Goal: Task Accomplishment & Management: Manage account settings

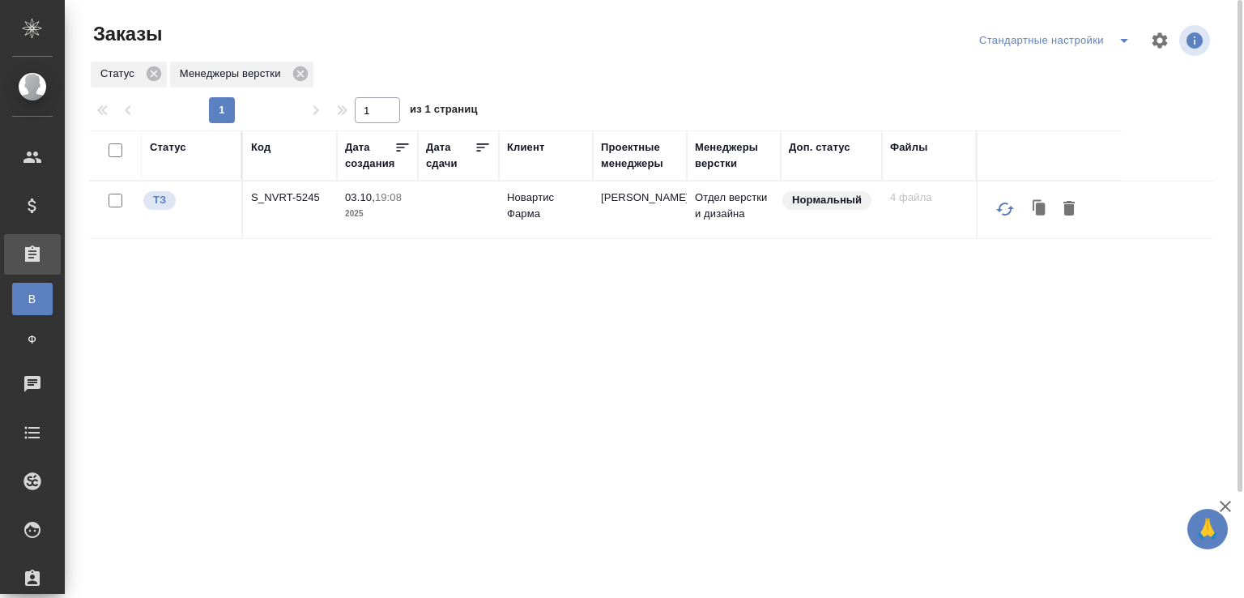
click at [577, 480] on div "Статус Код Дата создания Дата сдачи Клиент Проектные менеджеры Менеджеры верстк…" at bounding box center [651, 421] width 1125 height 583
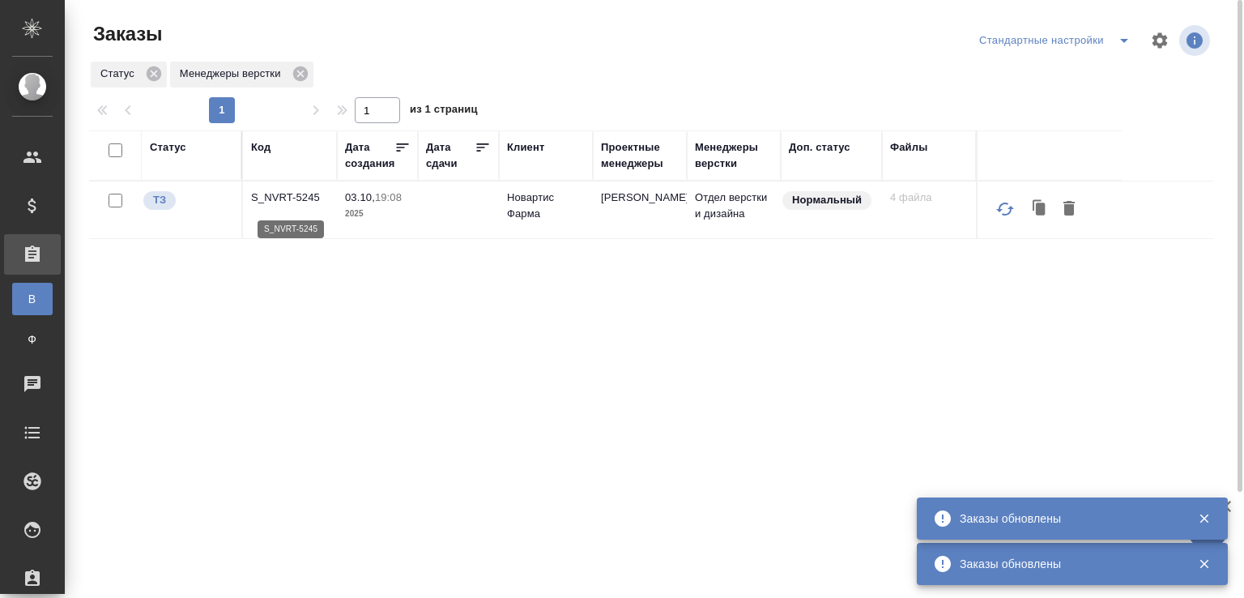
click at [299, 196] on p "S_NVRT-5245" at bounding box center [290, 198] width 78 height 16
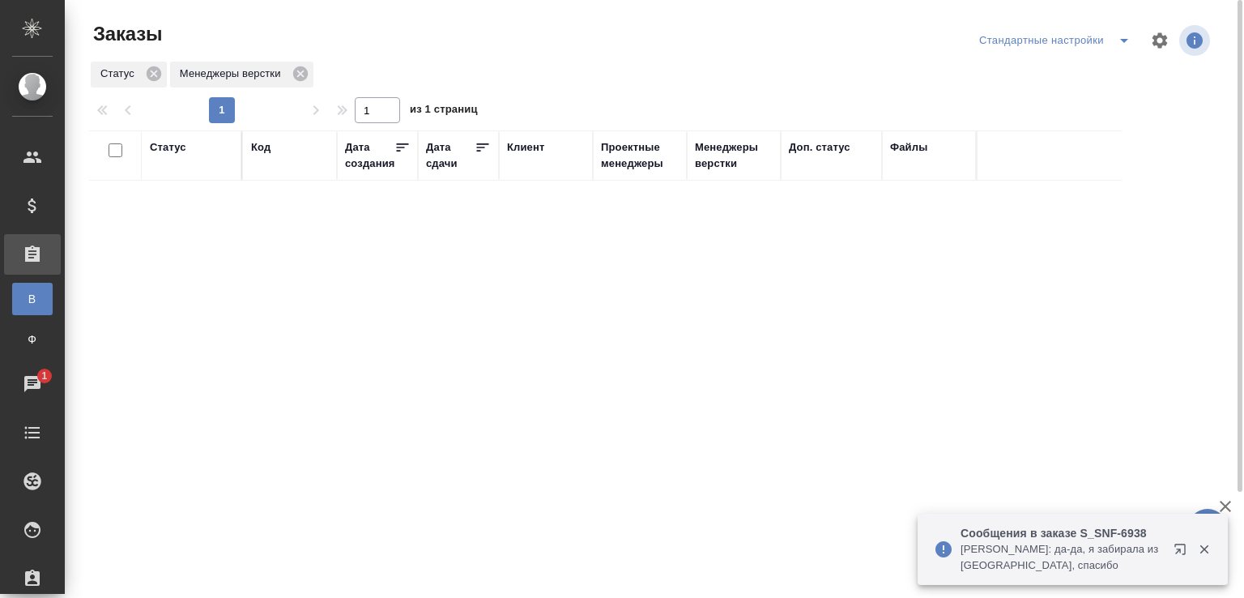
click at [1023, 565] on p "Горшкова Валентина: да-да, я забирала из аута, спасибо" at bounding box center [1062, 557] width 203 height 32
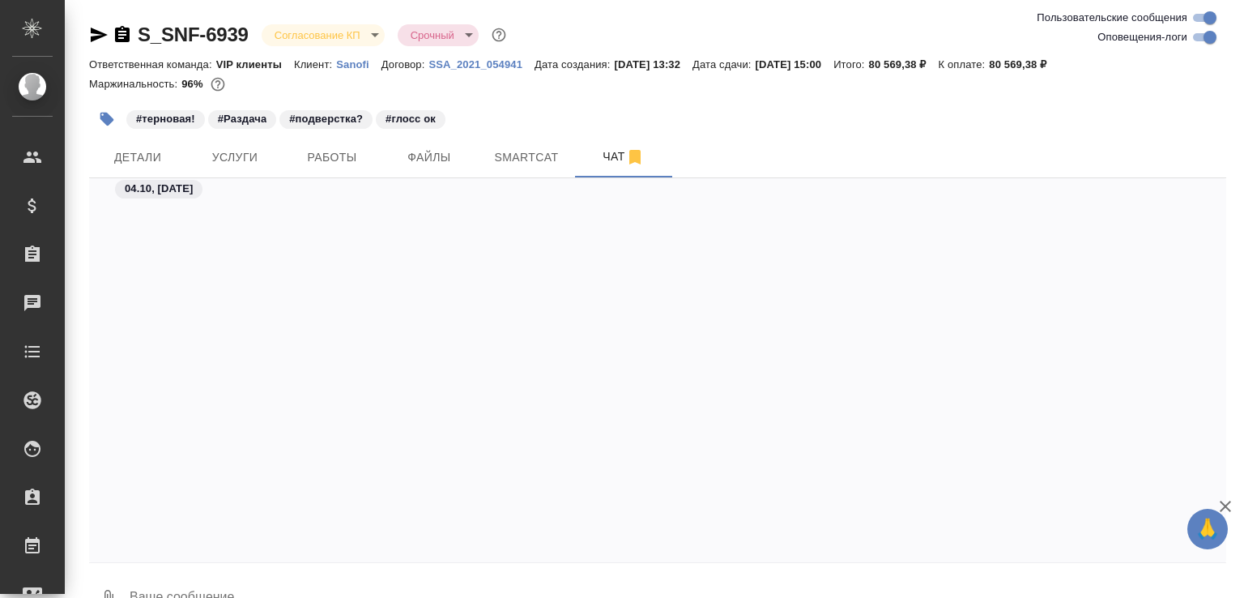
scroll to position [29290, 0]
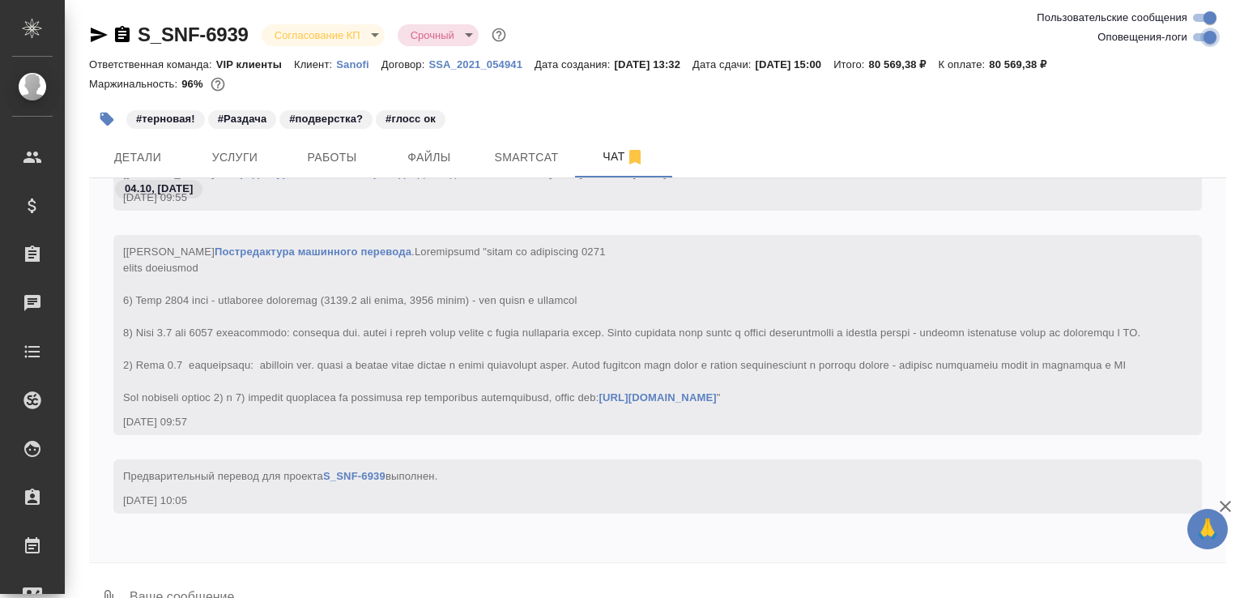
click at [1201, 36] on input "Оповещения-логи" at bounding box center [1210, 37] width 58 height 19
checkbox input "false"
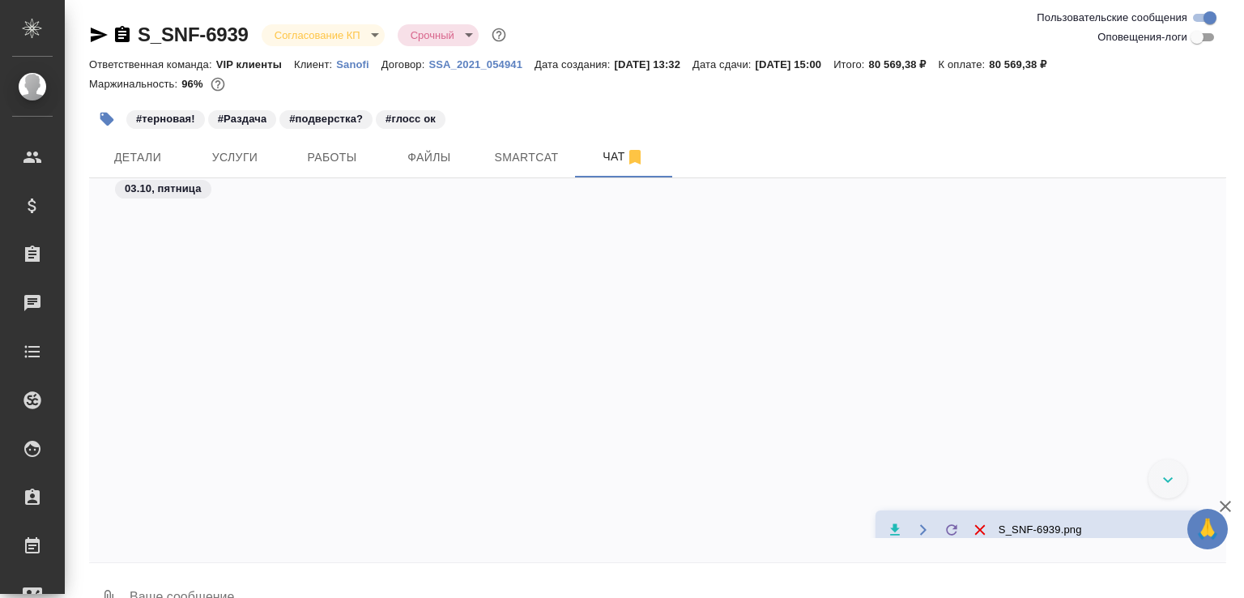
scroll to position [3791, 0]
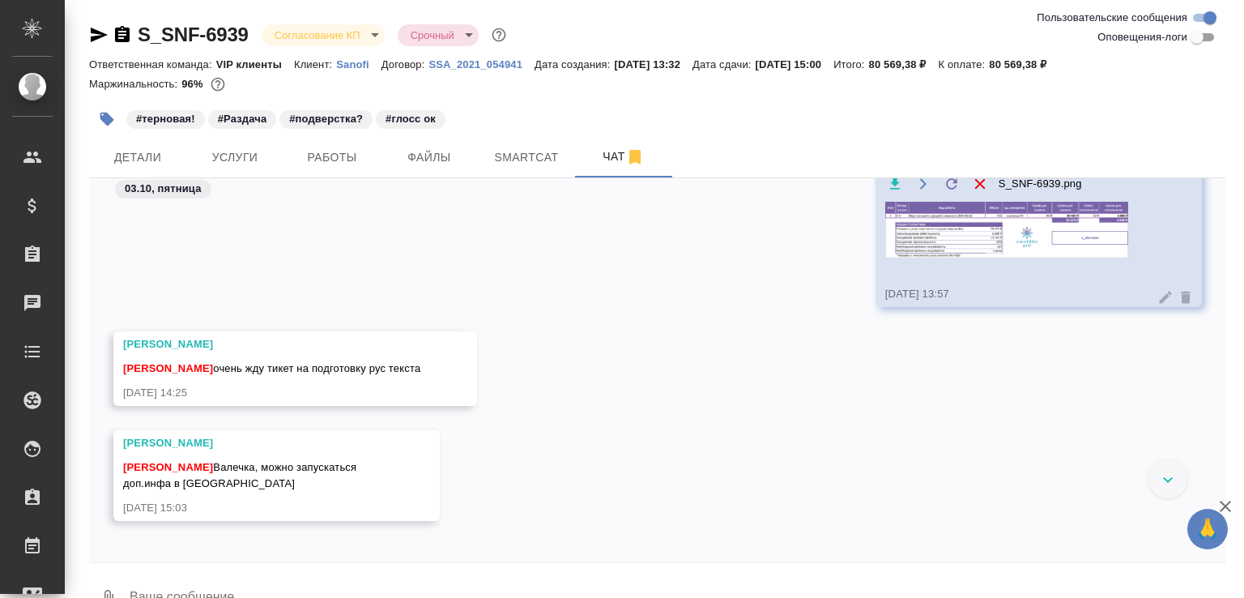
click at [951, 244] on img at bounding box center [1007, 230] width 243 height 56
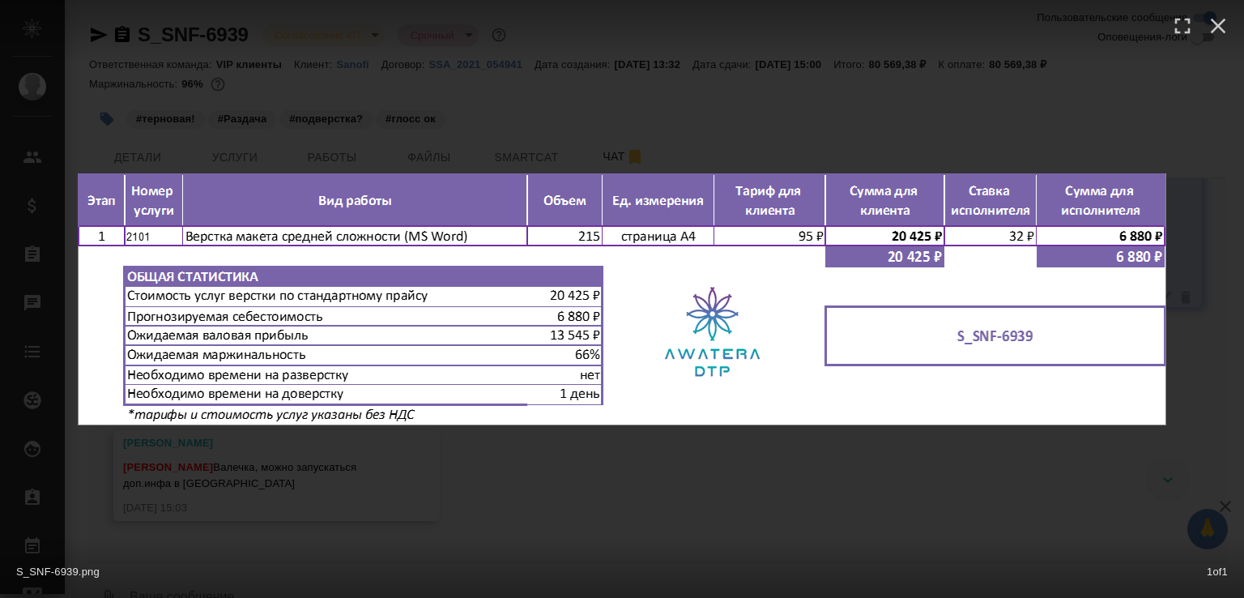
click at [672, 499] on div "S_SNF-6939.png 1 of 1" at bounding box center [622, 299] width 1244 height 598
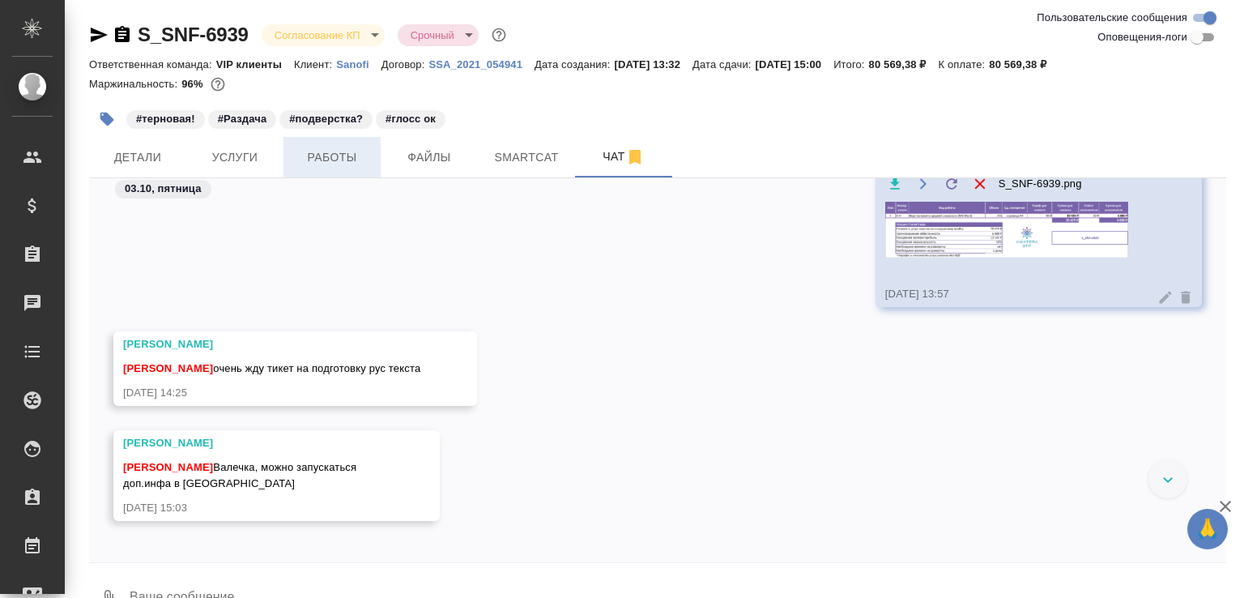
click at [358, 154] on span "Работы" at bounding box center [332, 157] width 78 height 20
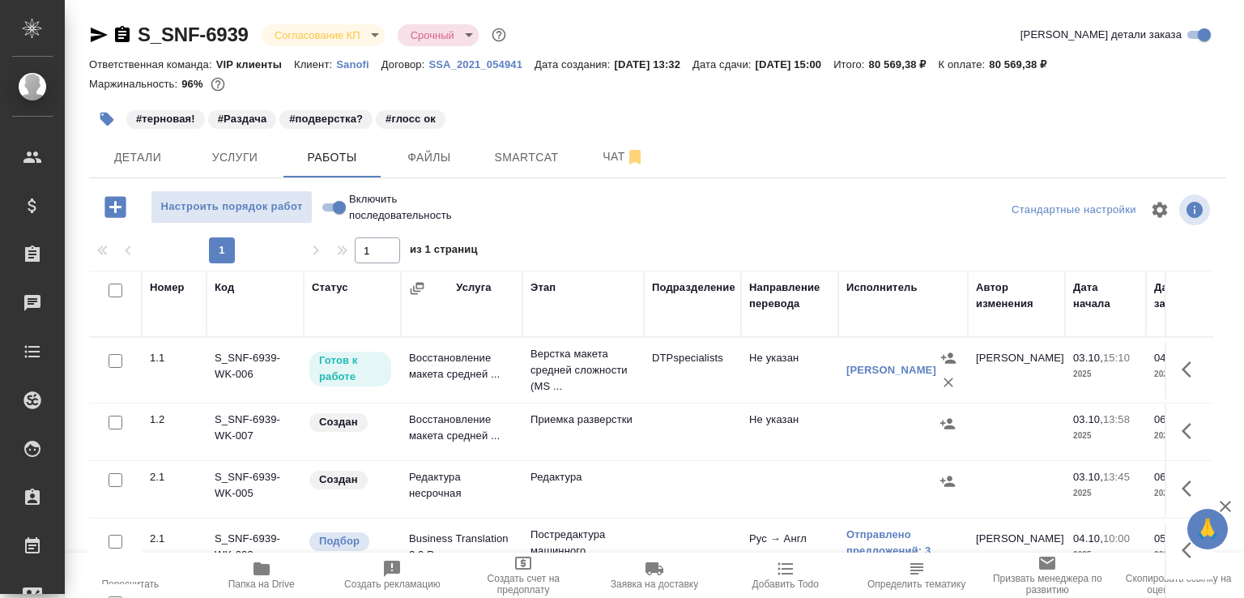
click at [298, 568] on span "Папка на Drive" at bounding box center [262, 574] width 112 height 31
click at [332, 207] on input "Включить последовательность" at bounding box center [339, 207] width 58 height 19
checkbox input "true"
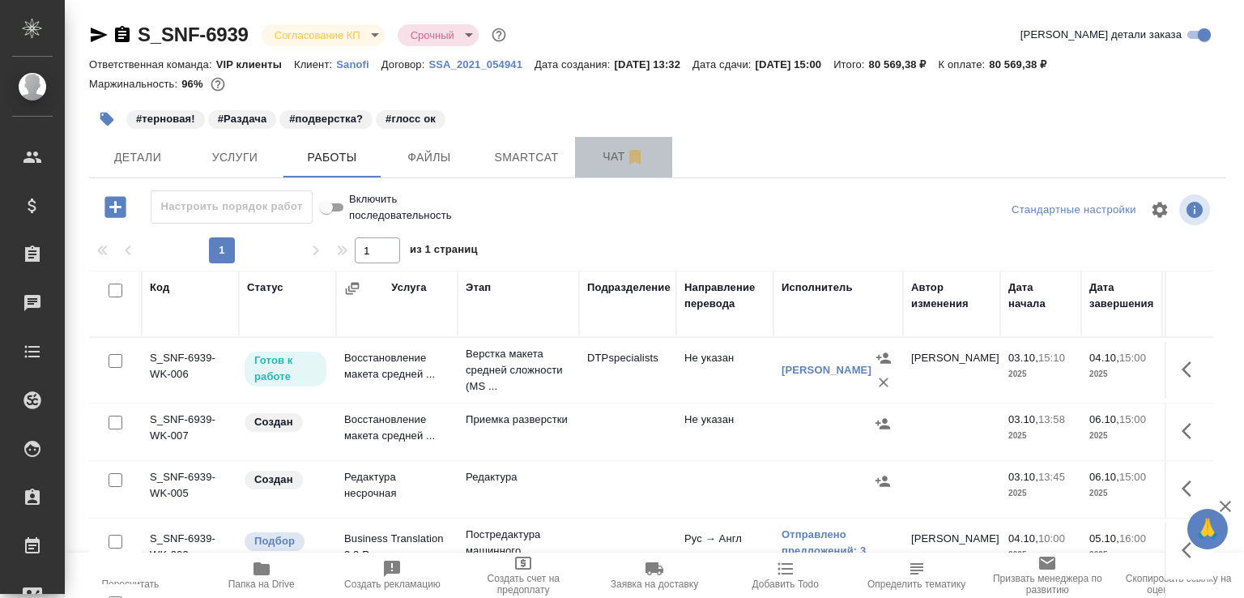
click at [610, 160] on span "Чат" at bounding box center [624, 157] width 78 height 20
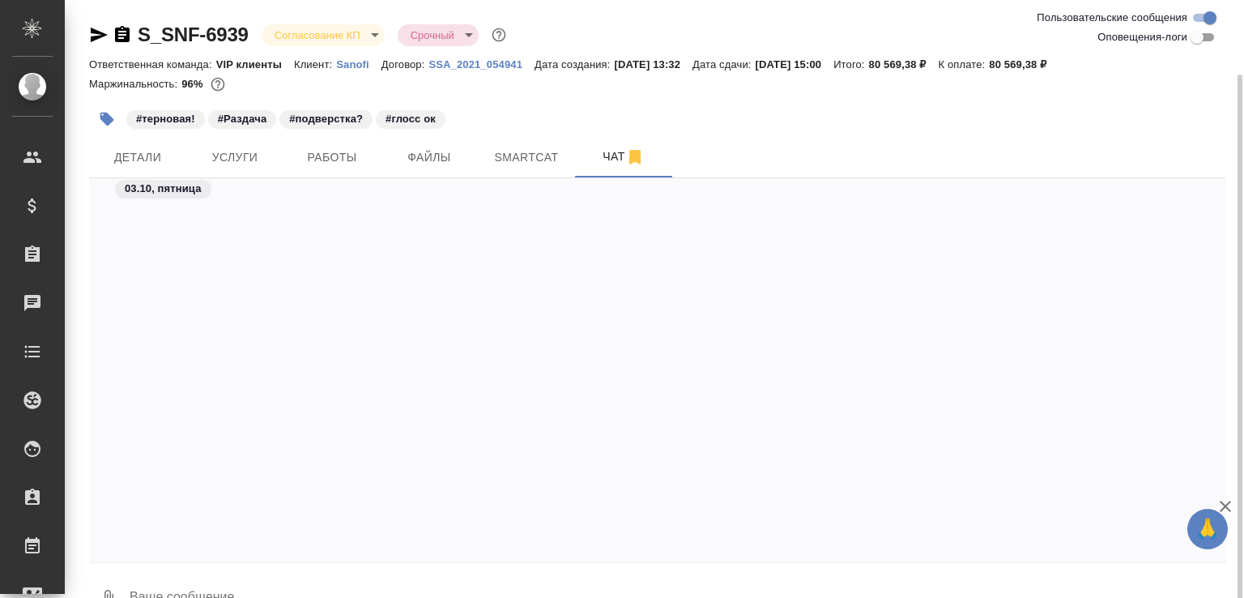
scroll to position [38, 0]
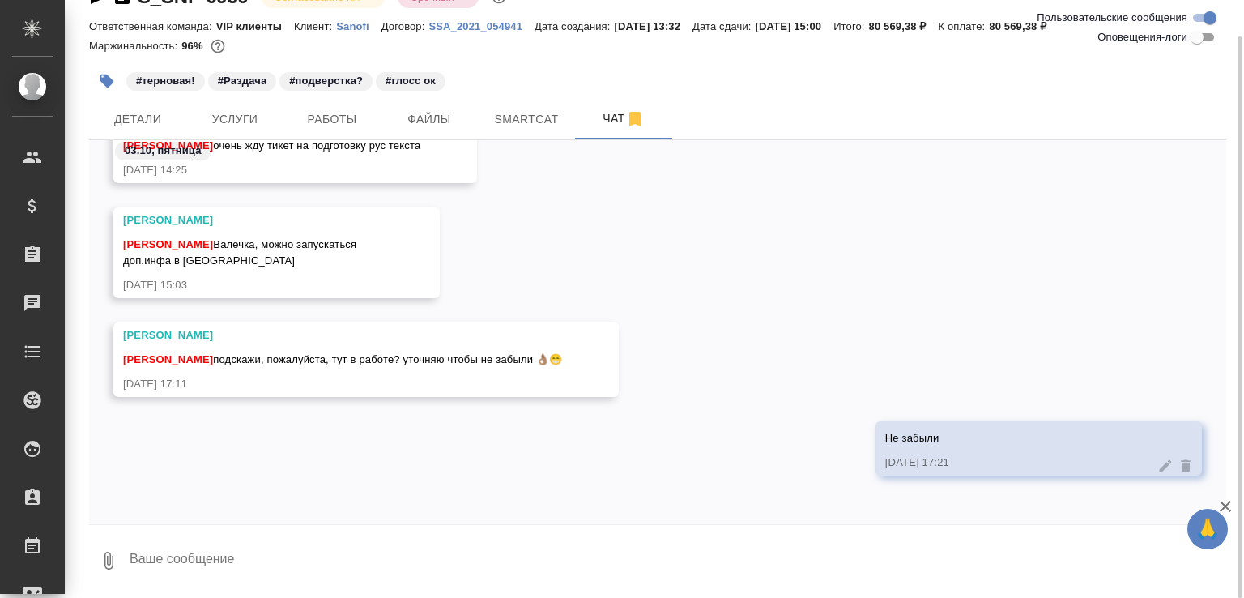
click at [243, 565] on textarea at bounding box center [677, 560] width 1099 height 55
paste textarea "https://drive.awatera.com/f/10591226"
type textarea "два файла могу отдать https://drive.awatera.com/f/10591226"
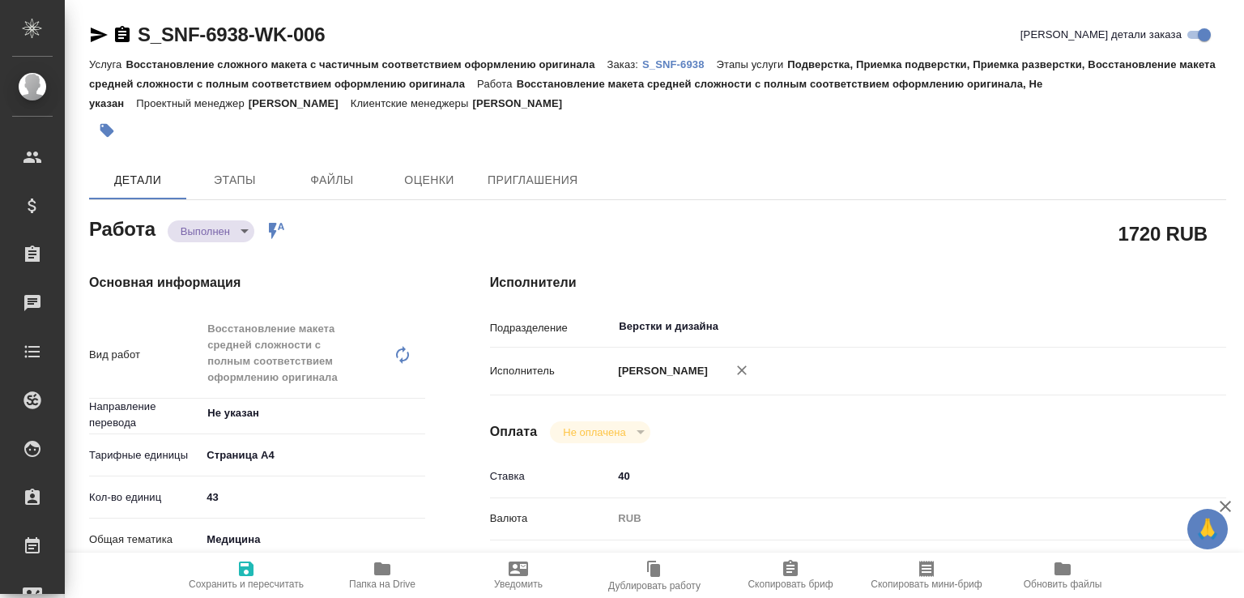
click at [506, 240] on div "1720 RUB" at bounding box center [858, 233] width 736 height 41
click at [376, 565] on icon "button" at bounding box center [382, 568] width 16 height 13
click at [662, 61] on p "S_SNF-6938" at bounding box center [679, 64] width 75 height 12
click at [237, 239] on body "🙏 .cls-1 fill:#fff; AWATERA Малофеева Екатерина e.malofeeva Клиенты Спецификаци…" at bounding box center [622, 299] width 1244 height 598
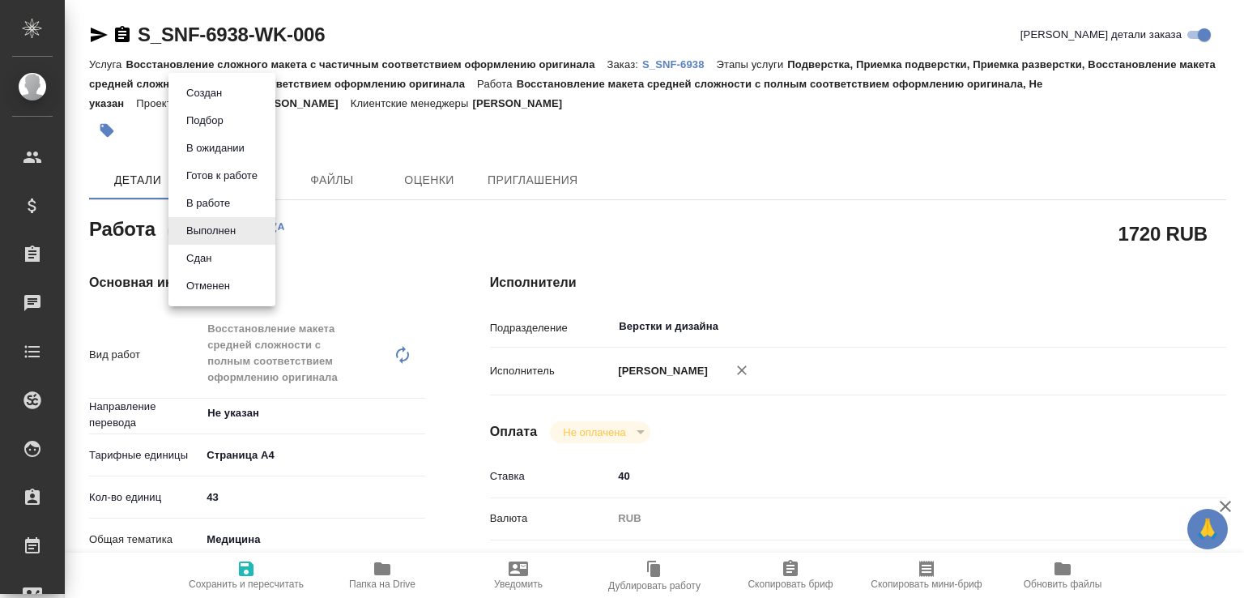
click at [230, 256] on li "Сдан" at bounding box center [222, 259] width 107 height 28
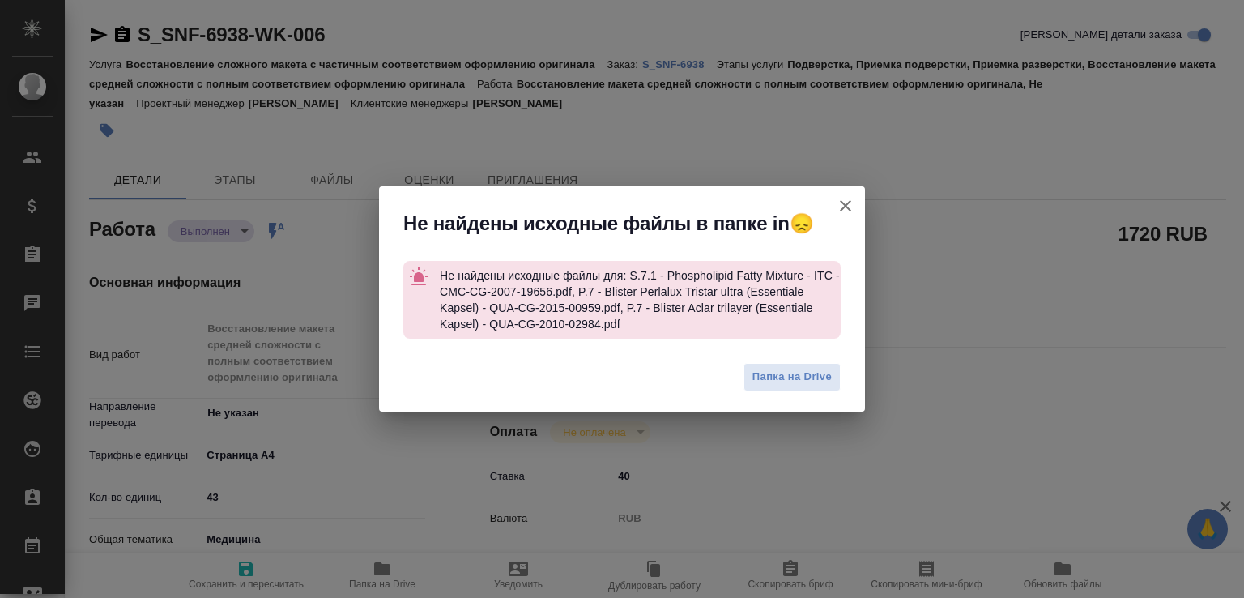
type textarea "x"
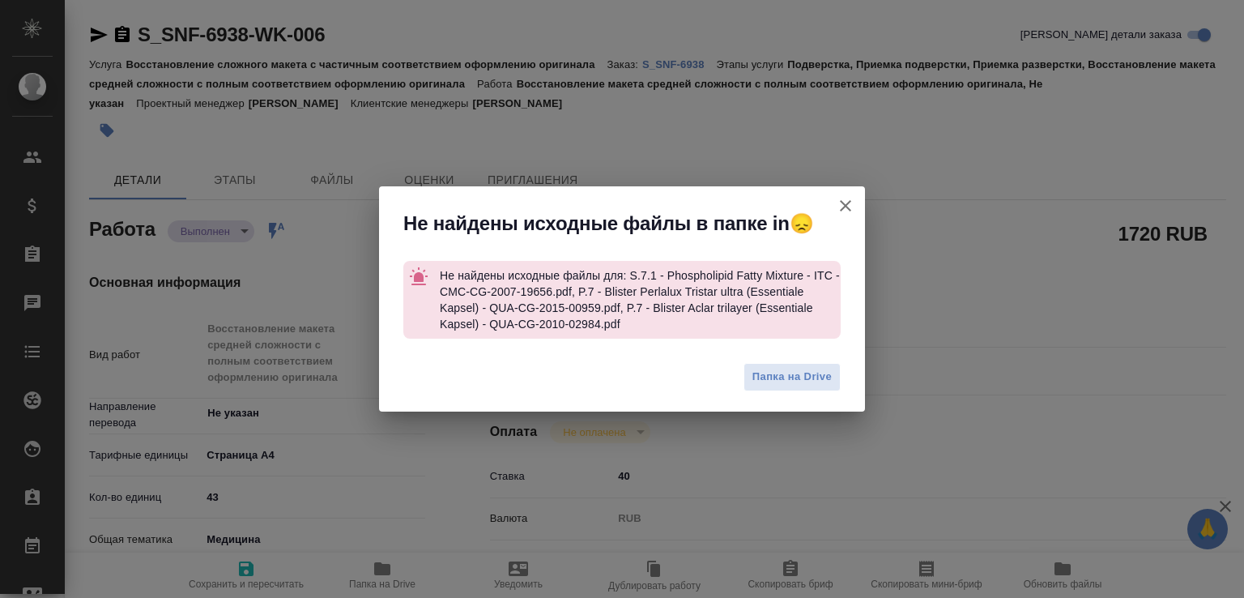
type textarea "x"
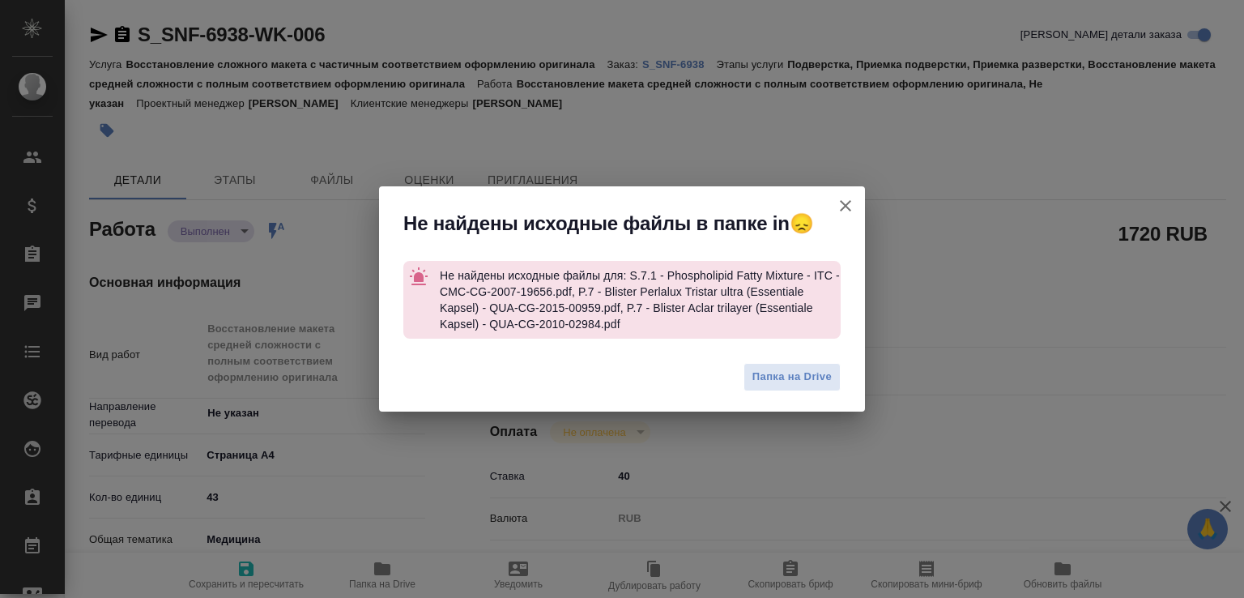
click at [847, 206] on icon "button" at bounding box center [845, 205] width 11 height 11
type textarea "x"
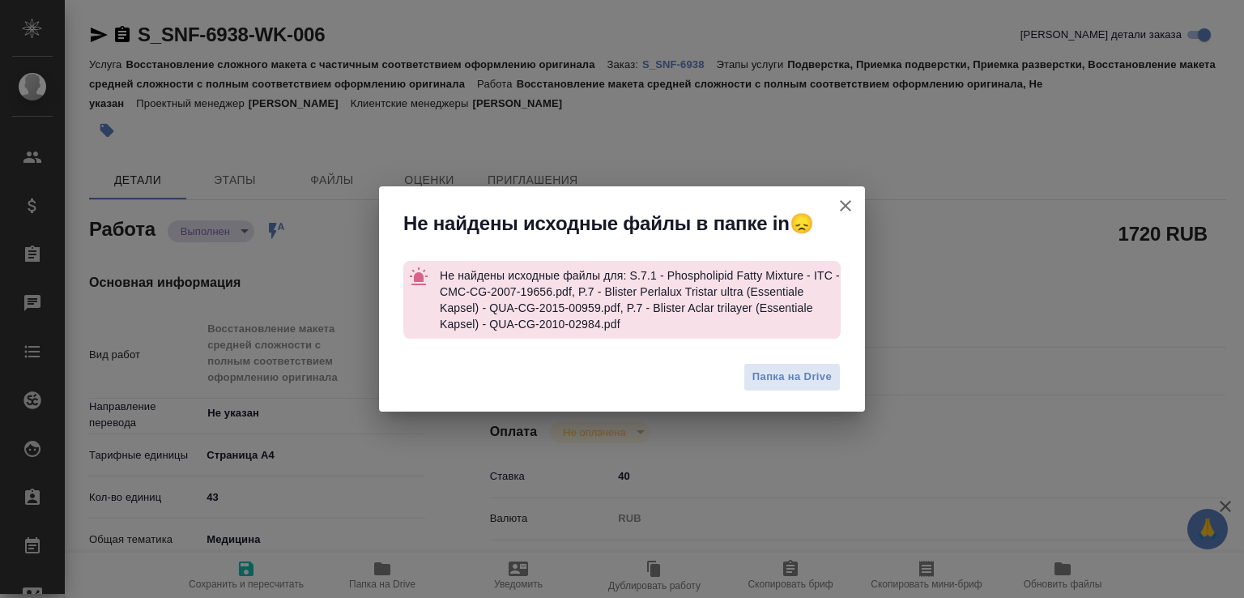
type textarea "x"
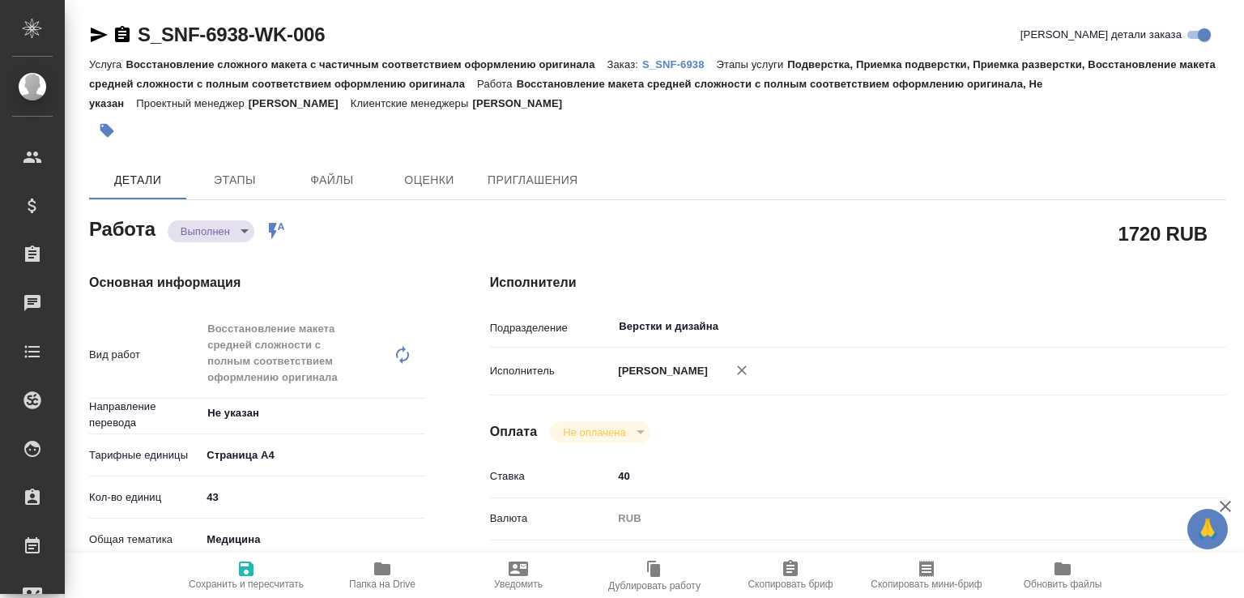
click at [243, 234] on body "🙏 .cls-1 fill:#fff; AWATERA Малофеева Екатерина e.malofeeva Клиенты Спецификаци…" at bounding box center [622, 299] width 1244 height 598
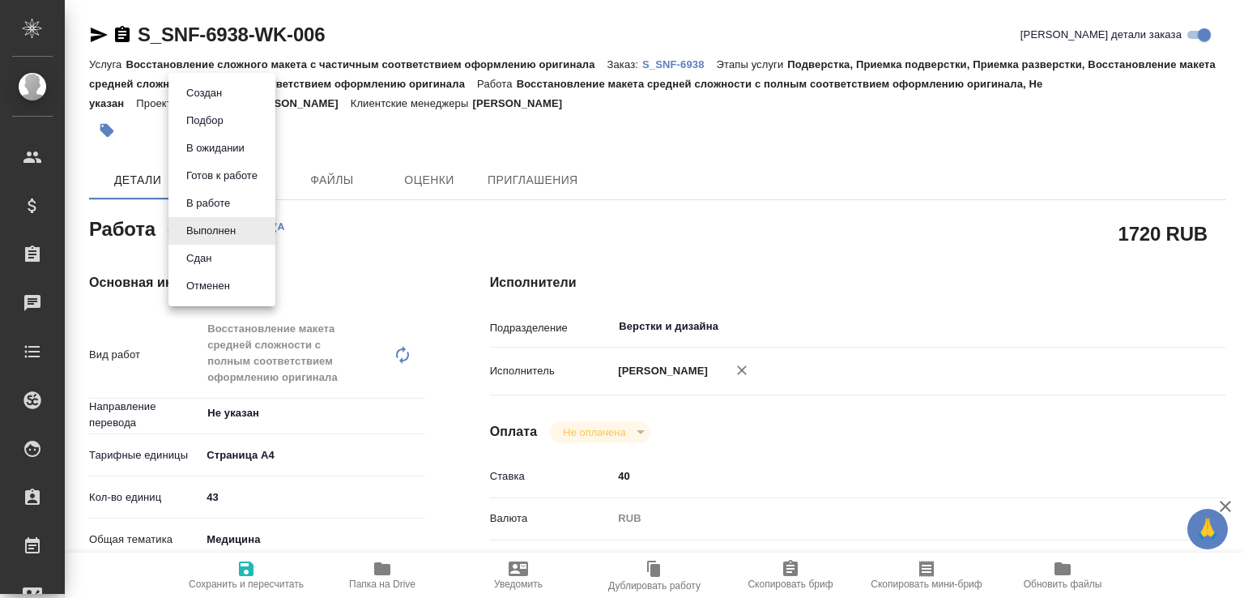
click at [224, 263] on li "Сдан" at bounding box center [222, 259] width 107 height 28
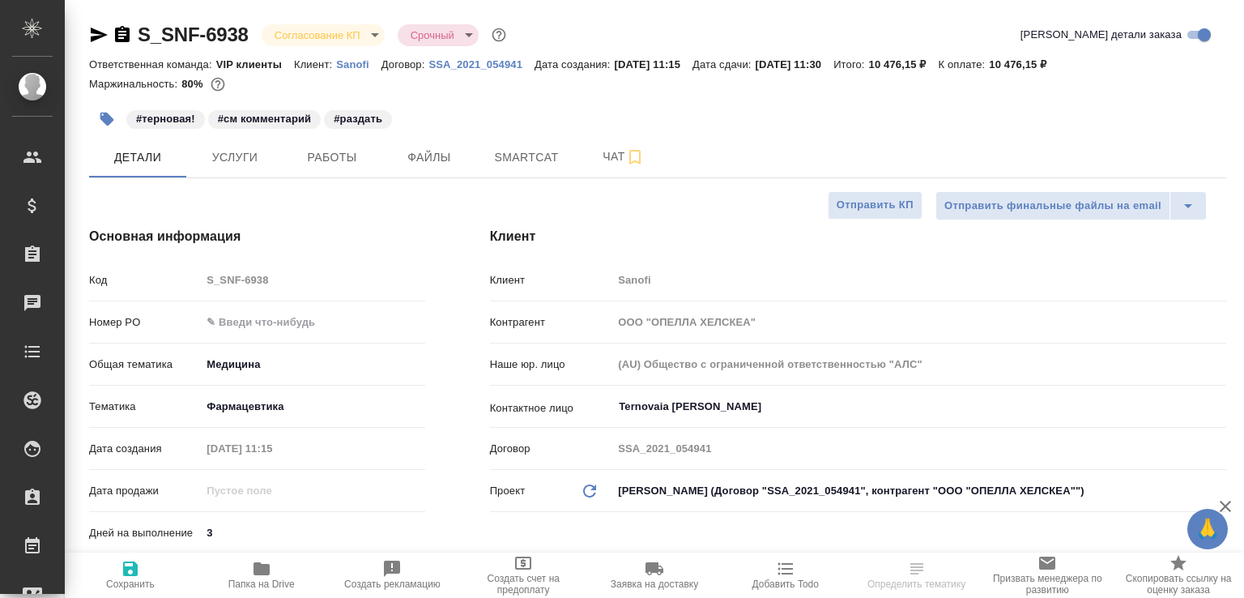
select select "RU"
type textarea "x"
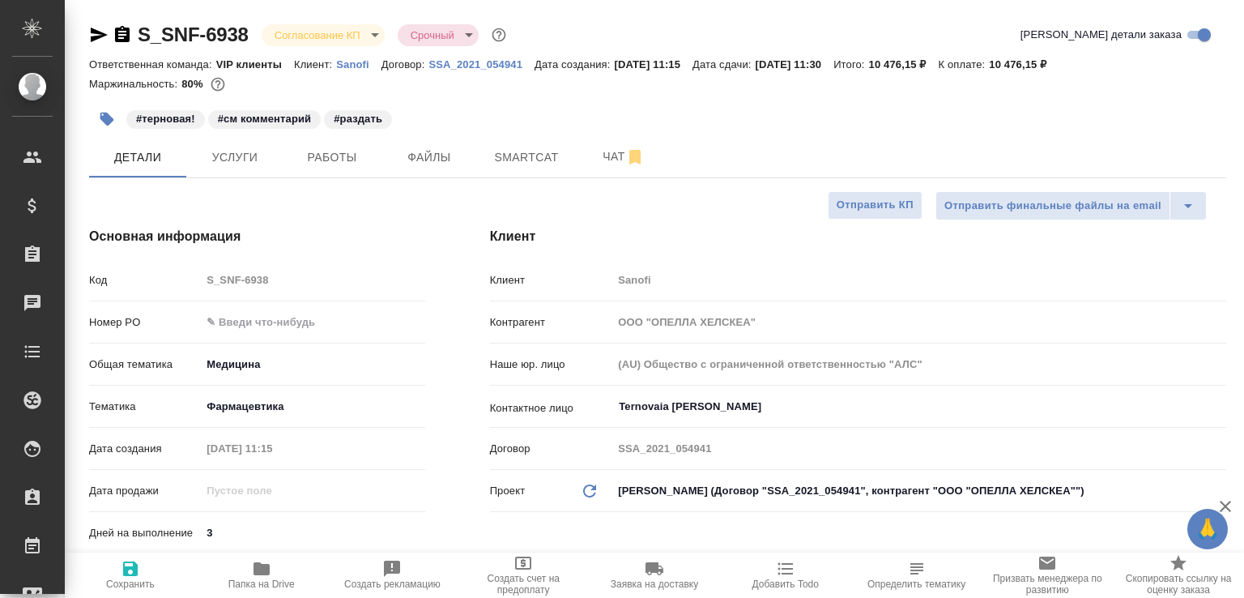
type textarea "x"
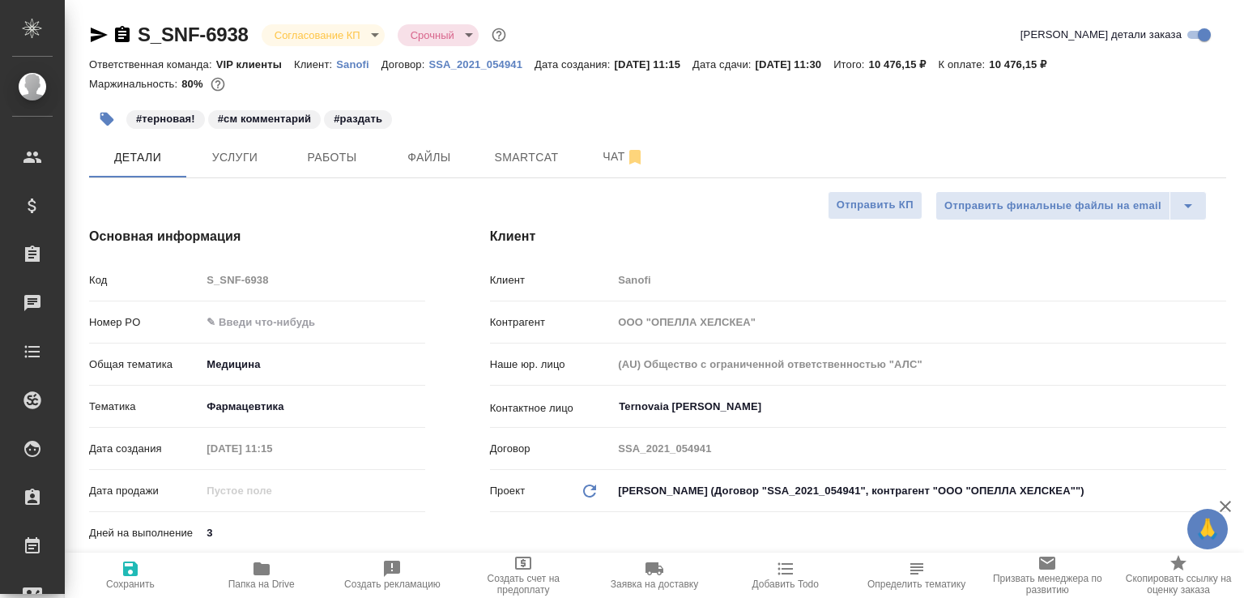
type textarea "x"
click at [328, 147] on button "Работы" at bounding box center [332, 157] width 97 height 41
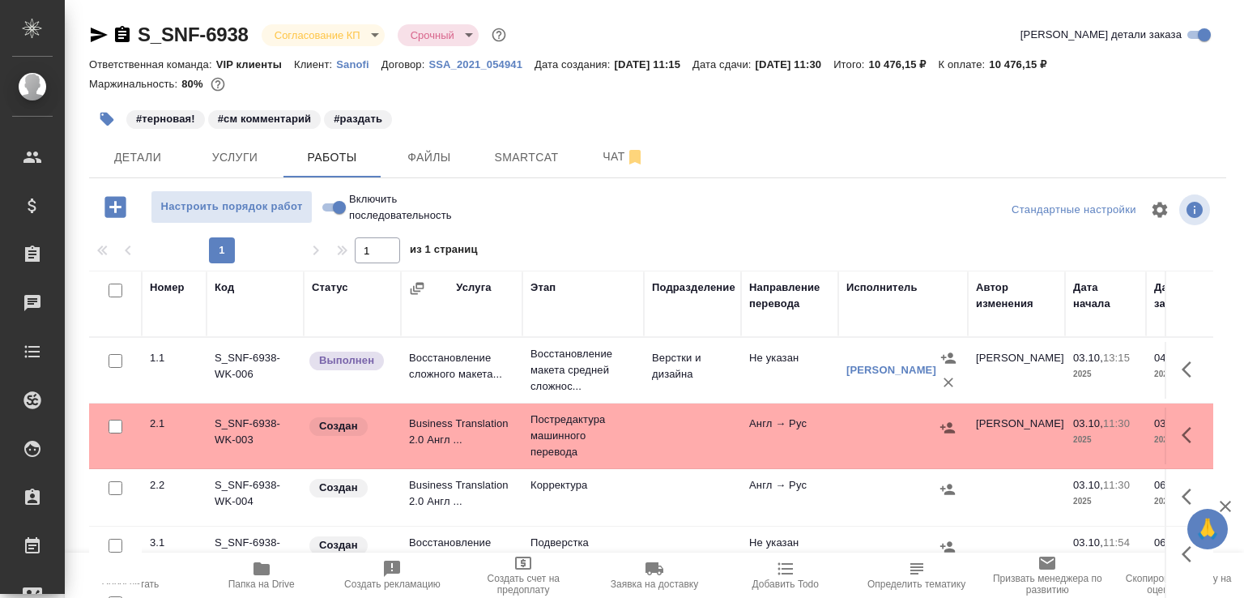
click at [341, 203] on input "Включить последовательность" at bounding box center [339, 207] width 58 height 19
checkbox input "true"
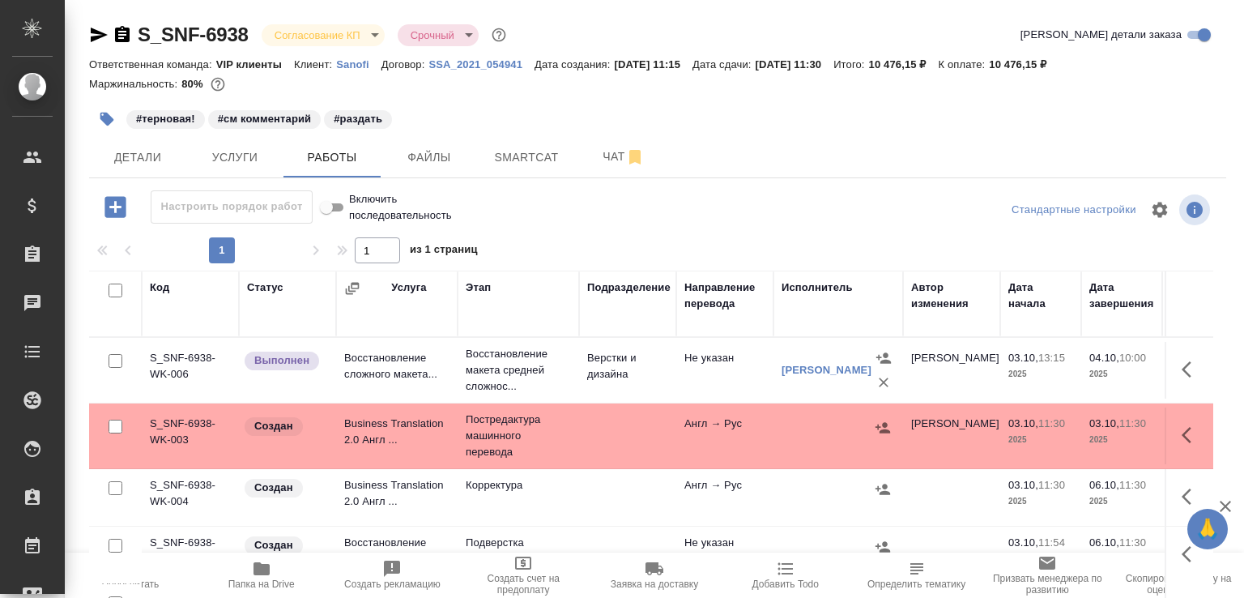
scroll to position [79, 0]
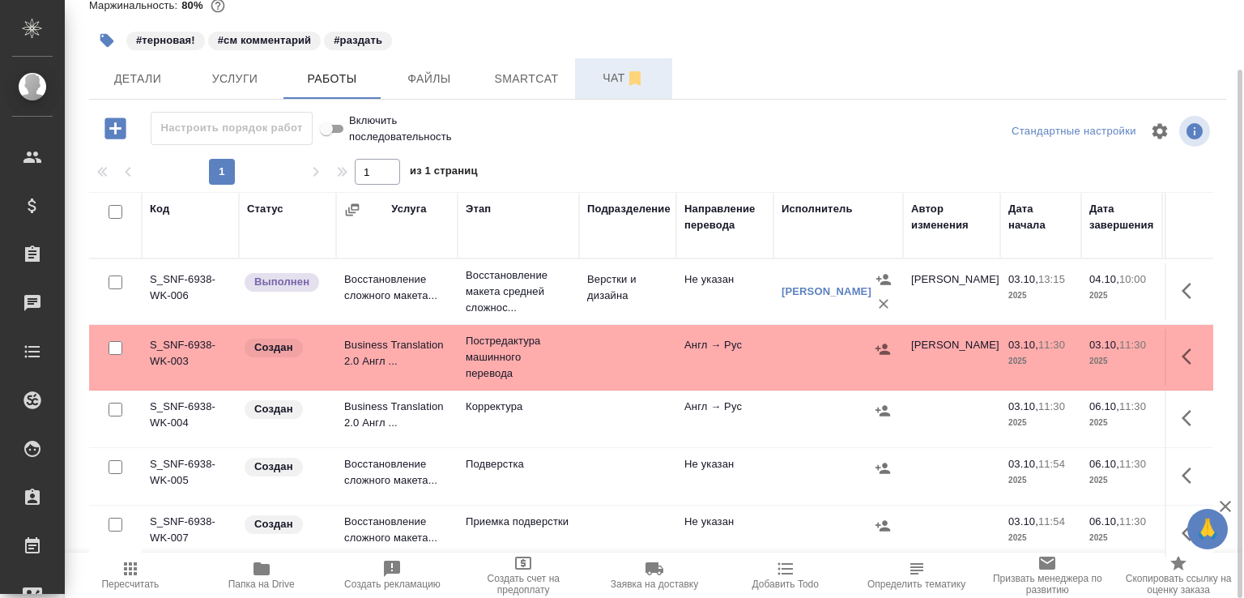
click at [600, 75] on span "Чат" at bounding box center [624, 78] width 78 height 20
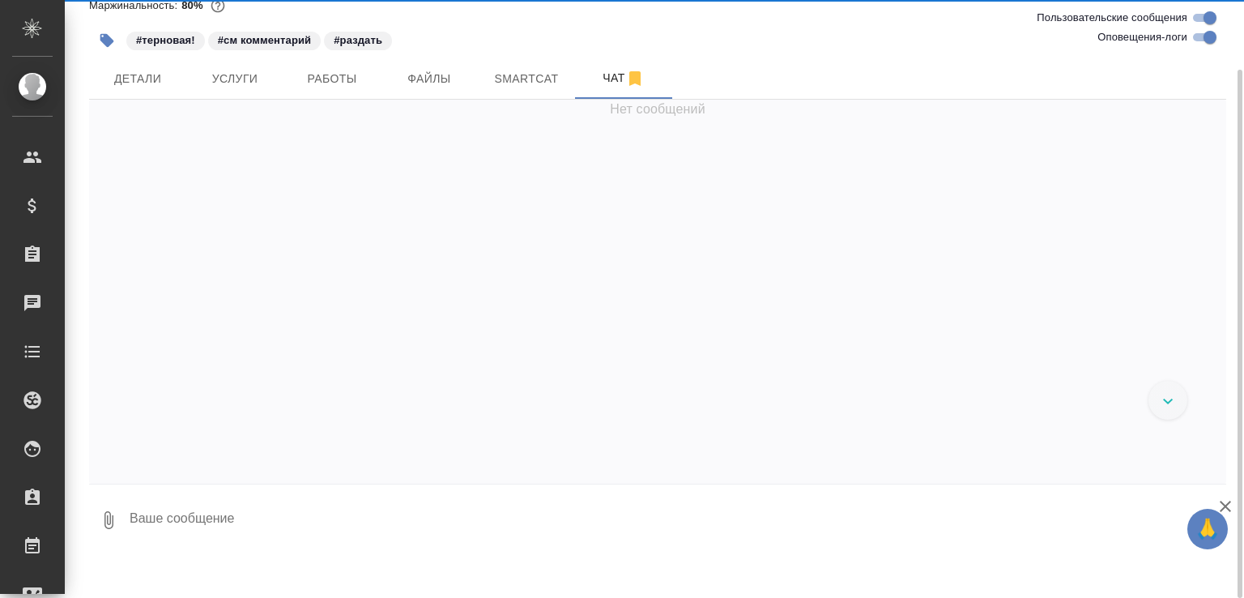
scroll to position [18403, 0]
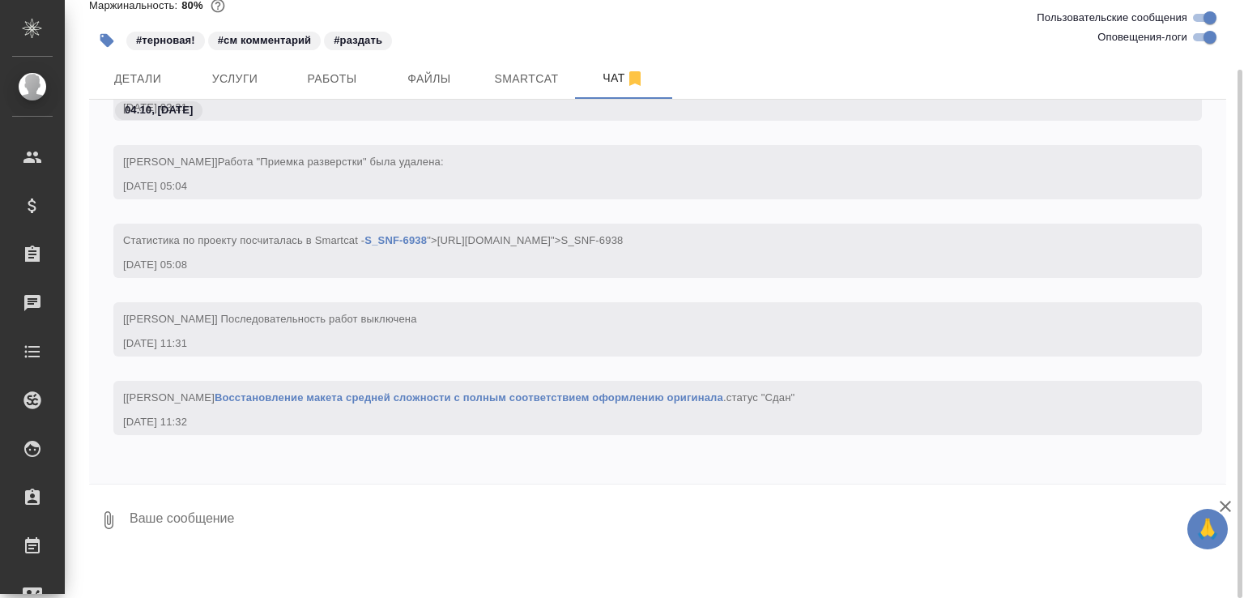
click at [246, 511] on textarea at bounding box center [677, 520] width 1099 height 55
paste textarea "https://drive.awatera.com/apps/files/files/10587766?dir=/Shares/Sanofi/Orders/S…"
type textarea "не пойму по логам, забрали ли тут, на всякий ссылка https://drive.awatera.com/a…"
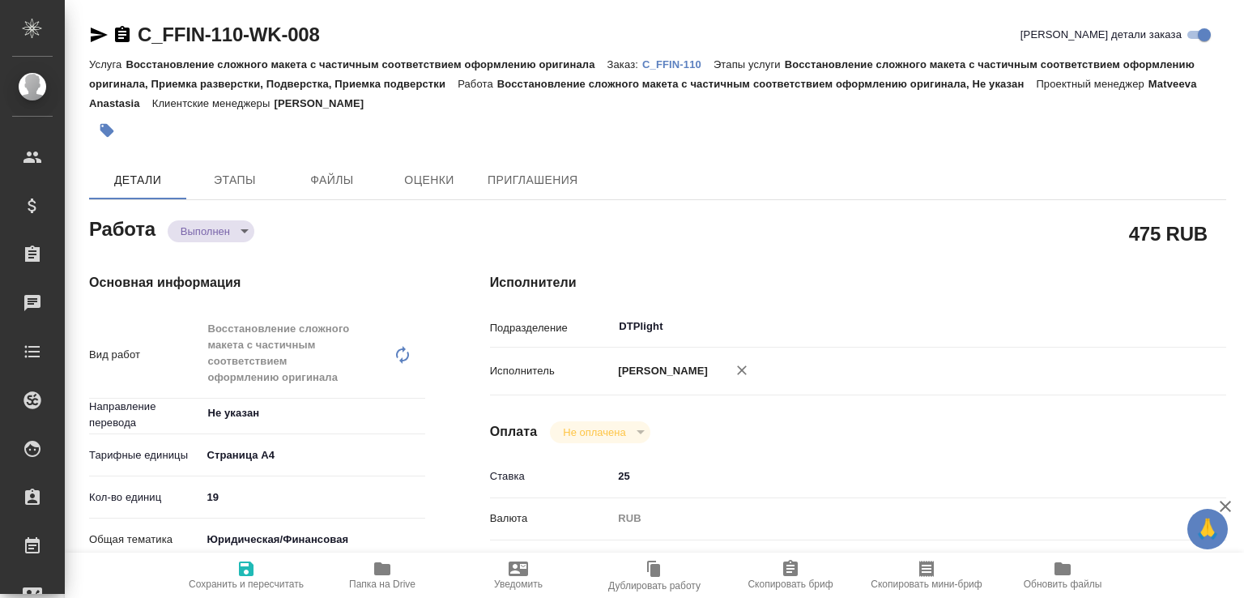
click at [228, 224] on body "🙏 .cls-1 fill:#fff; AWATERA [PERSON_NAME]malofeeva Клиенты Спецификации Заказы …" at bounding box center [622, 299] width 1244 height 598
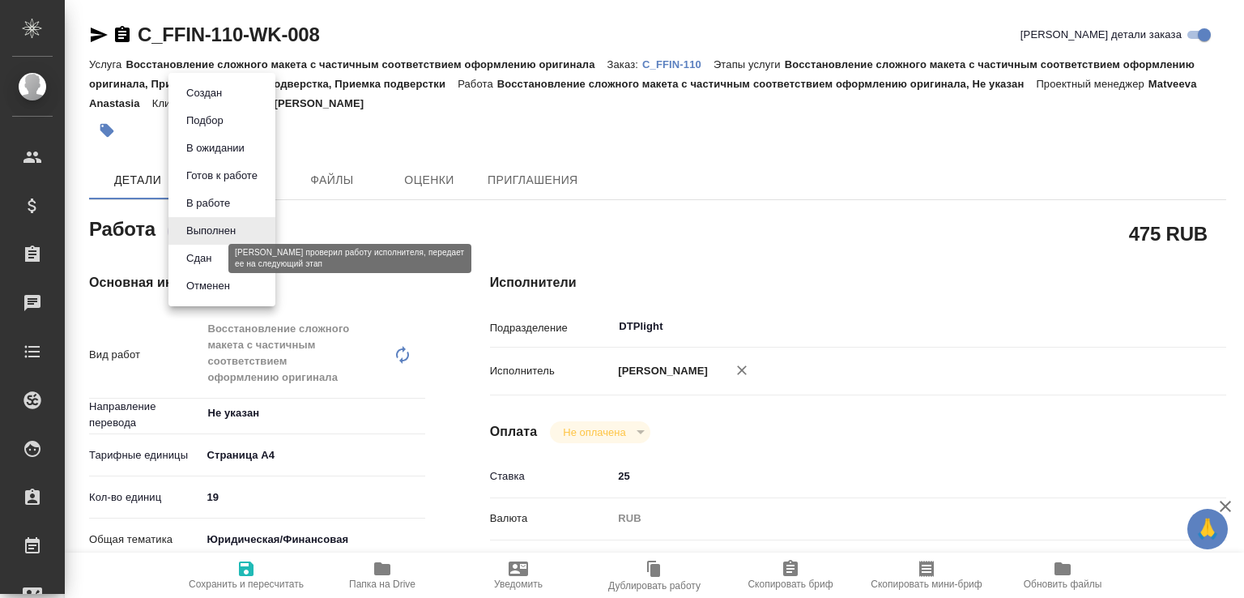
click at [212, 259] on button "Сдан" at bounding box center [198, 259] width 35 height 18
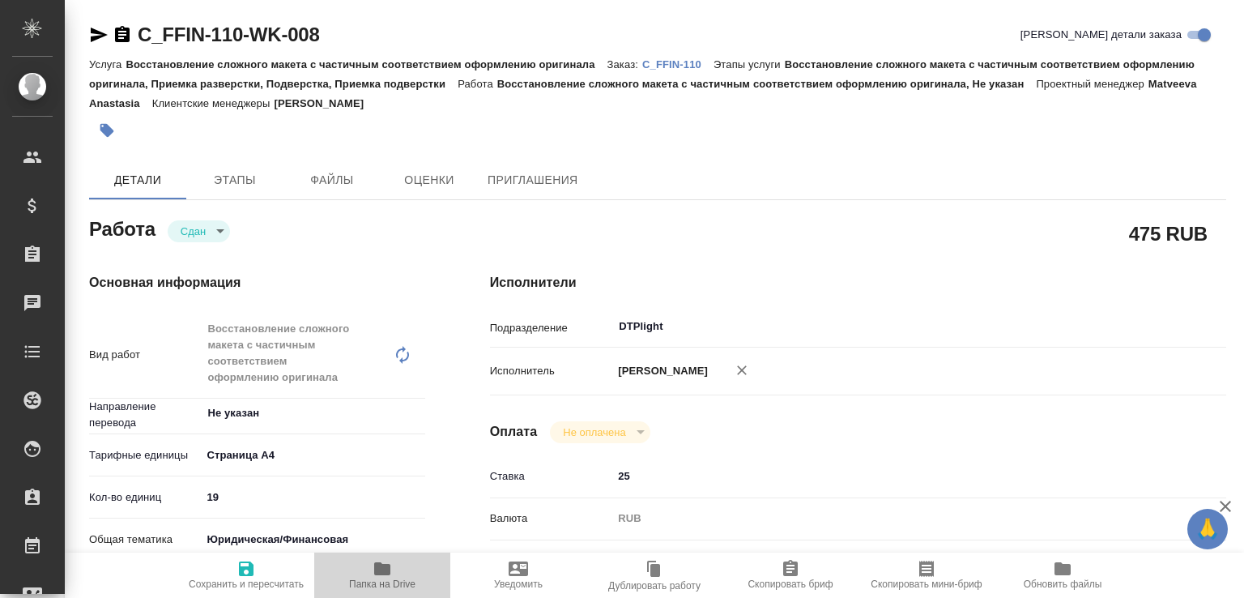
click at [397, 561] on span "Папка на Drive" at bounding box center [382, 574] width 117 height 31
type textarea "x"
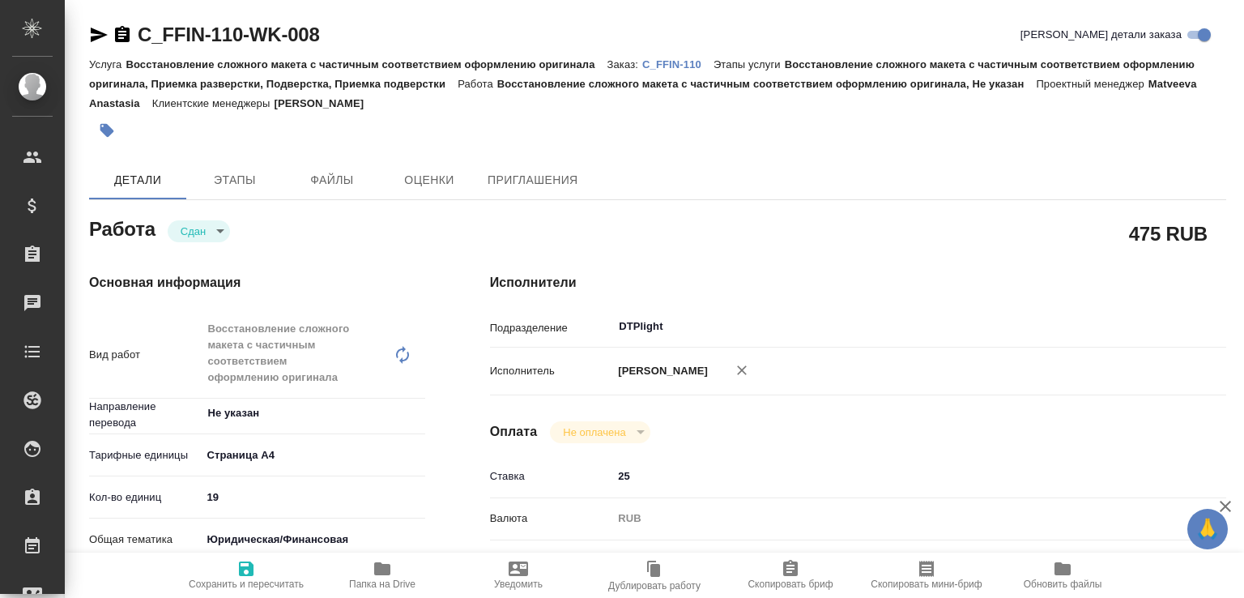
type textarea "x"
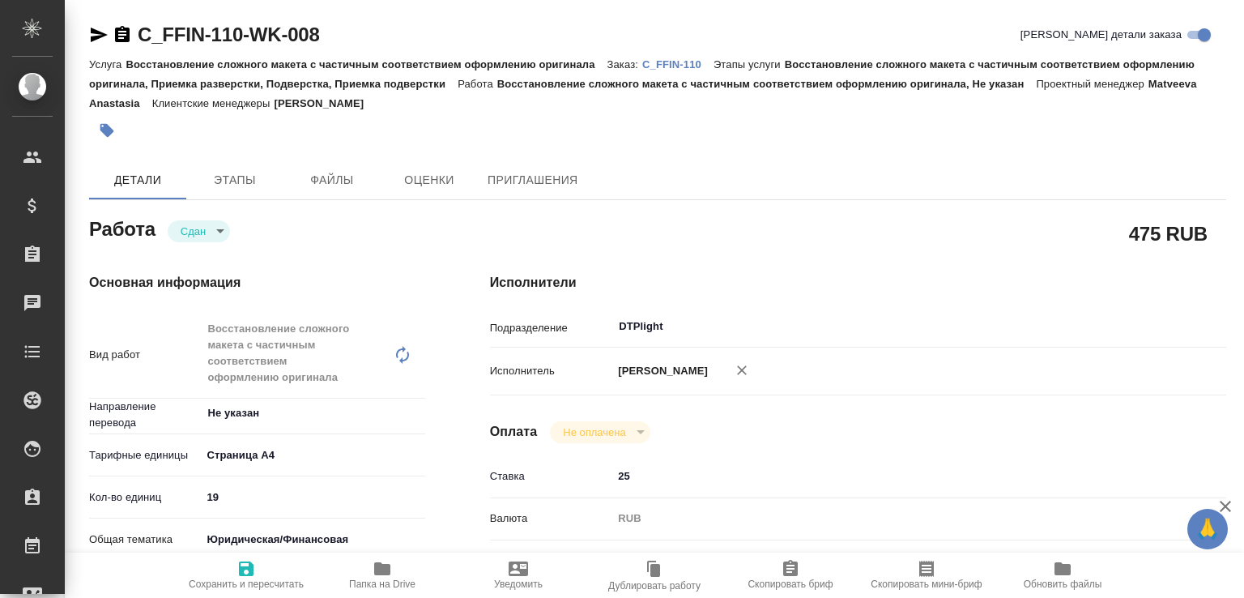
type textarea "x"
click at [664, 59] on p "C_FFIN-110" at bounding box center [677, 64] width 71 height 12
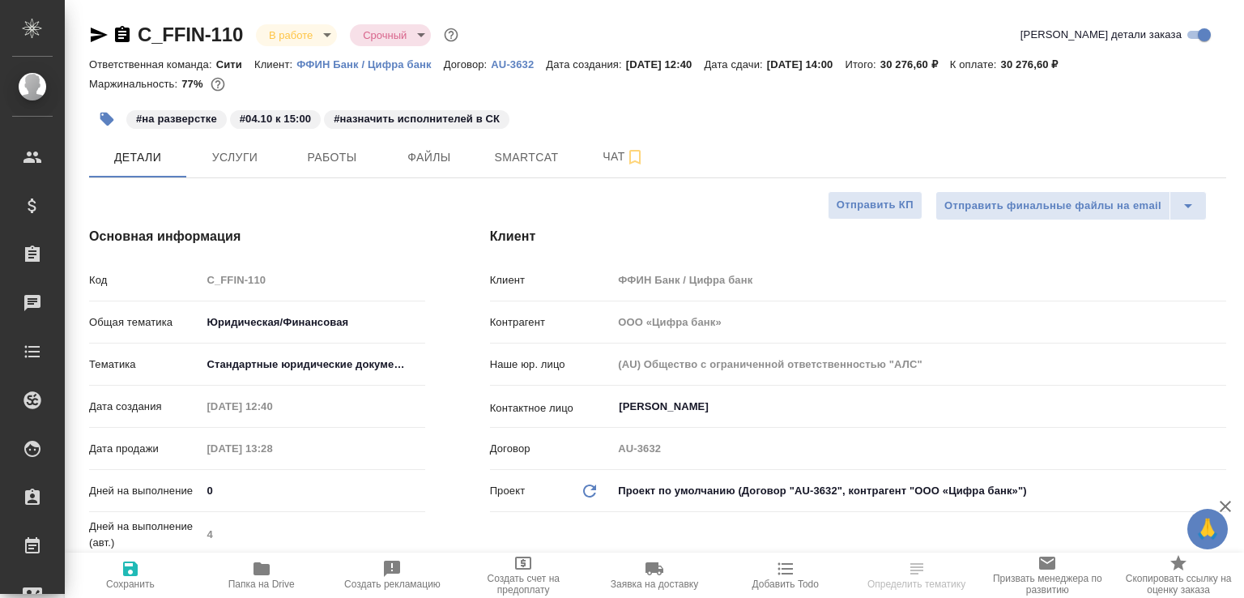
select select "RU"
click at [606, 150] on span "Чат" at bounding box center [624, 157] width 78 height 20
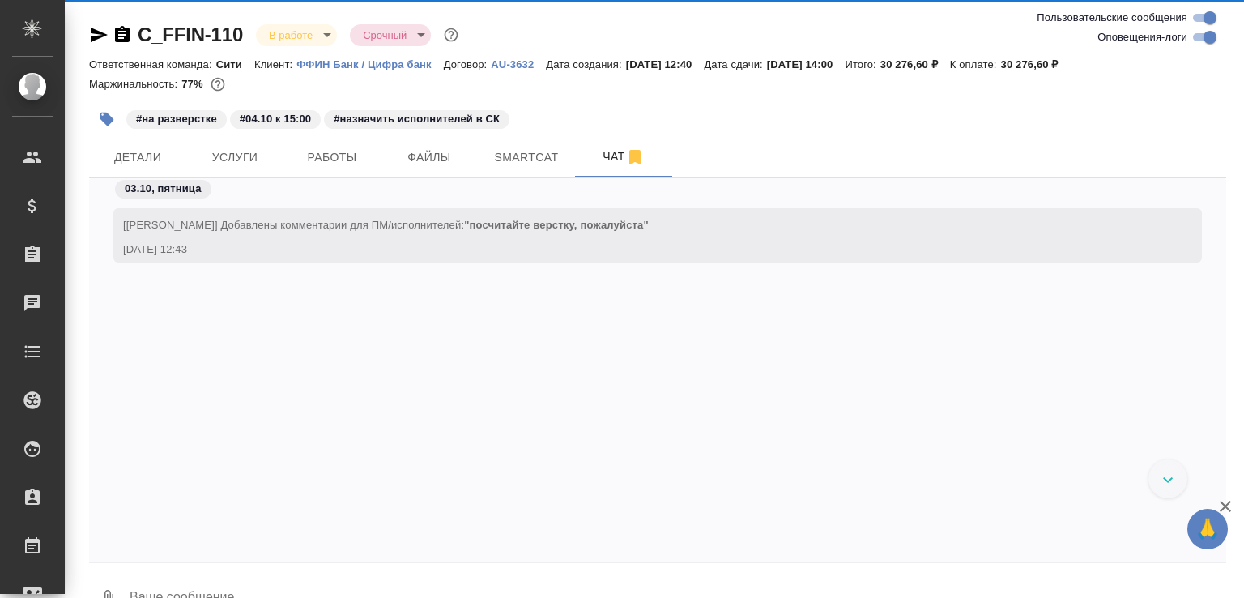
scroll to position [3708, 0]
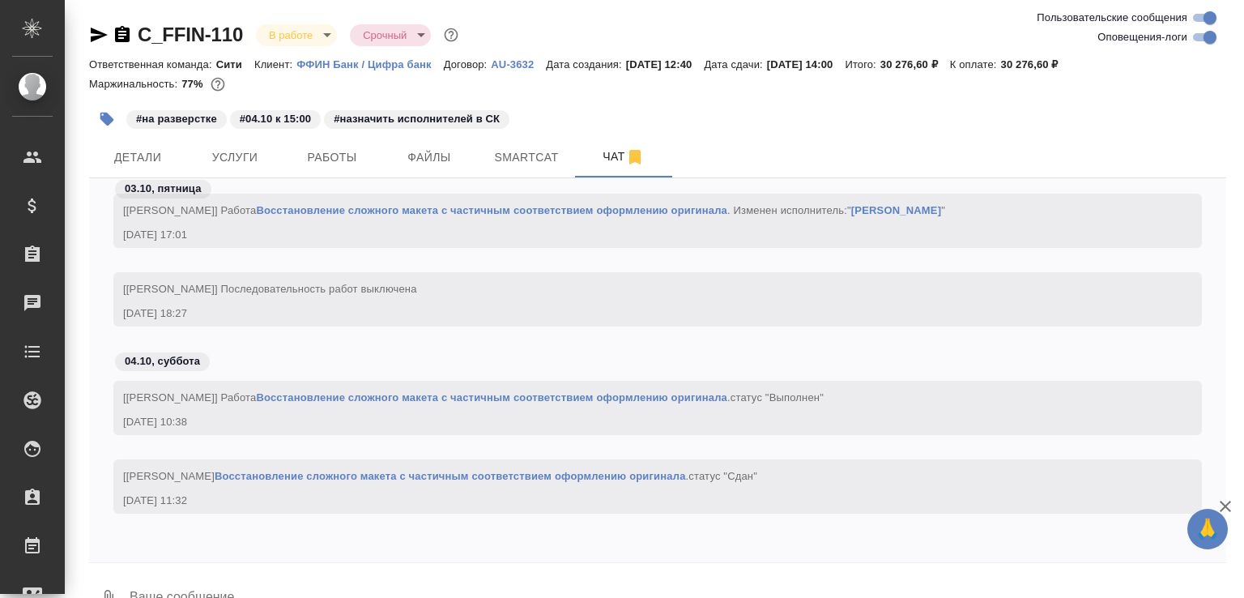
click at [261, 579] on textarea at bounding box center [677, 598] width 1099 height 55
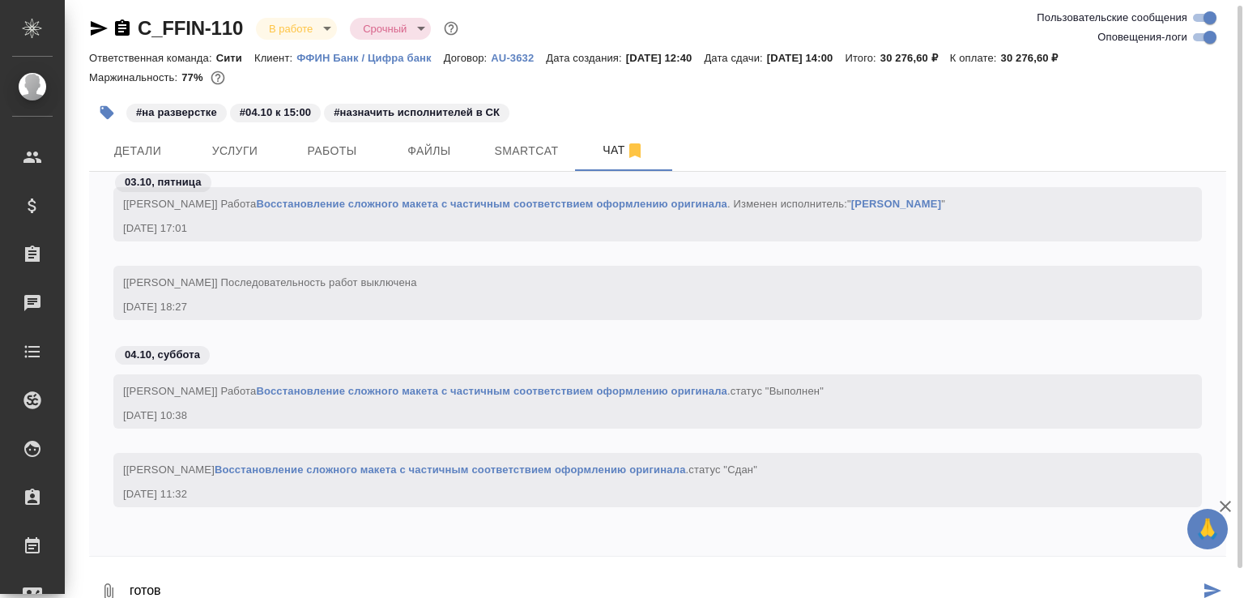
paste textarea "https://drive.awatera.com/apps/files/?dir=/Shares/FFIN/Orders/C_FFIN-110/ForTra…"
type textarea "готов https://drive.awatera.com/apps/files/?dir=/Shares/FFIN/Orders/C_FFIN-110/…"
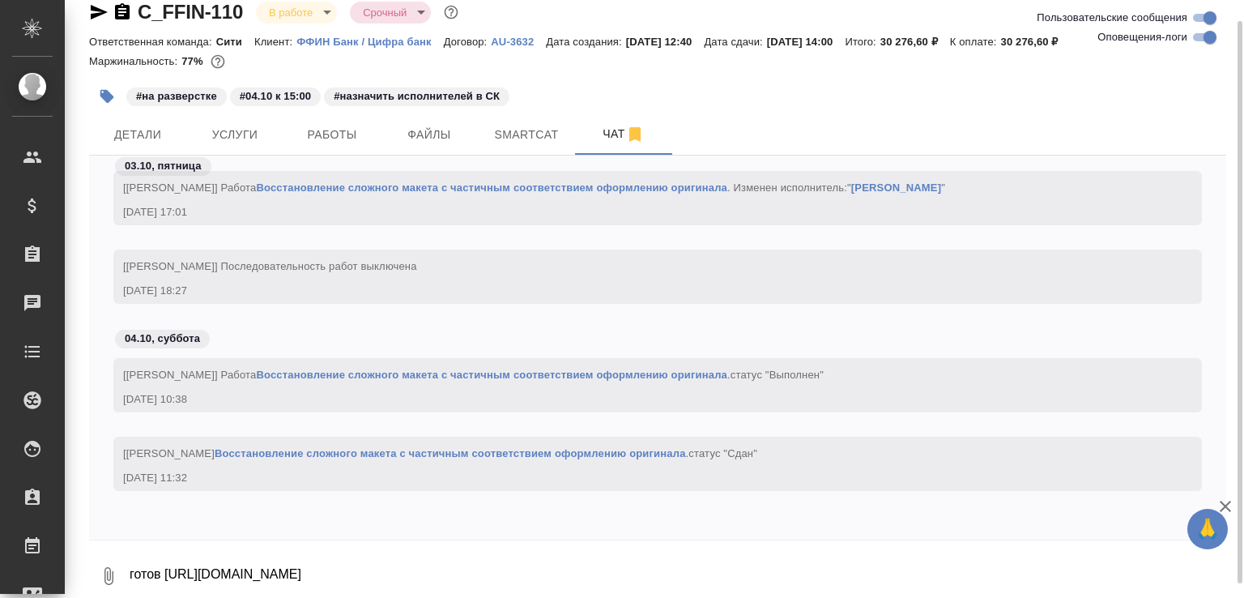
scroll to position [3788, 0]
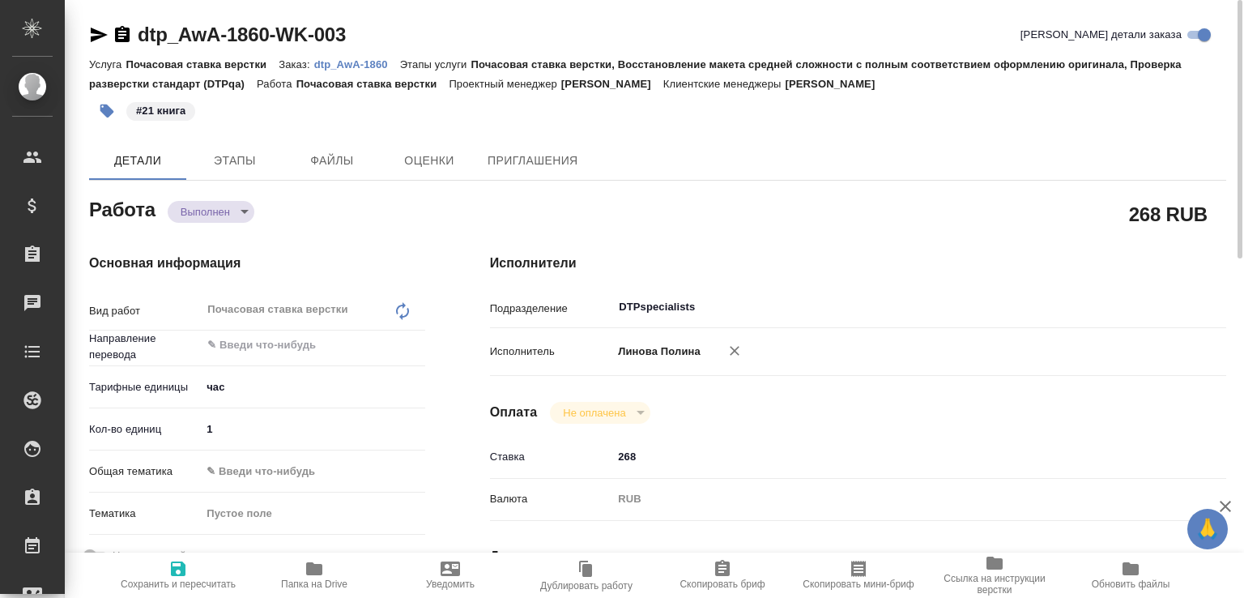
scroll to position [254, 0]
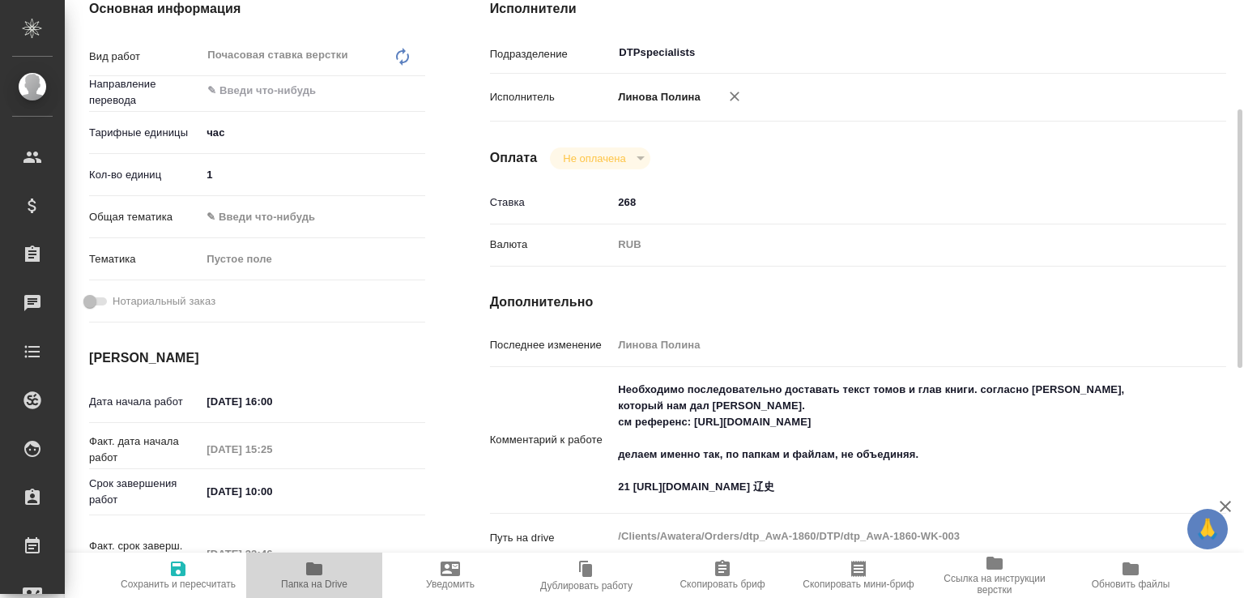
click at [336, 578] on span "Папка на Drive" at bounding box center [314, 583] width 66 height 11
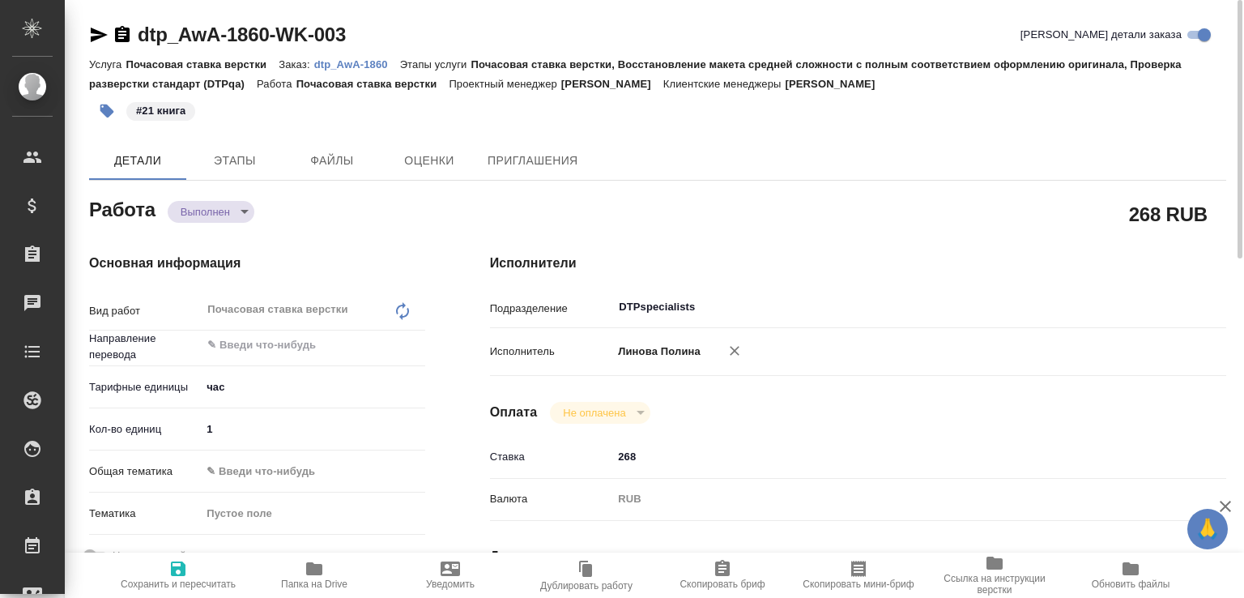
scroll to position [0, 0]
click at [258, 209] on div "Работа Выполнен completed" at bounding box center [257, 208] width 336 height 29
click at [251, 209] on body "🙏 .cls-1 fill:#fff; AWATERA [PERSON_NAME]malofeeva Клиенты Спецификации Заказы …" at bounding box center [622, 299] width 1244 height 598
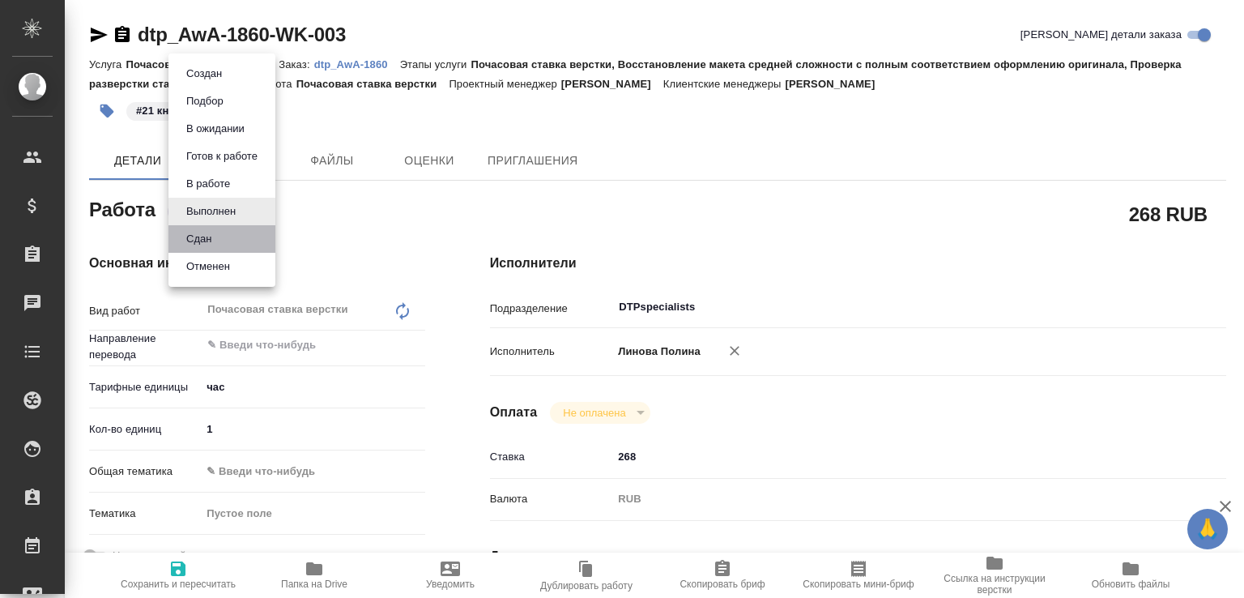
click at [230, 237] on li "Сдан" at bounding box center [222, 239] width 107 height 28
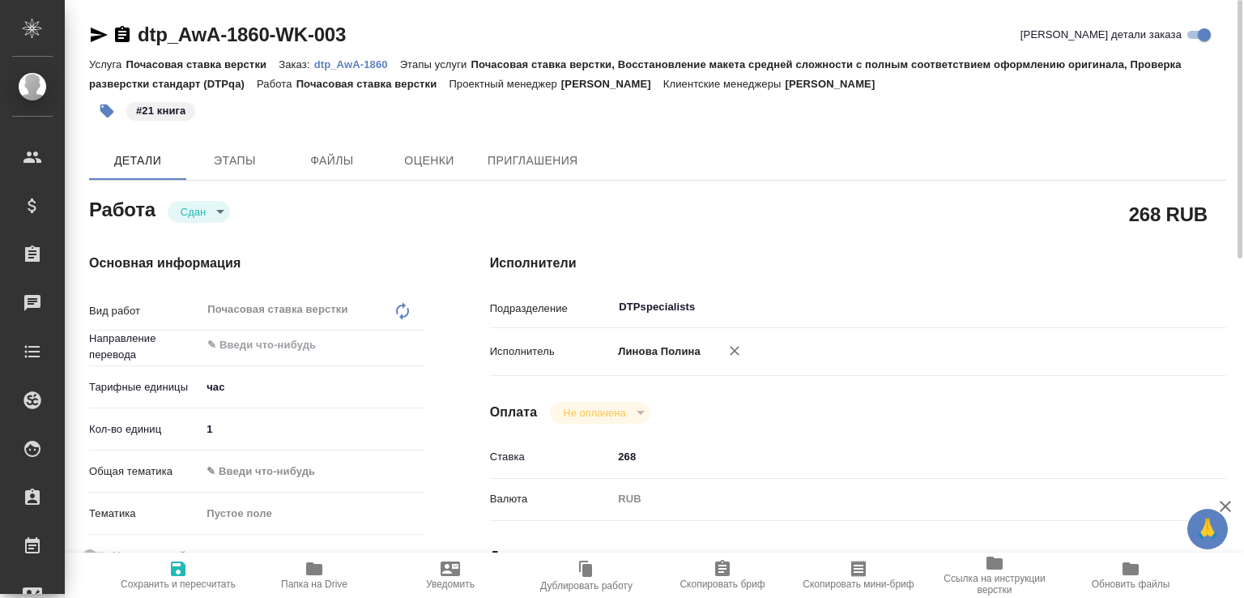
type textarea "x"
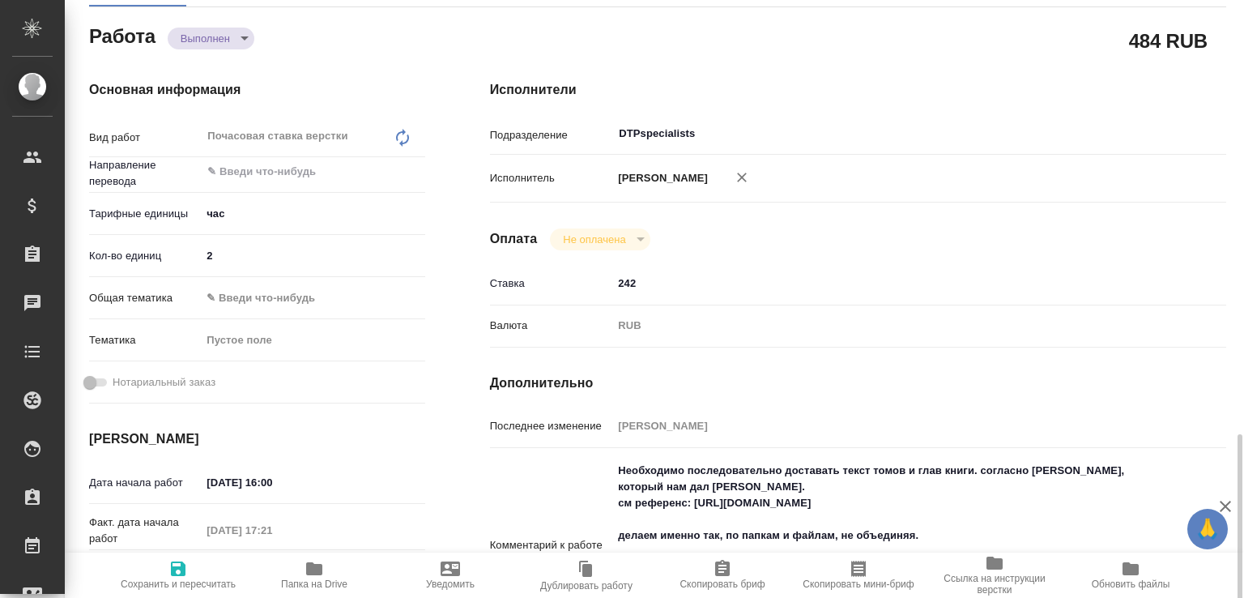
scroll to position [428, 0]
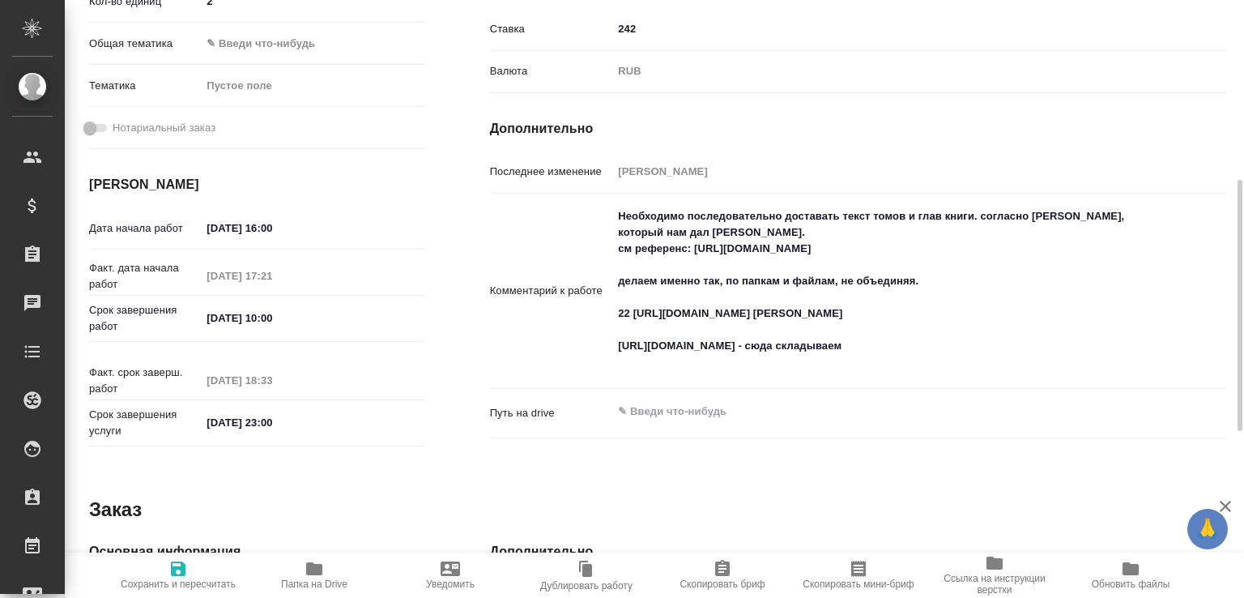
click at [319, 584] on span "Папка на Drive" at bounding box center [314, 583] width 66 height 11
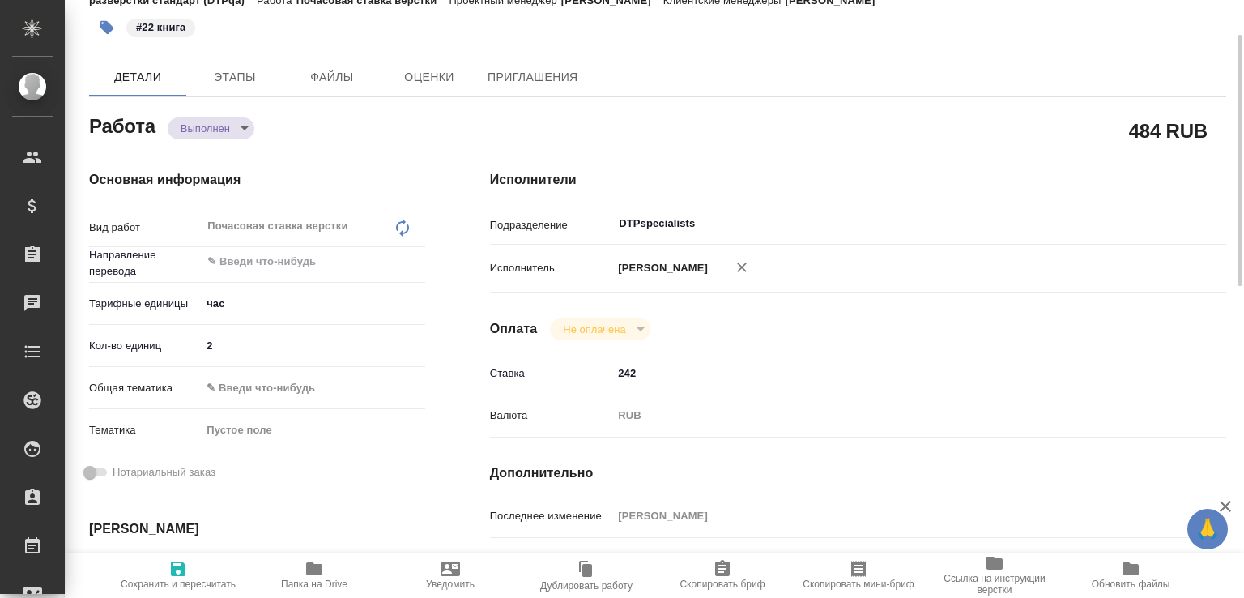
scroll to position [0, 0]
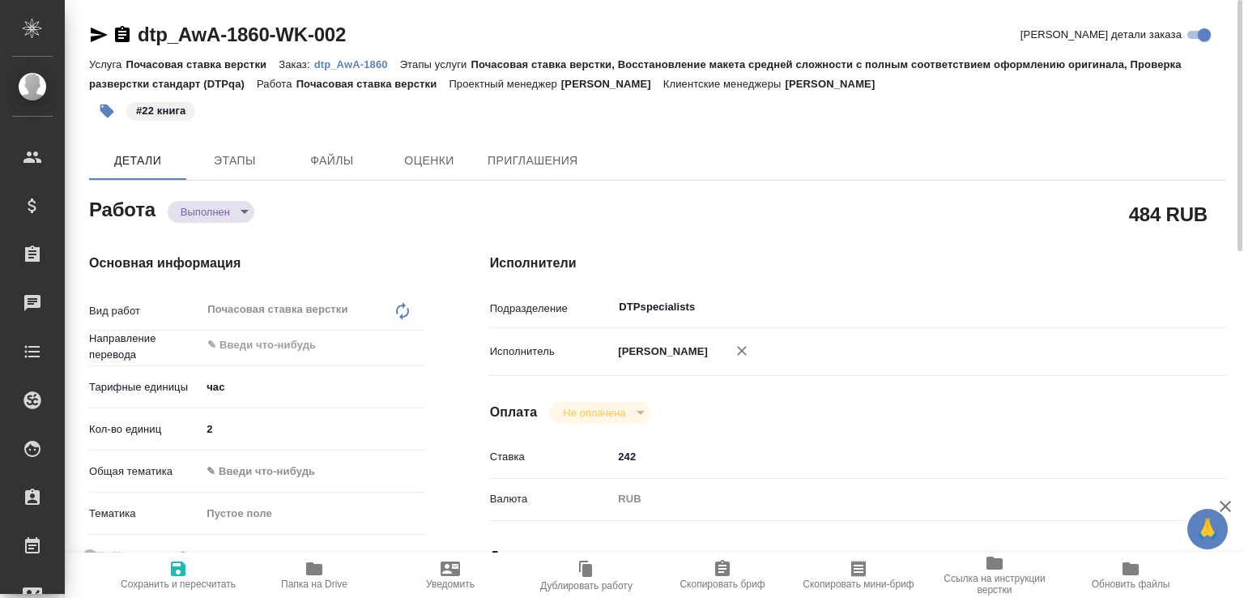
click at [230, 208] on body "🙏 .cls-1 fill:#fff; AWATERA Малофеева Екатерина e.malofeeva Клиенты Спецификаци…" at bounding box center [622, 299] width 1244 height 598
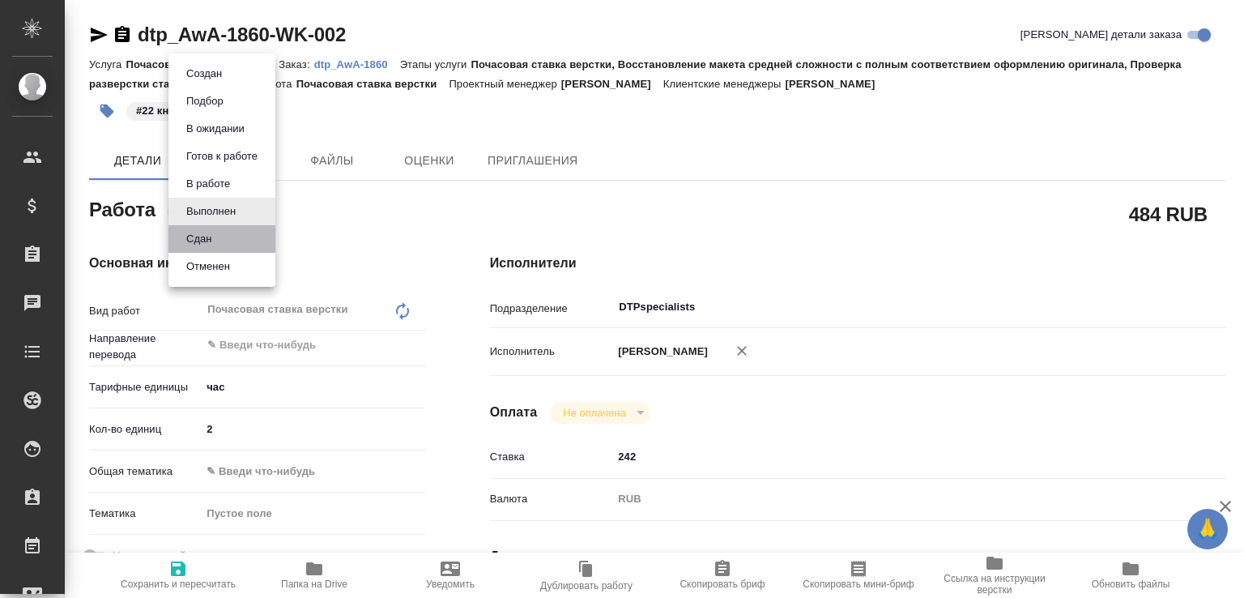
click at [224, 244] on li "Сдан" at bounding box center [222, 239] width 107 height 28
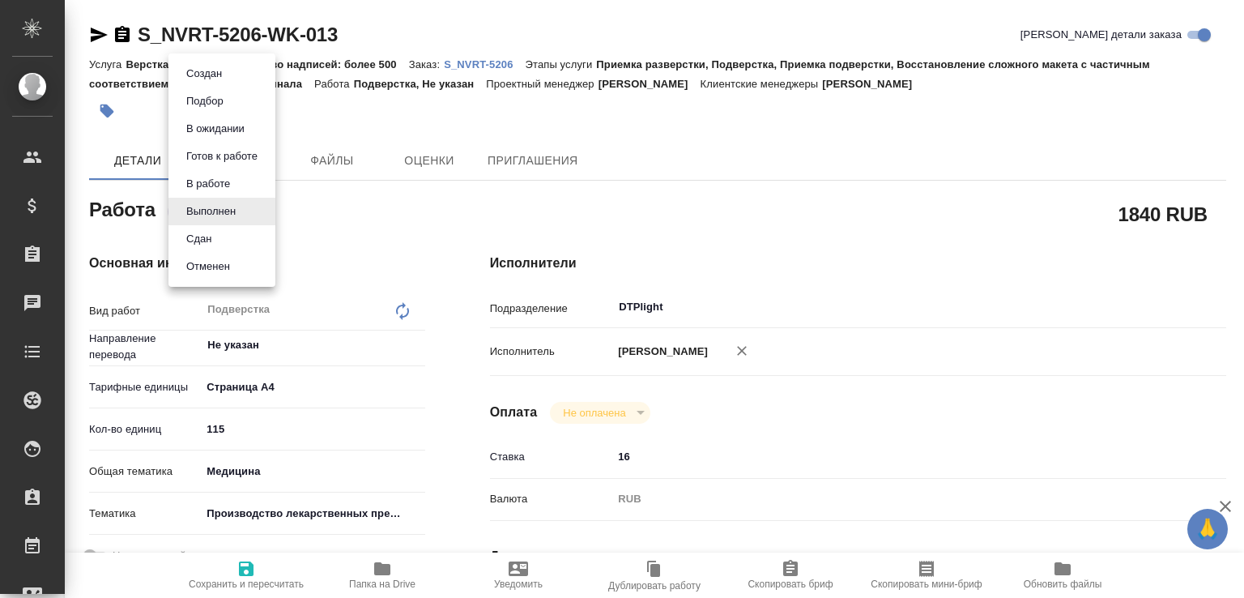
click at [230, 217] on body "🙏 .cls-1 fill:#fff; AWATERA [PERSON_NAME]malofeeva Клиенты Спецификации Заказы …" at bounding box center [622, 299] width 1244 height 598
click at [225, 237] on li "Сдан" at bounding box center [222, 239] width 107 height 28
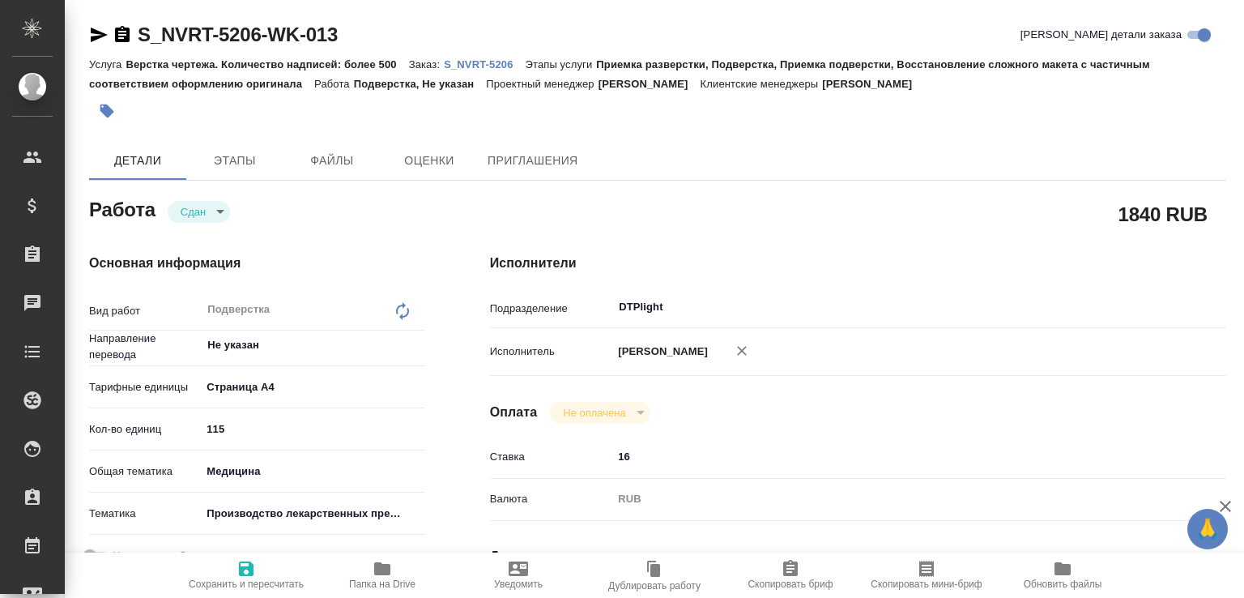
type textarea "x"
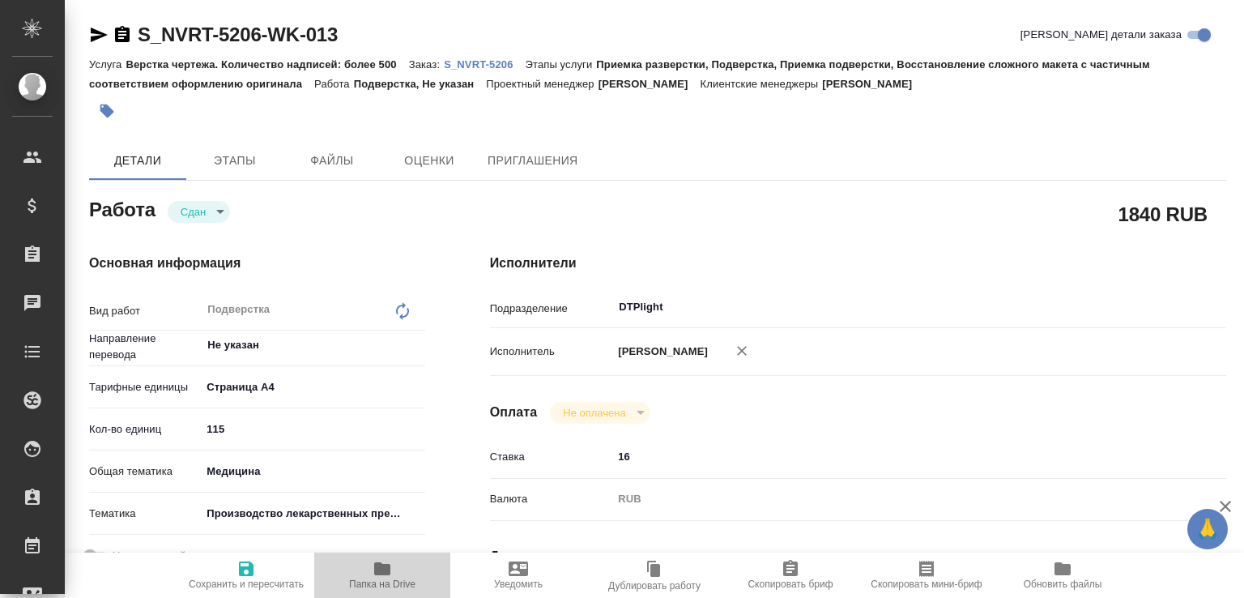
click at [391, 578] on span "Папка на Drive" at bounding box center [382, 583] width 66 height 11
type textarea "x"
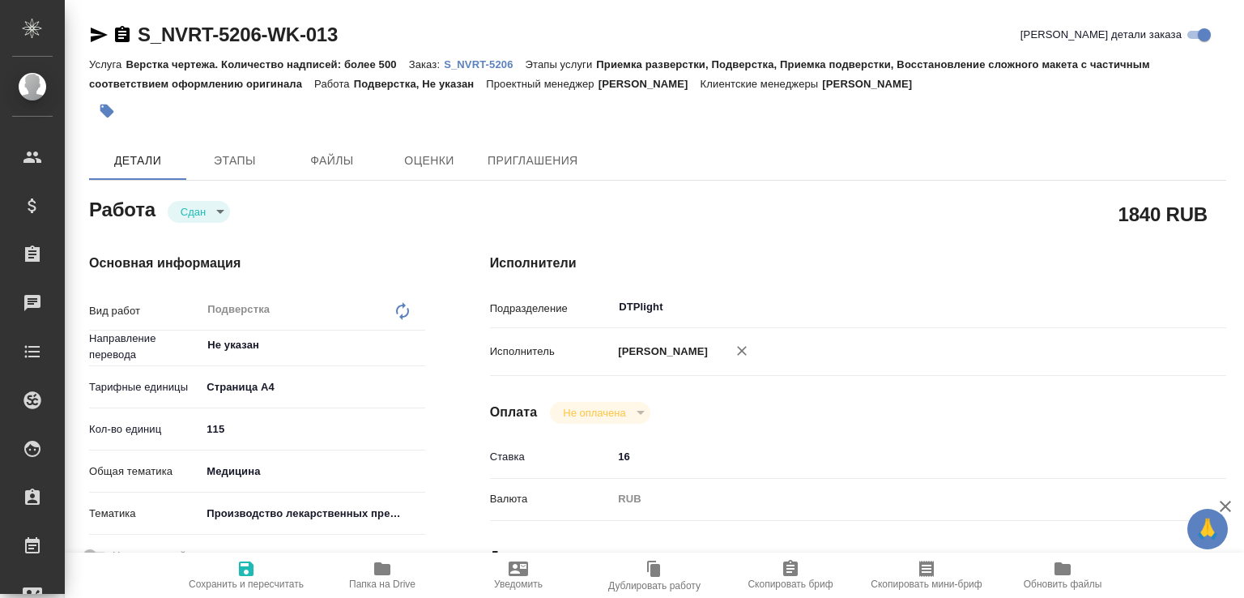
type textarea "x"
click at [484, 62] on p "S_NVRT-5206" at bounding box center [484, 64] width 81 height 12
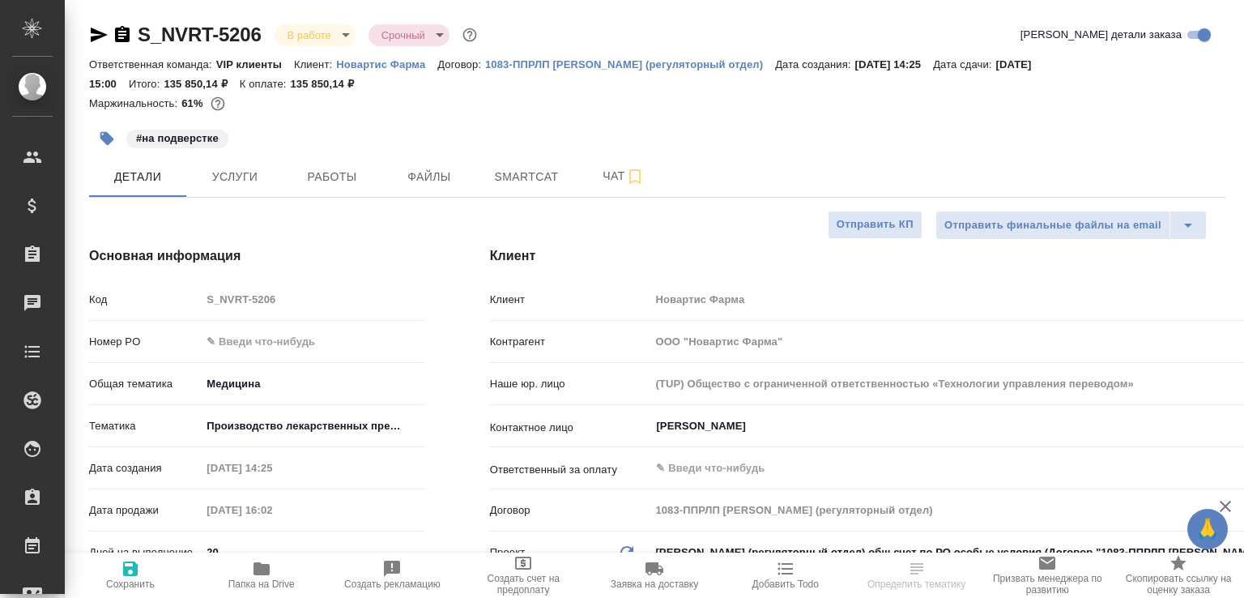
select select "RU"
type textarea "x"
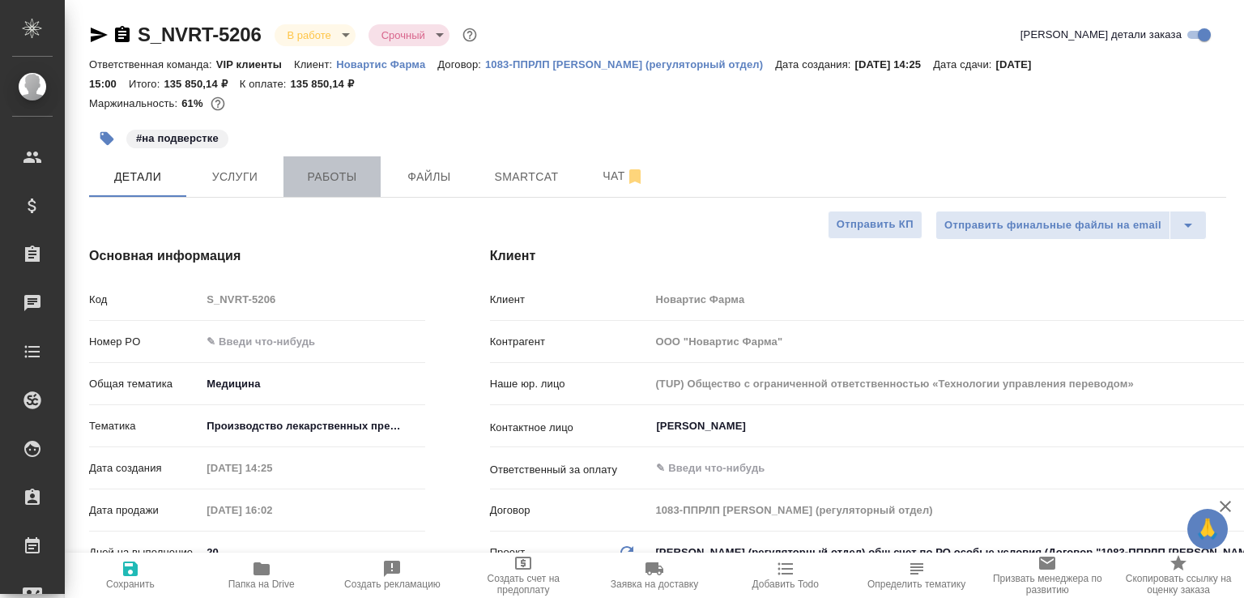
click at [331, 169] on span "Работы" at bounding box center [332, 177] width 78 height 20
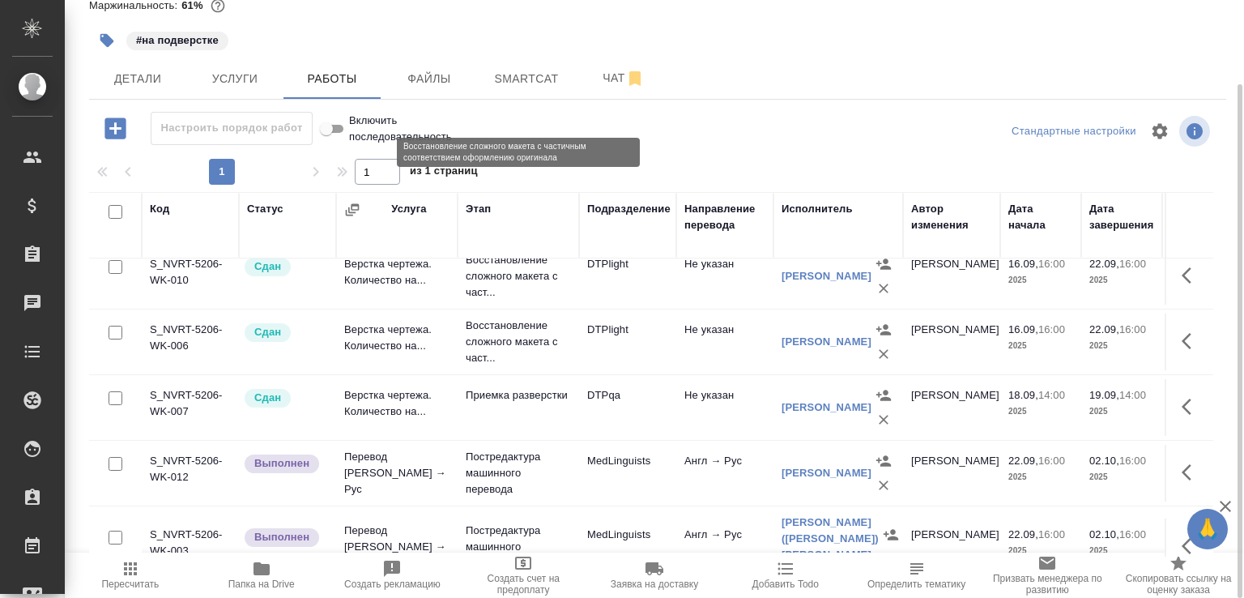
scroll to position [319, 0]
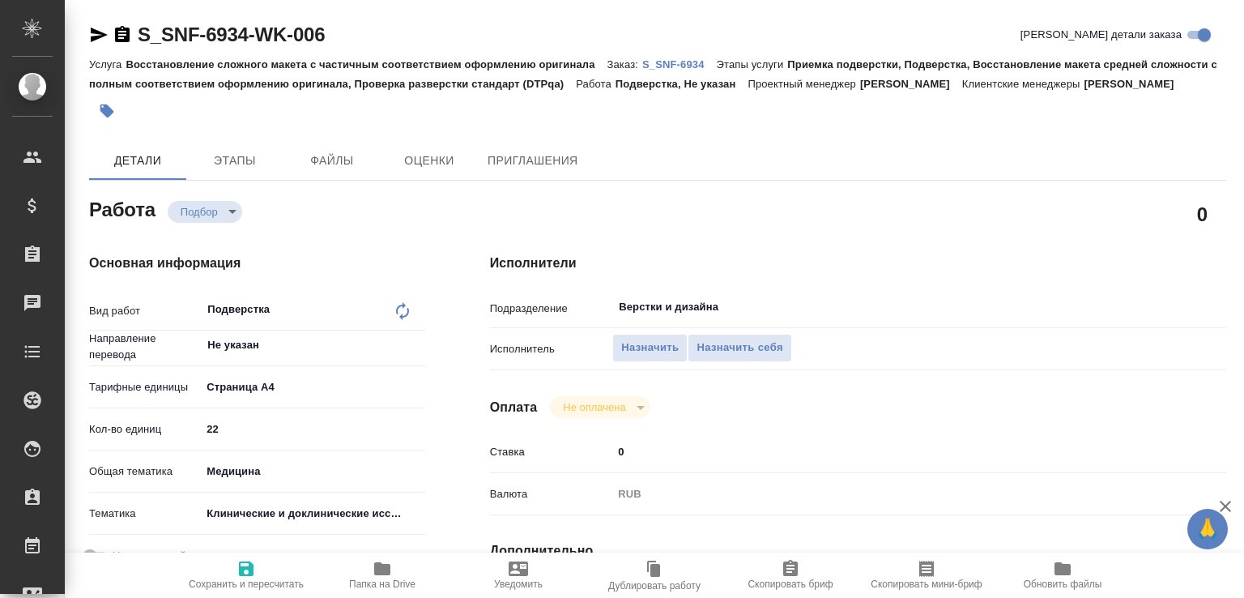
click at [399, 559] on span "Папка на Drive" at bounding box center [382, 574] width 117 height 31
click at [678, 66] on p "S_SNF-6934" at bounding box center [679, 64] width 75 height 12
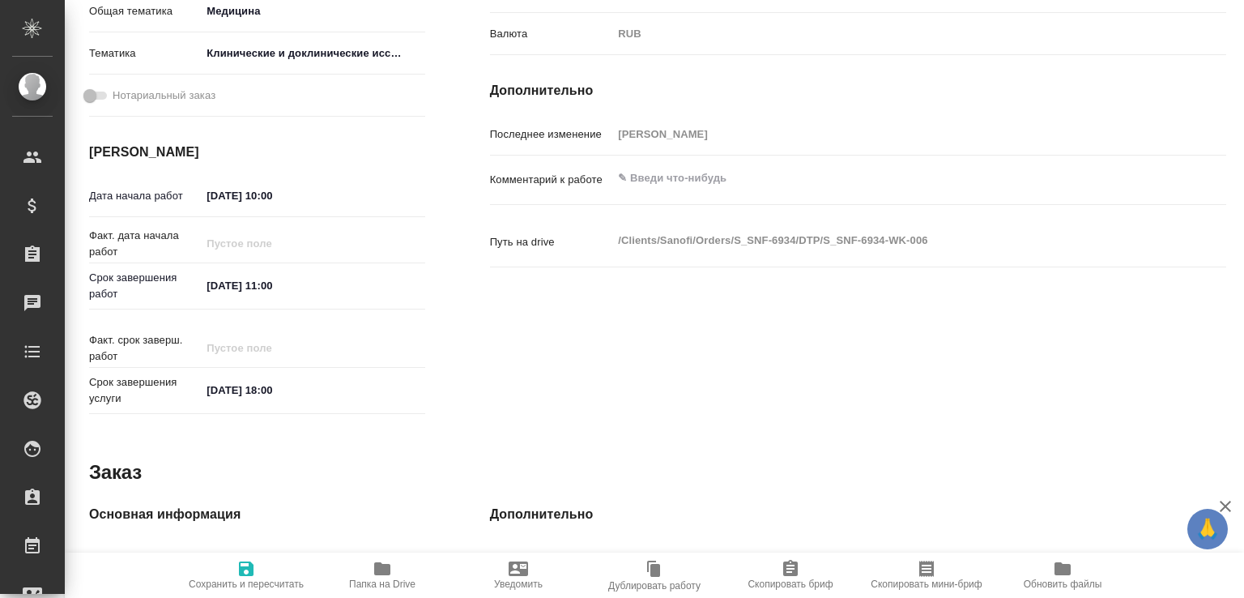
scroll to position [116, 0]
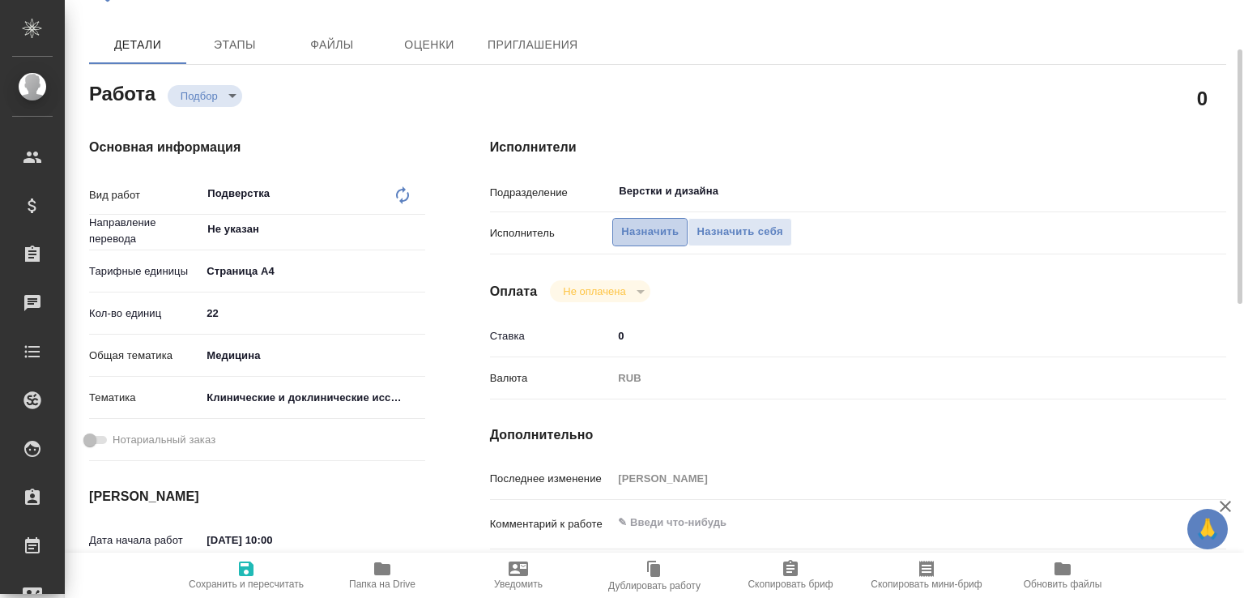
click at [642, 241] on span "Назначить" at bounding box center [650, 232] width 58 height 19
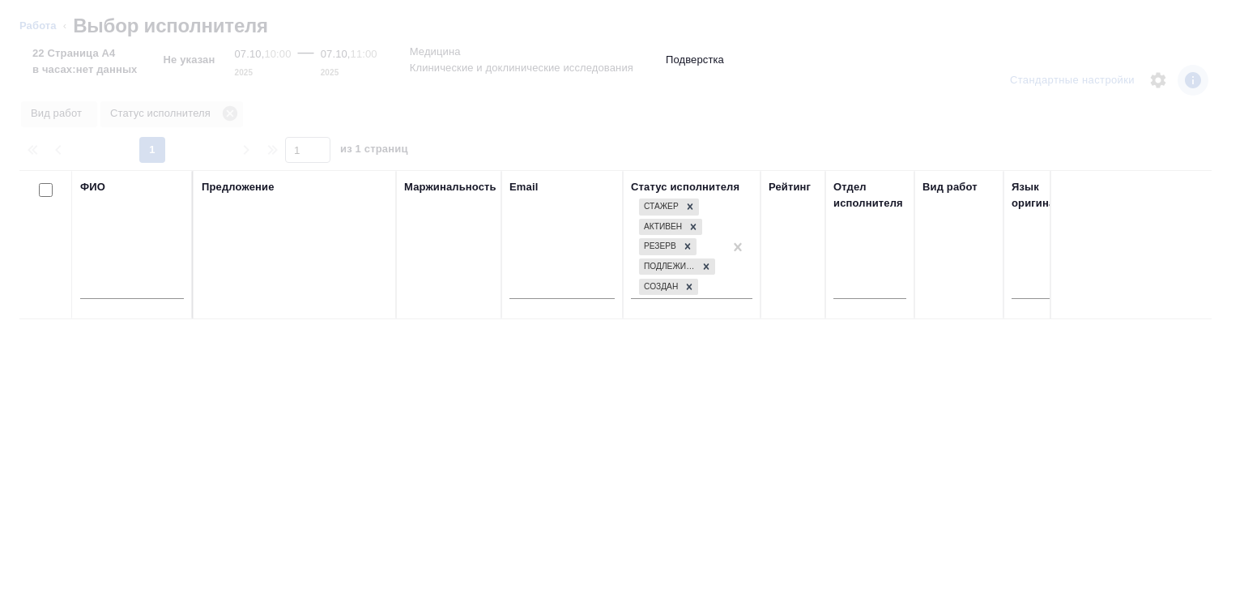
click at [126, 290] on input "text" at bounding box center [132, 289] width 104 height 20
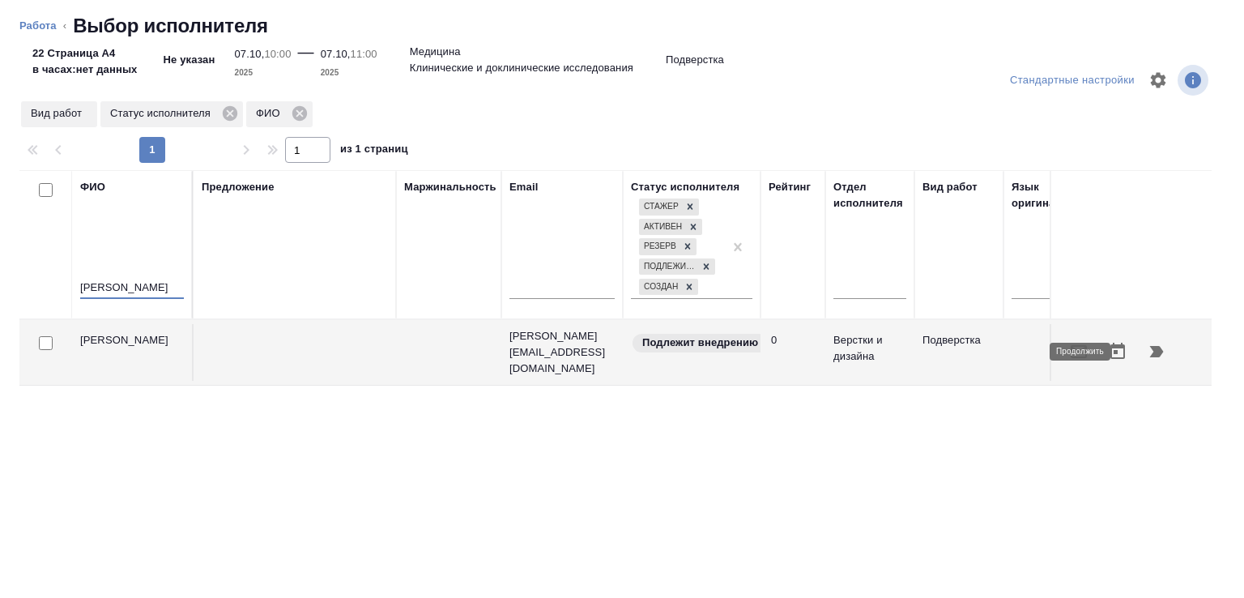
type input "елинский"
click at [1150, 351] on icon "button" at bounding box center [1157, 351] width 14 height 11
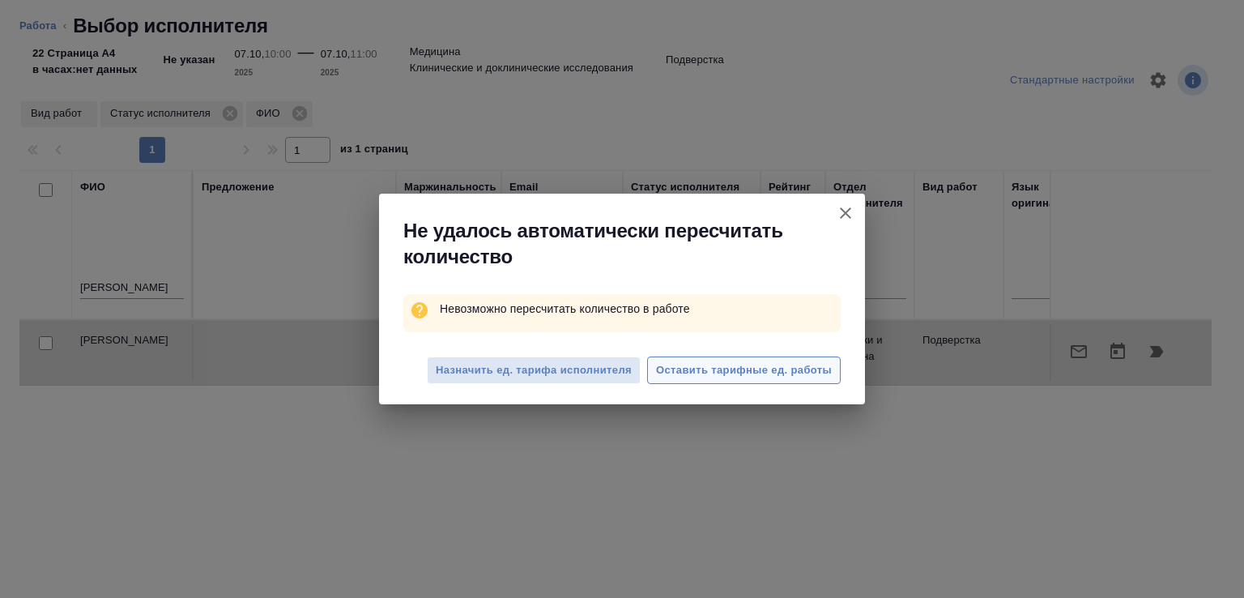
click at [734, 367] on span "Оставить тарифные ед. работы" at bounding box center [744, 370] width 176 height 19
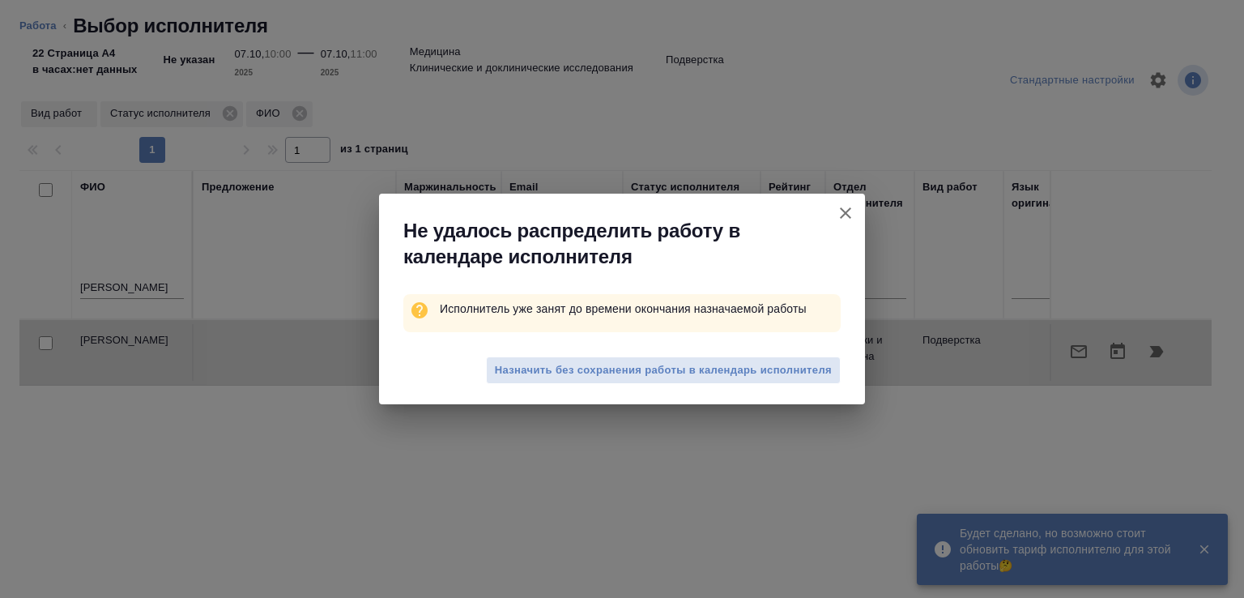
click at [583, 369] on span "Назначить без сохранения работы в календарь исполнителя" at bounding box center [663, 370] width 337 height 19
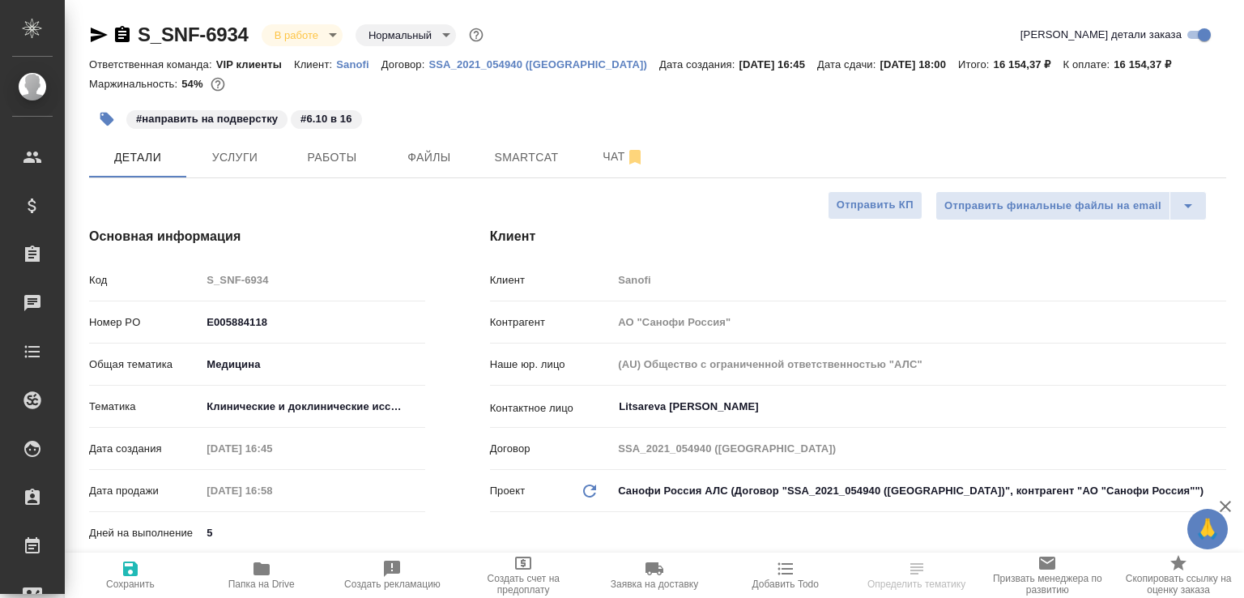
select select "RU"
click at [340, 161] on span "Работы" at bounding box center [332, 157] width 78 height 20
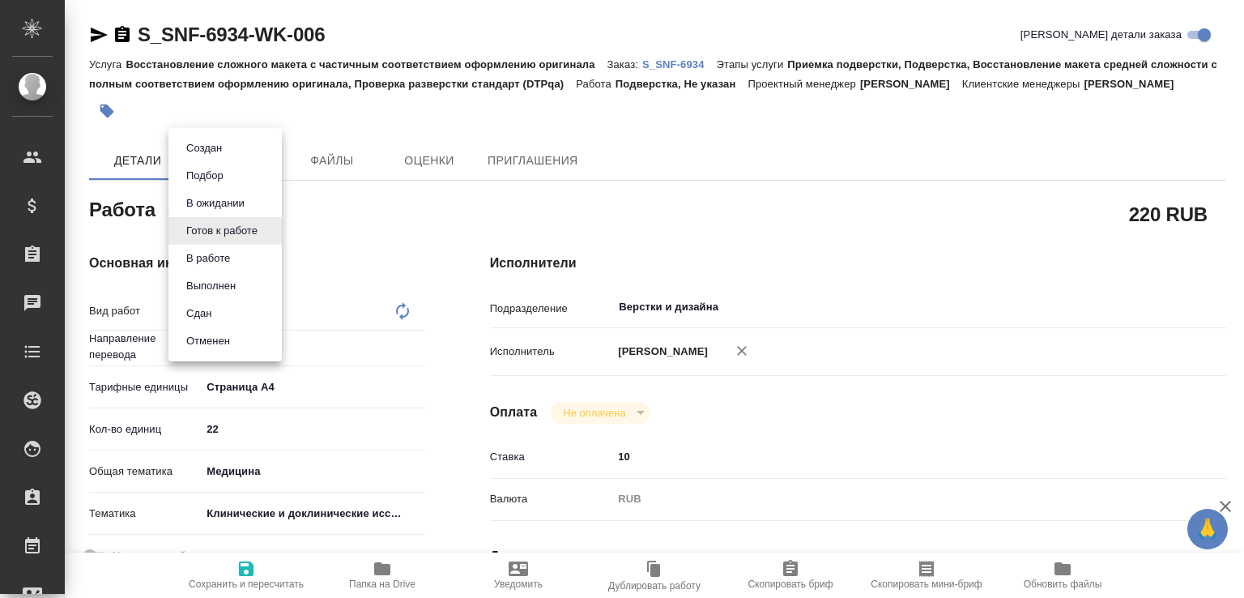
click at [251, 234] on body "🙏 .cls-1 fill:#fff; AWATERA [PERSON_NAME]malofeeva Клиенты Спецификации Заказы …" at bounding box center [622, 299] width 1244 height 598
type textarea "x"
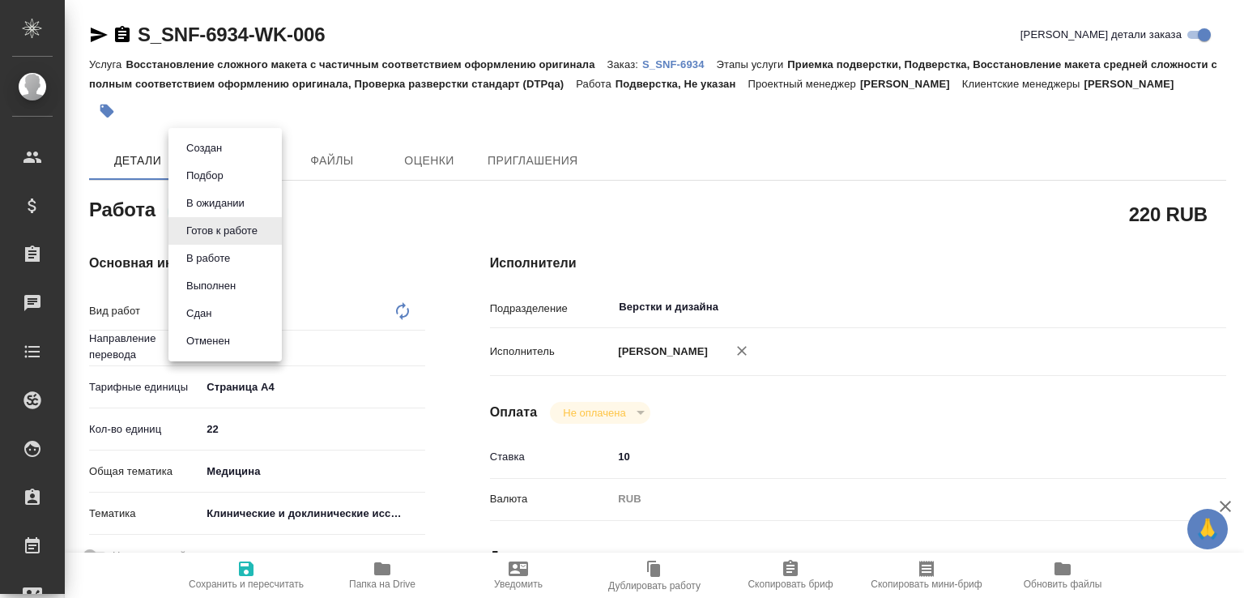
type textarea "x"
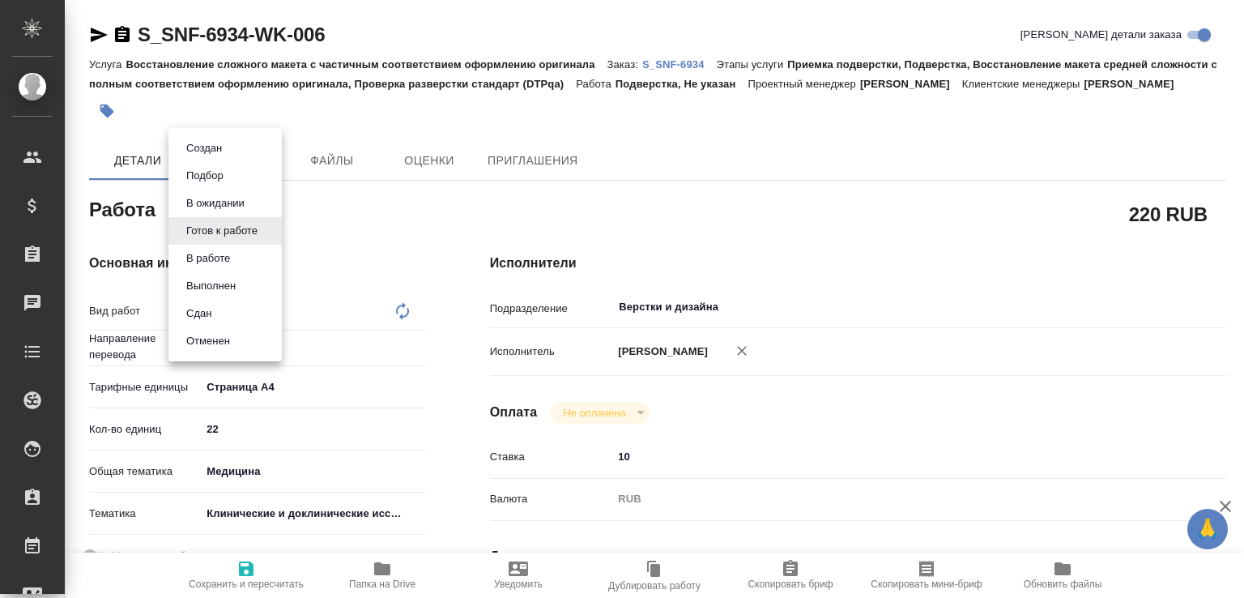
type textarea "x"
click at [237, 207] on button "В ожидании" at bounding box center [215, 203] width 68 height 18
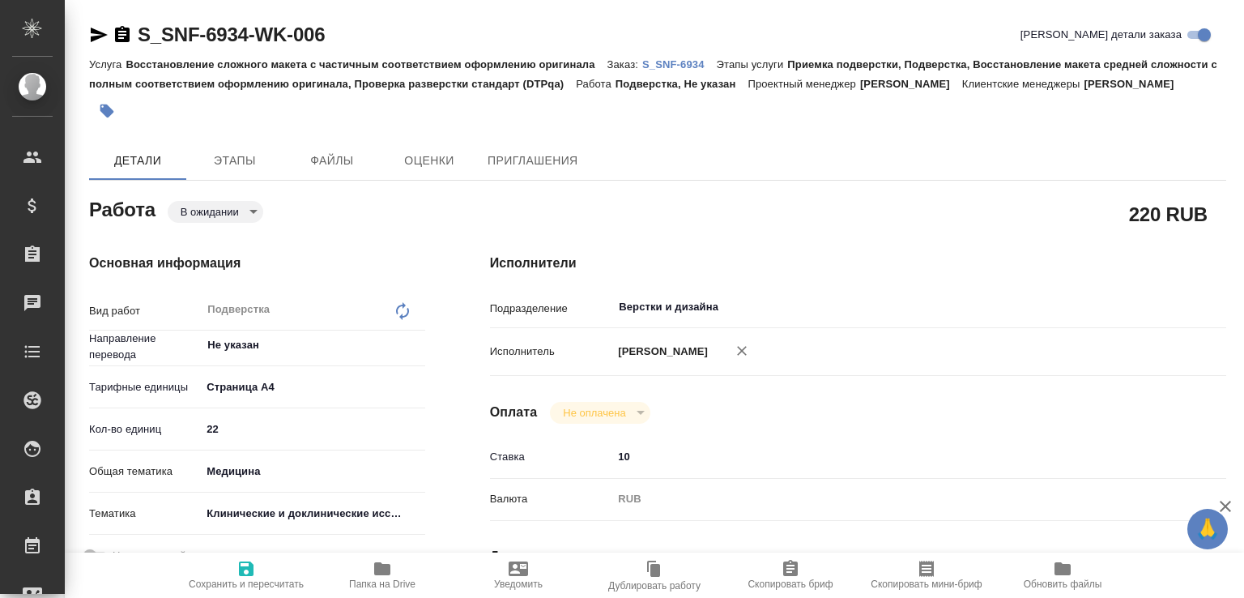
type textarea "x"
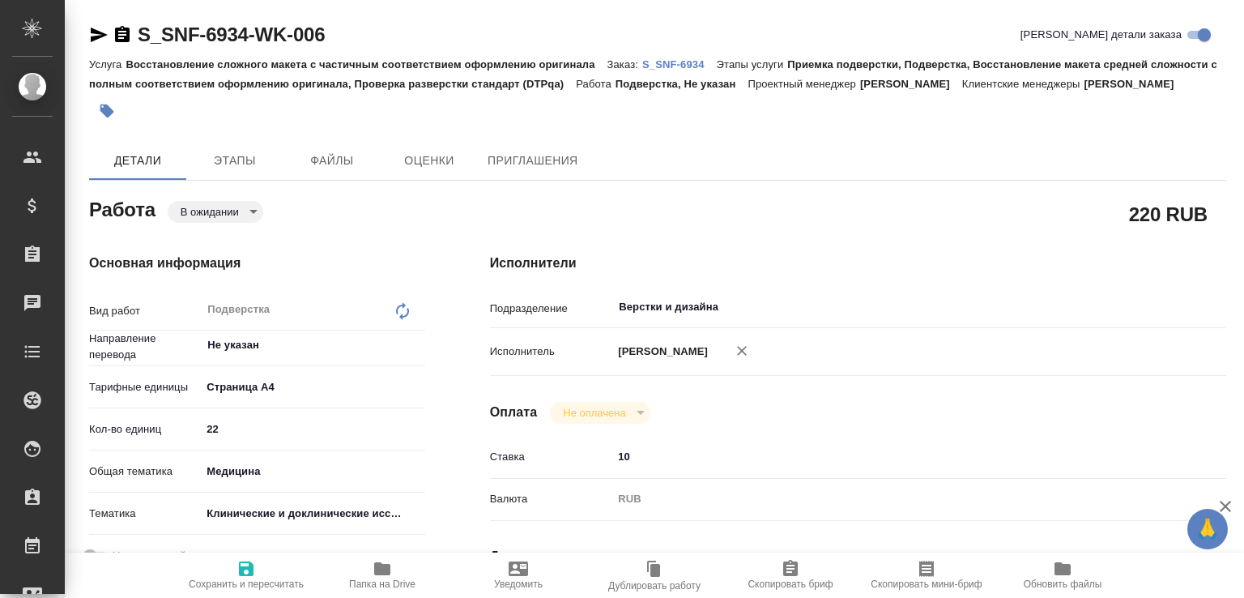
type textarea "x"
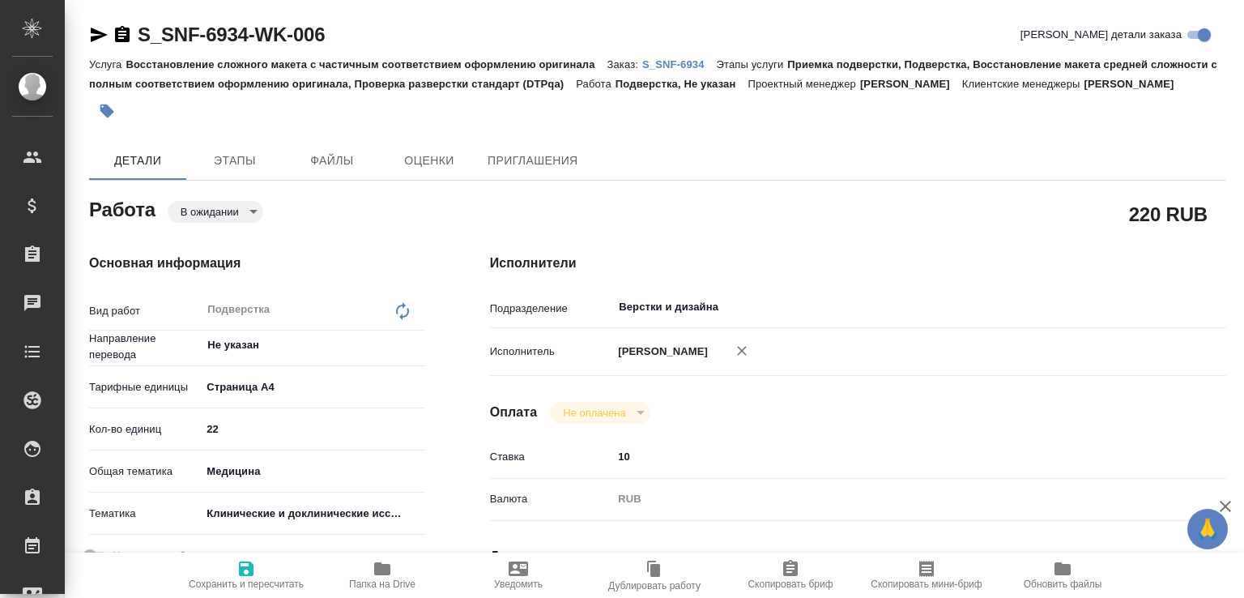
click at [236, 561] on span "Сохранить и пересчитать" at bounding box center [246, 574] width 117 height 31
type textarea "x"
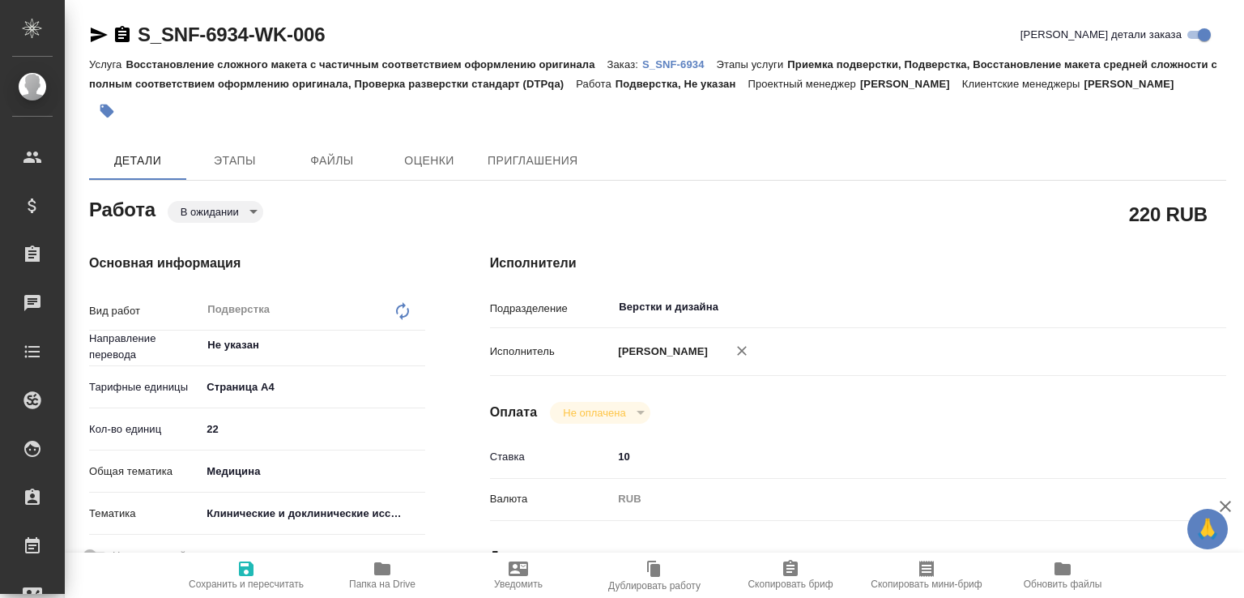
type textarea "x"
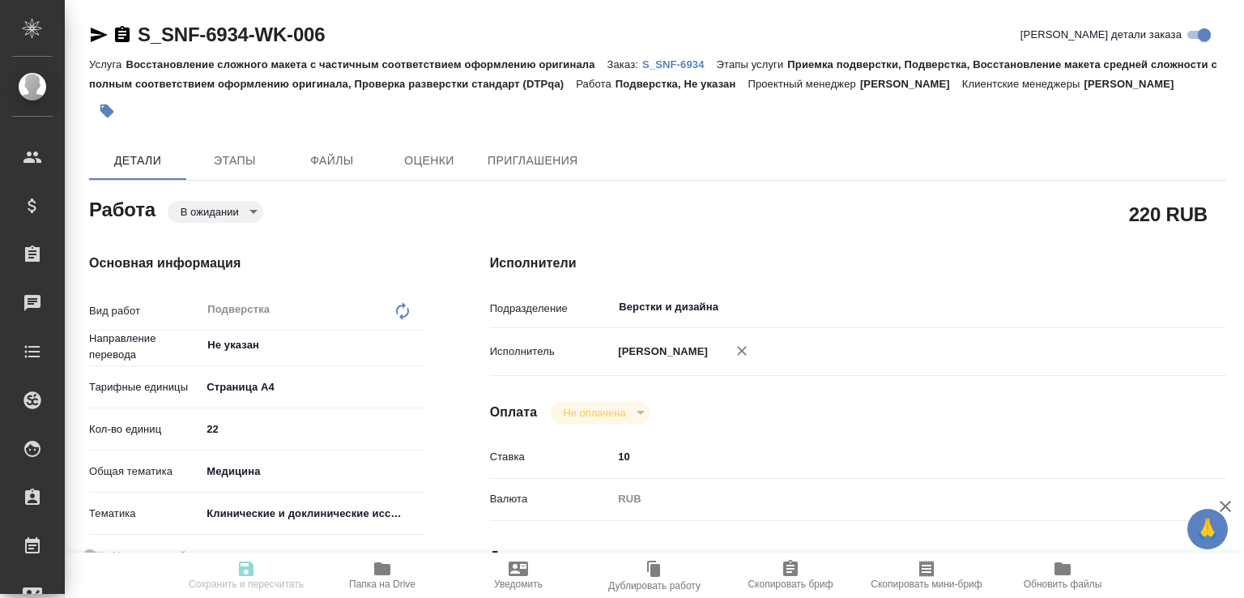
type textarea "x"
type input "pending"
type textarea "Подверстка"
type textarea "x"
type input "Не указан"
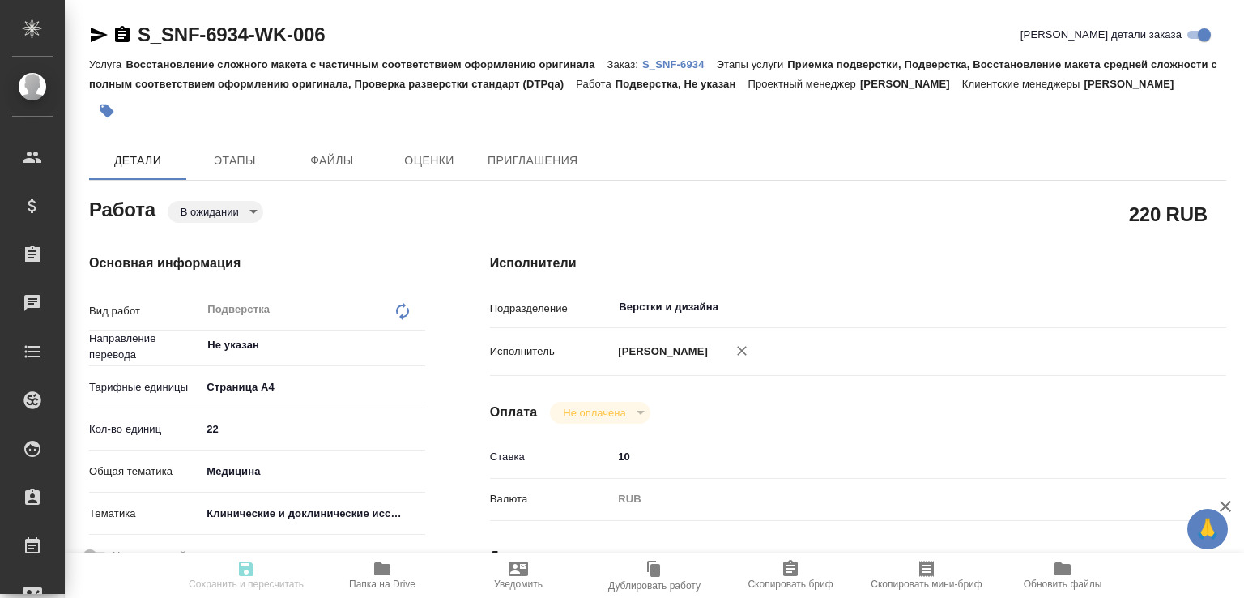
type input "5f036ec4e16dec2d6b59c8ff"
type input "22"
type input "med"
type input "5a8b8b956a9677013d343d9e"
type input "07.10.2025 10:00"
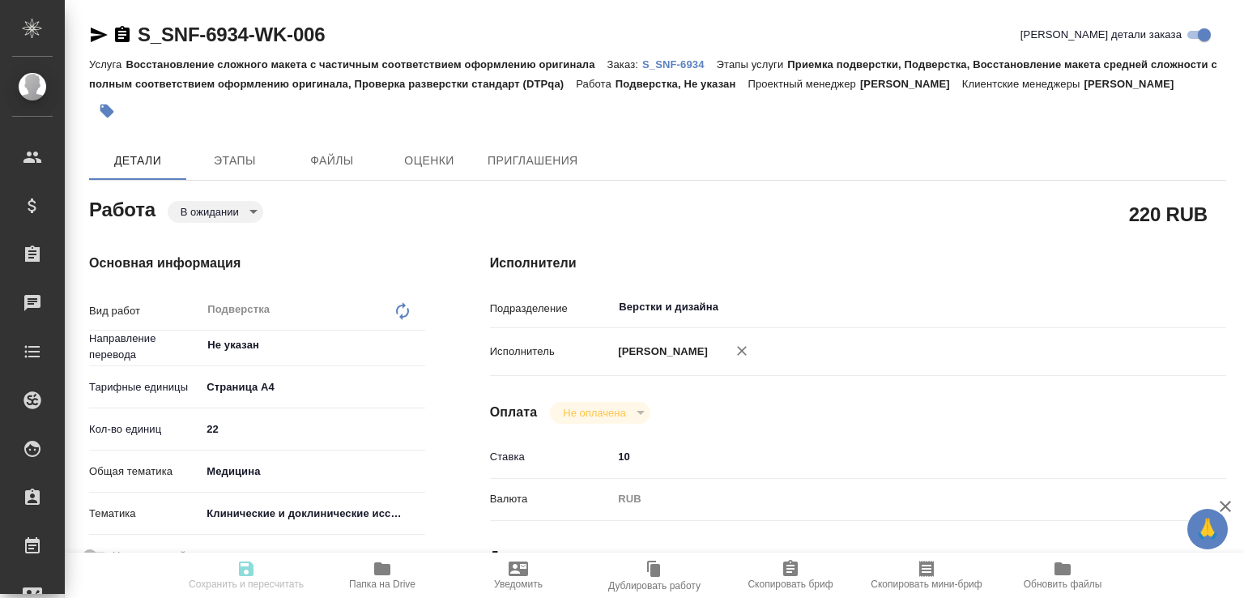
type input "07.10.2025 11:00"
type input "07.10.2025 18:00"
type input "Верстки и дизайна"
type input "notPayed"
type input "10"
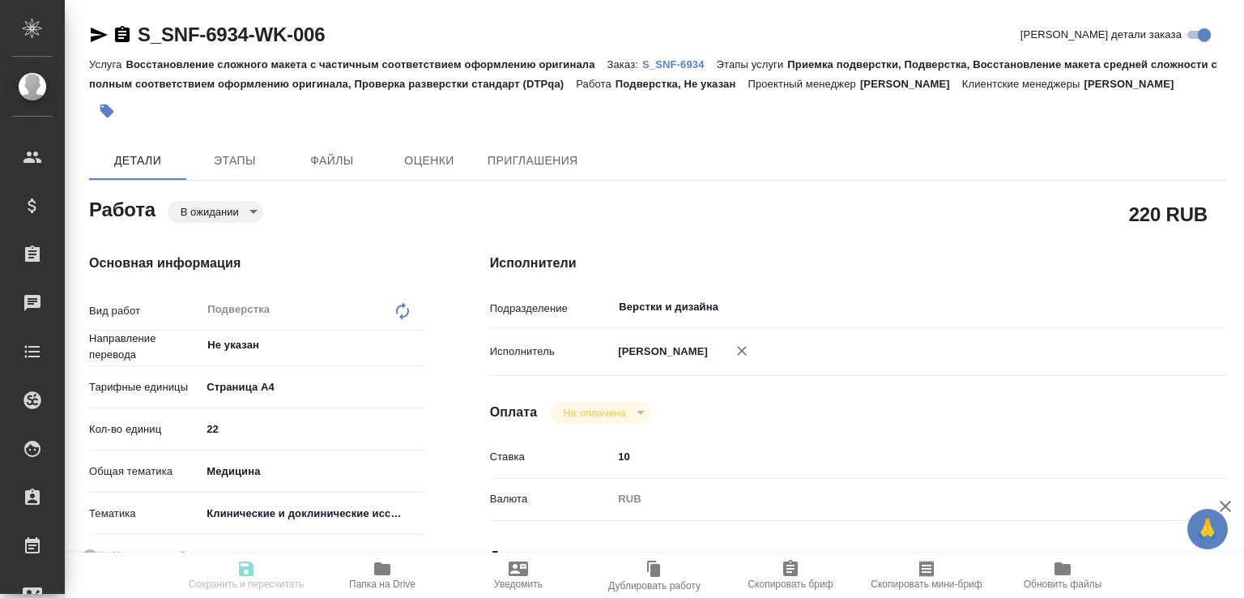
type input "RUB"
type input "[PERSON_NAME]"
type textarea "x"
type textarea "/Clients/Sanofi/Orders/S_SNF-6934/DTP/S_SNF-6934-WK-006"
type textarea "x"
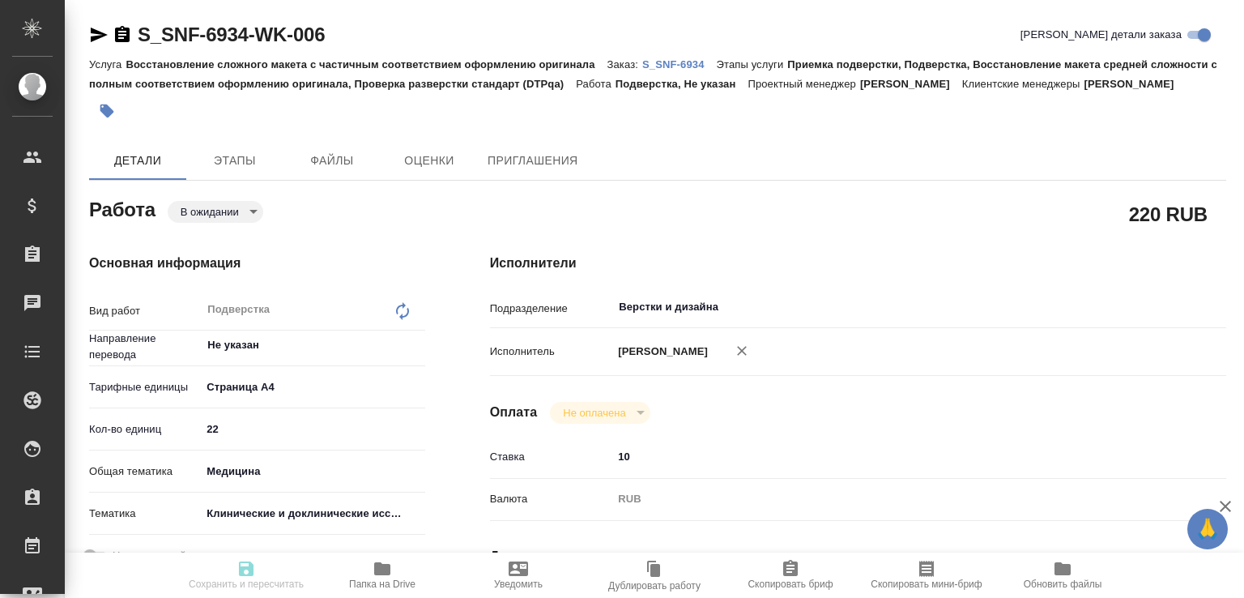
type input "S_SNF-6934"
type input "E005884118"
type input "Восстановление сложного макета с частичным соответствием оформлению оригинала"
type input "Приемка подверстки, Подверстка, Восстановление макета средней сложности с полны…"
type input "Сайдашева Диляра"
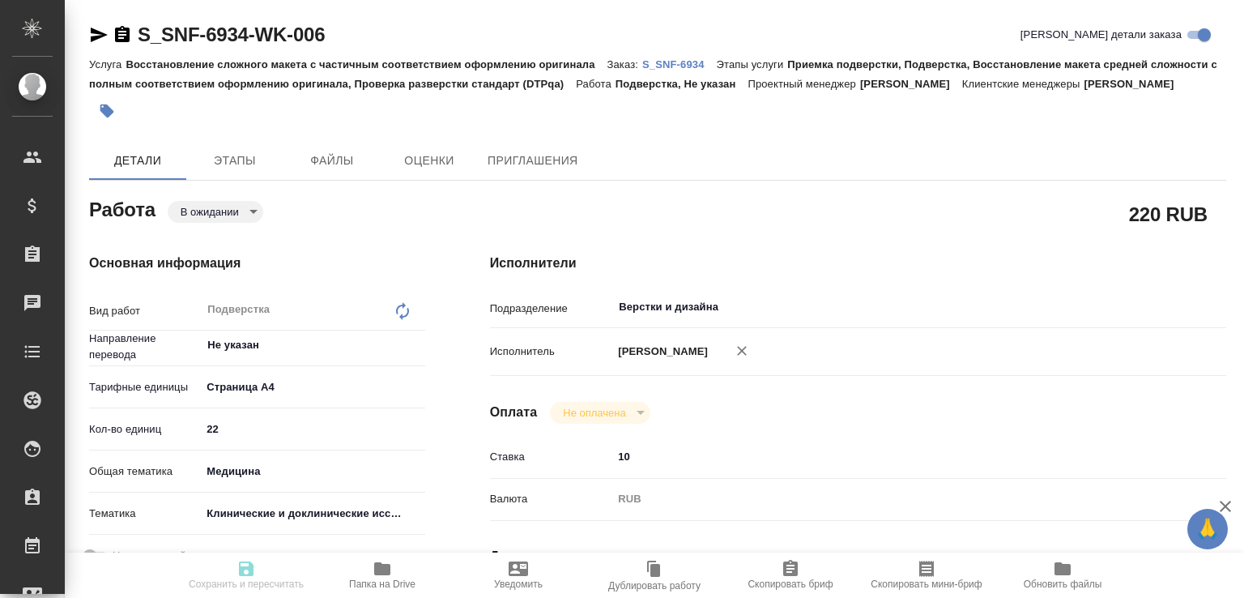
type input "[PERSON_NAME]"
type input "/Clients/Sanofi/Orders/S_SNF-6934"
type textarea "x"
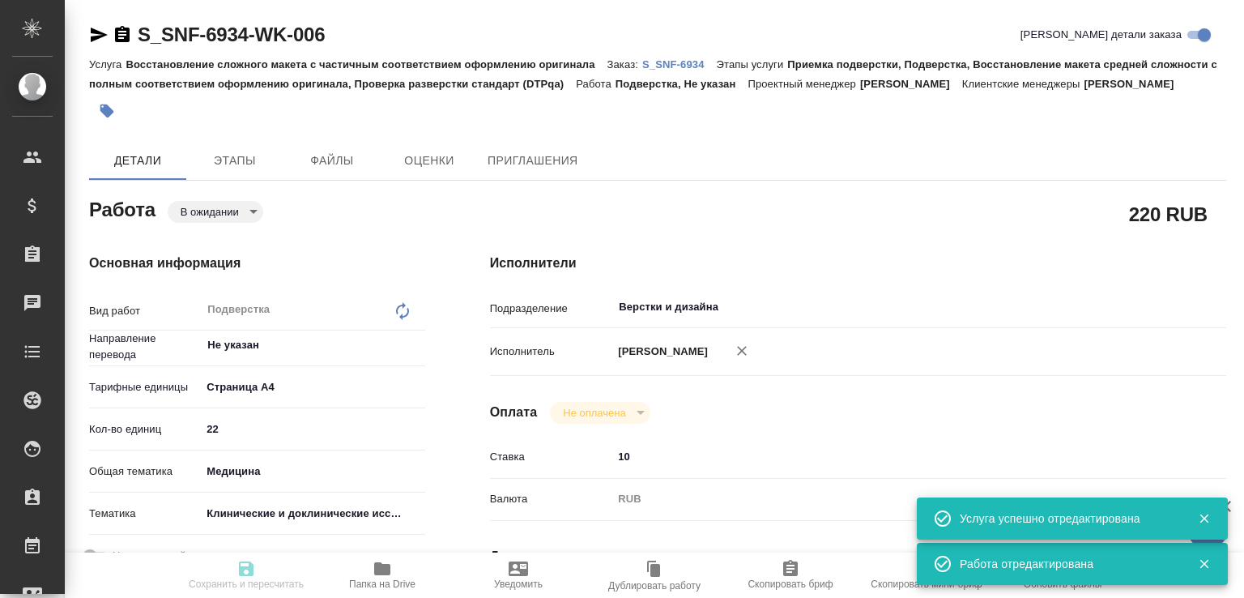
type textarea "x"
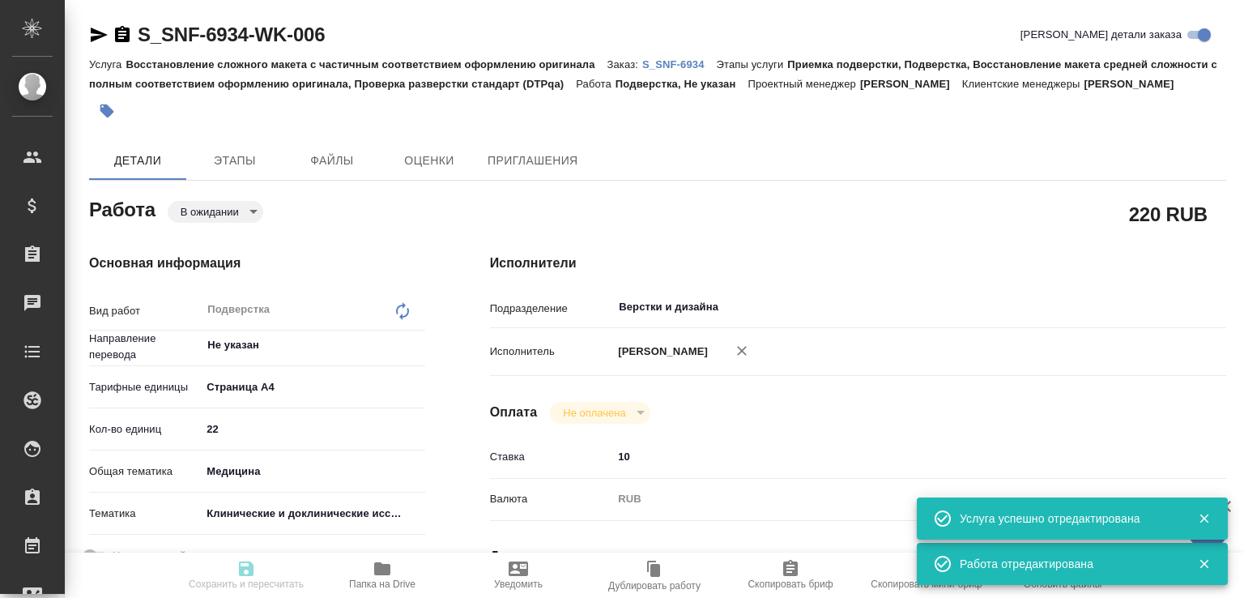
type textarea "x"
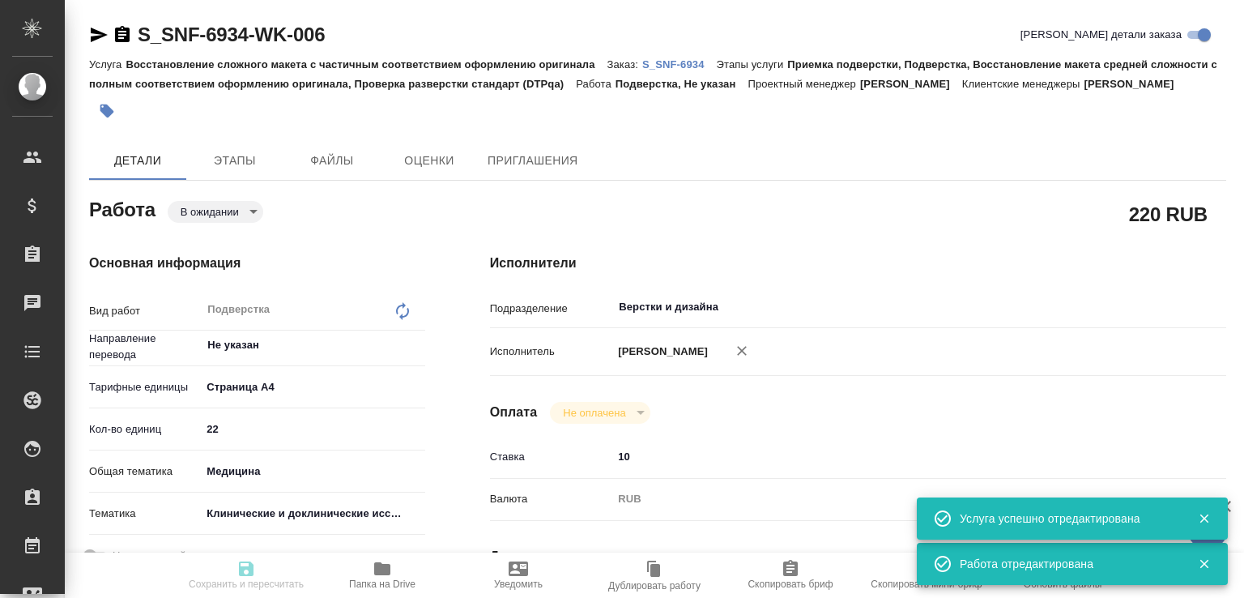
type textarea "x"
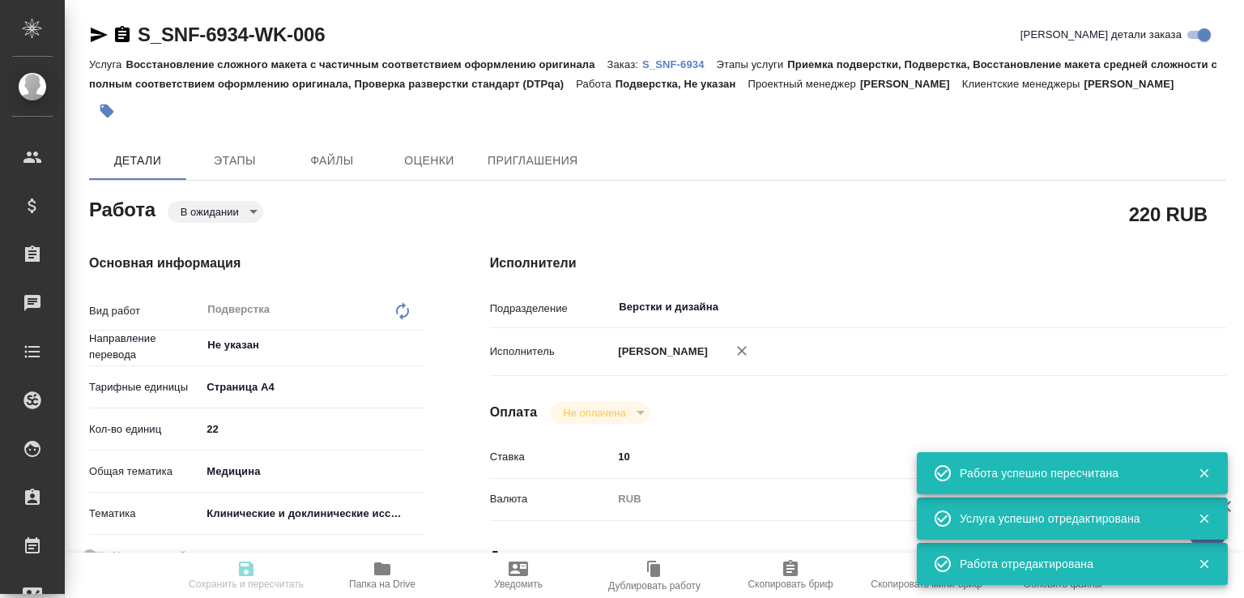
type input "pending"
type textarea "Подверстка"
type textarea "x"
type input "Не указан"
type input "5f036ec4e16dec2d6b59c8ff"
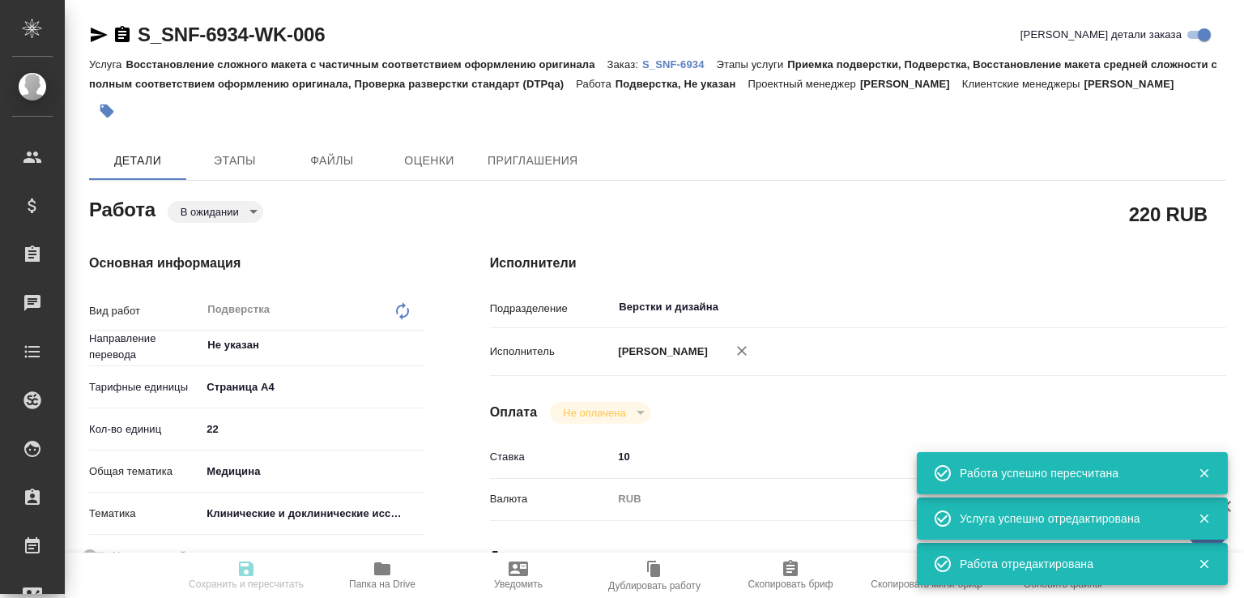
type input "22"
type input "med"
type input "5a8b8b956a9677013d343d9e"
type input "07.10.2025 10:00"
type input "07.10.2025 11:00"
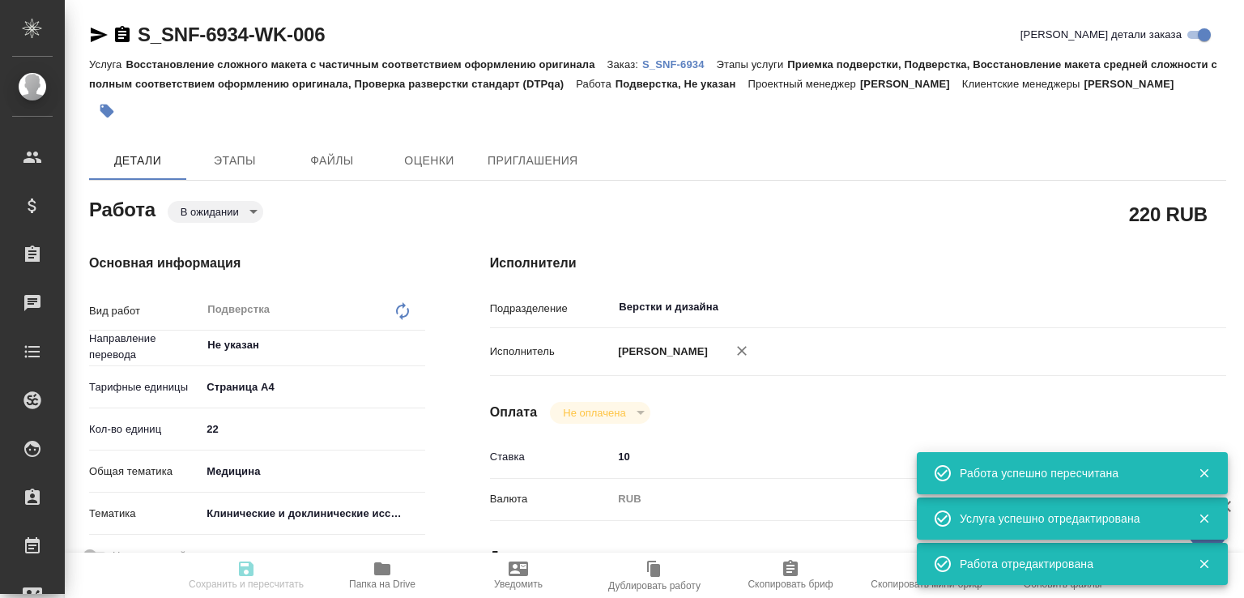
type input "07.10.2025 18:00"
type input "Верстки и дизайна"
type input "notPayed"
type input "10"
type input "RUB"
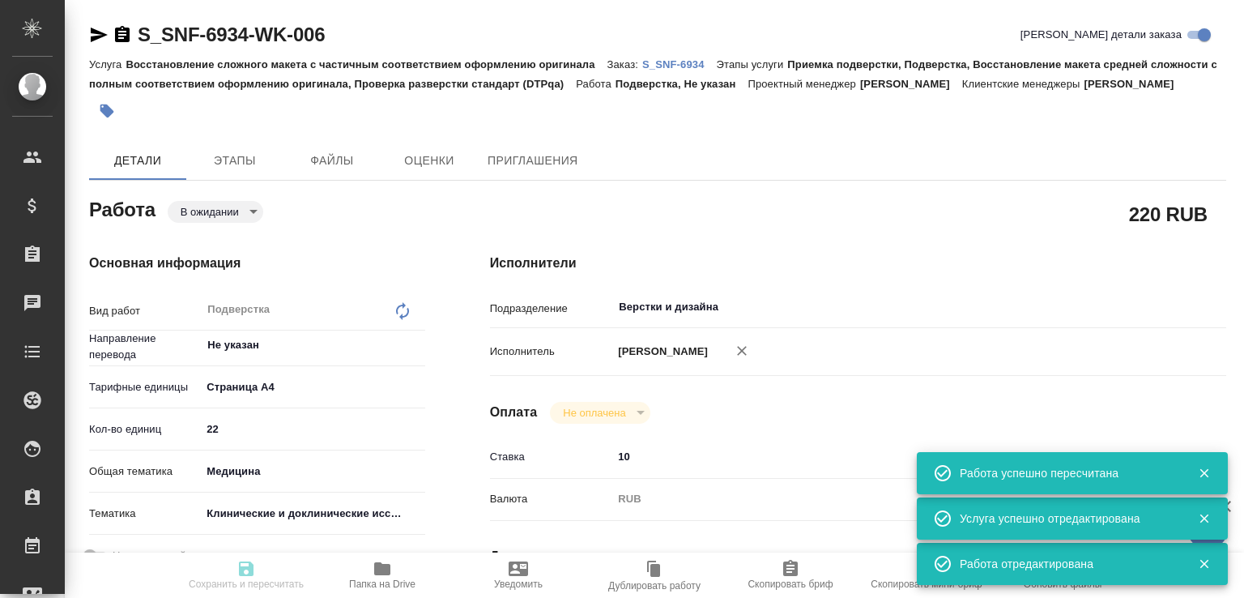
type input "[PERSON_NAME]"
type textarea "x"
type textarea "/Clients/Sanofi/Orders/S_SNF-6934/DTP/S_SNF-6934-WK-006"
type textarea "x"
type input "S_SNF-6934"
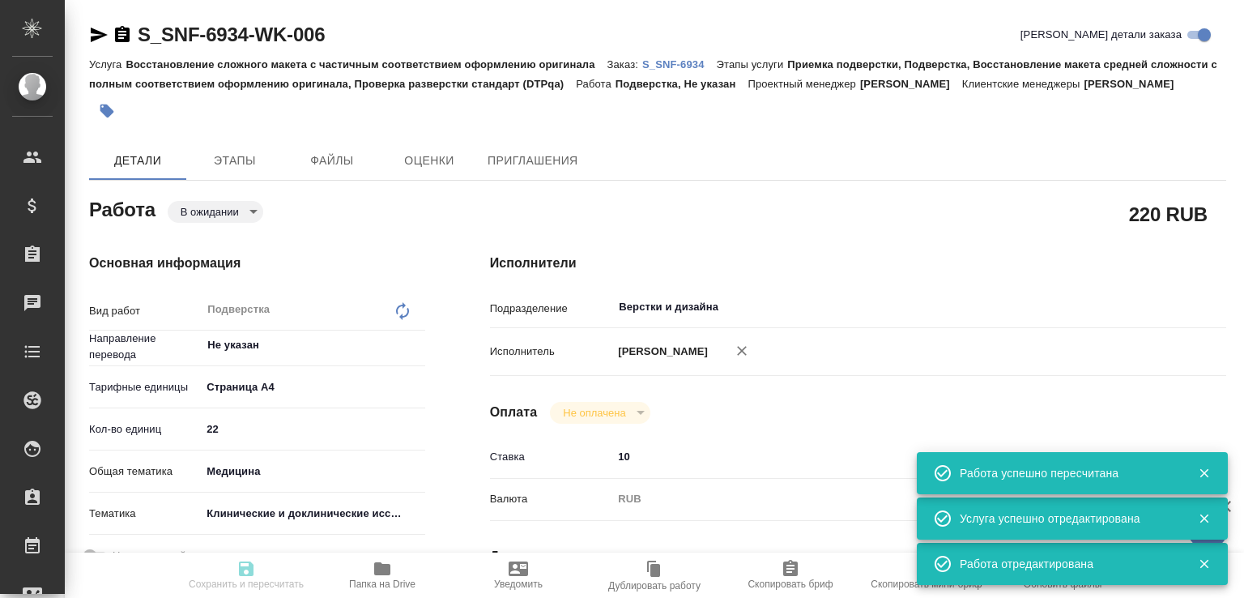
type input "E005884118"
type input "Восстановление сложного макета с частичным соответствием оформлению оригинала"
type input "Приемка подверстки, Подверстка, Восстановление макета средней сложности с полны…"
type input "Сайдашева Диляра"
type input "[PERSON_NAME]"
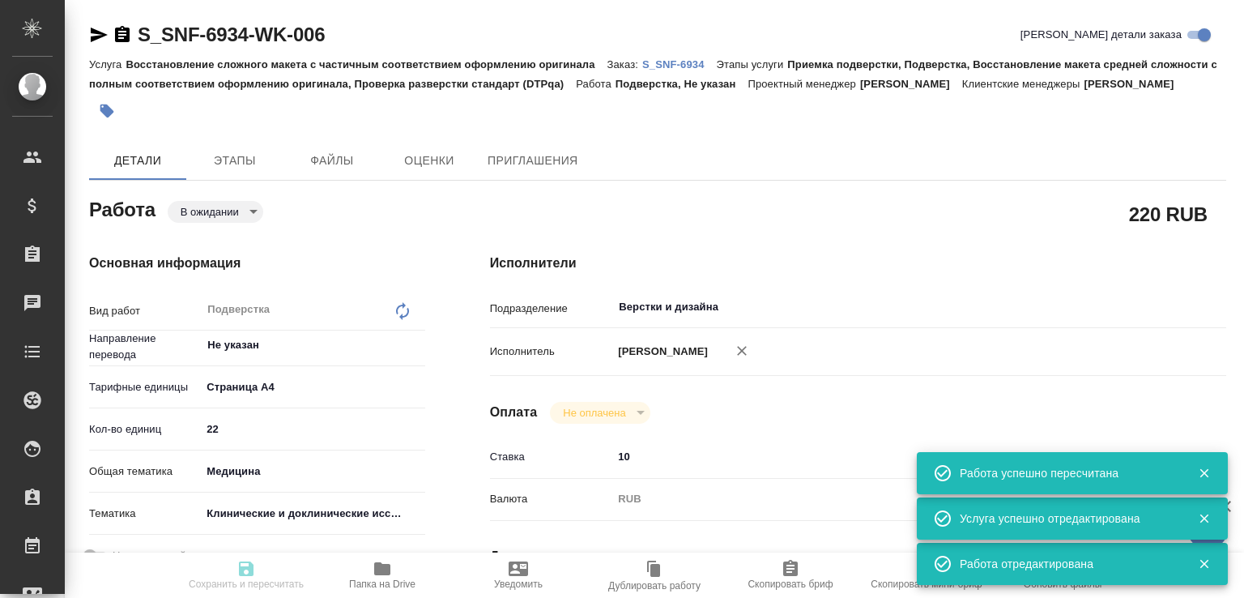
type input "/Clients/Sanofi/Orders/S_SNF-6934"
type textarea "x"
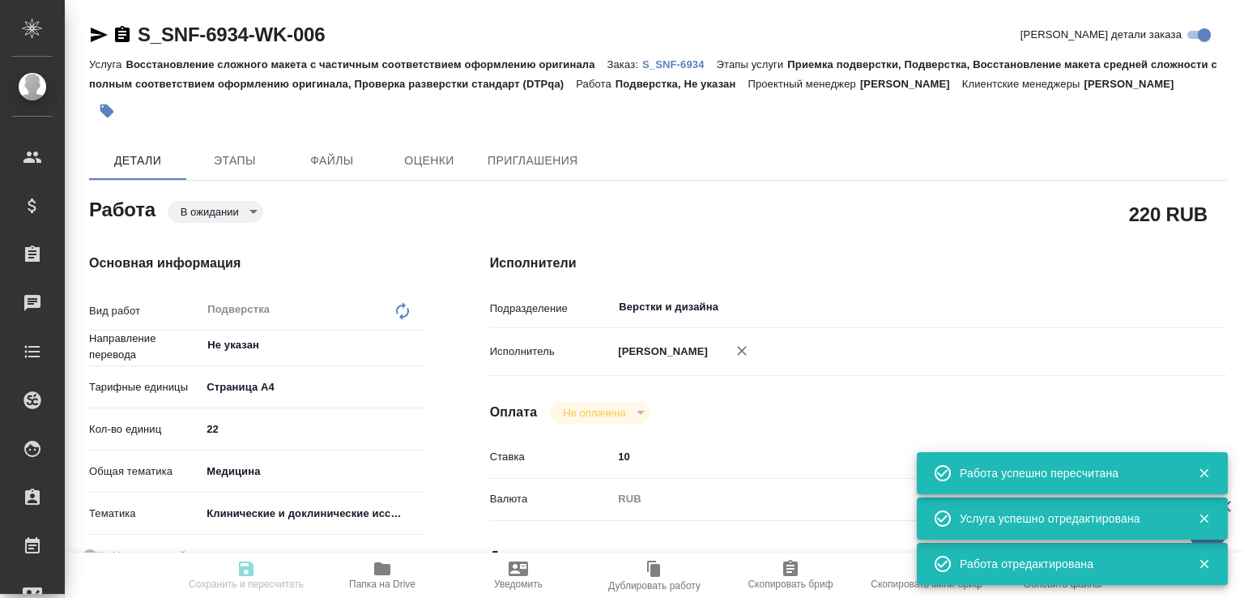
type textarea "x"
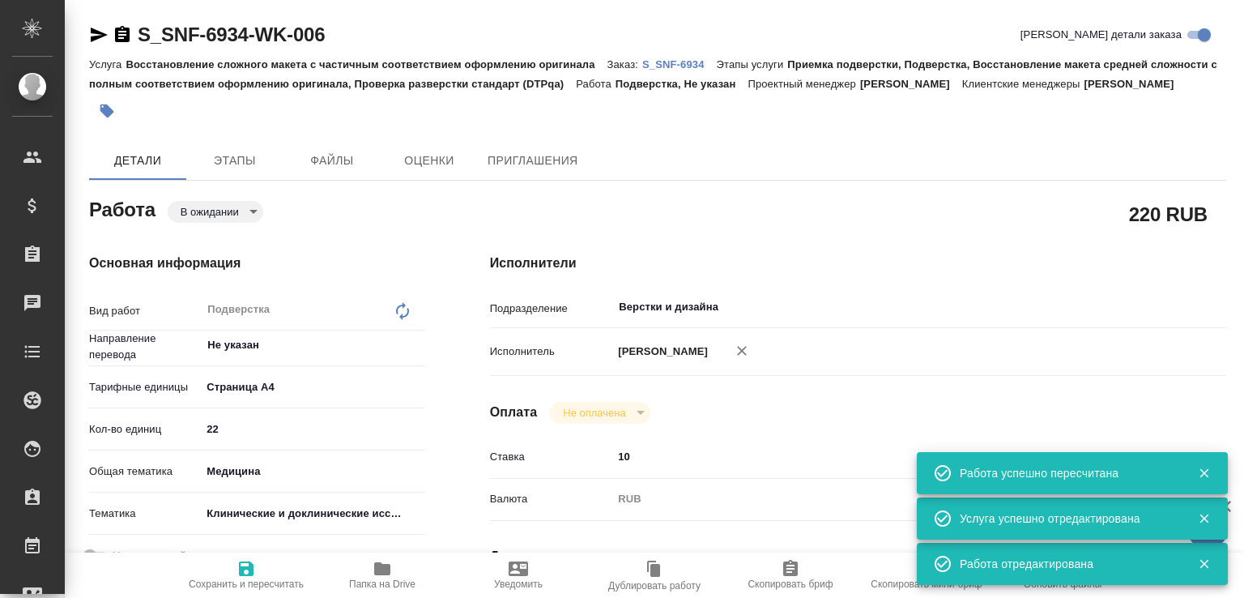
type textarea "x"
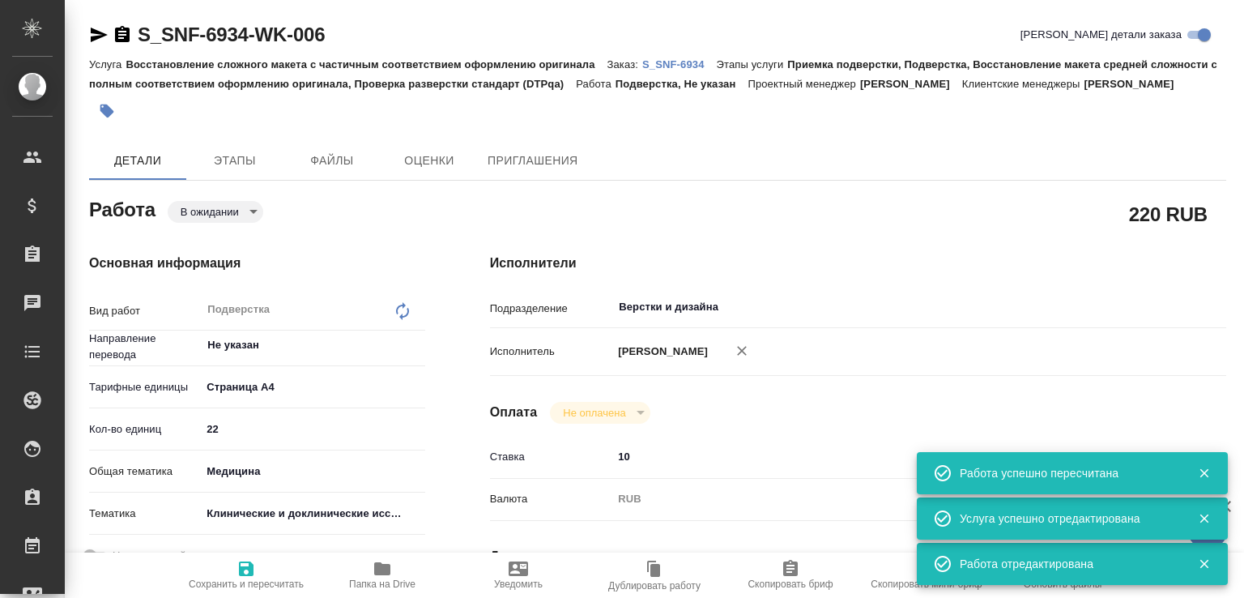
type textarea "x"
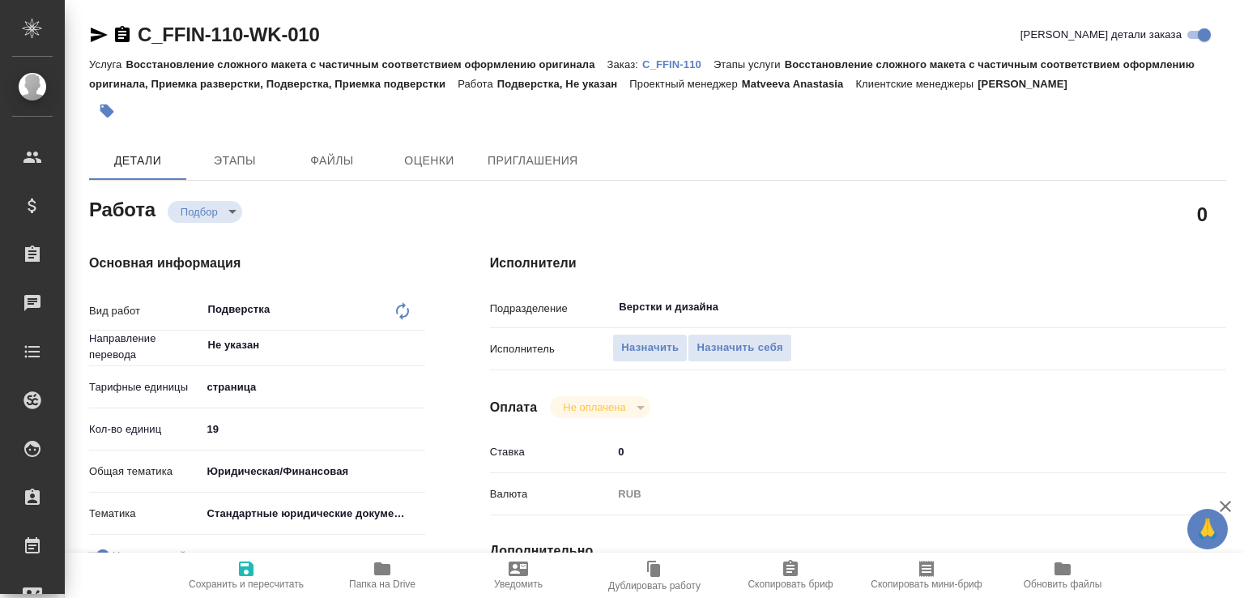
click at [664, 66] on p "C_FFIN-110" at bounding box center [677, 64] width 71 height 12
click at [658, 357] on button "Назначить" at bounding box center [650, 348] width 75 height 28
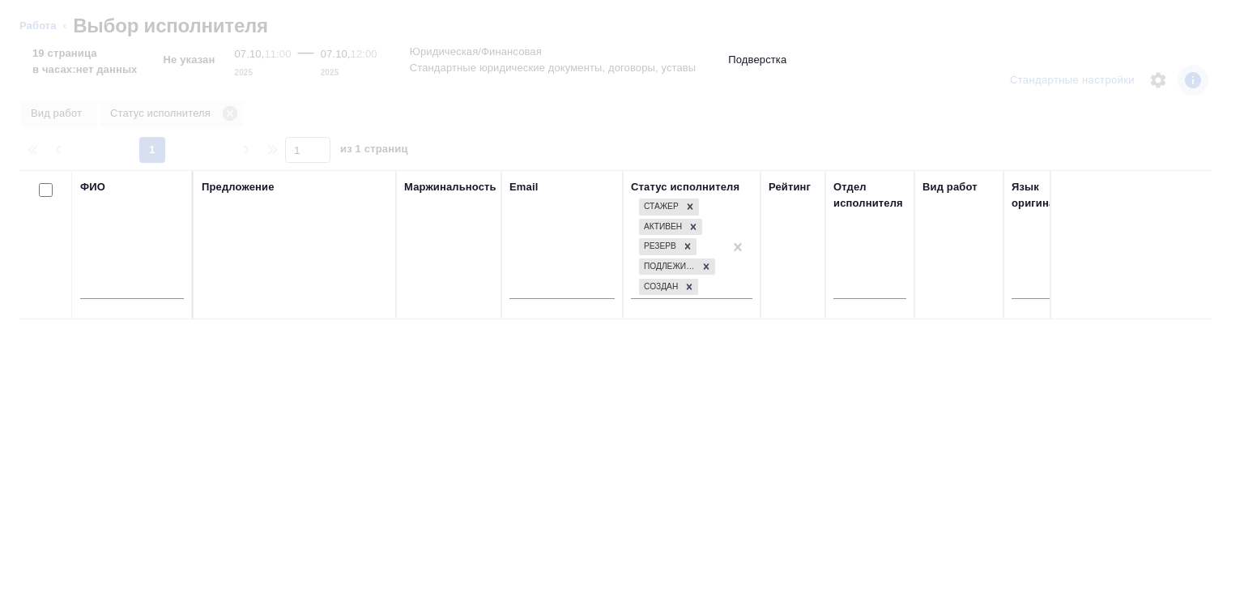
click at [162, 285] on input "text" at bounding box center [132, 289] width 104 height 20
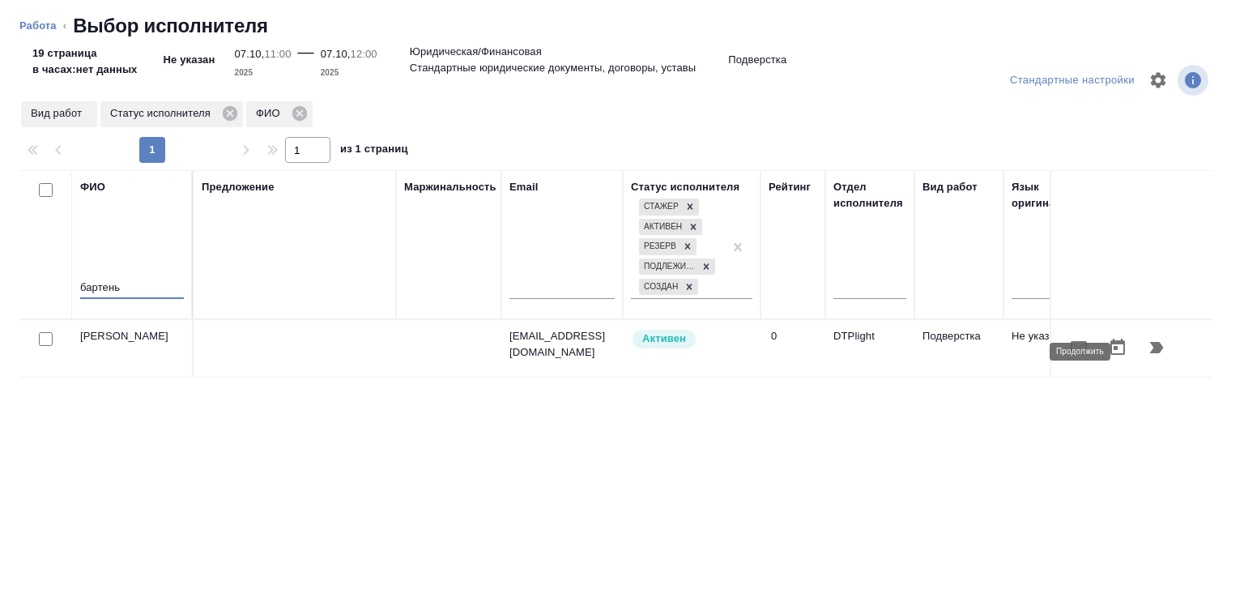
type input "бартень"
click at [1147, 341] on icon "button" at bounding box center [1156, 347] width 19 height 19
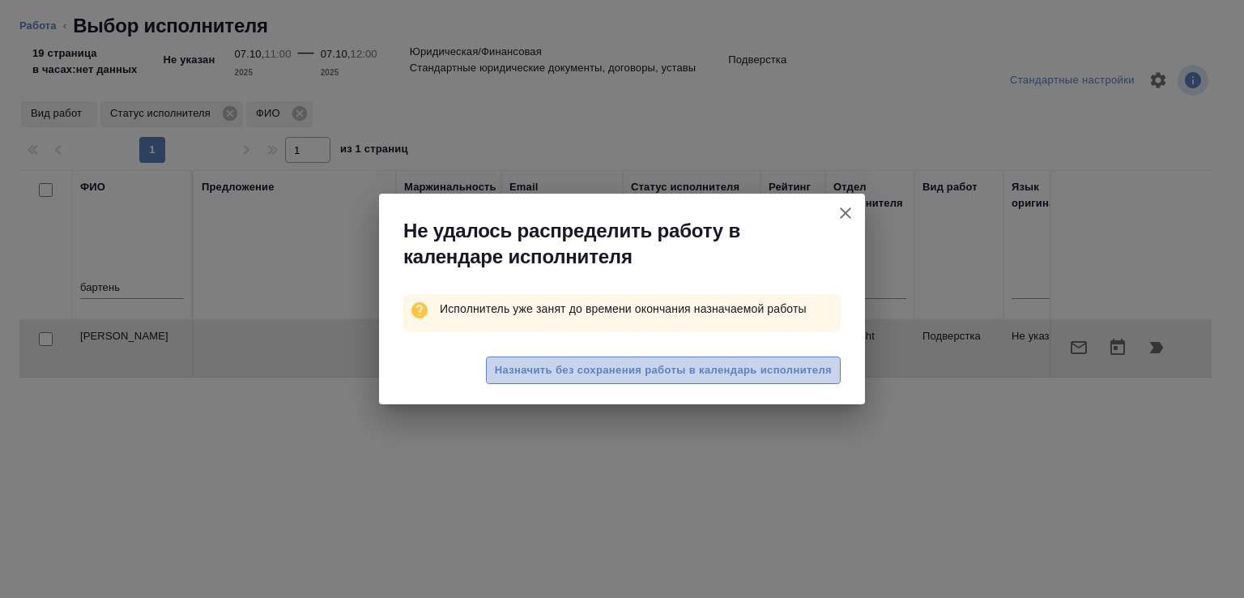
click at [542, 364] on span "Назначить без сохранения работы в календарь исполнителя" at bounding box center [663, 370] width 337 height 19
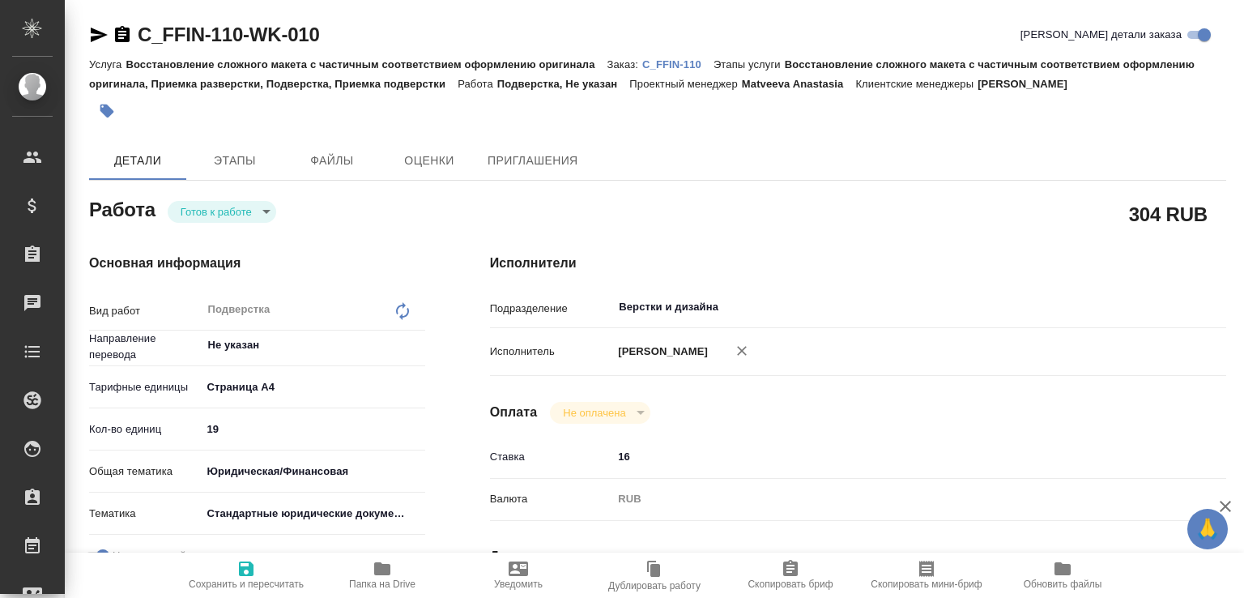
type textarea "x"
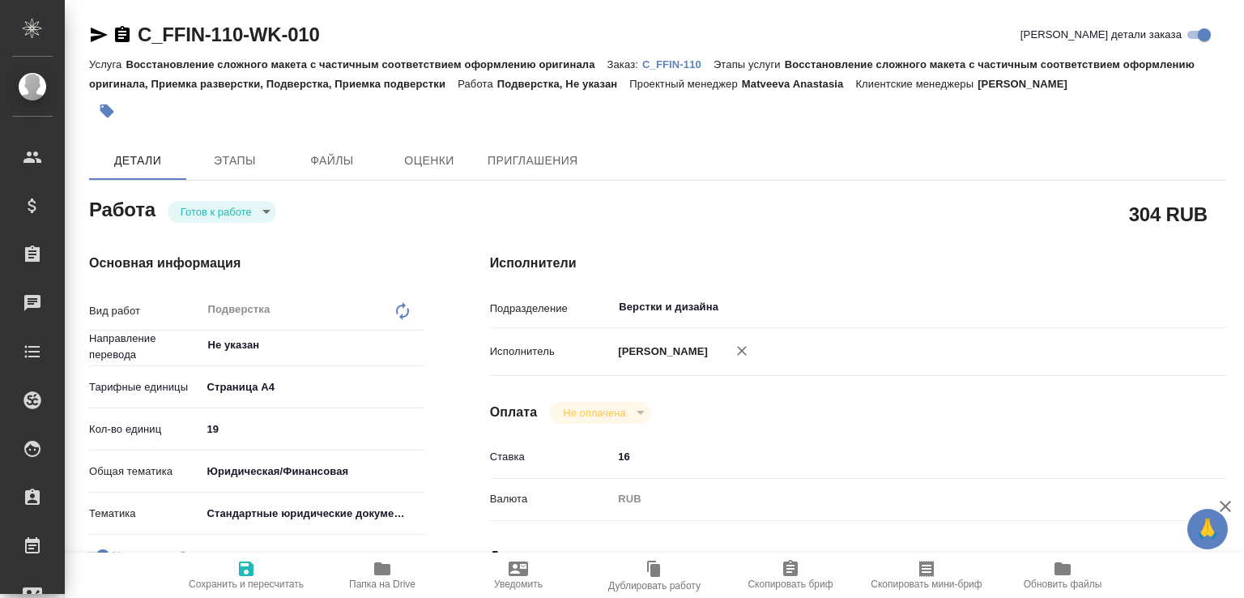
type textarea "x"
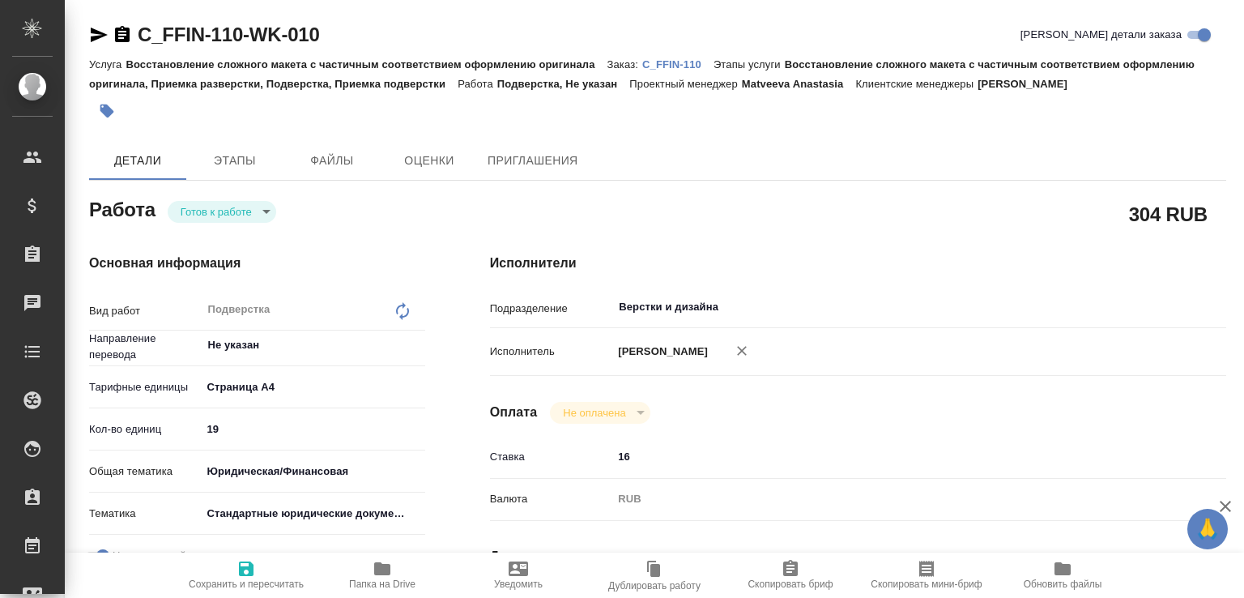
type textarea "x"
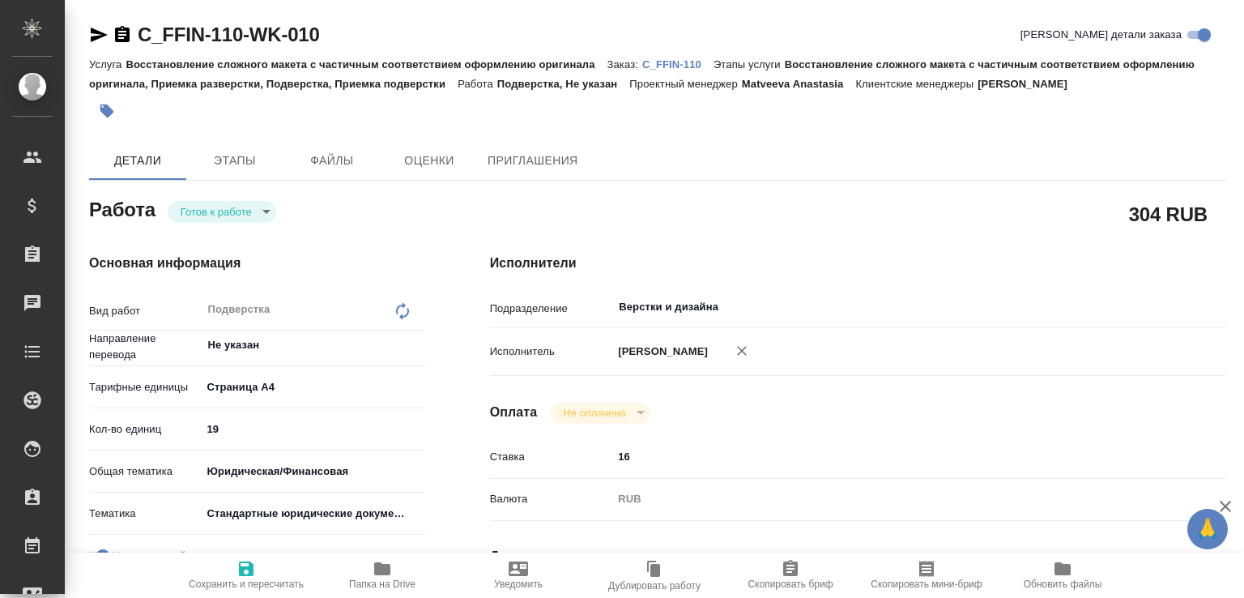
type textarea "x"
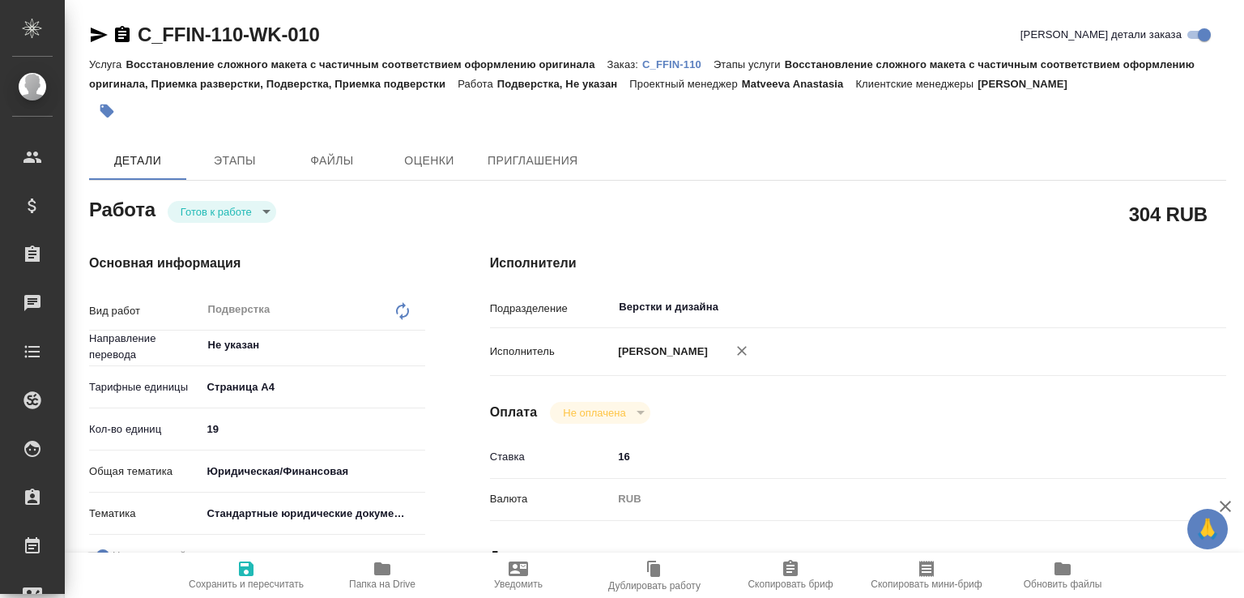
click at [271, 212] on body "🙏 .cls-1 fill:#fff; AWATERA Малофеева Екатерина e.malofeeva Клиенты Спецификаци…" at bounding box center [622, 299] width 1244 height 598
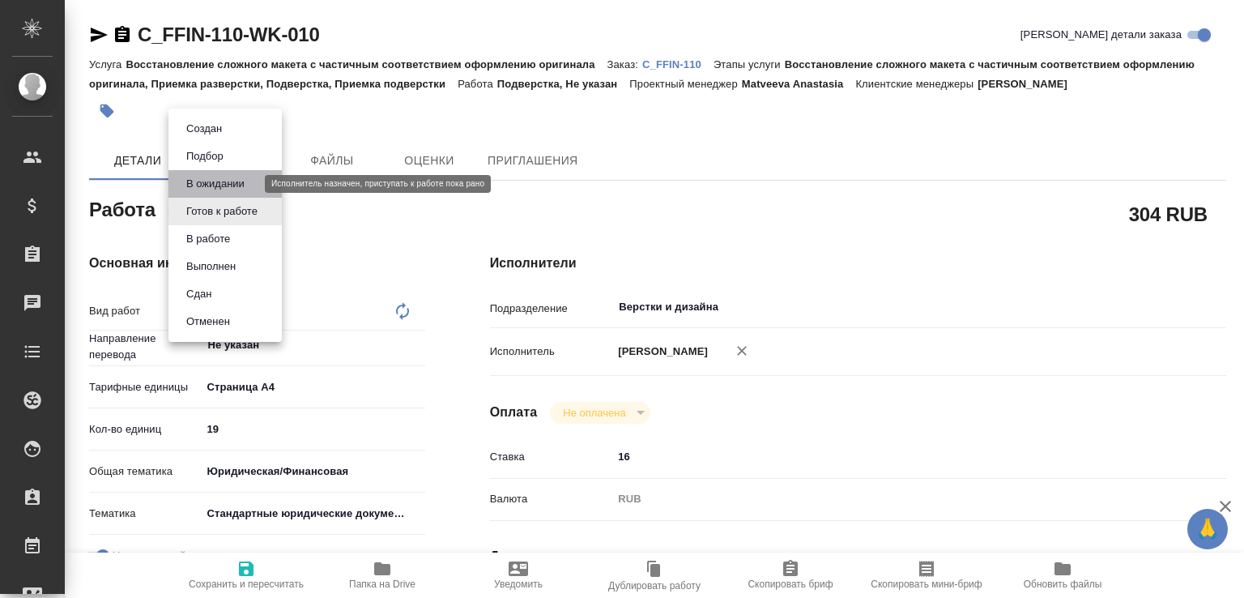
click at [250, 187] on button "В ожидании" at bounding box center [215, 184] width 68 height 18
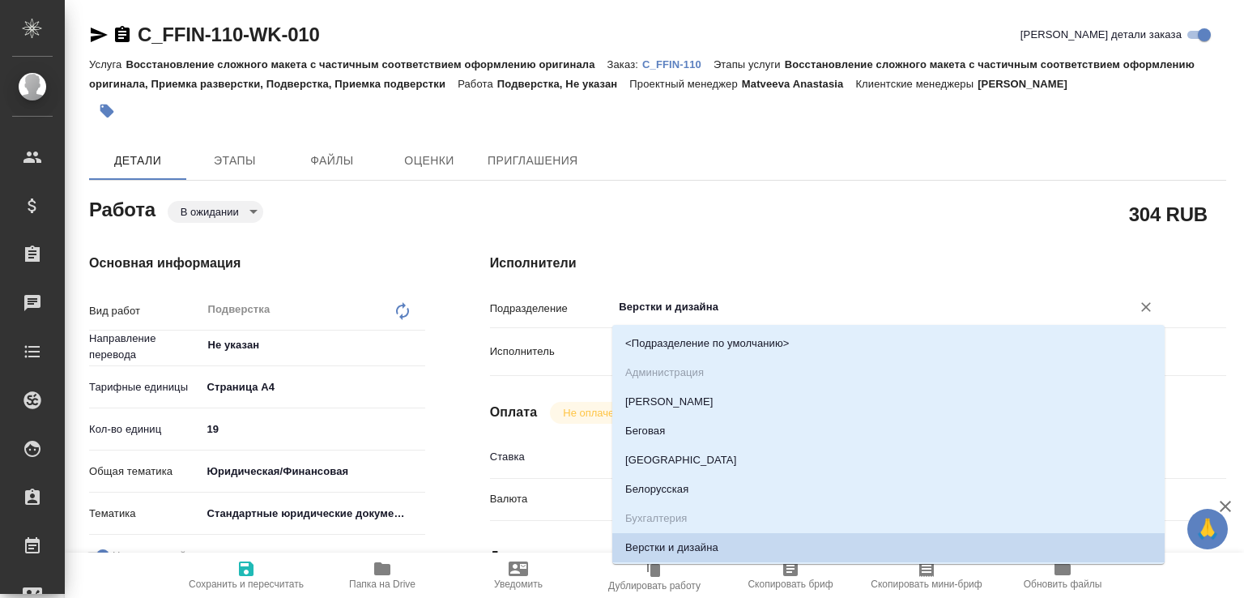
click at [694, 310] on input "Верстки и дизайна" at bounding box center [861, 306] width 489 height 19
type textarea "x"
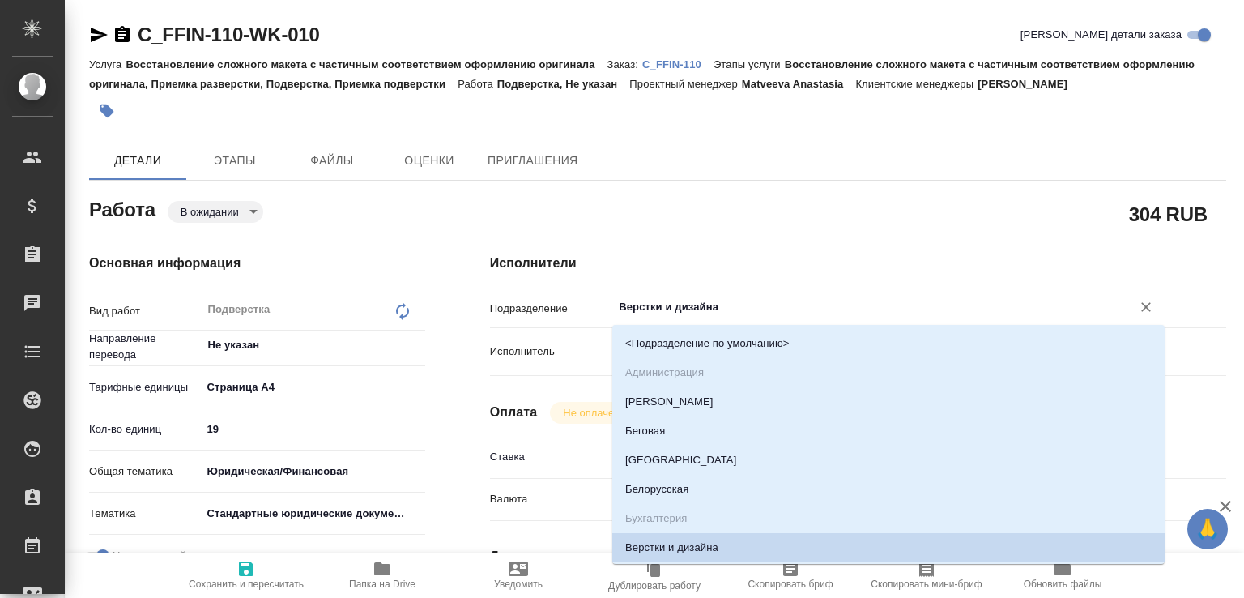
type textarea "x"
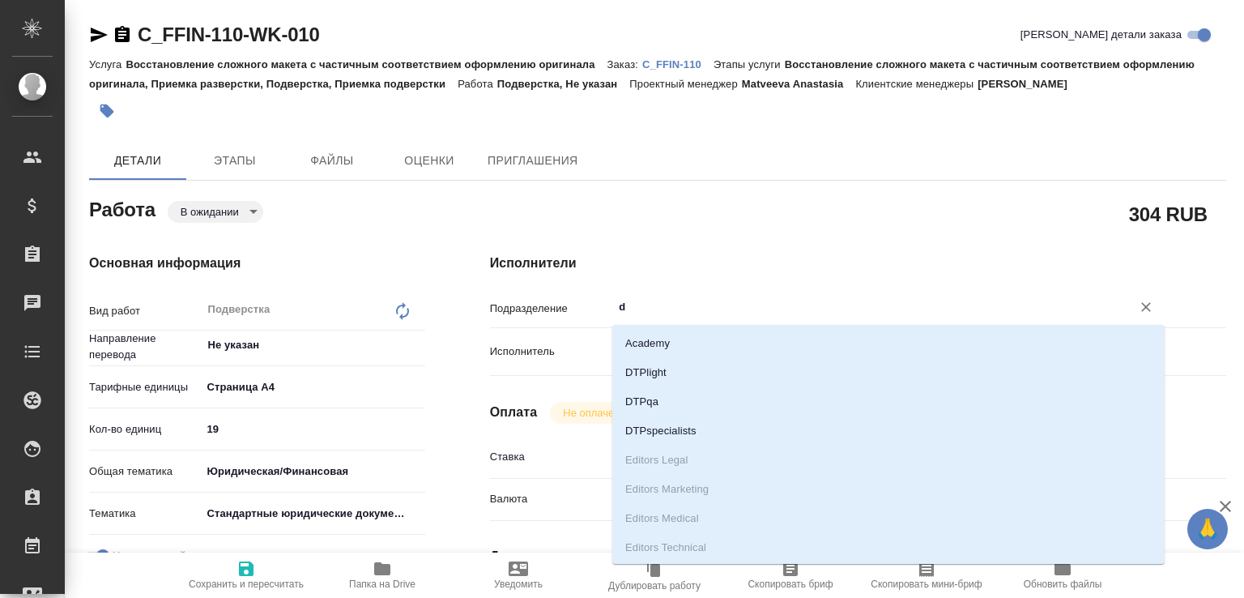
type input "dt"
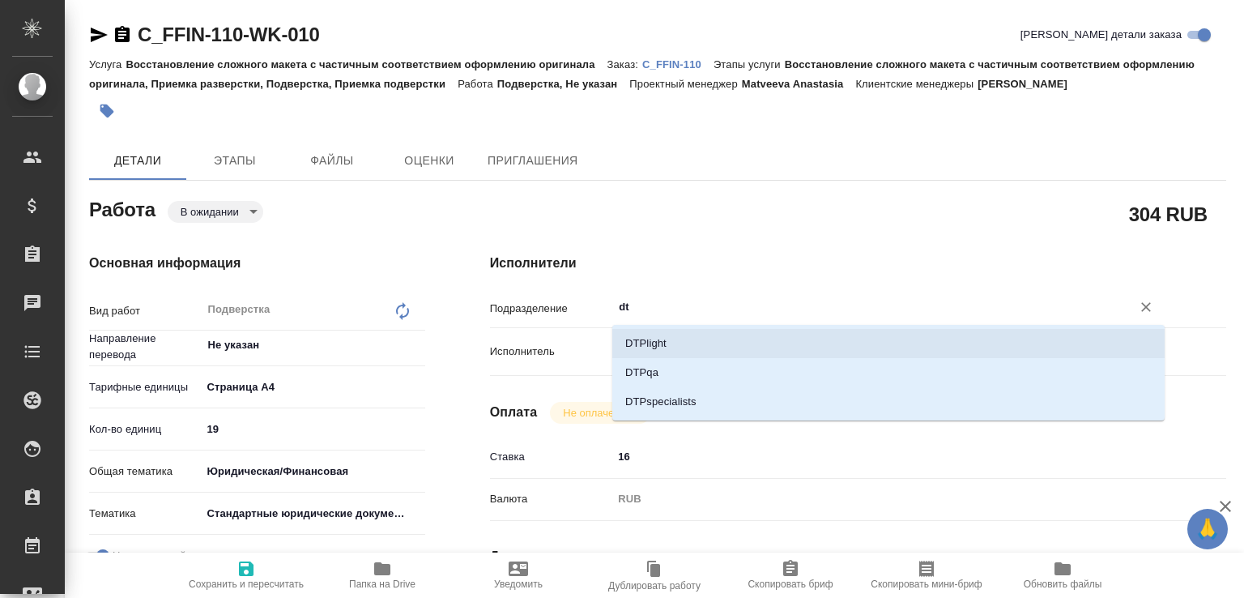
click at [689, 341] on li "DTPlight" at bounding box center [889, 343] width 553 height 29
type textarea "x"
type input "DTPlight"
type textarea "x"
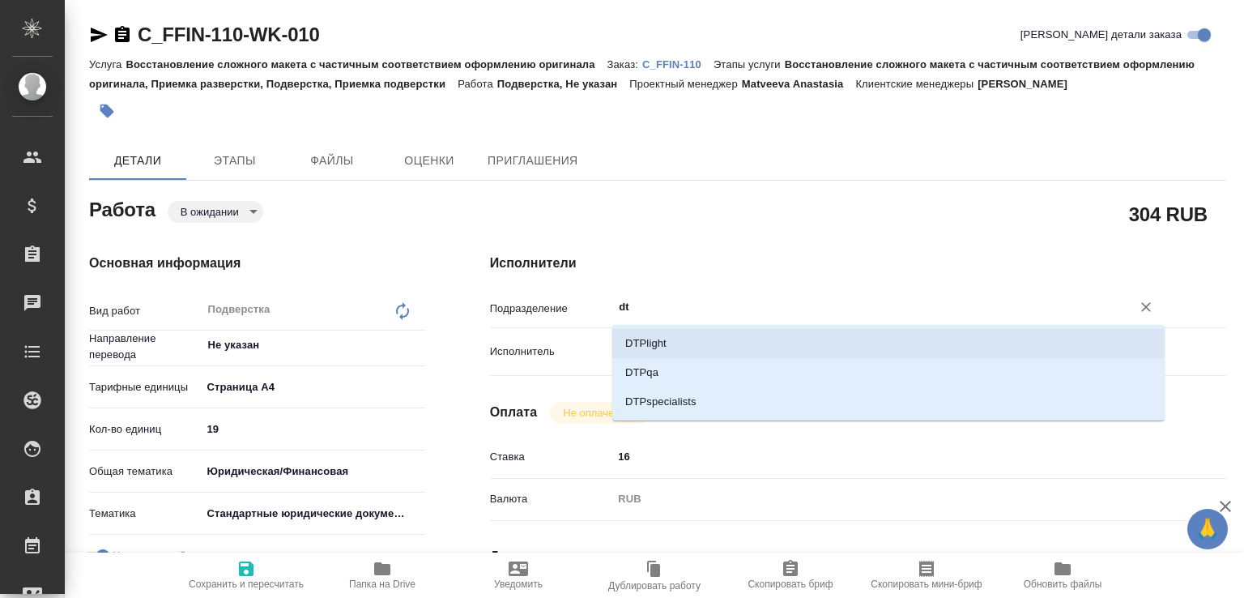
type textarea "x"
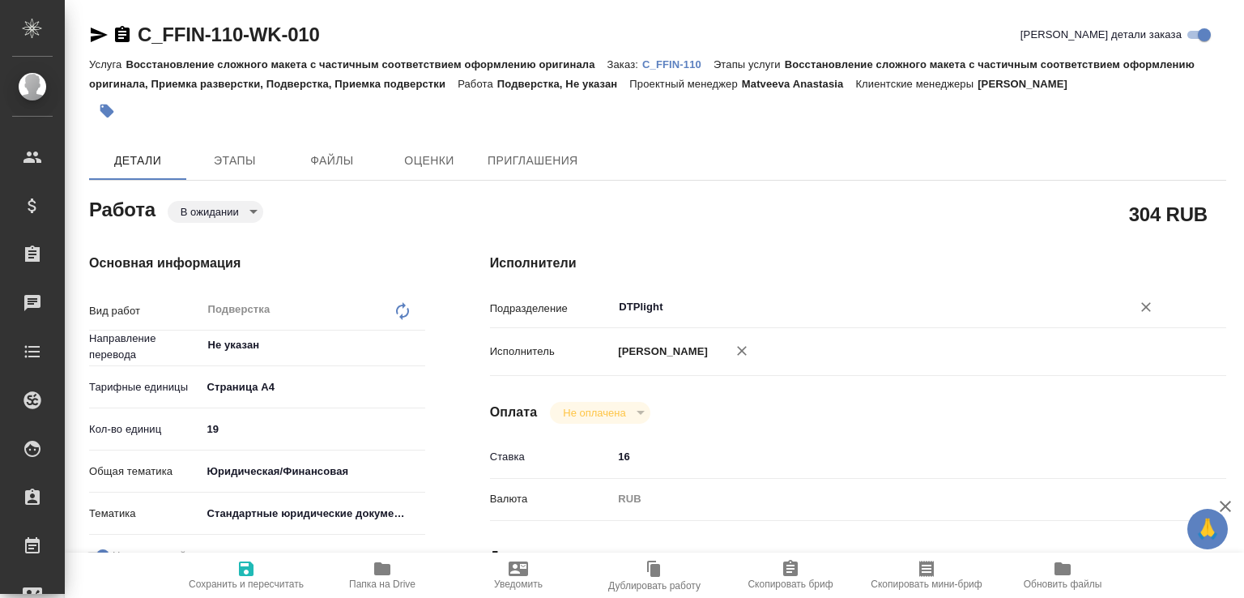
type input "DTPlight"
click at [292, 568] on span "Сохранить и пересчитать" at bounding box center [246, 574] width 117 height 31
type textarea "x"
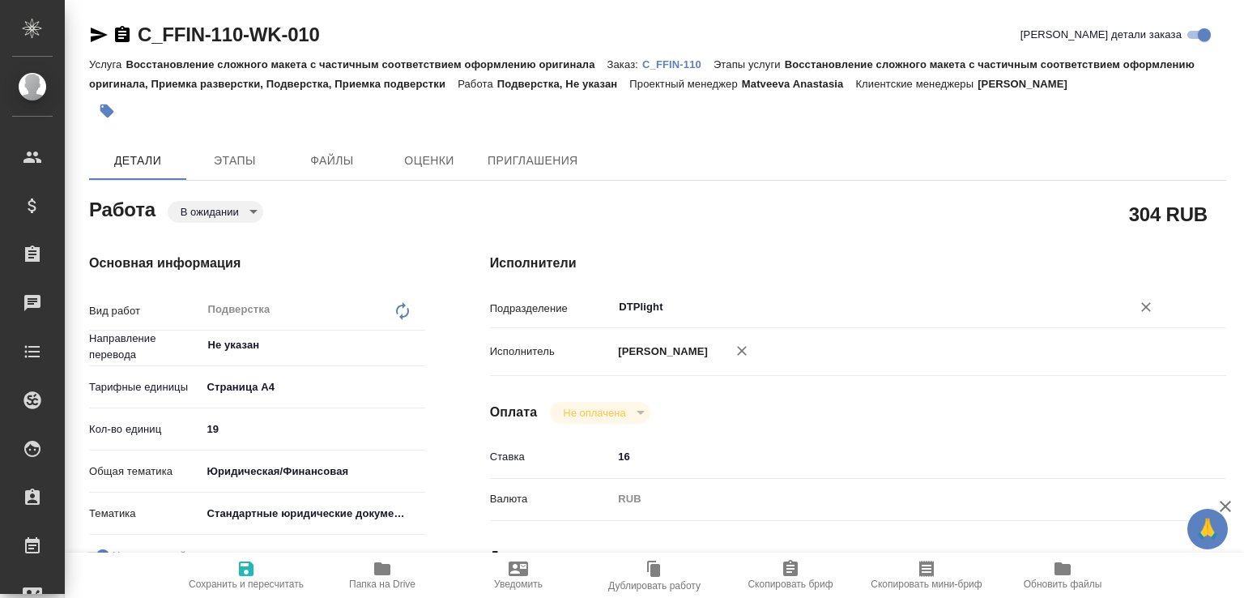
type textarea "x"
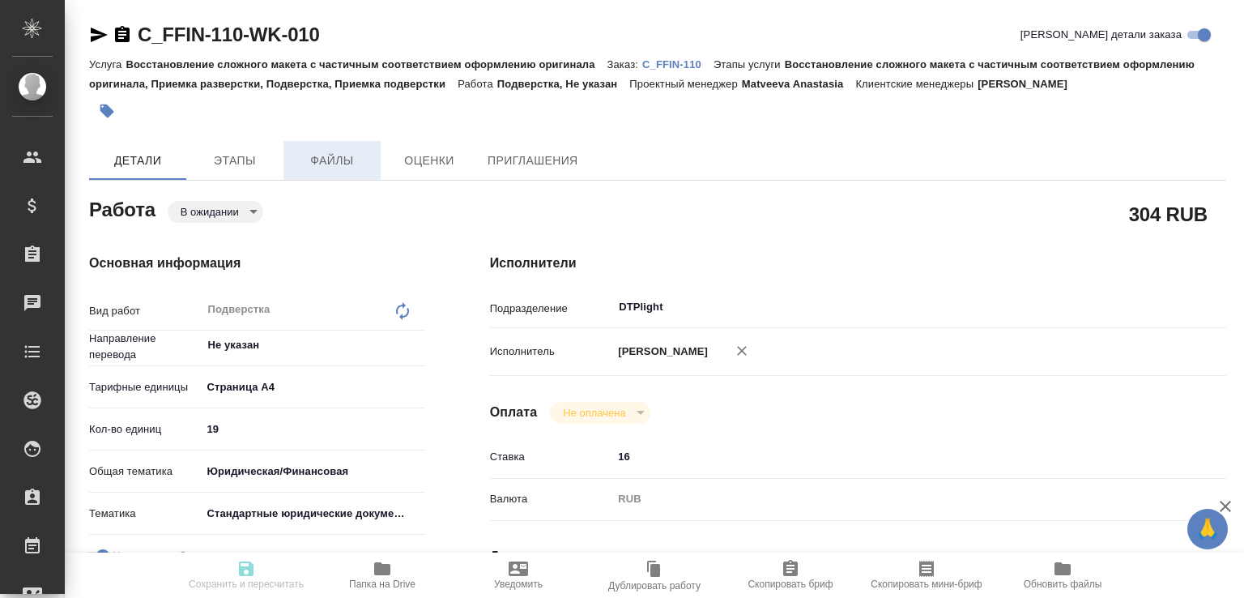
type textarea "x"
type input "pending"
type textarea "Подверстка"
type textarea "x"
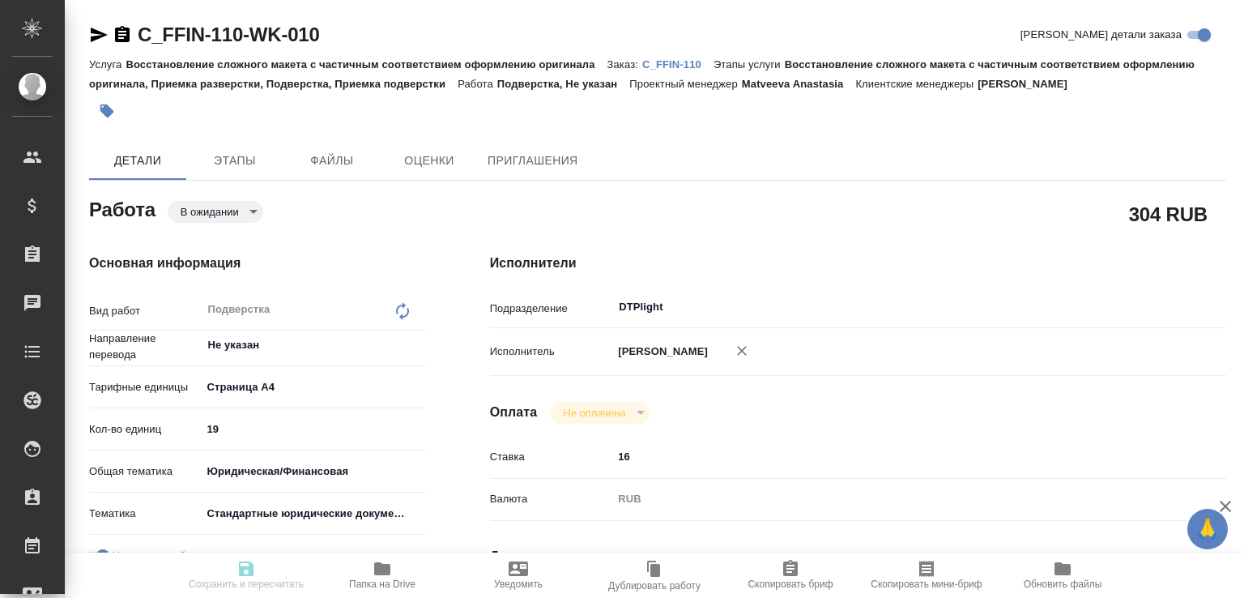
type input "Не указан"
type input "5f036ec4e16dec2d6b59c8ff"
type input "19"
type input "yr-fn"
type input "5f647205b73bc97568ca66bf"
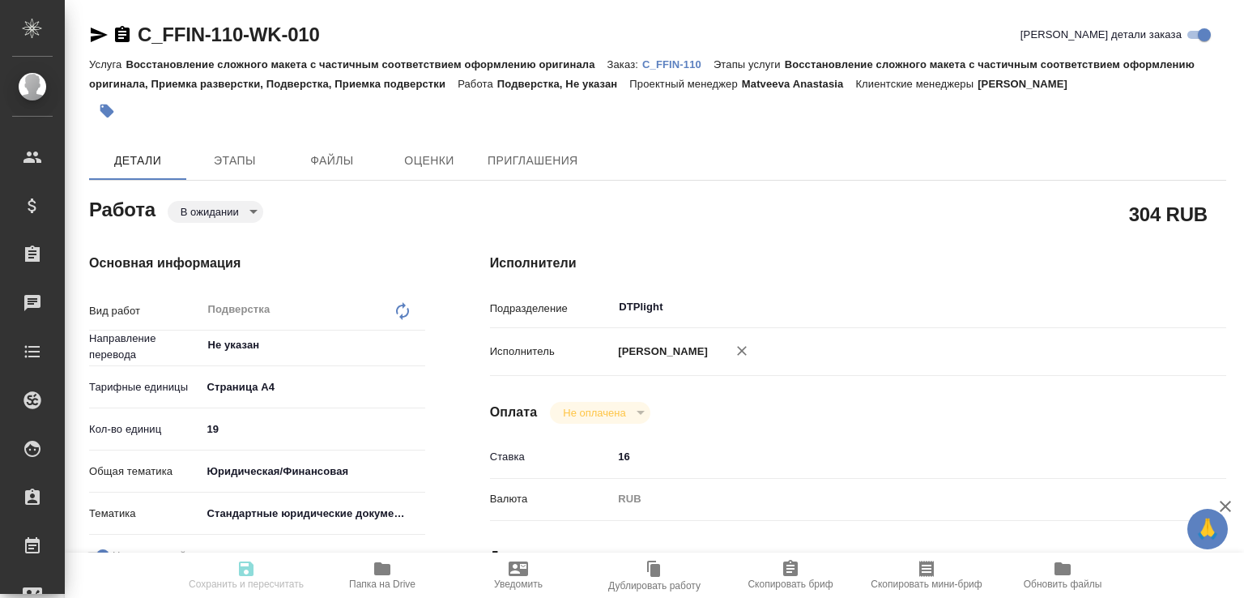
checkbox input "true"
type input "07.10.2025 11:00"
type input "[DATE] 12:00"
type input "07.10.2025 14:00"
type input "DTPlight"
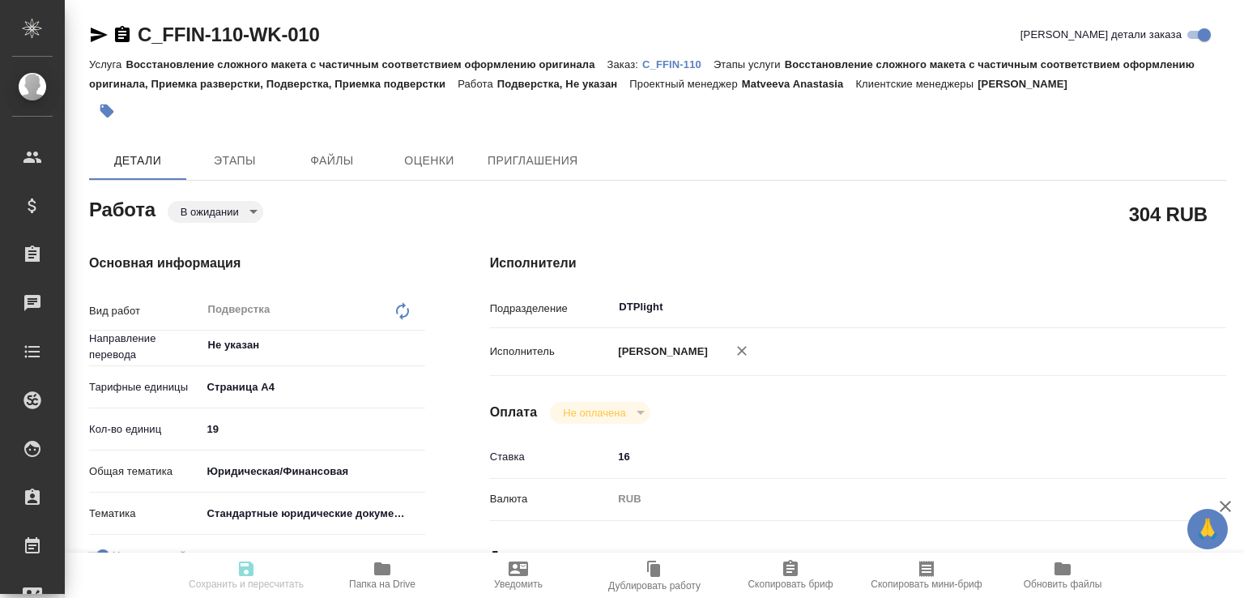
type input "notPayed"
type input "16"
type input "RUB"
type input "[PERSON_NAME]"
type textarea "под нот"
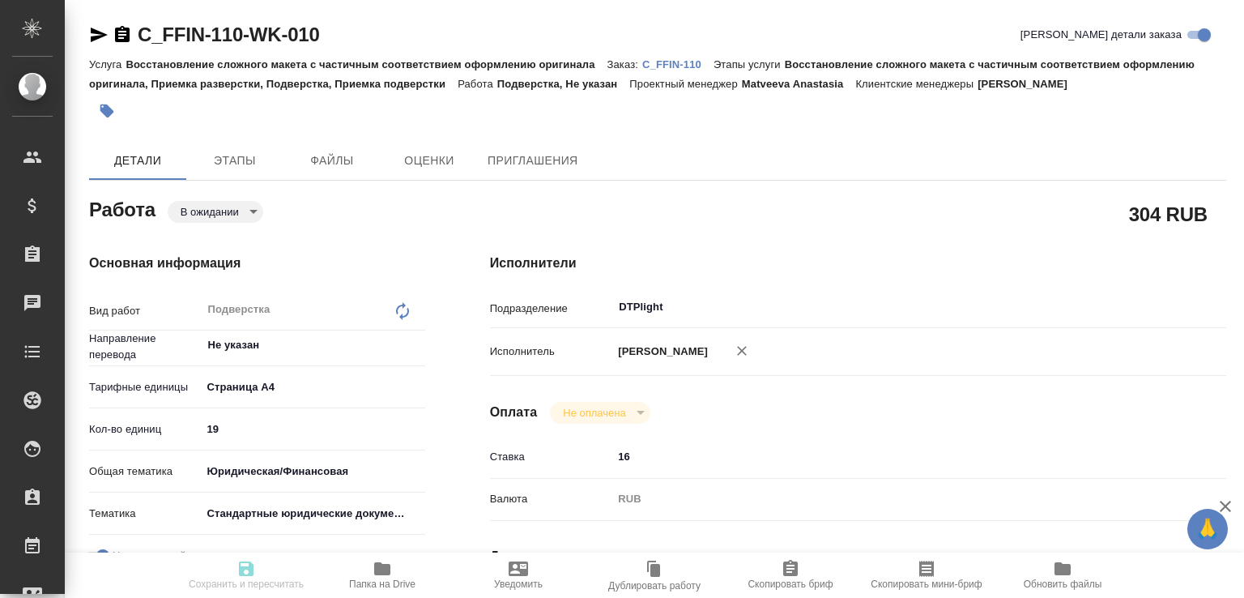
type textarea "x"
type input "C_FFIN-110"
type input "Восстановление сложного макета с частичным соответствием оформлению оригинала"
type input "Восстановление сложного макета с частичным соответствием оформлению оригинала, …"
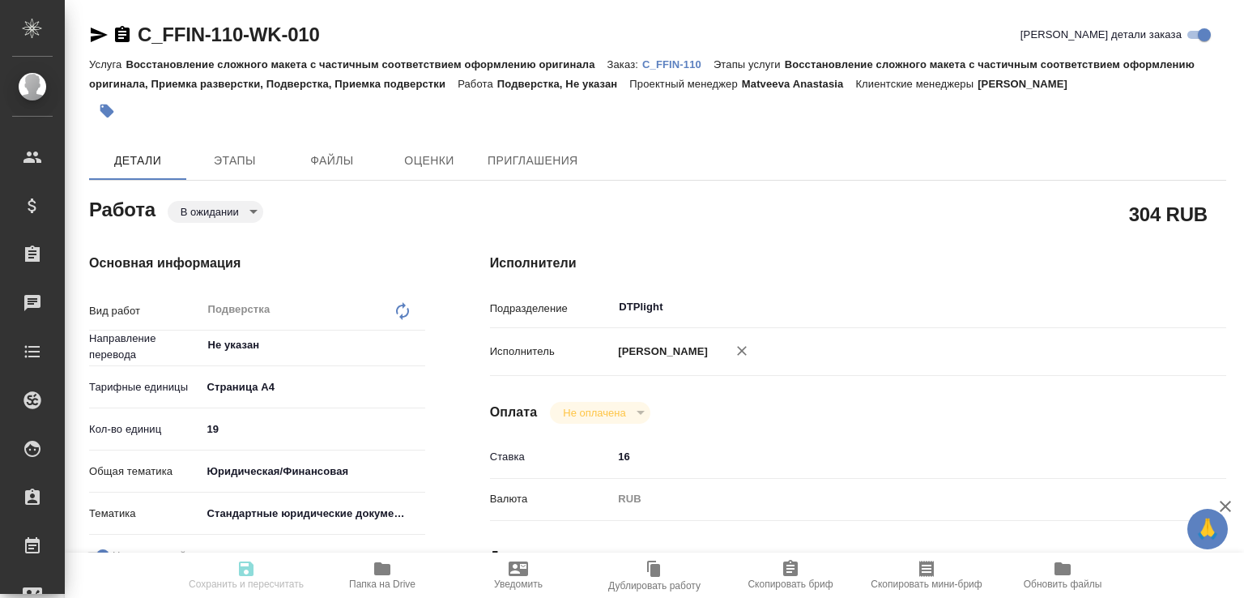
type input "Лямина Надежда"
type input "[PERSON_NAME]"
type input "/Clients/FFIN/Orders/C_FFIN-110"
type textarea "x"
type textarea "нот"
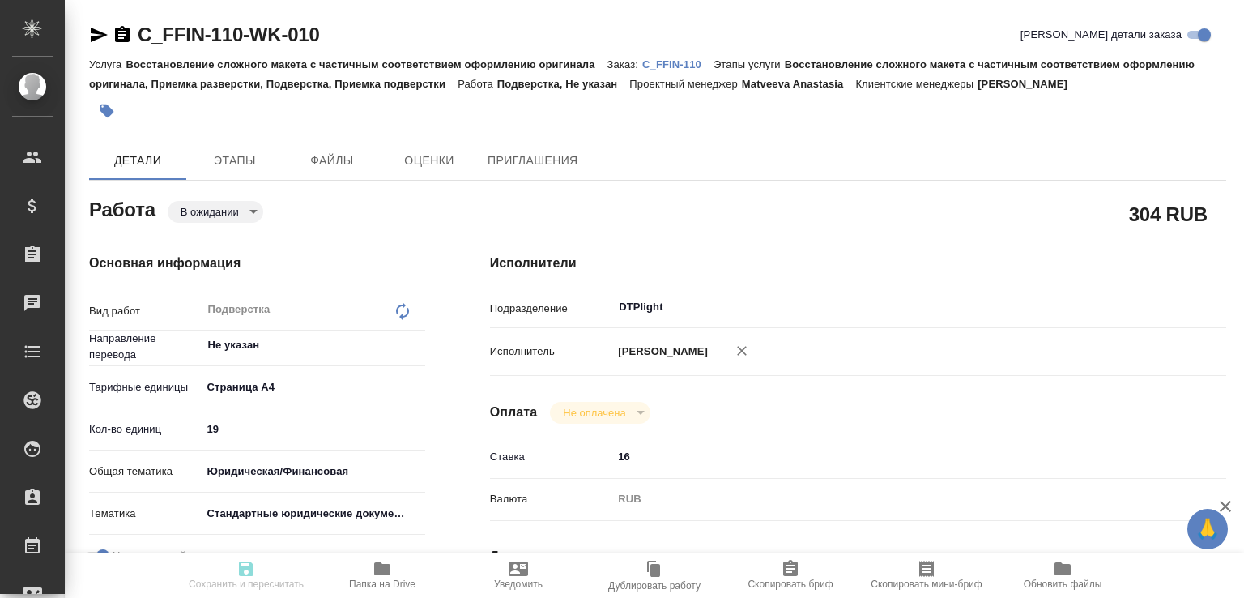
type textarea "x"
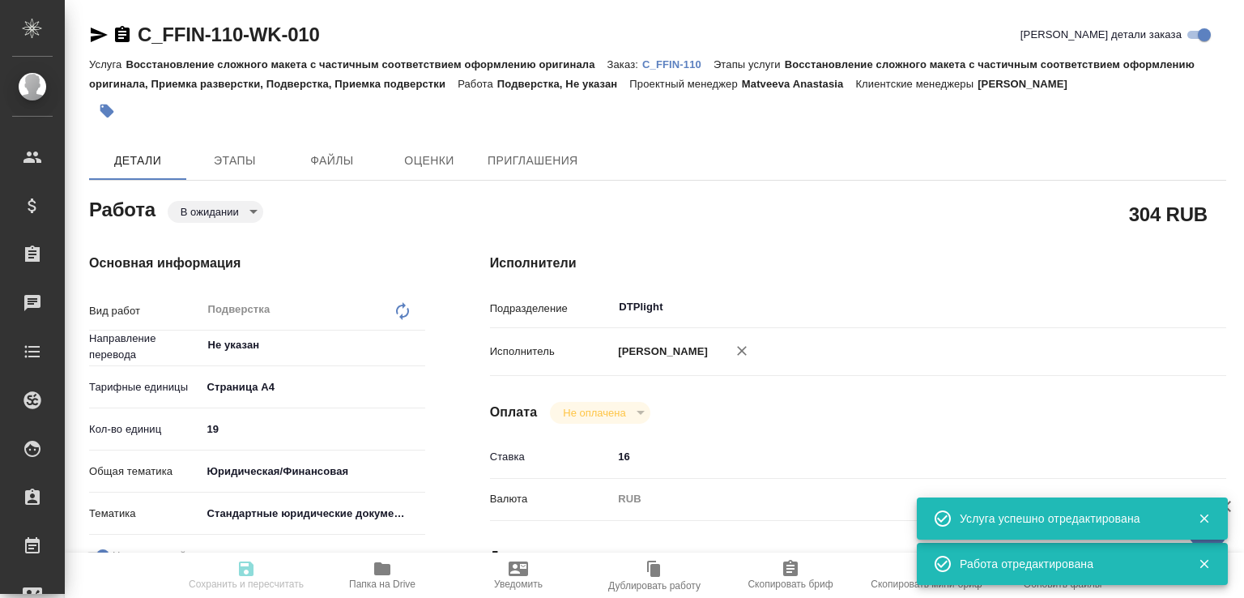
type textarea "x"
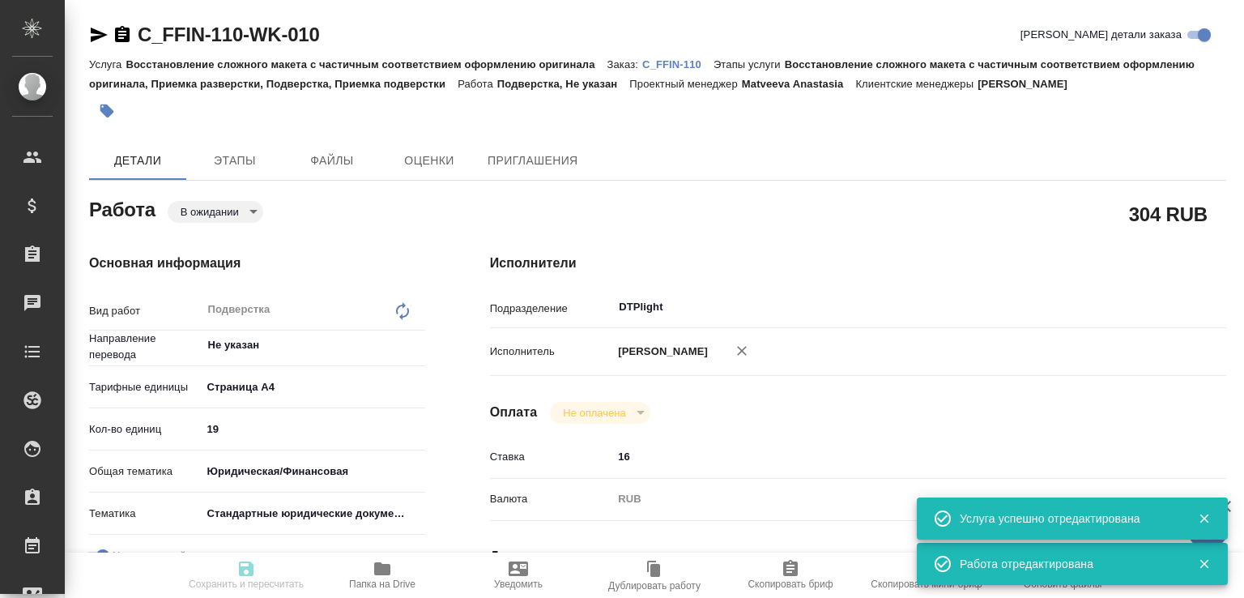
type textarea "x"
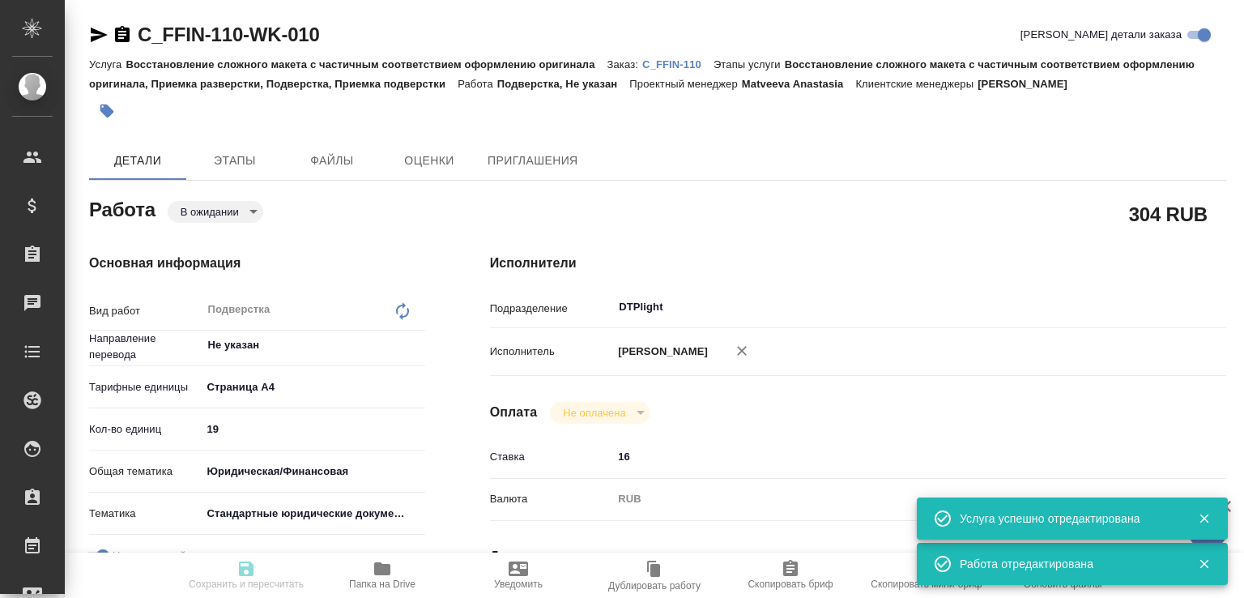
type textarea "x"
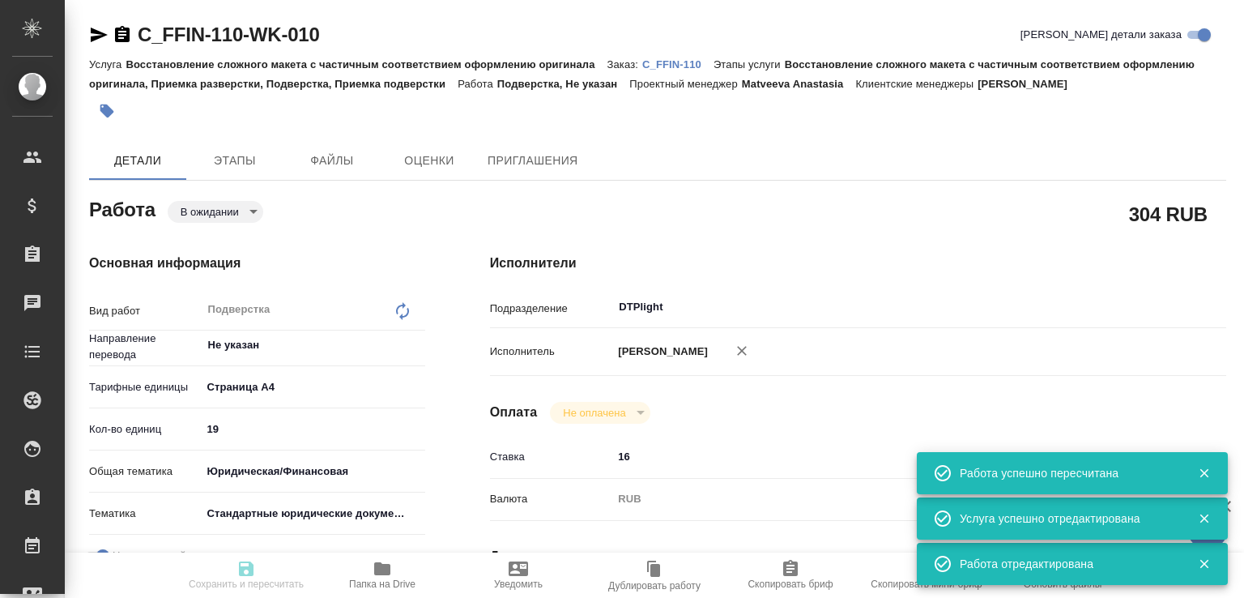
type input "pending"
type textarea "Подверстка"
type textarea "x"
type input "Не указан"
type input "5f036ec4e16dec2d6b59c8ff"
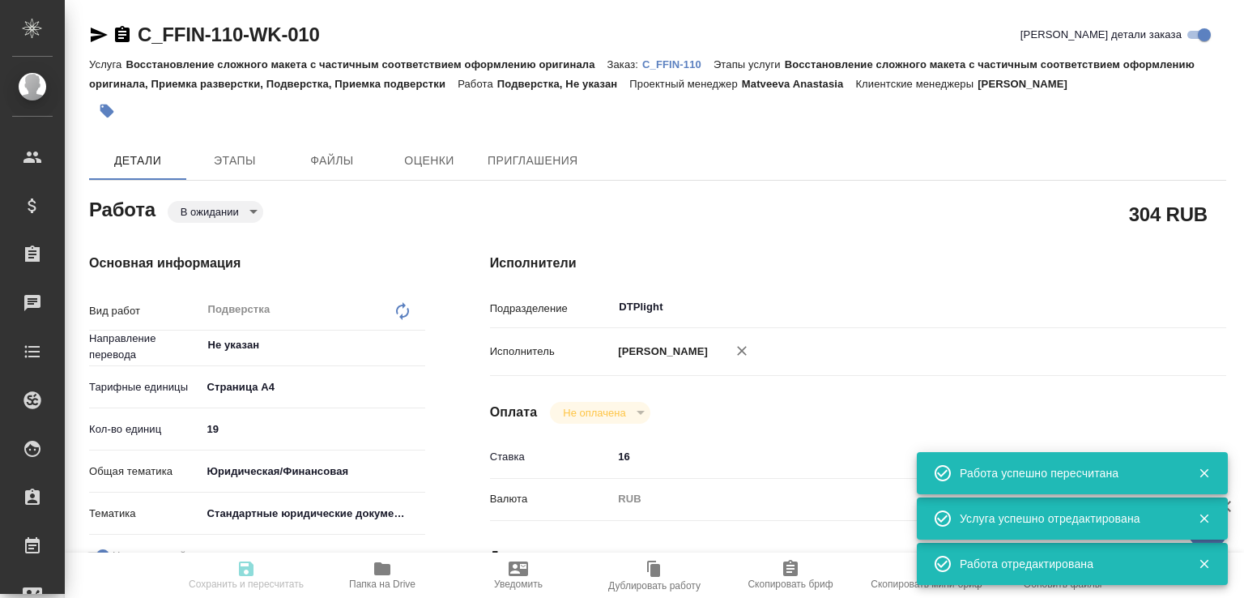
type input "19"
type input "yr-fn"
type input "5f647205b73bc97568ca66bf"
checkbox input "true"
type input "07.10.2025 11:00"
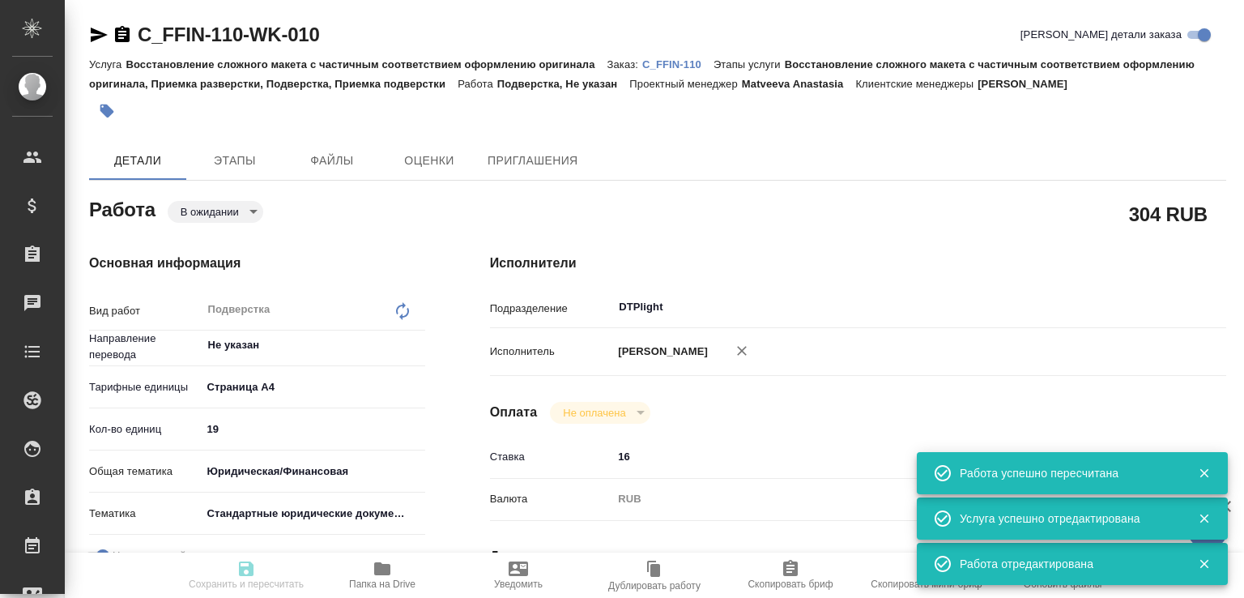
type input "07.10.2025 12:00"
type input "07.10.2025 14:00"
type input "DTPlight"
type input "notPayed"
type input "16"
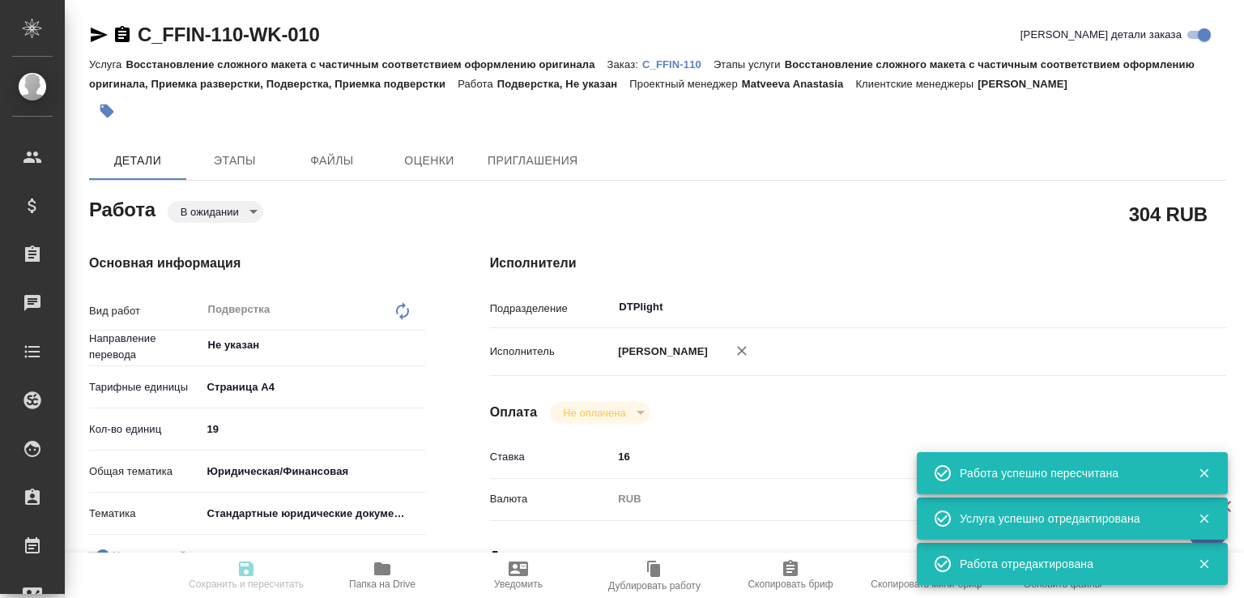
type input "RUB"
type input "[PERSON_NAME]"
type textarea "под нот"
type textarea "x"
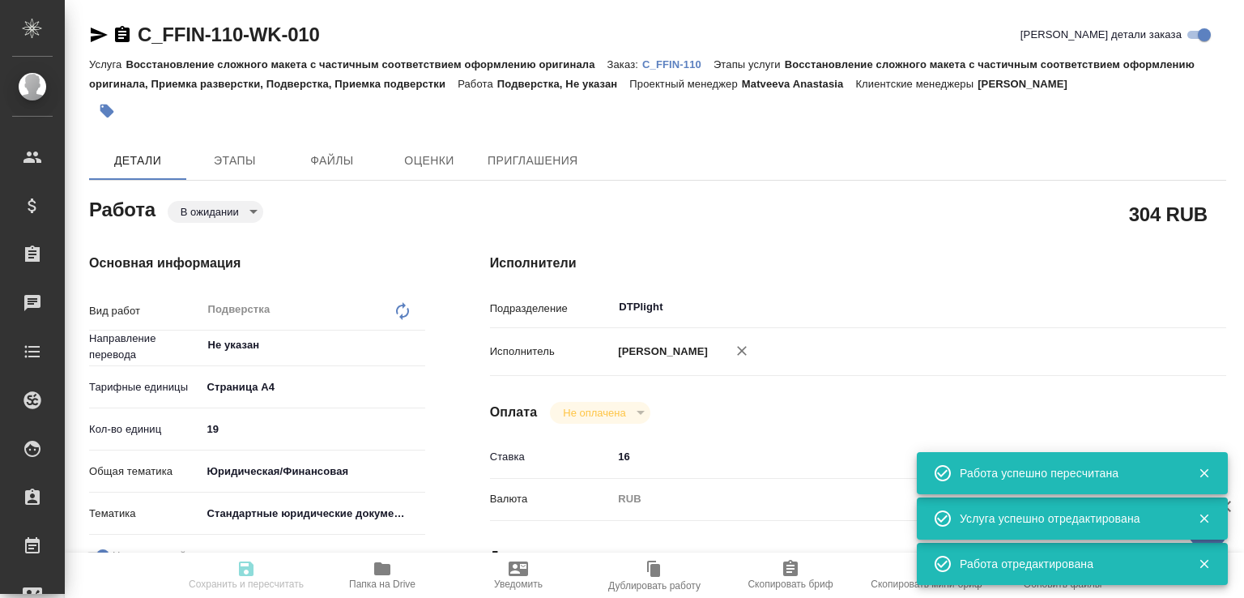
type input "C_FFIN-110"
type input "Восстановление сложного макета с частичным соответствием оформлению оригинала"
type input "Восстановление сложного макета с частичным соответствием оформлению оригинала, …"
type input "Лямина Надежда"
type input "[PERSON_NAME]"
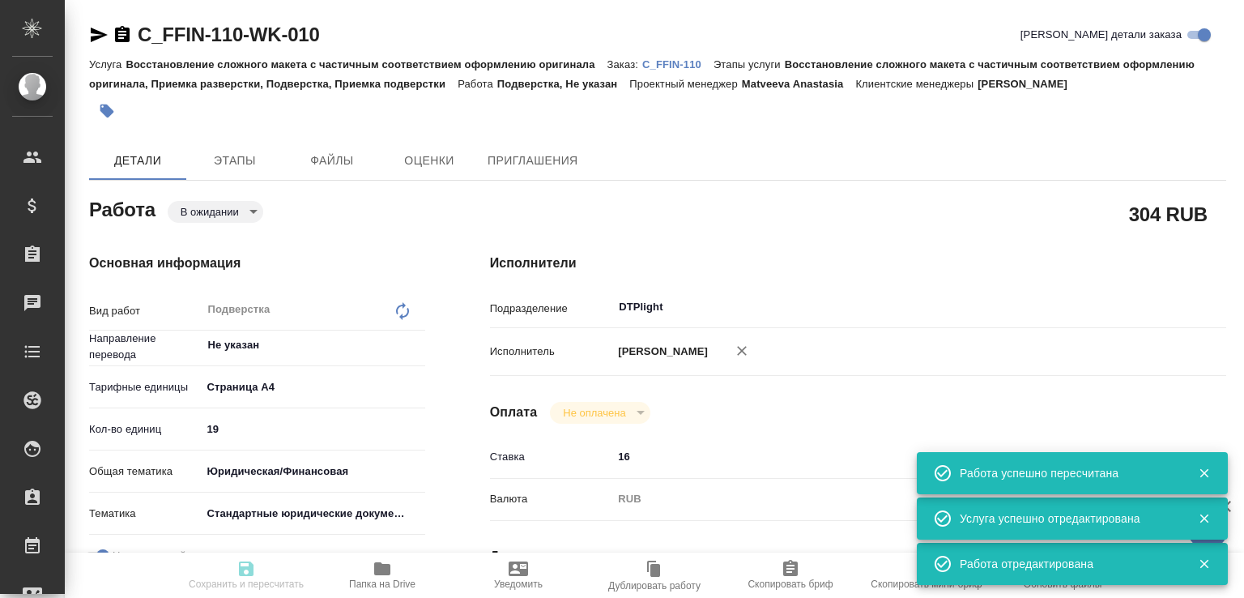
type input "/Clients/FFIN/Orders/C_FFIN-110"
type textarea "x"
type textarea "нот"
type textarea "x"
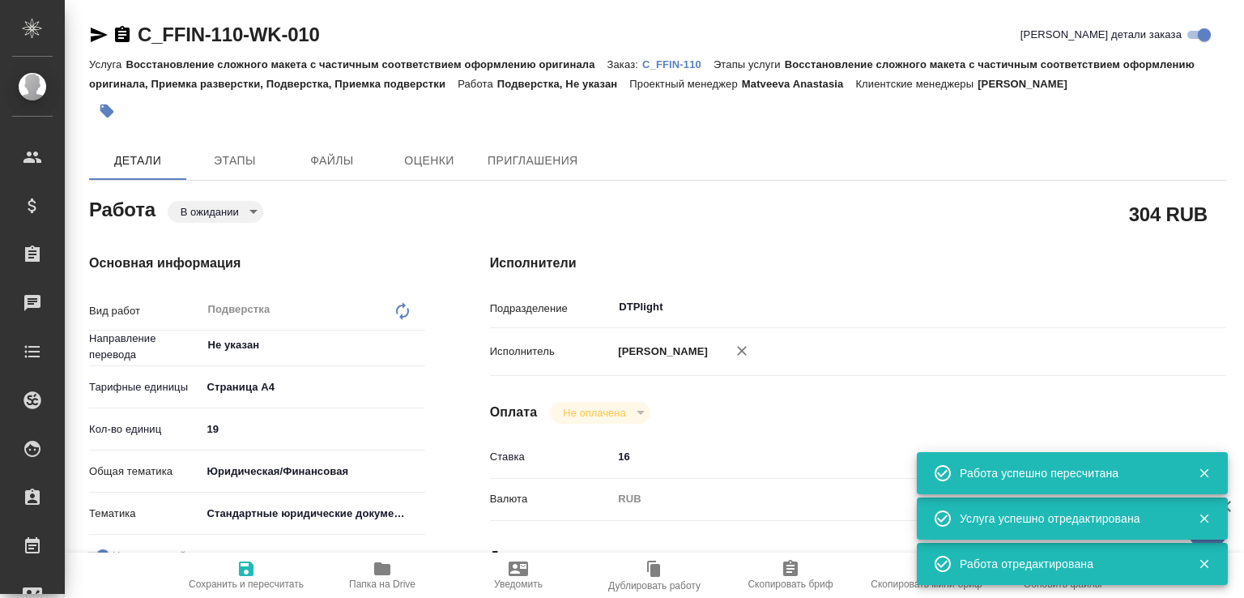
type textarea "x"
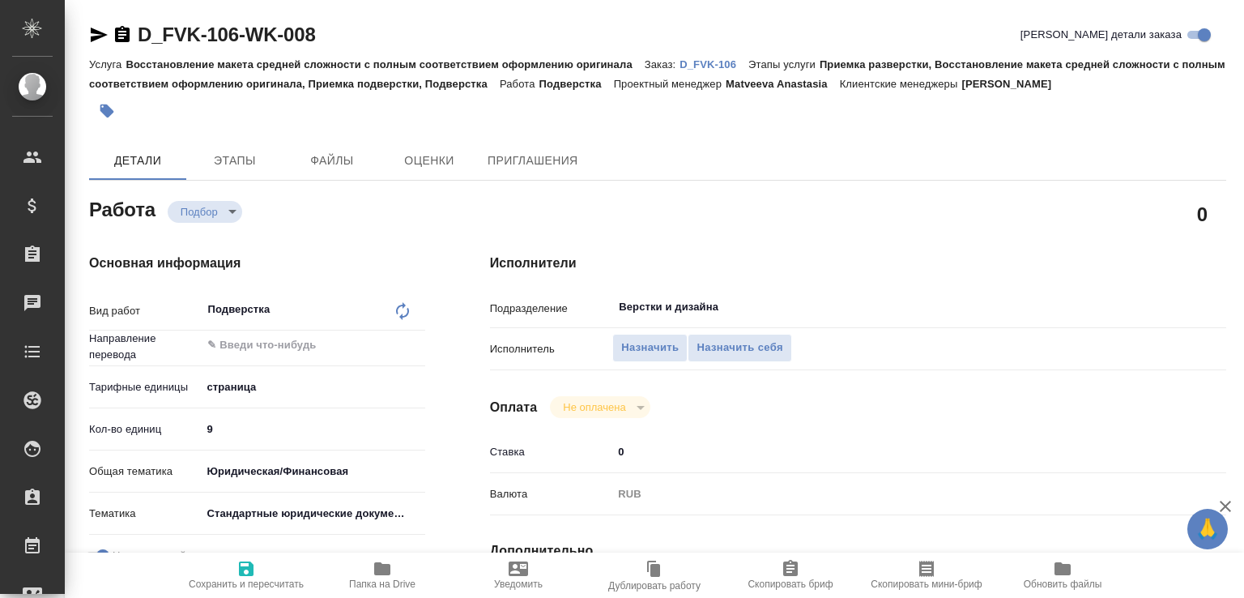
click at [720, 62] on p "D_FVK-106" at bounding box center [714, 64] width 69 height 12
click at [665, 348] on span "Назначить" at bounding box center [650, 348] width 58 height 19
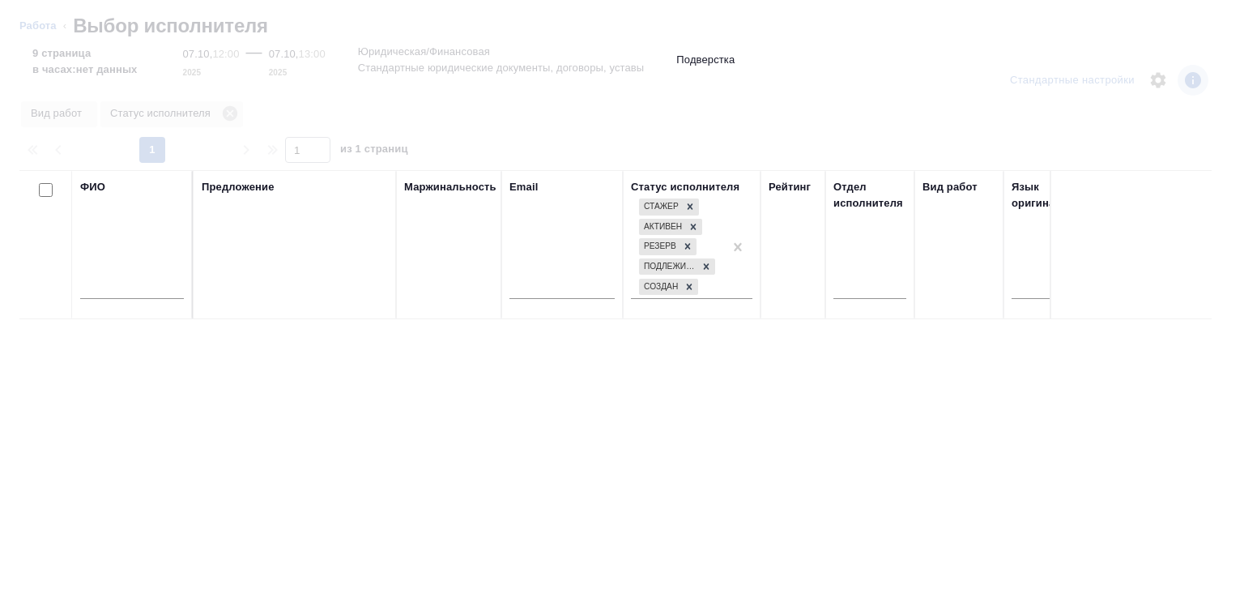
click at [105, 292] on input "text" at bounding box center [132, 289] width 104 height 20
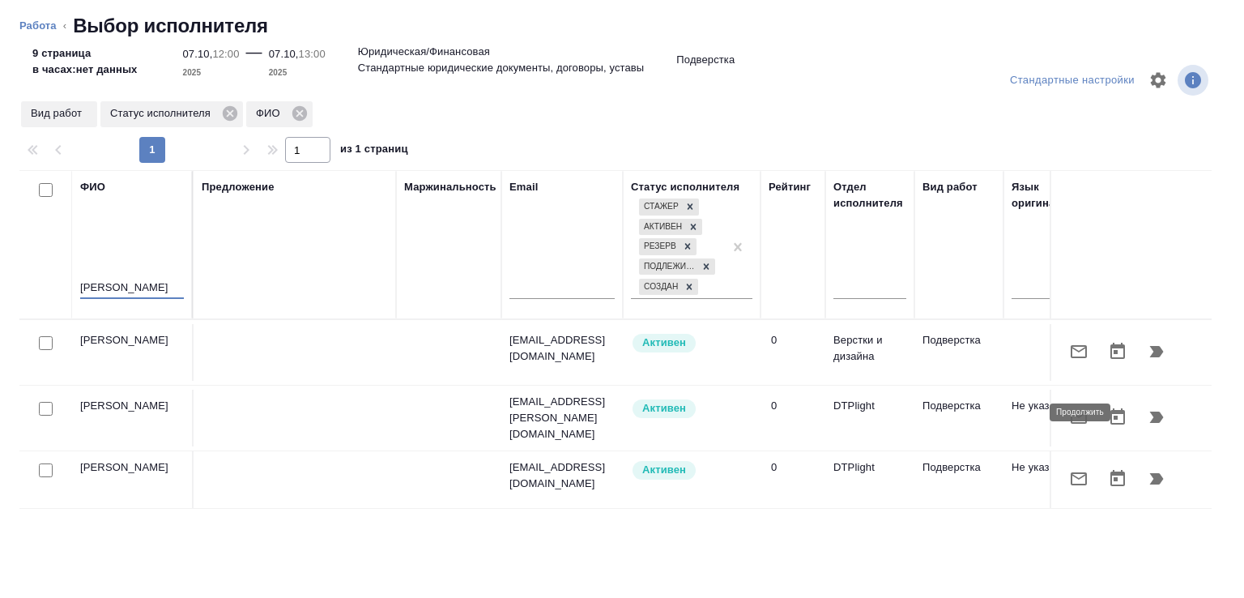
type input "[PERSON_NAME]"
click at [1150, 412] on icon "button" at bounding box center [1157, 417] width 14 height 11
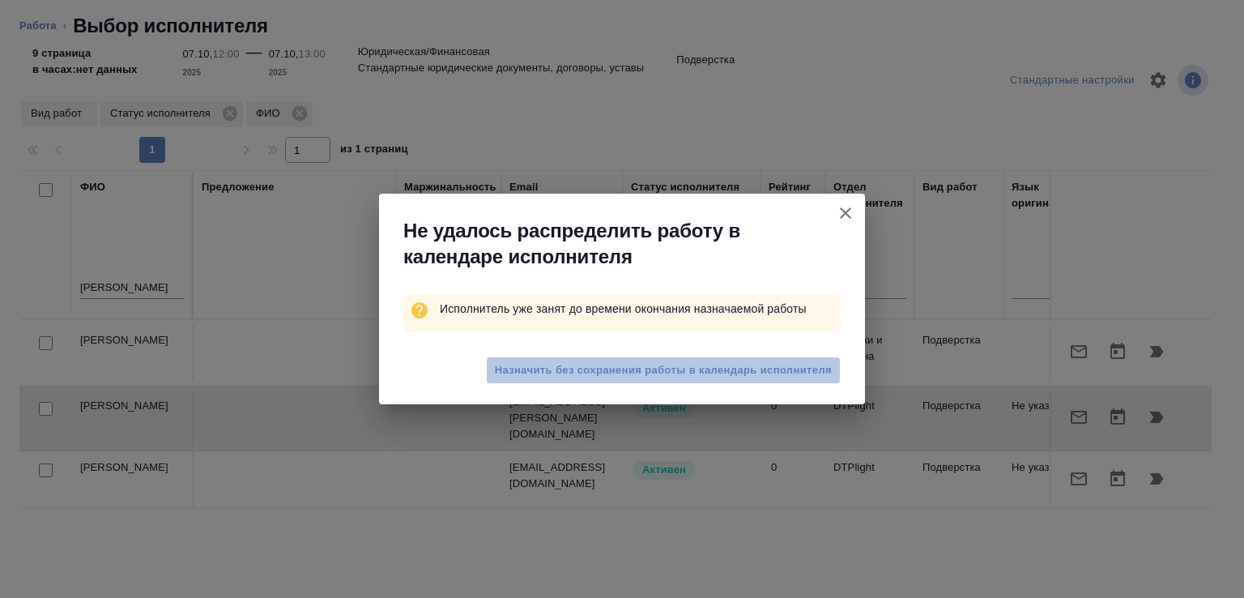
click at [594, 378] on span "Назначить без сохранения работы в календарь исполнителя" at bounding box center [663, 370] width 337 height 19
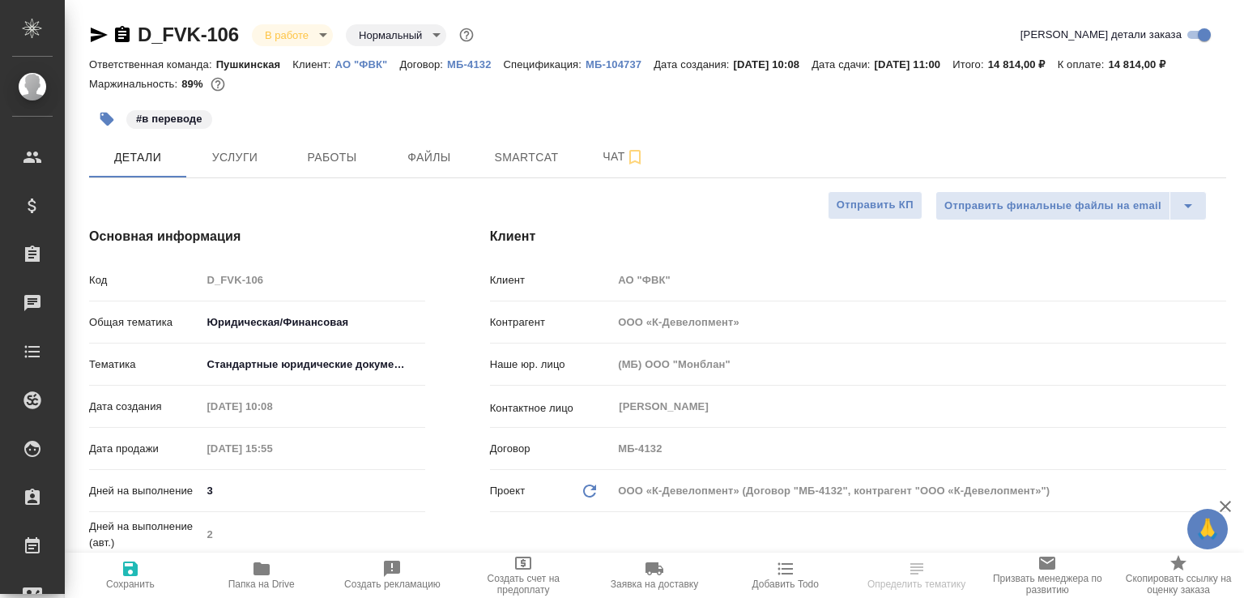
select select "RU"
type textarea "x"
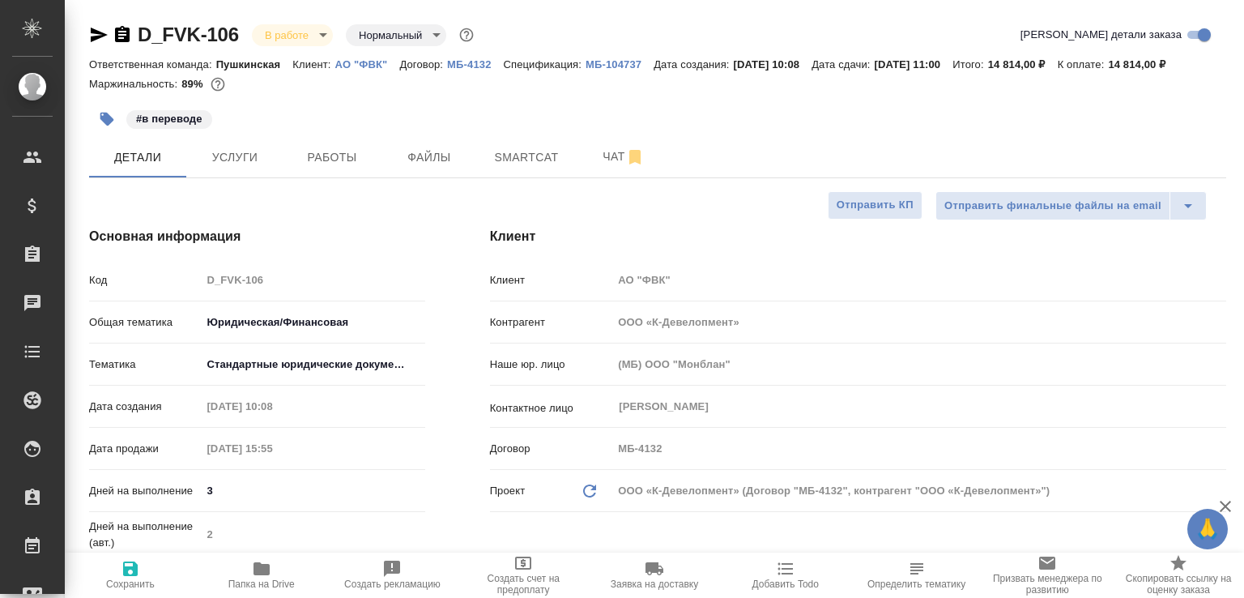
type textarea "x"
click at [353, 168] on span "Работы" at bounding box center [332, 157] width 78 height 20
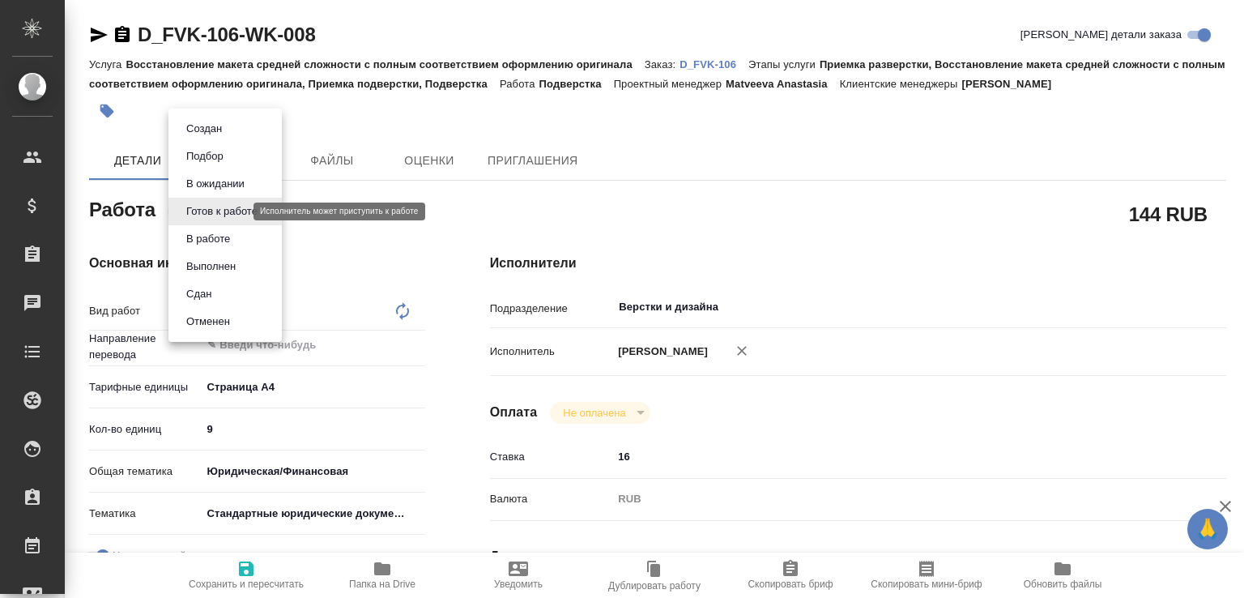
click at [237, 209] on body "🙏 .cls-1 fill:#fff; AWATERA Малофеева Екатерина e.malofeeva Клиенты Спецификаци…" at bounding box center [622, 299] width 1244 height 598
type textarea "x"
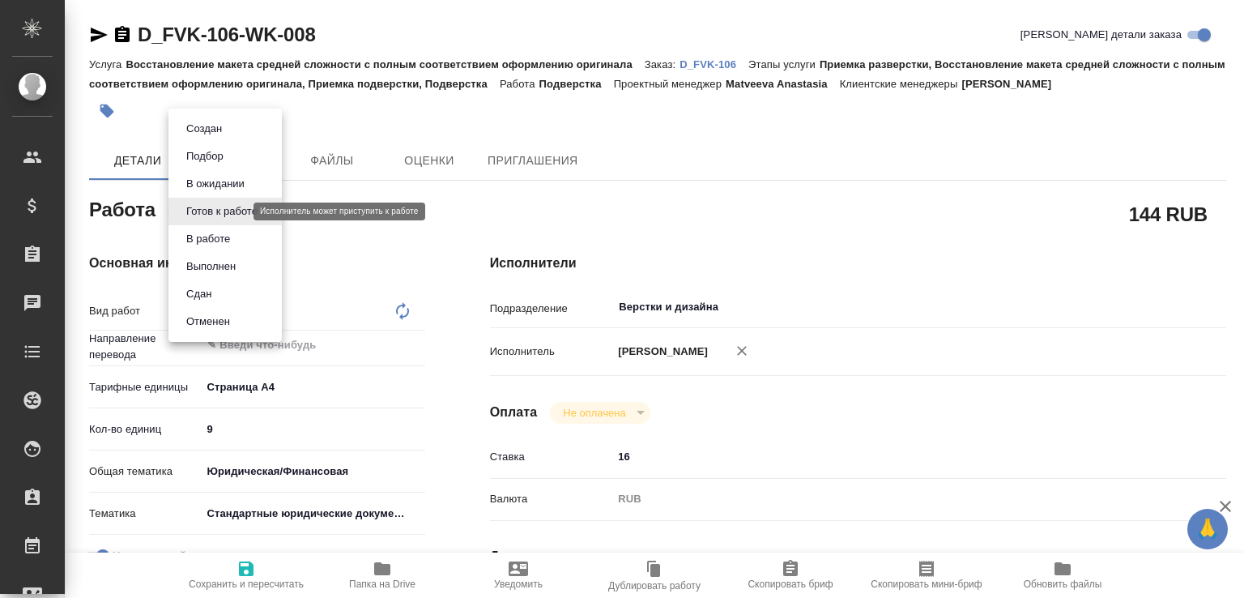
type textarea "x"
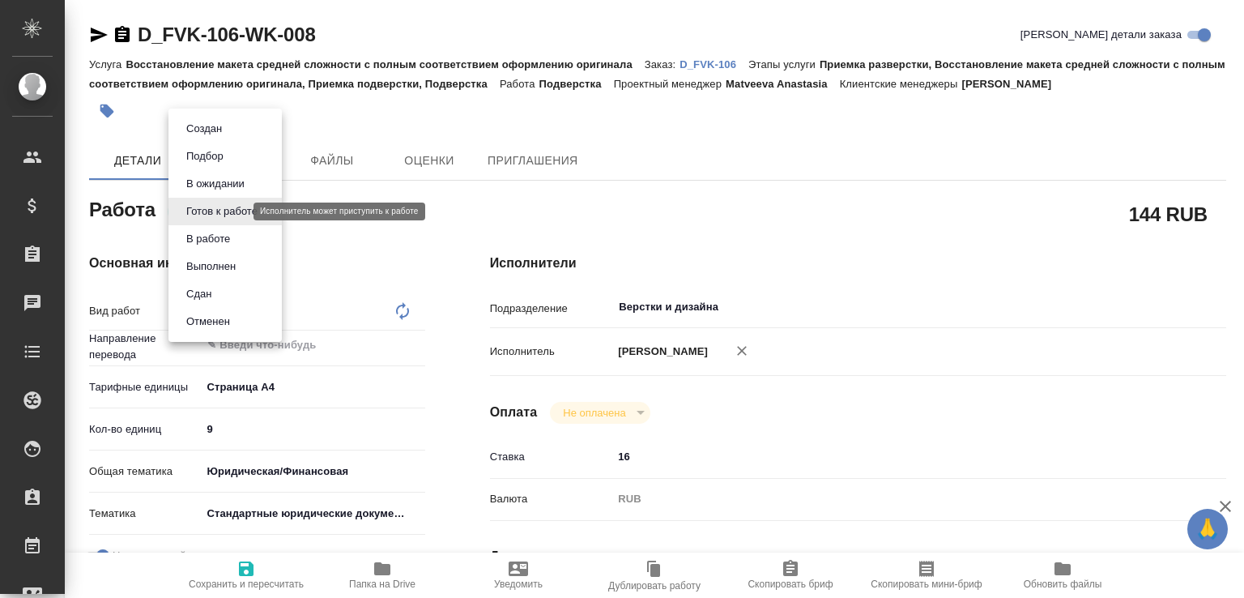
type textarea "x"
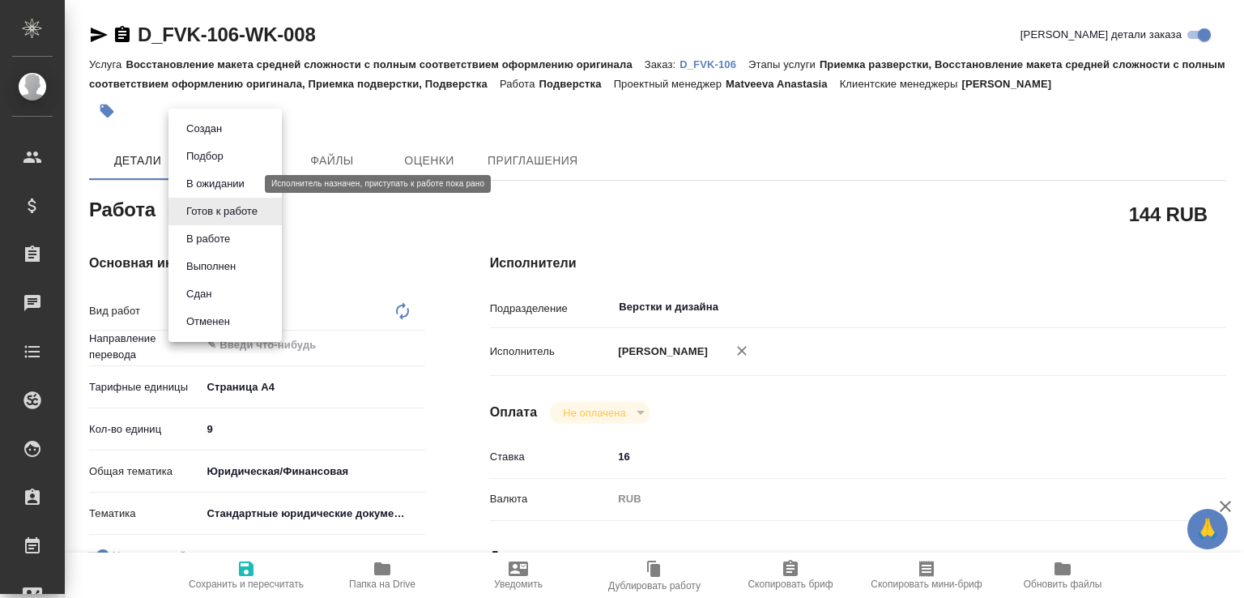
click at [233, 185] on button "В ожидании" at bounding box center [215, 184] width 68 height 18
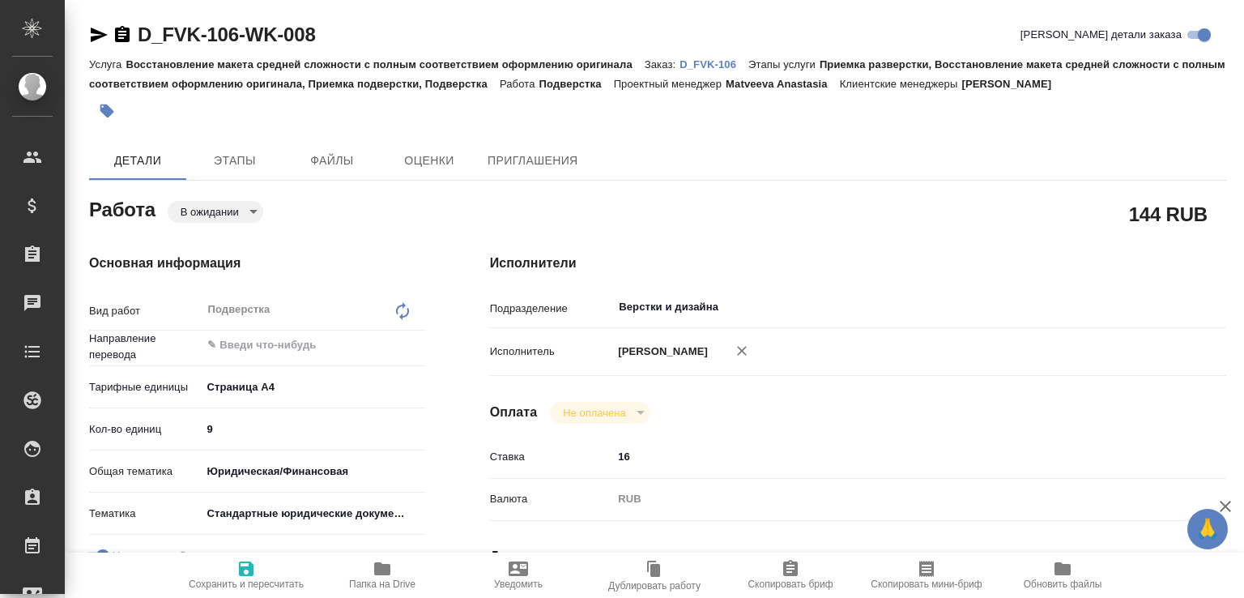
type textarea "x"
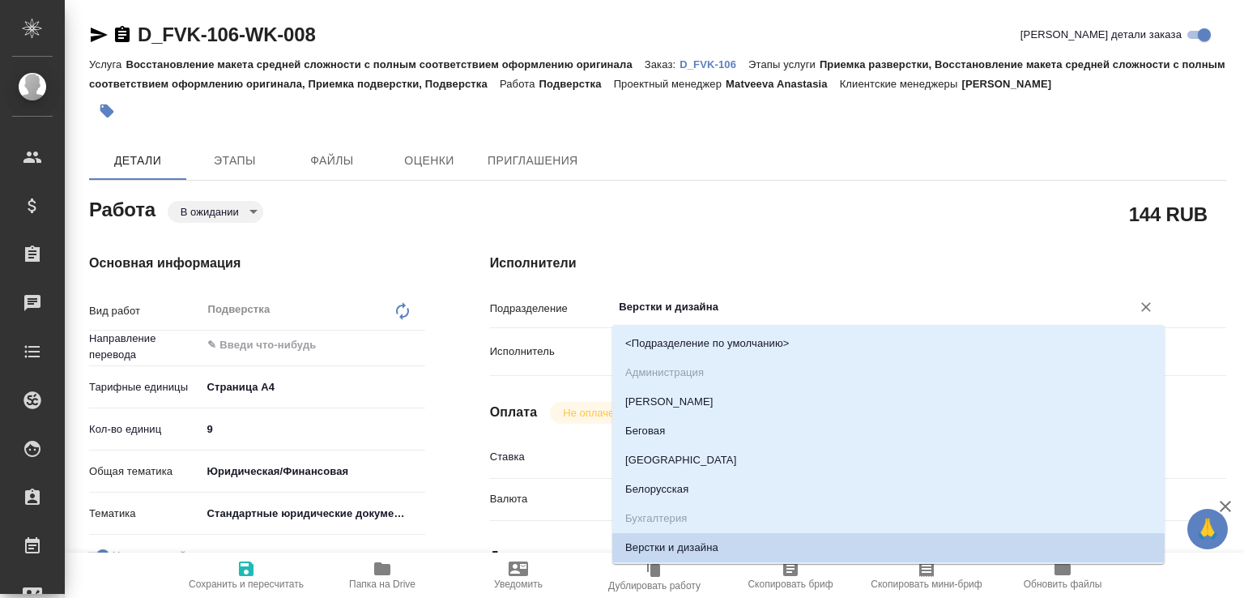
click at [702, 309] on input "Верстки и дизайна" at bounding box center [861, 306] width 489 height 19
type textarea "x"
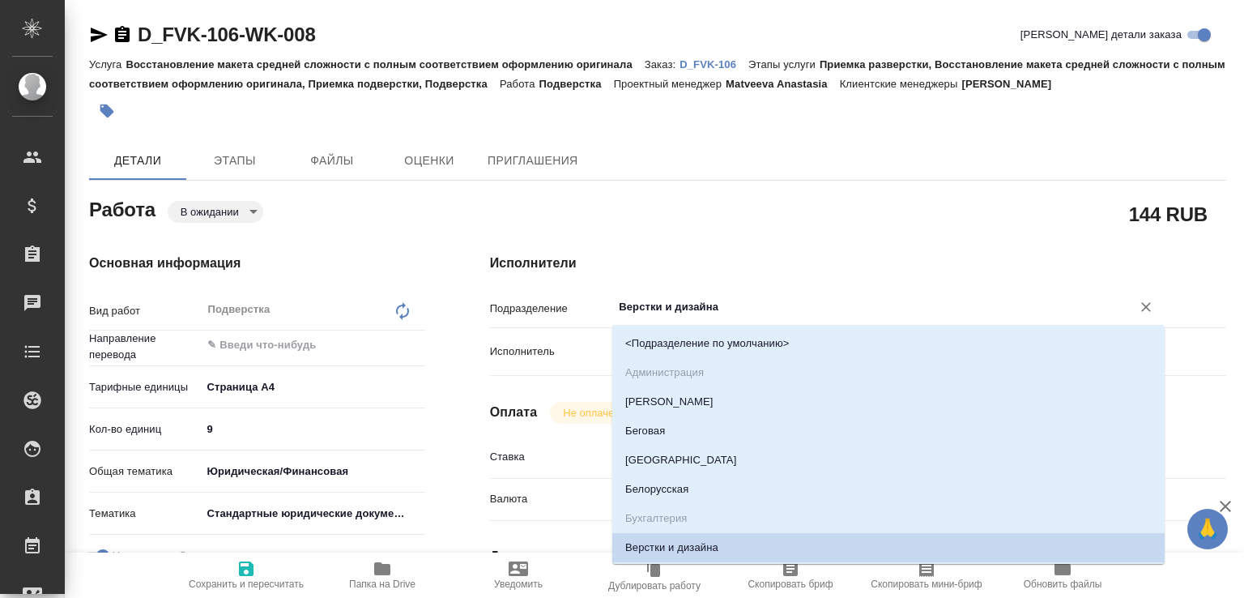
type textarea "x"
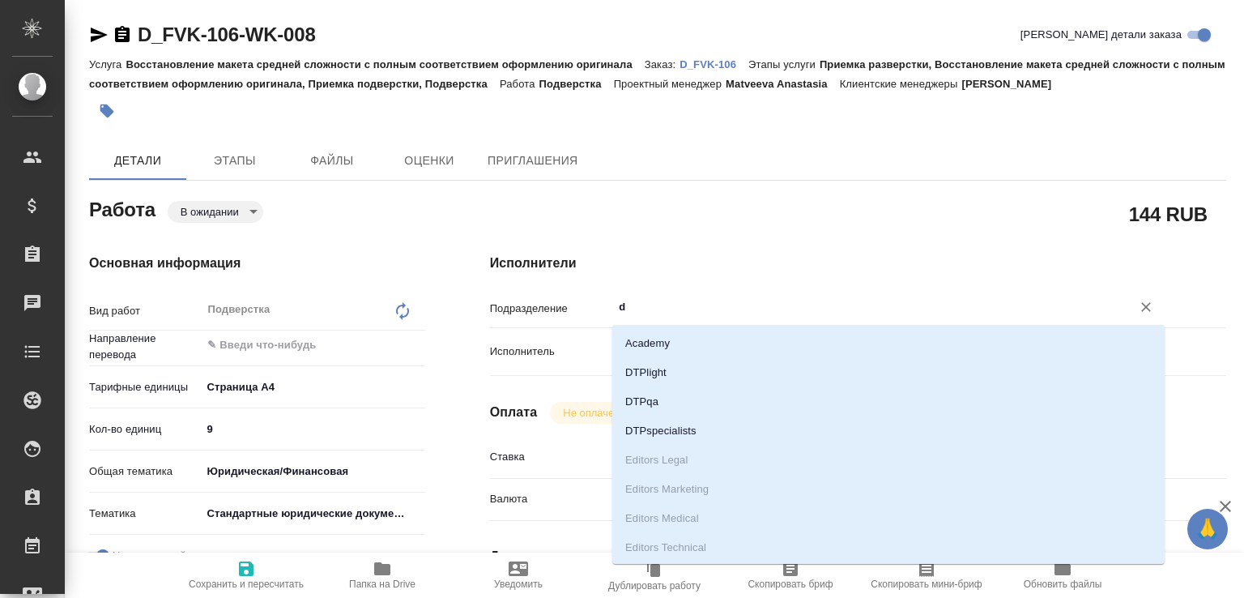
type input "dt"
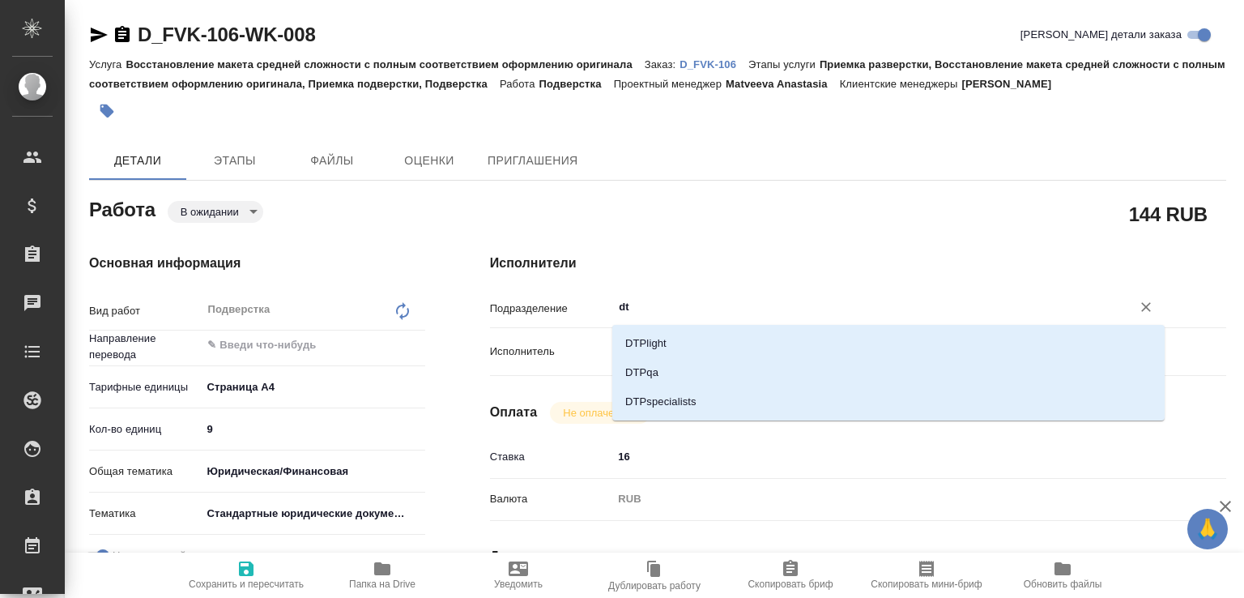
type textarea "x"
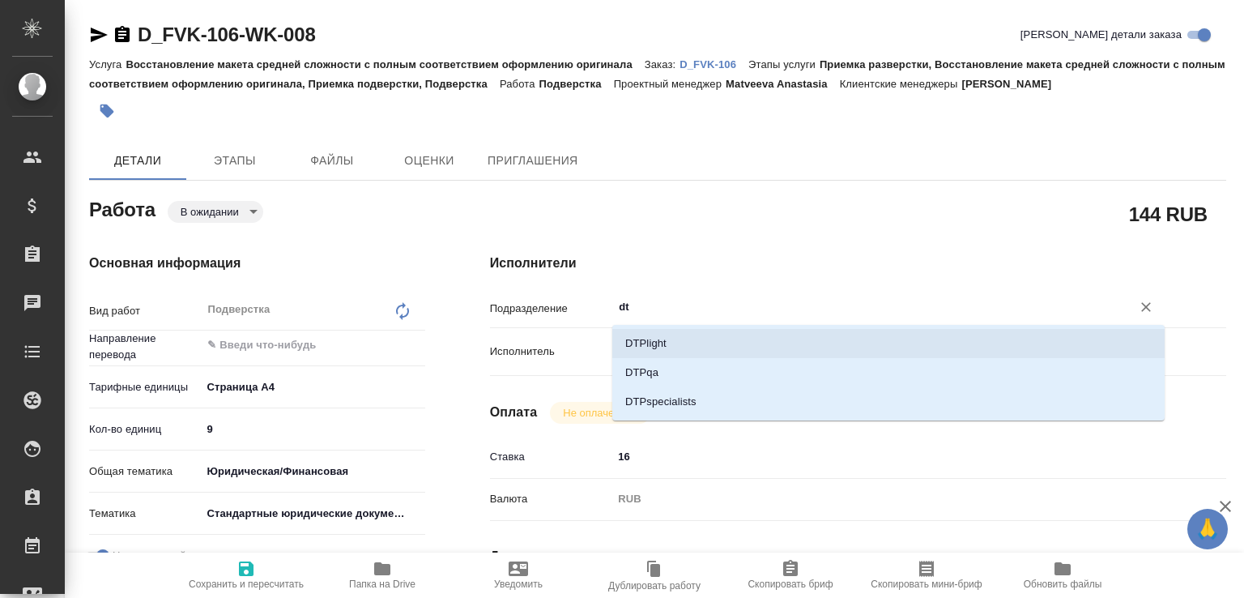
click at [672, 338] on li "DTPlight" at bounding box center [889, 343] width 553 height 29
type textarea "x"
type input "DTPlight"
type textarea "x"
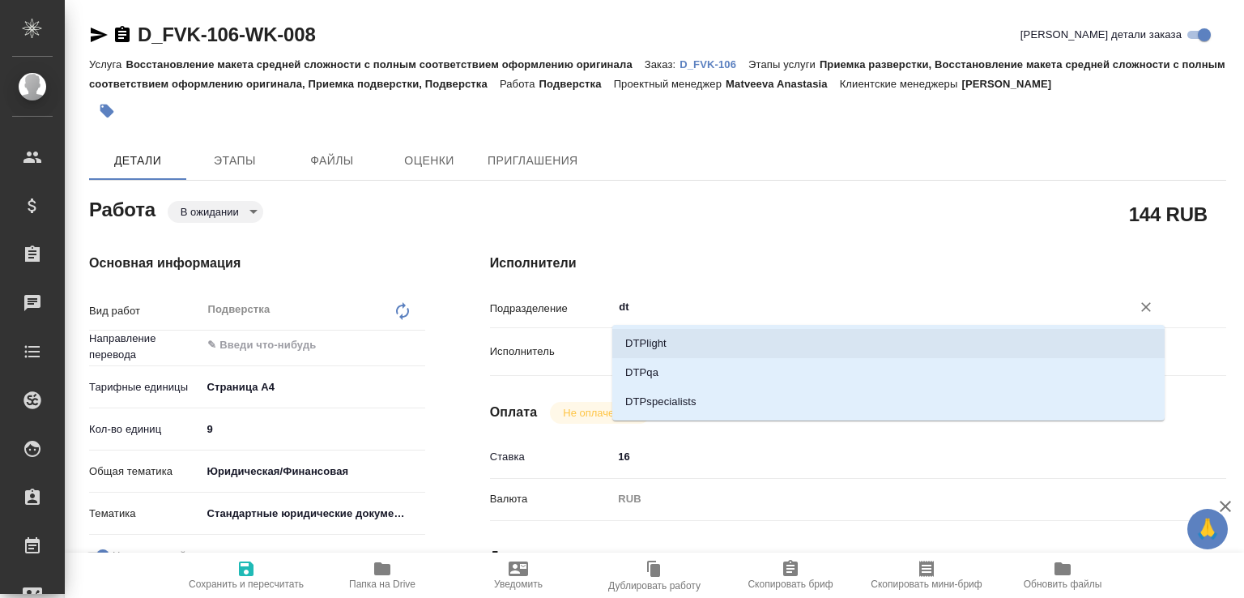
type textarea "x"
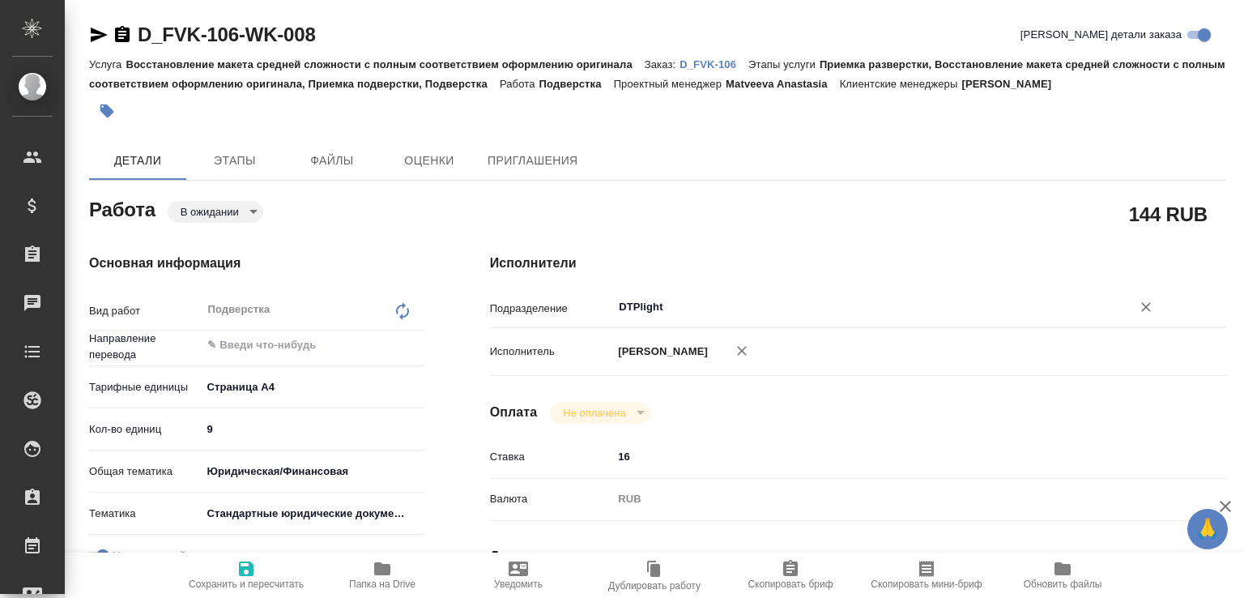
type input "DTPlight"
click at [240, 566] on icon "button" at bounding box center [246, 568] width 15 height 15
type textarea "x"
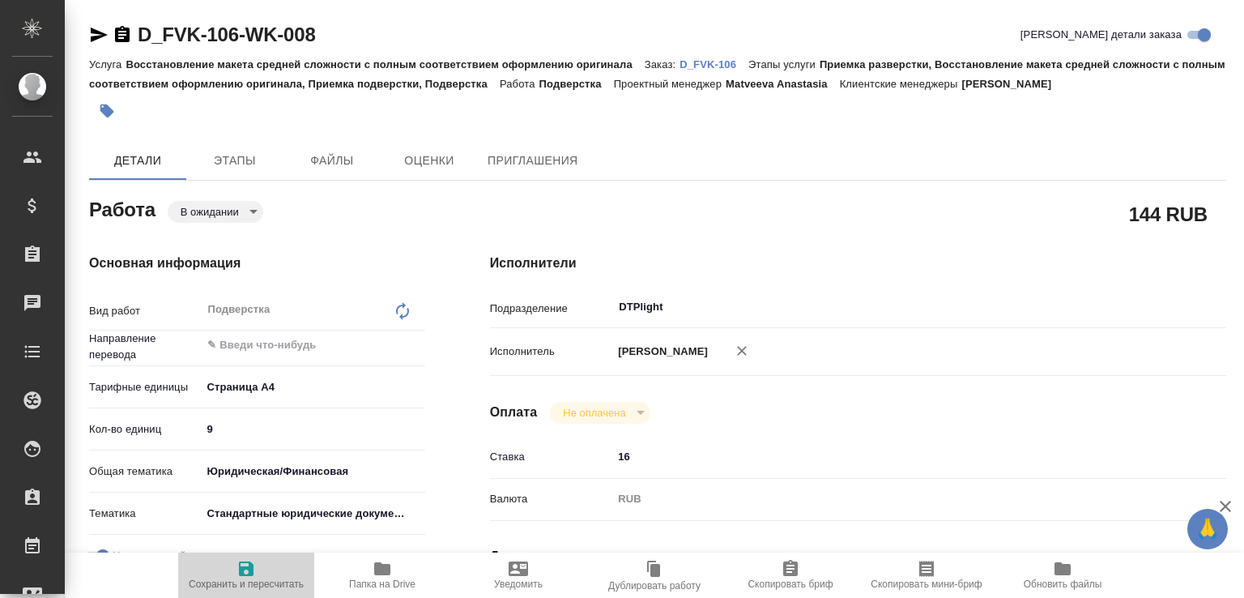
type textarea "x"
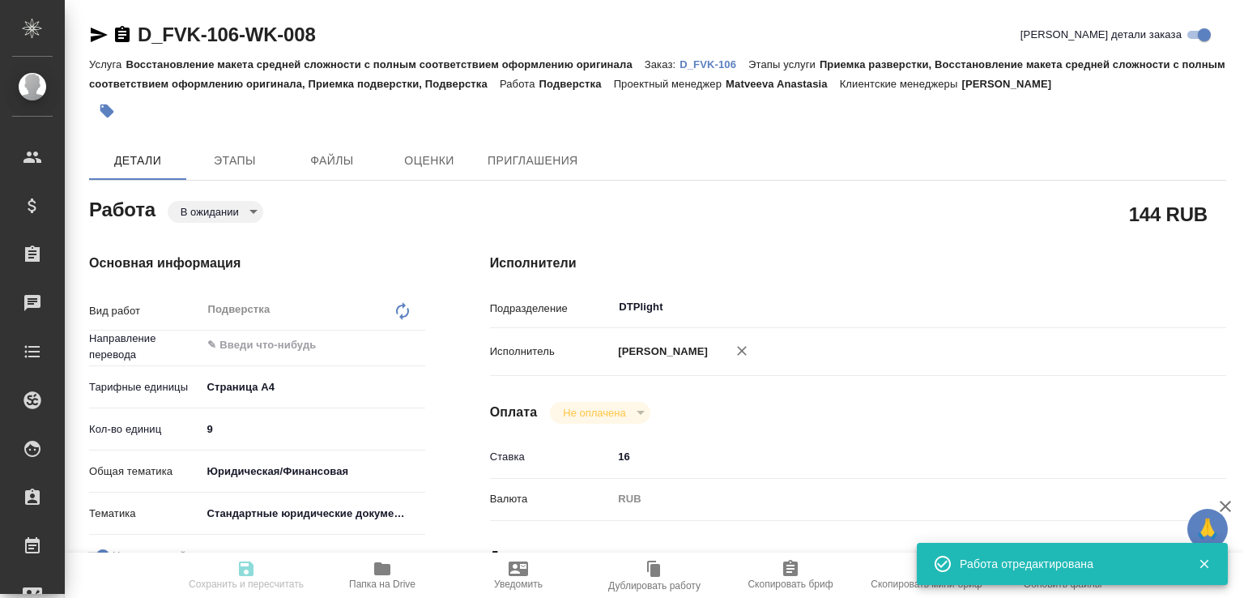
type textarea "x"
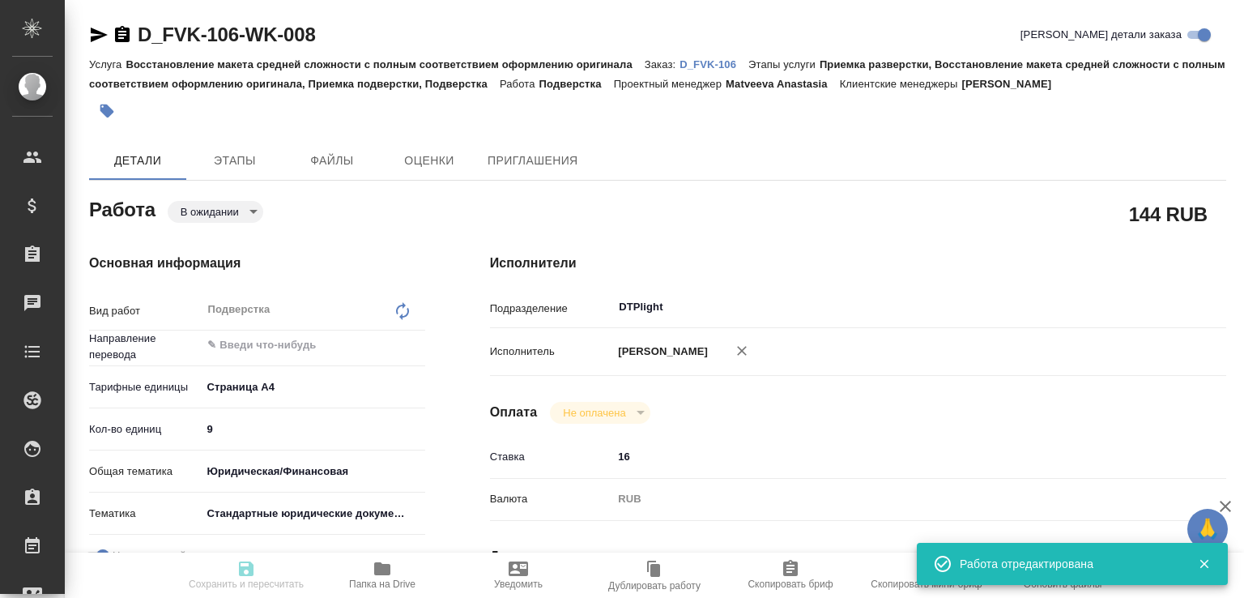
type input "pending"
type textarea "Подверстка"
type textarea "x"
type input "5f036ec4e16dec2d6b59c8ff"
type input "9"
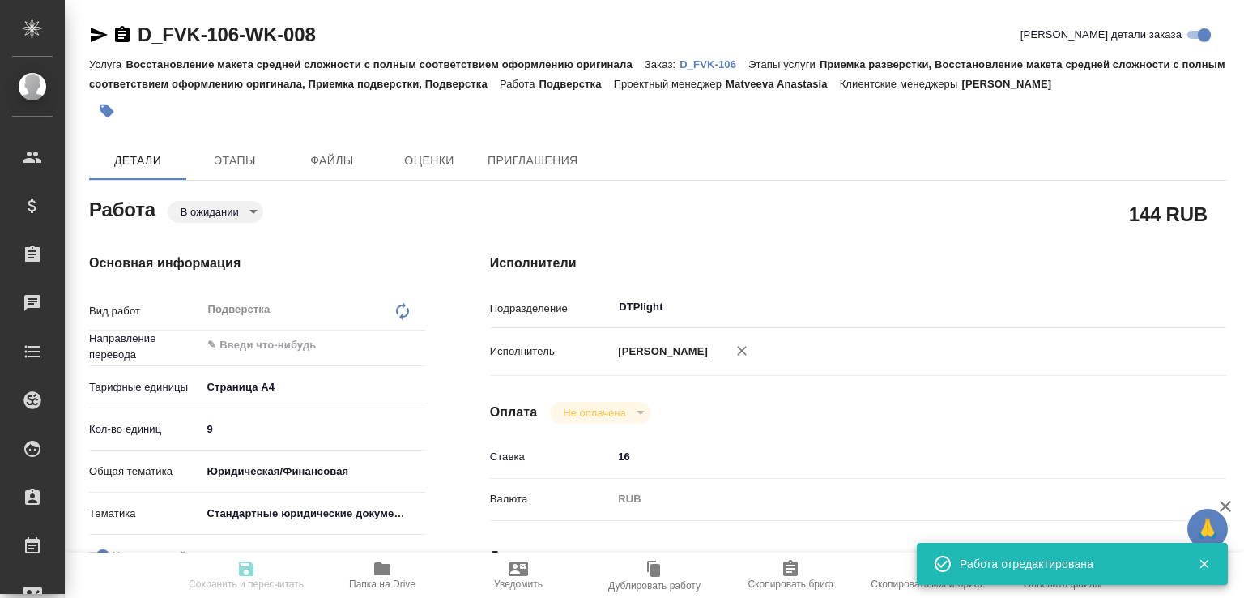
type input "yr-fn"
type input "5f647205b73bc97568ca66bf"
checkbox input "true"
type input "07.10.2025 12:00"
type input "07.10.2025 13:00"
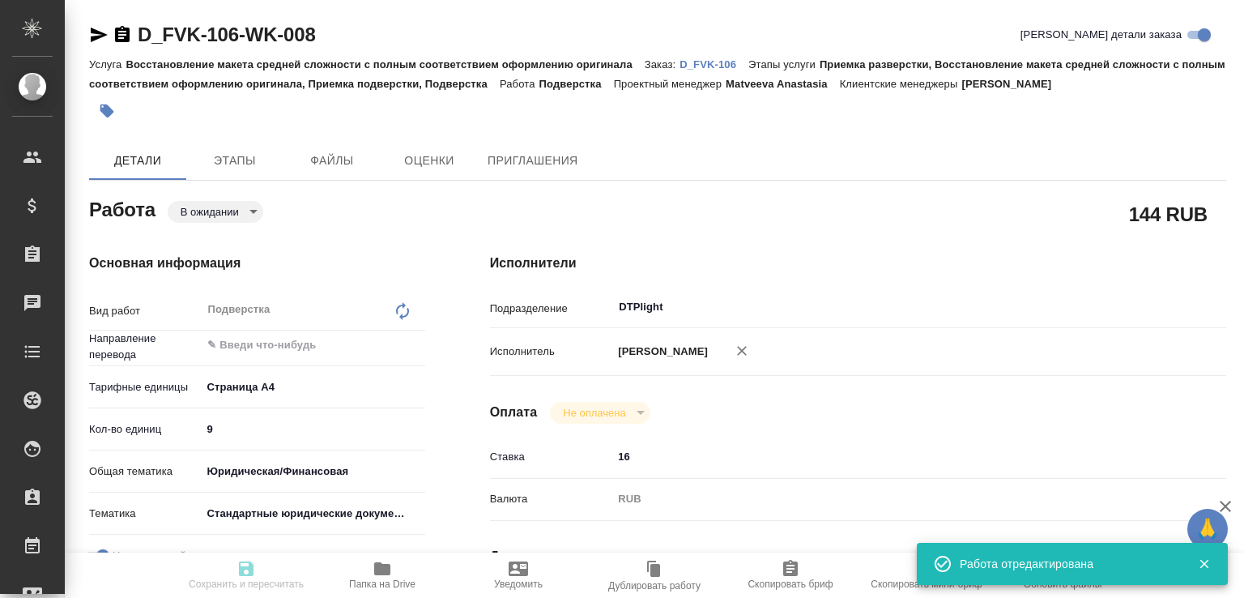
type input "08.10.2025 11:00"
type input "DTPlight"
type input "notPayed"
type input "16"
type input "RUB"
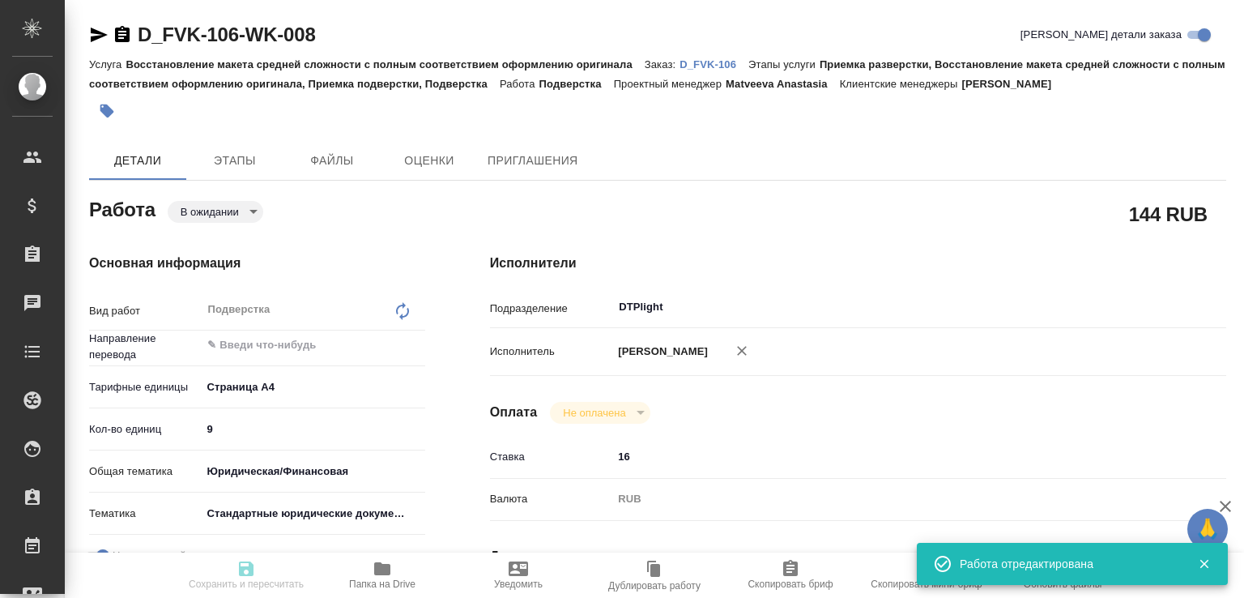
type input "[PERSON_NAME]"
type textarea "под нот"
type textarea "x"
type input "D_FVK-106"
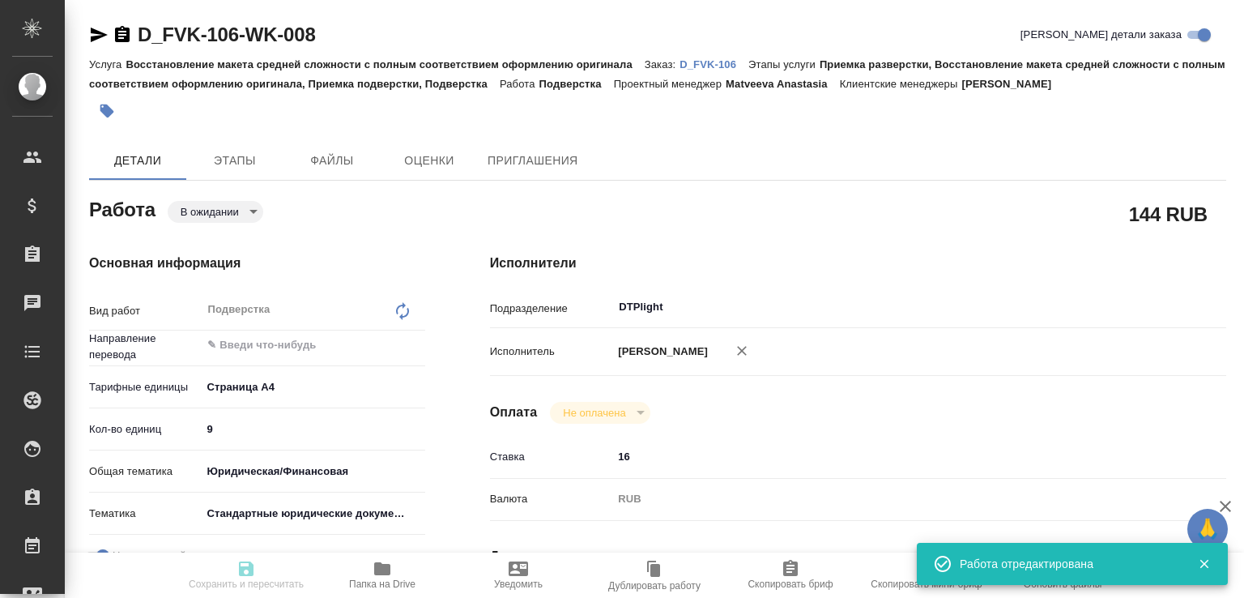
type input "Восстановление макета средней сложности с полным соответствием оформлению ориги…"
type input "Приемка разверстки, Восстановление макета средней сложности с полным соответств…"
type input "Давыдова Елена"
type input "[PERSON_NAME]"
type input "/Clients/АО "ФВК"/Orders/D_FVK-106"
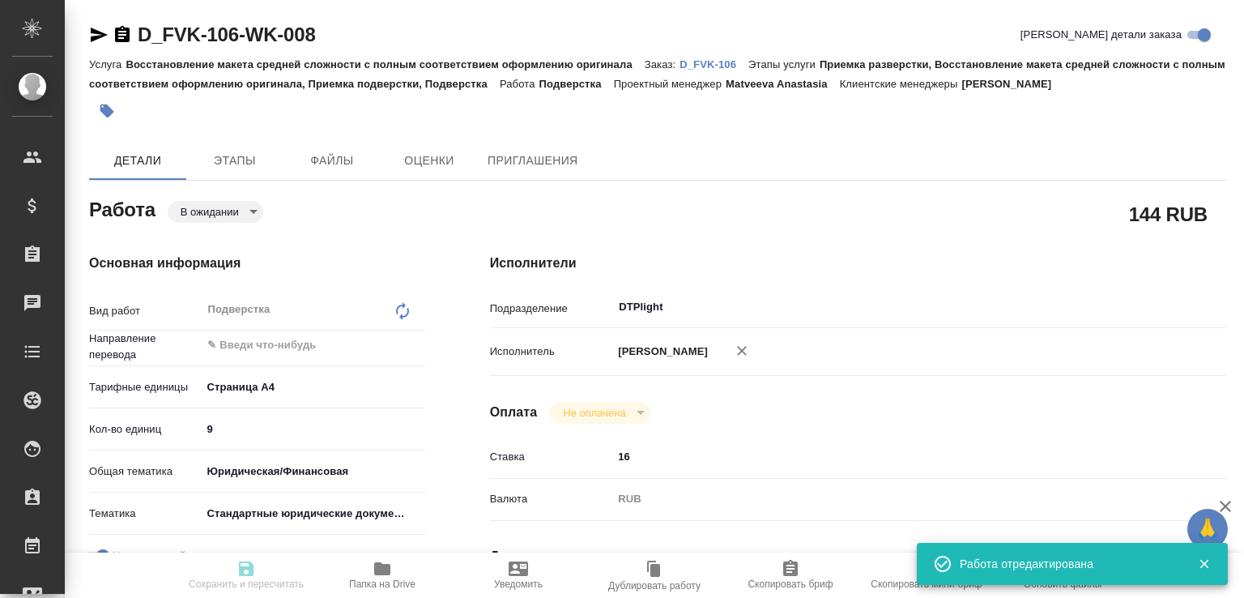
type input "https://drive.awatera.com/s/F2tpCZwpqm86fnx"
type textarea "x"
type textarea "D_FVK-100 см. в помощь - продолжение проектов, просьба внимательно с терминолог…"
type textarea "x"
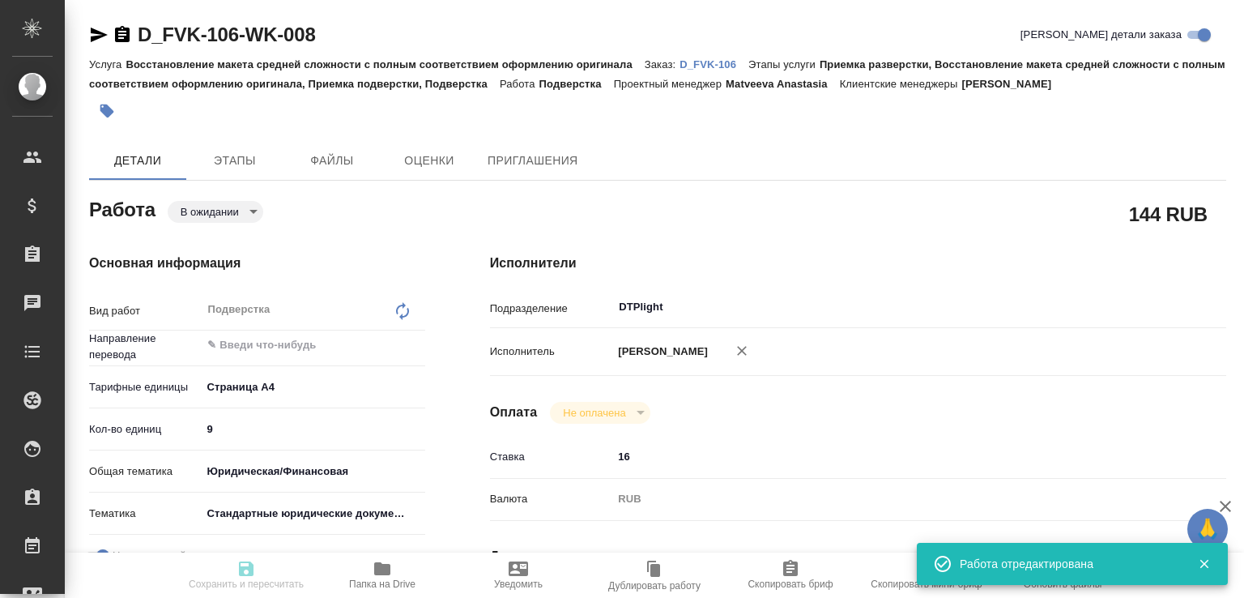
type textarea "x"
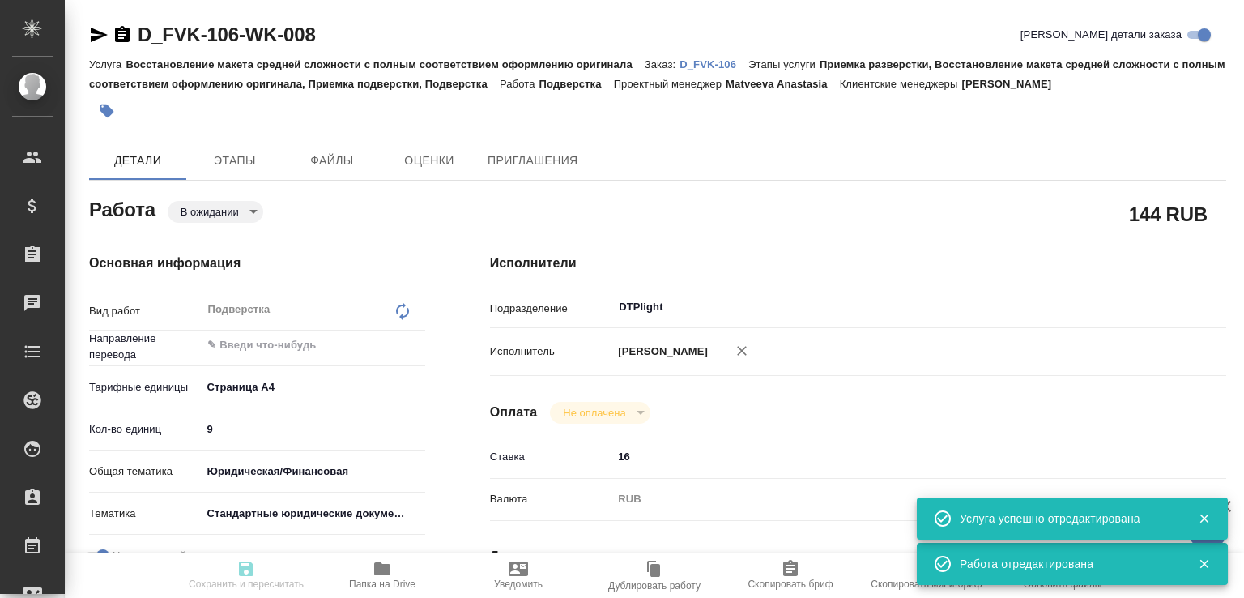
type textarea "x"
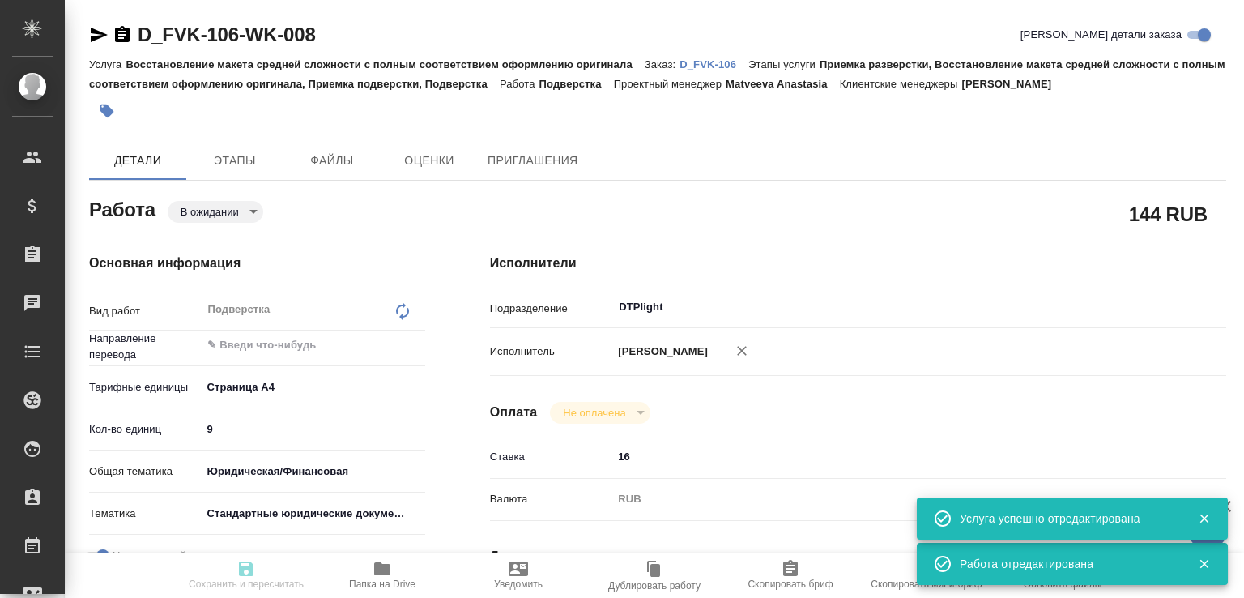
type input "pending"
type textarea "Подверстка"
type textarea "x"
type input "5f036ec4e16dec2d6b59c8ff"
type input "9"
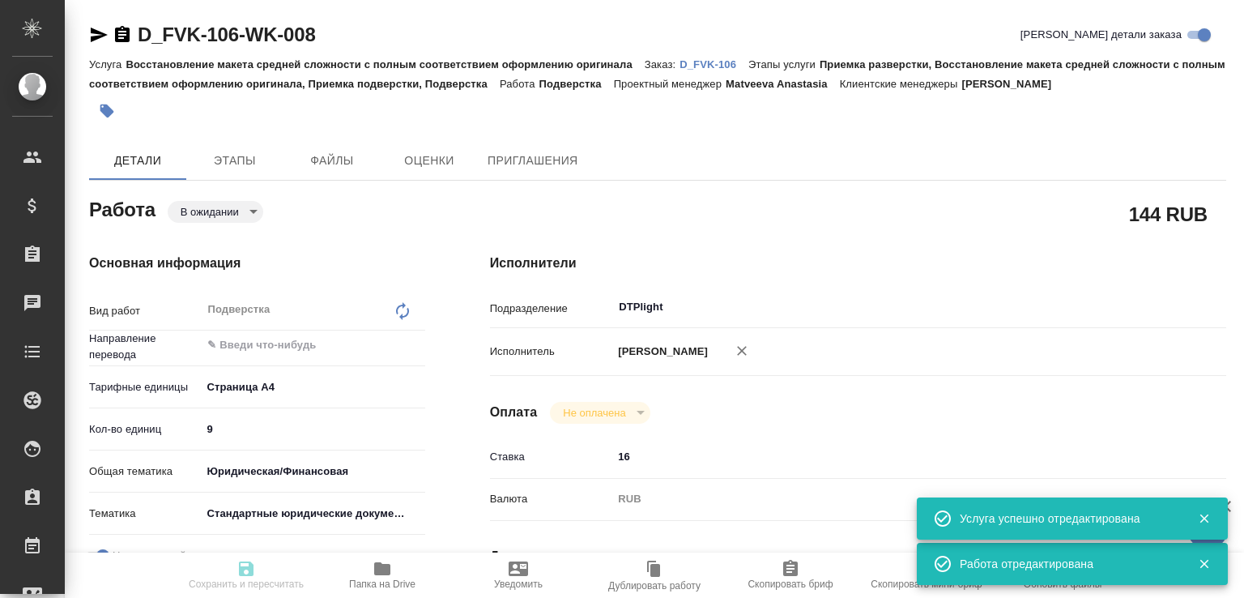
type input "yr-fn"
type input "5f647205b73bc97568ca66bf"
checkbox input "true"
type input "07.10.2025 12:00"
type input "07.10.2025 13:00"
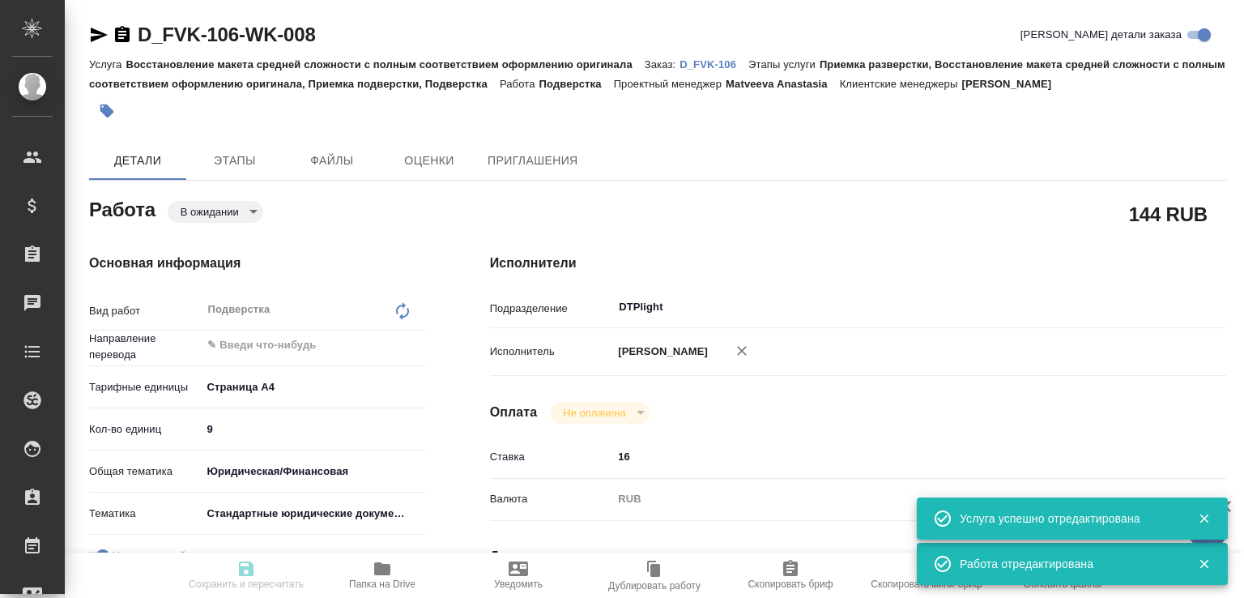
type input "08.10.2025 11:00"
type input "DTPlight"
type input "notPayed"
type input "16"
type input "RUB"
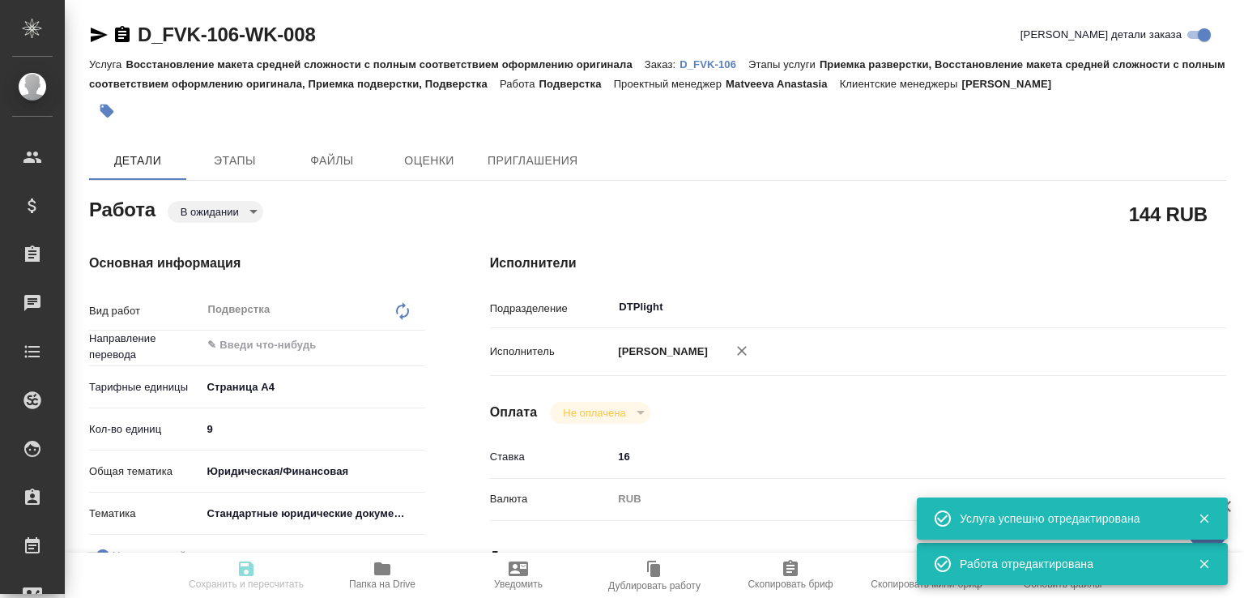
type input "[PERSON_NAME]"
type textarea "под нот"
type textarea "x"
type input "D_FVK-106"
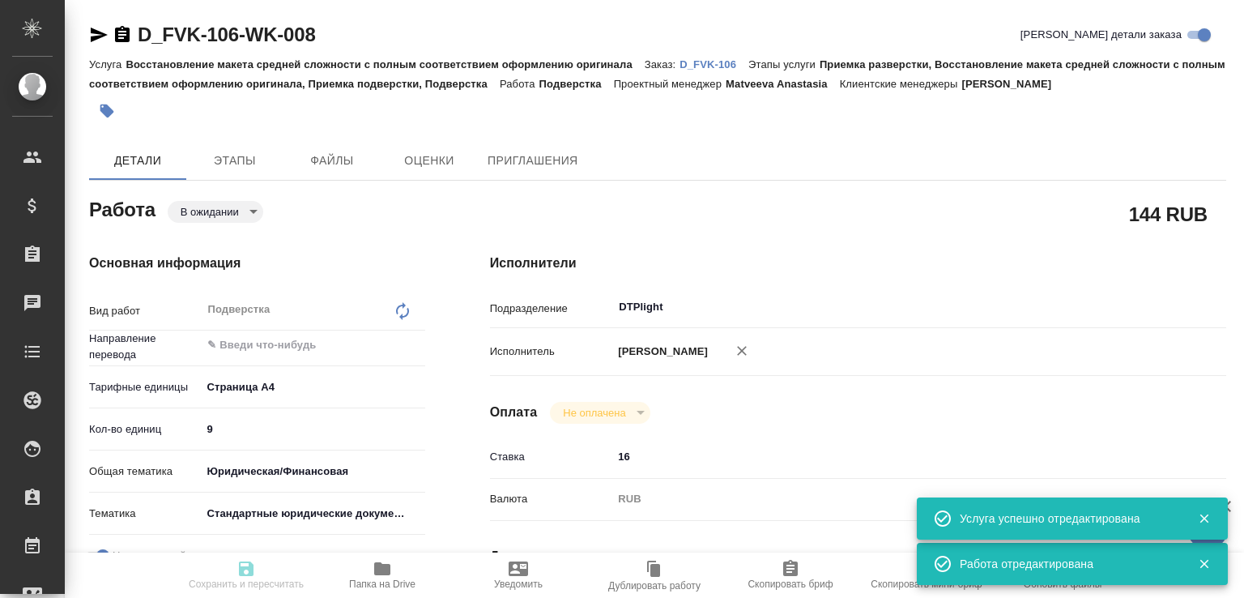
type input "Восстановление макета средней сложности с полным соответствием оформлению ориги…"
type input "Приемка разверстки, Восстановление макета средней сложности с полным соответств…"
type input "Давыдова Елена"
type input "[PERSON_NAME]"
type input "/Clients/АО "ФВК"/Orders/D_FVK-106"
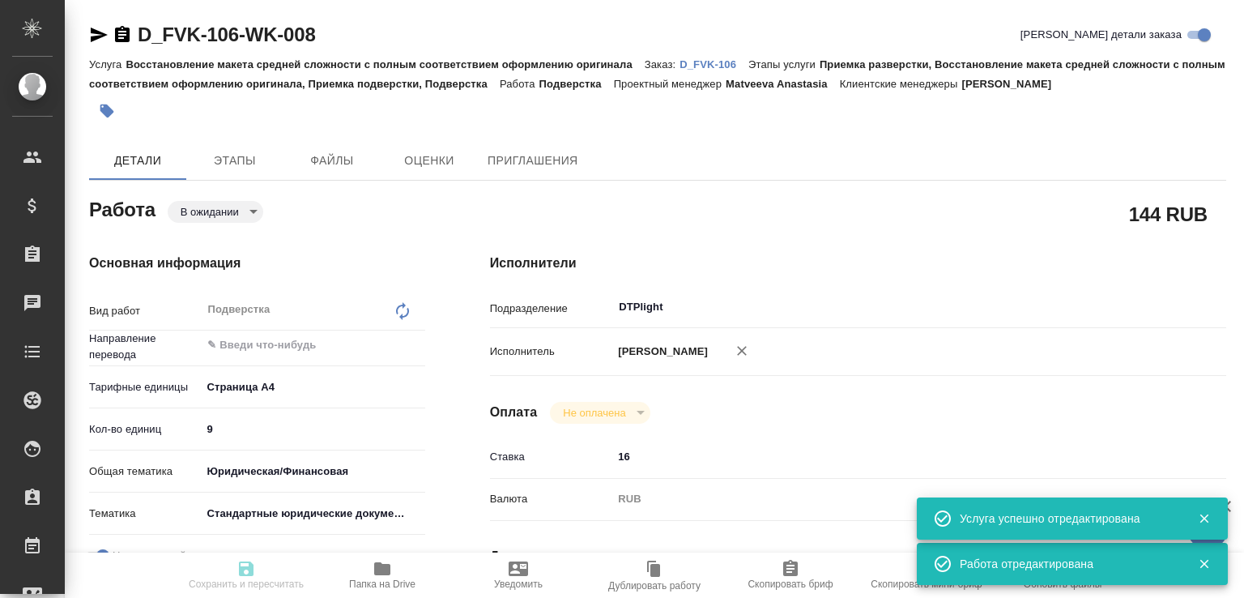
type input "https://drive.awatera.com/s/F2tpCZwpqm86fnx"
type textarea "x"
type textarea "D_FVK-100 см. в помощь - продолжение проектов, просьба внимательно с терминолог…"
type textarea "x"
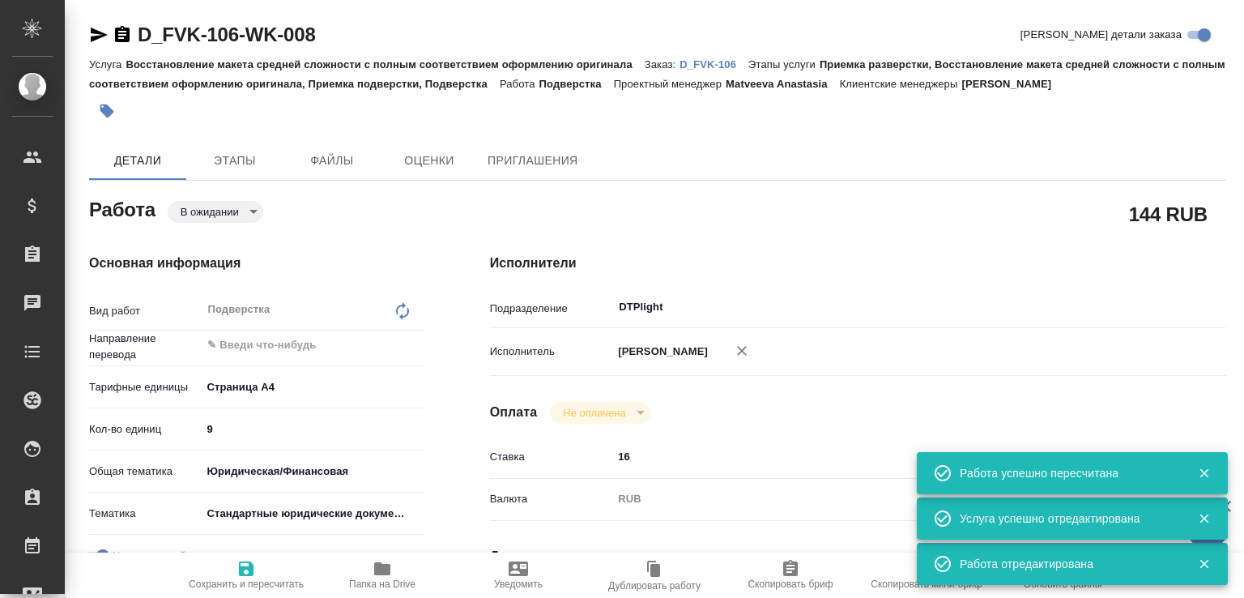
type textarea "x"
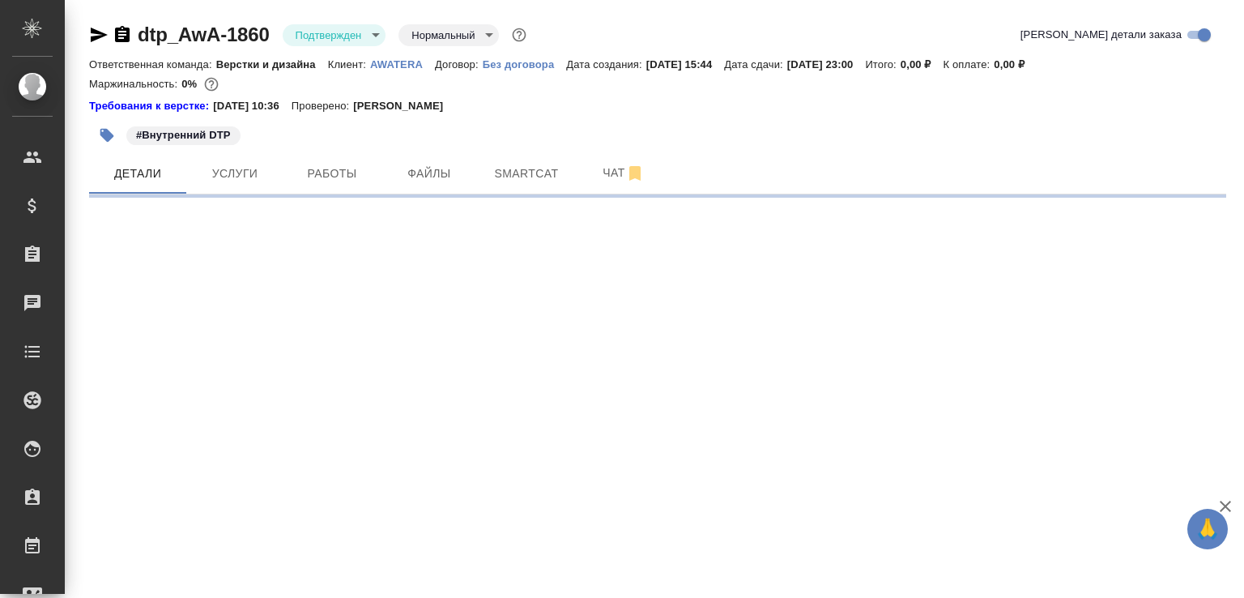
select select "RU"
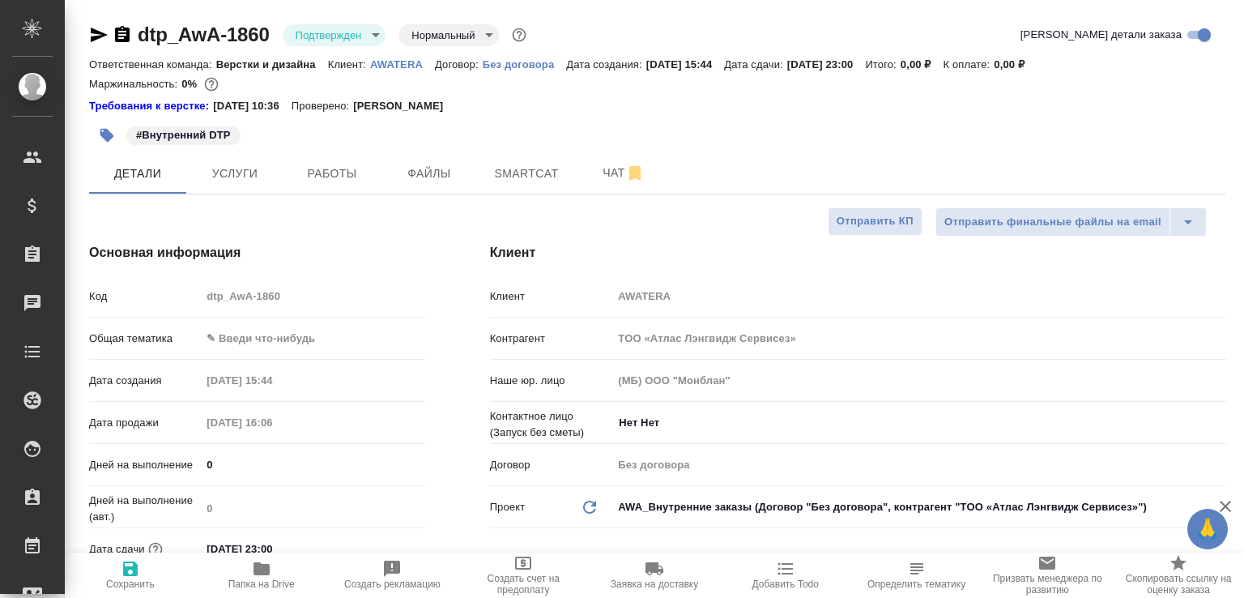
type textarea "x"
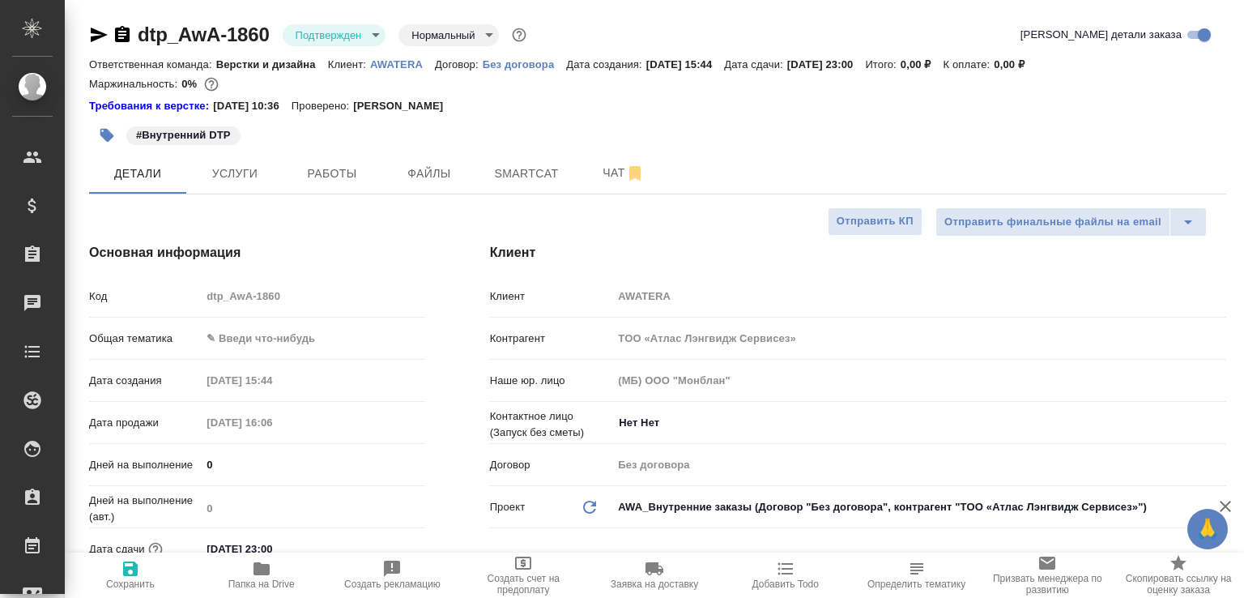
type textarea "x"
click at [296, 162] on button "Работы" at bounding box center [332, 173] width 97 height 41
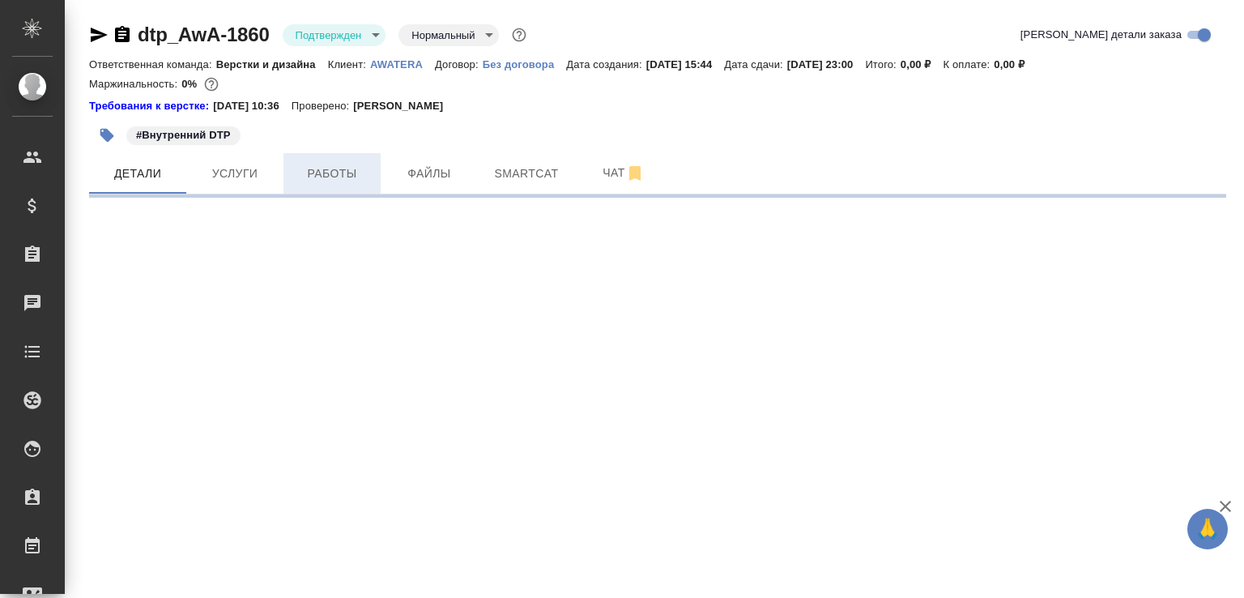
click at [353, 179] on span "Работы" at bounding box center [332, 174] width 78 height 20
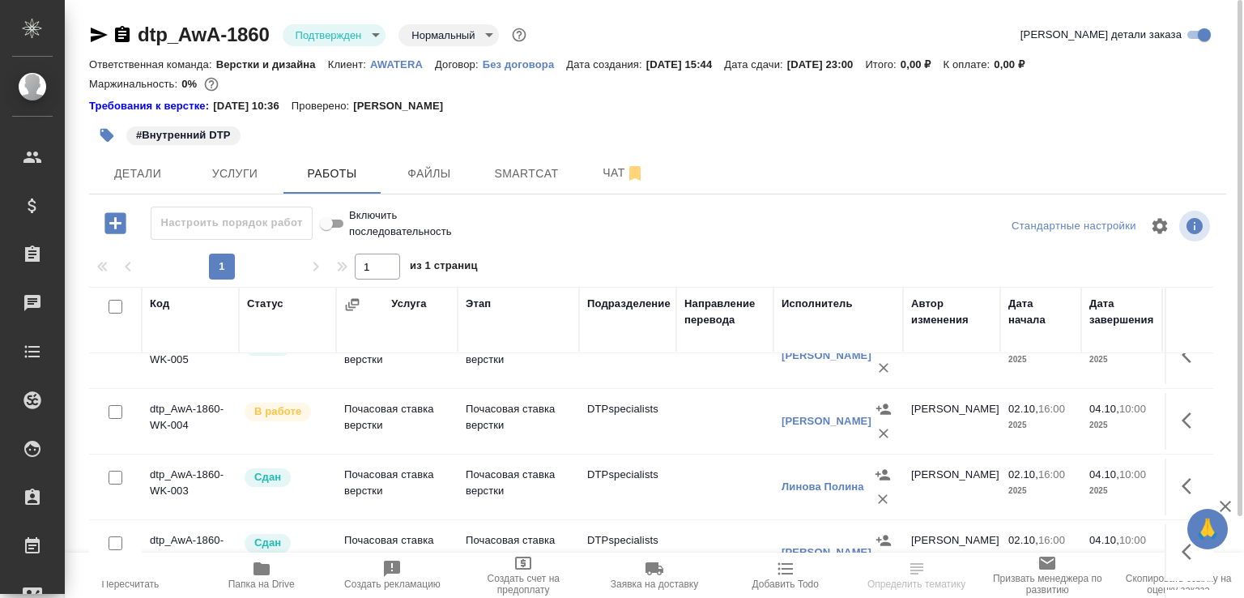
click at [1228, 510] on icon "button" at bounding box center [1225, 506] width 11 height 11
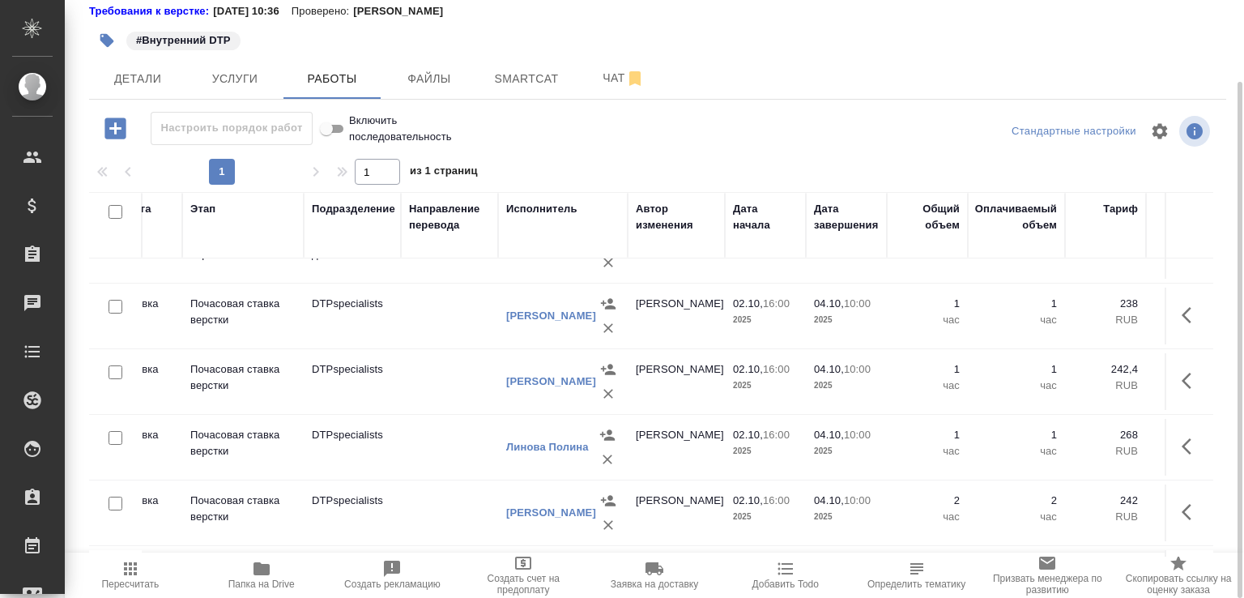
scroll to position [172, 275]
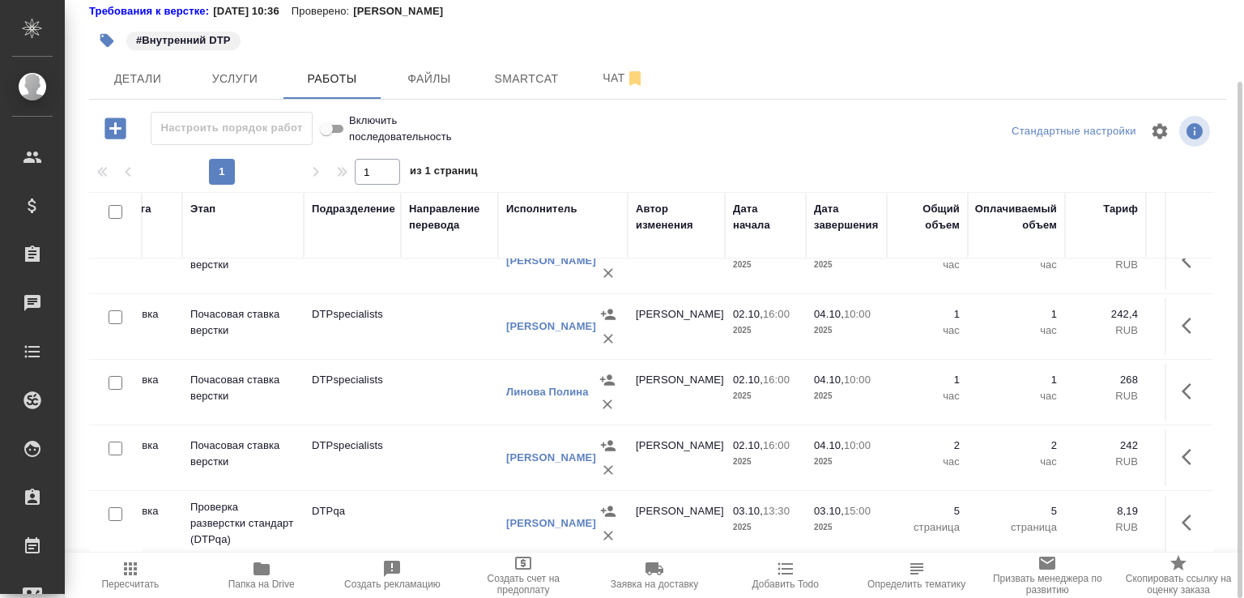
click at [374, 318] on td "DTPspecialists" at bounding box center [352, 326] width 97 height 57
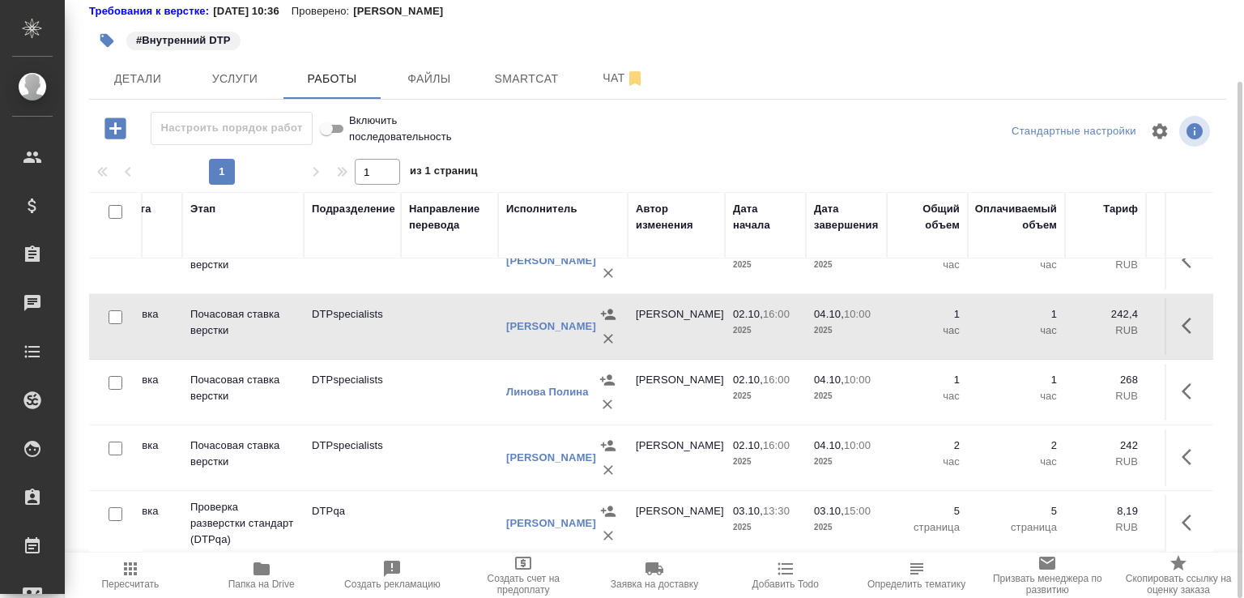
click at [374, 318] on td "DTPspecialists" at bounding box center [352, 326] width 97 height 57
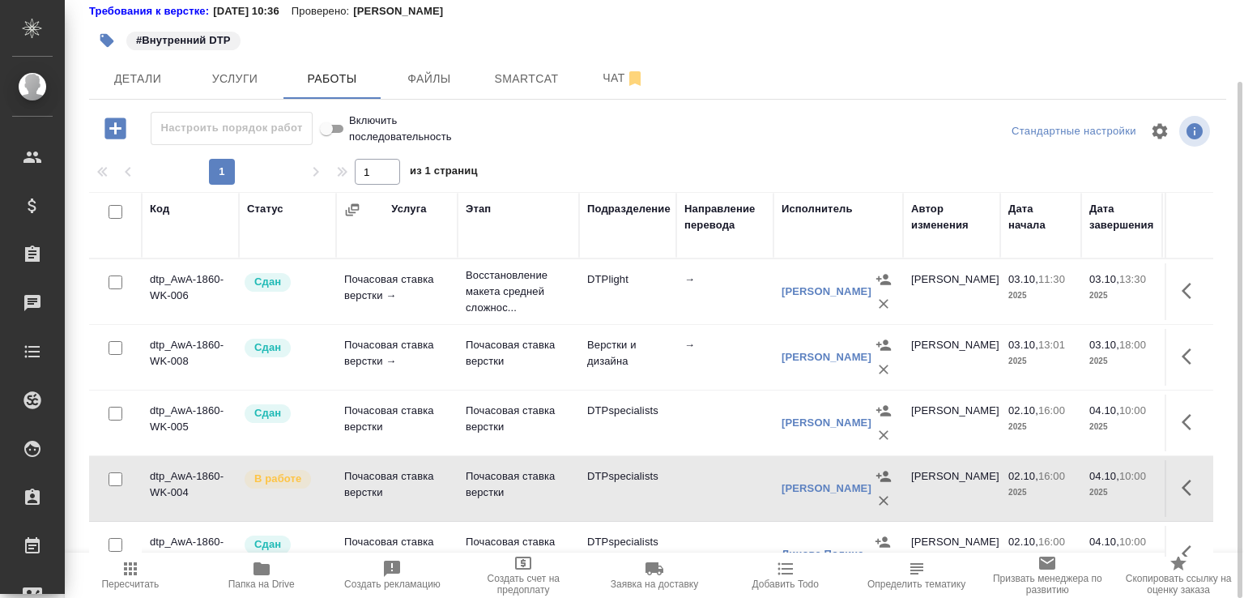
scroll to position [172, 0]
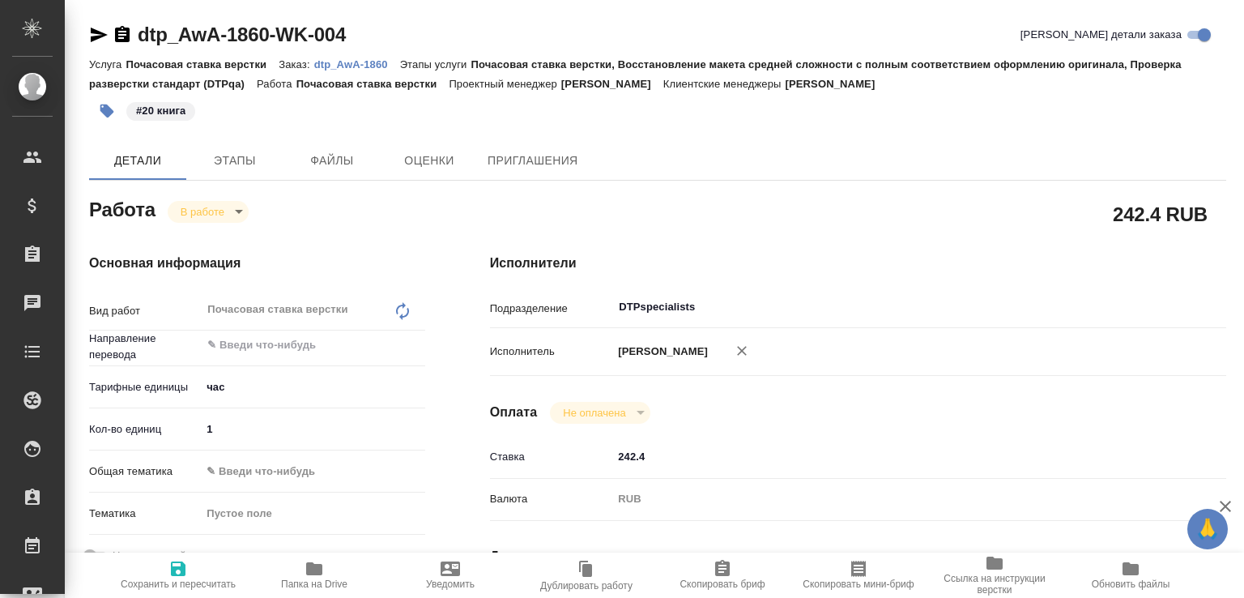
click at [315, 579] on span "Папка на Drive" at bounding box center [314, 583] width 66 height 11
drag, startPoint x: 220, startPoint y: 429, endPoint x: 141, endPoint y: 429, distance: 78.6
click at [141, 429] on div "Кол-во единиц 1" at bounding box center [257, 429] width 336 height 28
type input "15"
click at [185, 561] on icon "button" at bounding box center [178, 568] width 15 height 15
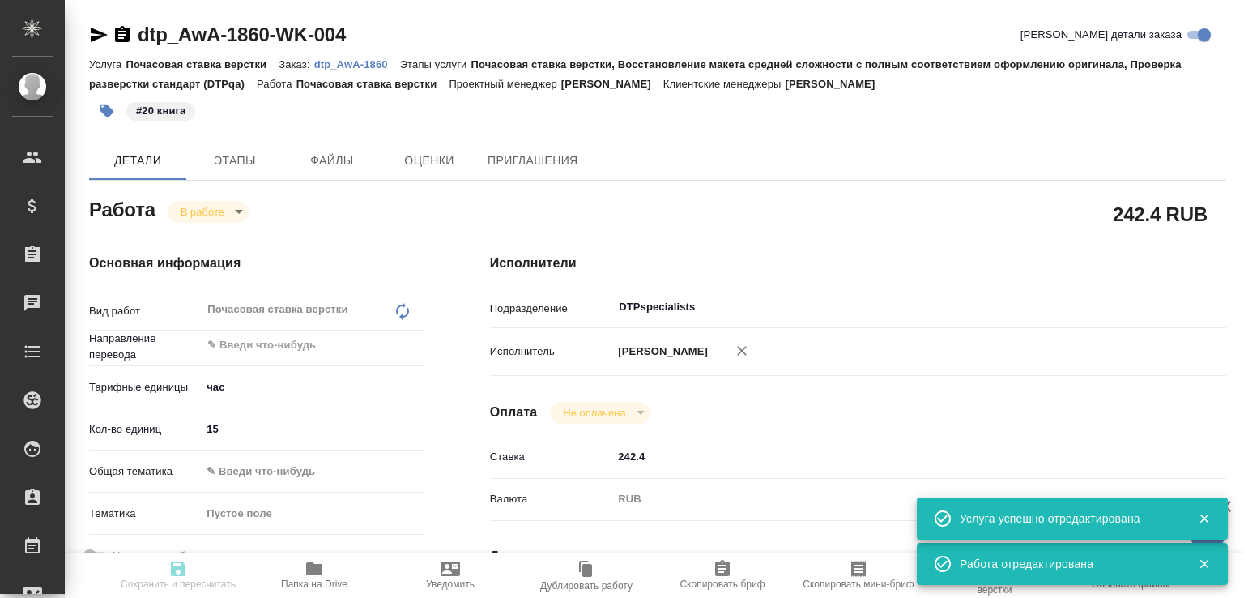
type input "inProgress"
type input "5a8b1489cc6b4906c91bfd93"
type input "15"
type input "02.10.2025 16:00"
type input "02.10.2025 17:28"
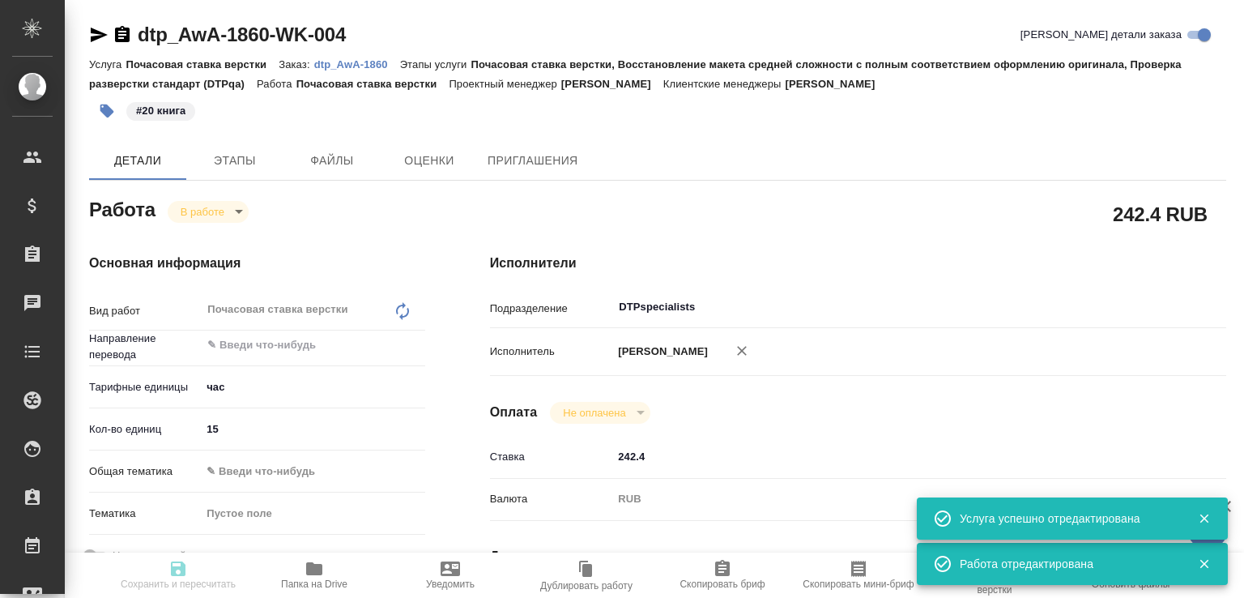
type input "04.10.2025 10:00"
type input "31.10.2025 23:00"
type input "DTPspecialists"
type input "notPayed"
type input "242.4"
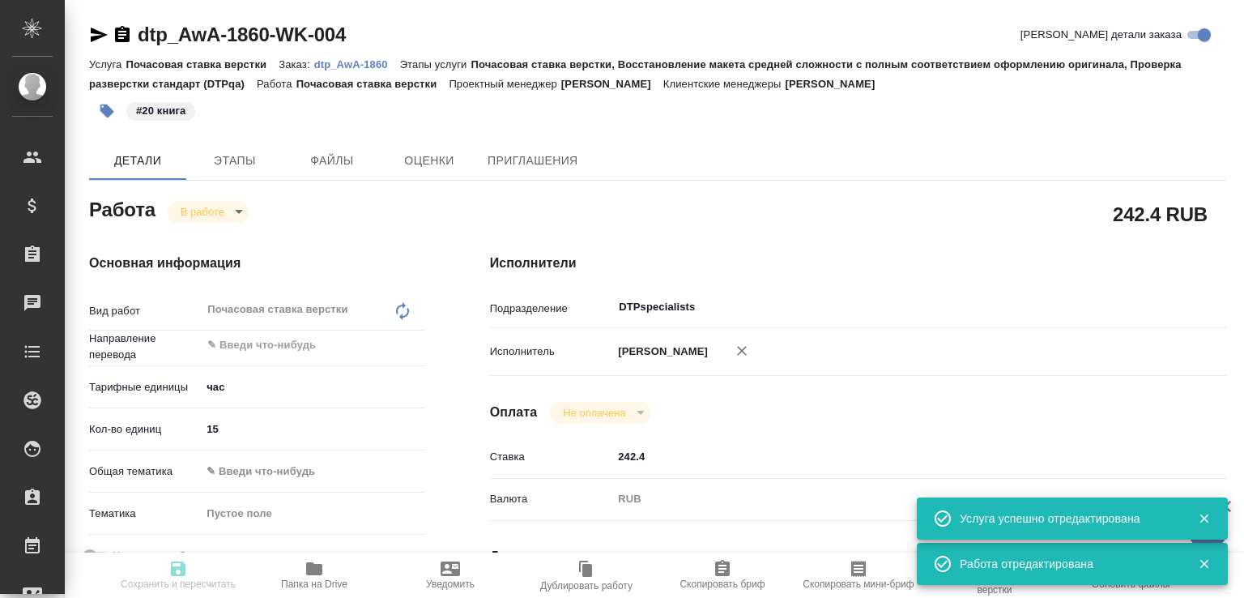
type input "RUB"
type input "[PERSON_NAME]"
type input "dtp_AwA-1860"
type input "Почасовая ставка верстки"
type input "Почасовая ставка верстки, Восстановление макета средней сложности с полным соот…"
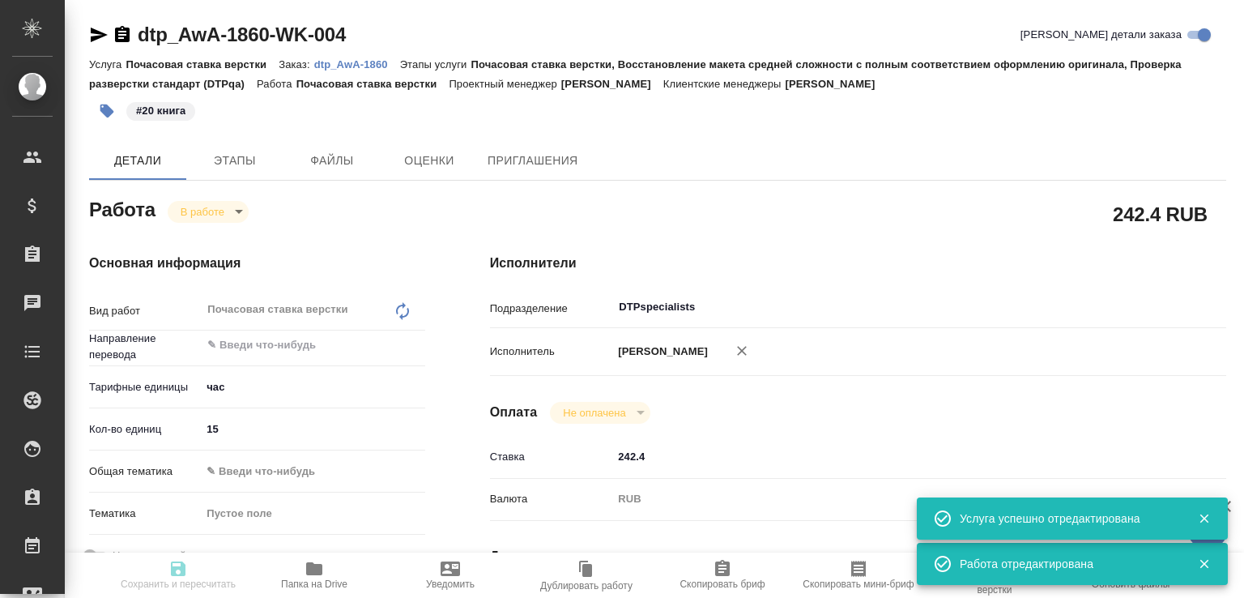
type input "[PERSON_NAME]"
type input "Отдел верстки и дизайна, Малофеева Екатерина, Петрова Валерия"
type input "/Clients/Awatera/Orders/dtp_AwA-1860"
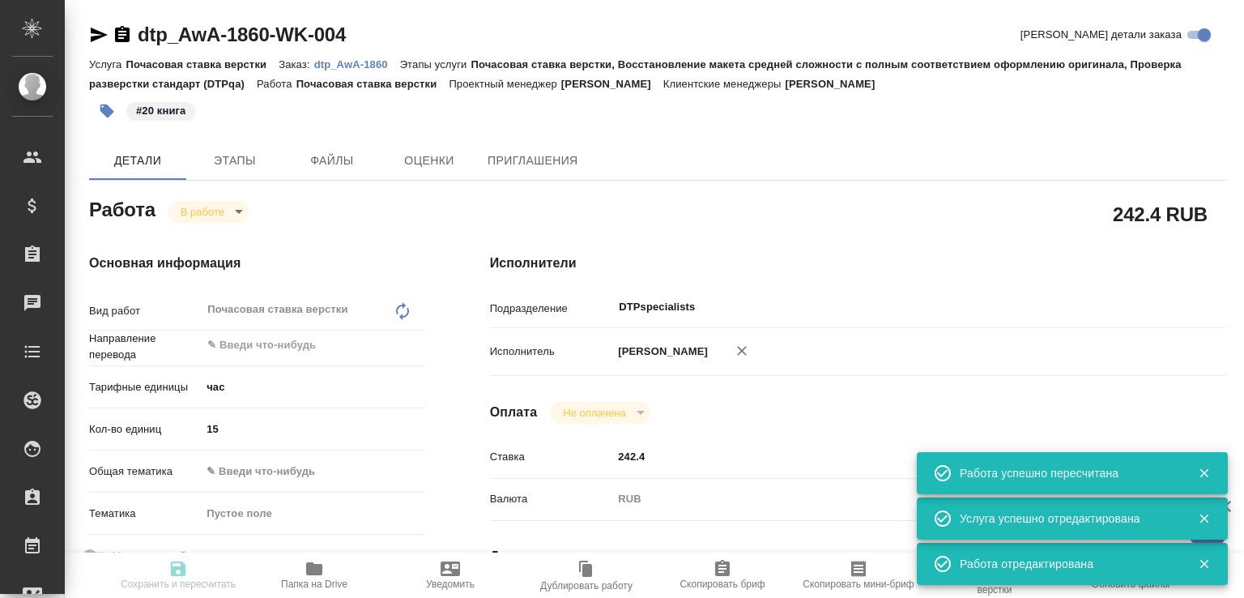
type input "inProgress"
type input "5a8b1489cc6b4906c91bfd93"
type input "15"
type input "02.10.2025 16:00"
type input "02.10.2025 17:28"
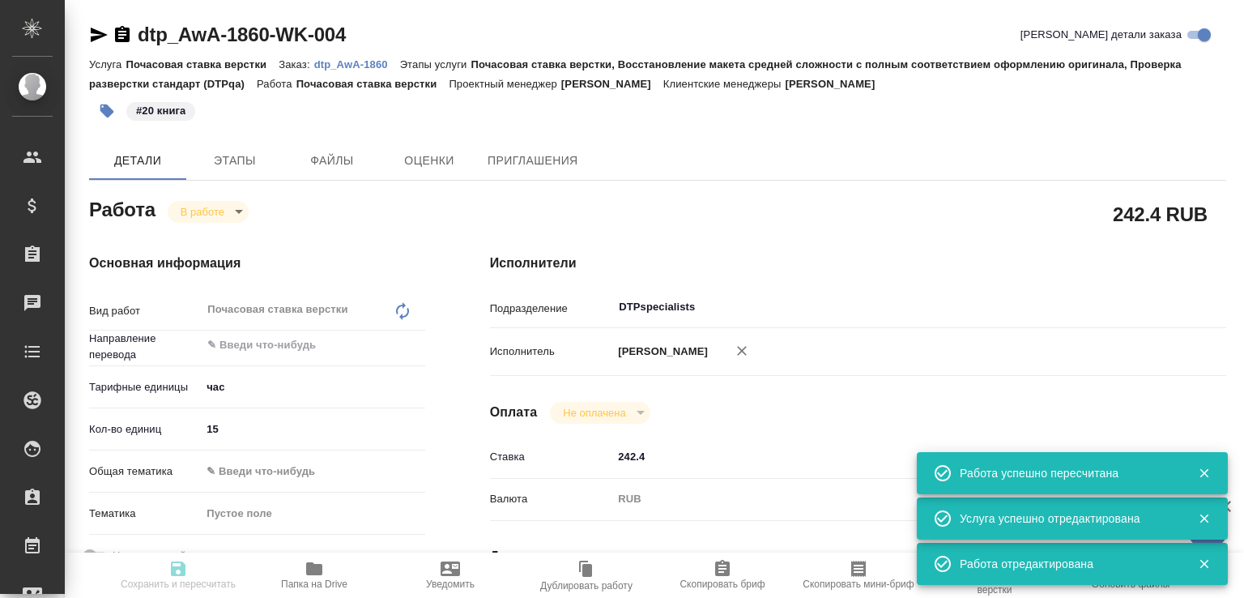
type input "04.10.2025 10:00"
type input "31.10.2025 23:00"
type input "DTPspecialists"
type input "notPayed"
type input "242.4"
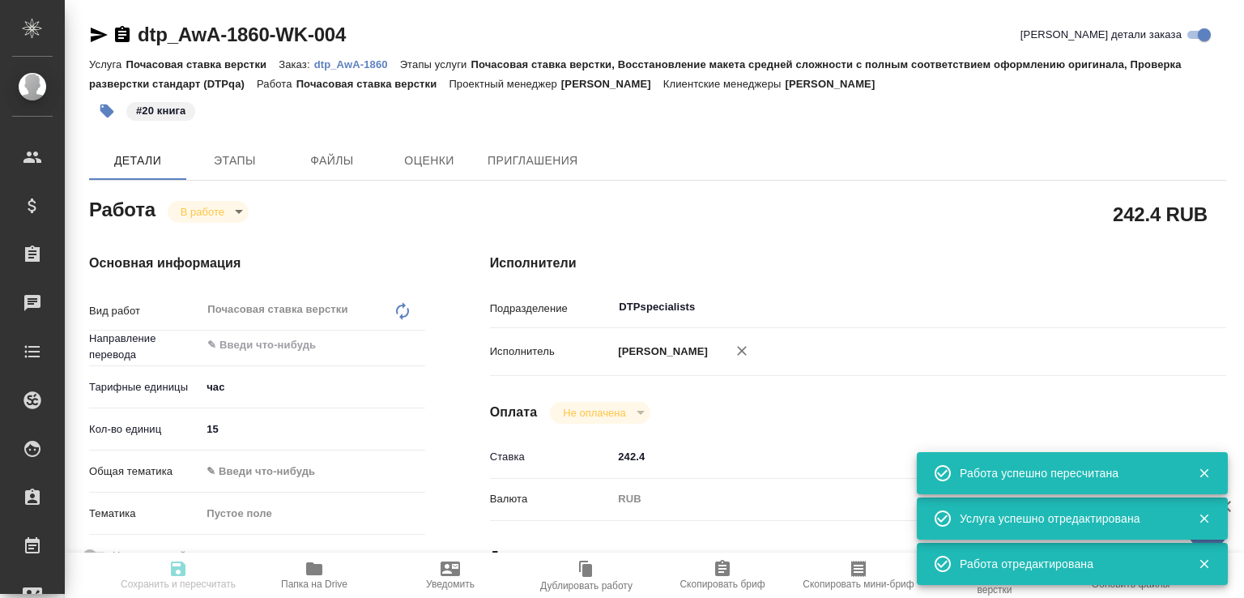
type input "RUB"
type input "[PERSON_NAME]"
type input "dtp_AwA-1860"
type input "Почасовая ставка верстки"
type input "Почасовая ставка верстки, Восстановление макета средней сложности с полным соот…"
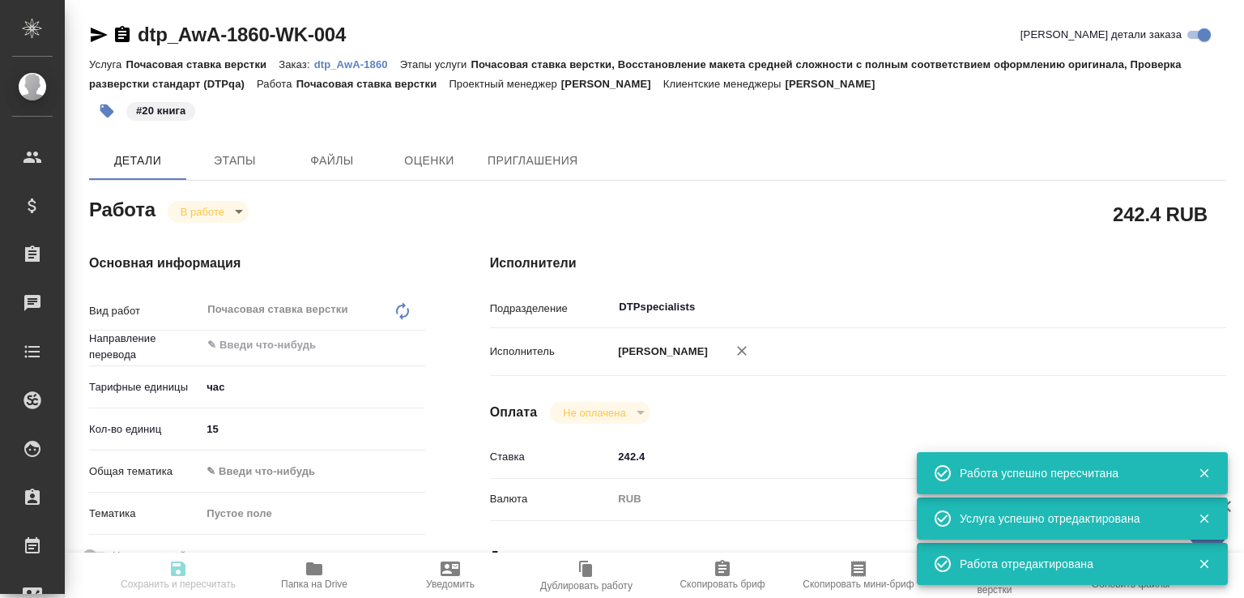
type input "[PERSON_NAME]"
type input "Отдел верстки и дизайна, Малофеева Екатерина, Петрова Валерия"
type input "/Clients/Awatera/Orders/dtp_AwA-1860"
click at [94, 32] on icon "button" at bounding box center [99, 35] width 17 height 15
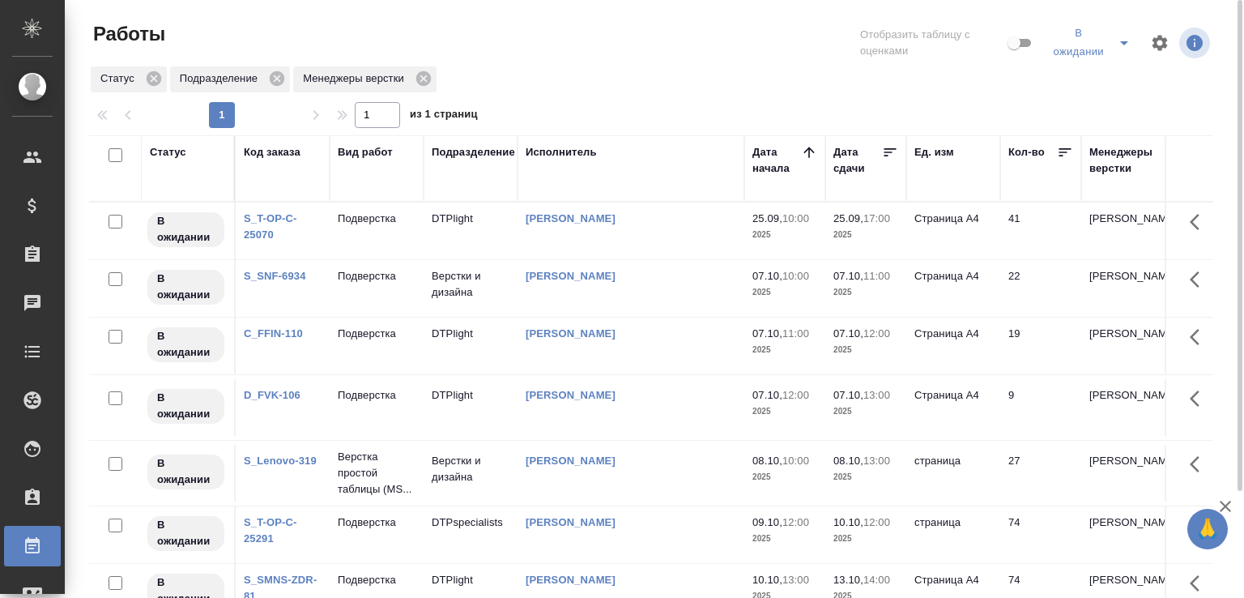
click at [1128, 42] on icon "split button" at bounding box center [1124, 42] width 19 height 19
click at [1072, 76] on li "Total" at bounding box center [1093, 84] width 96 height 26
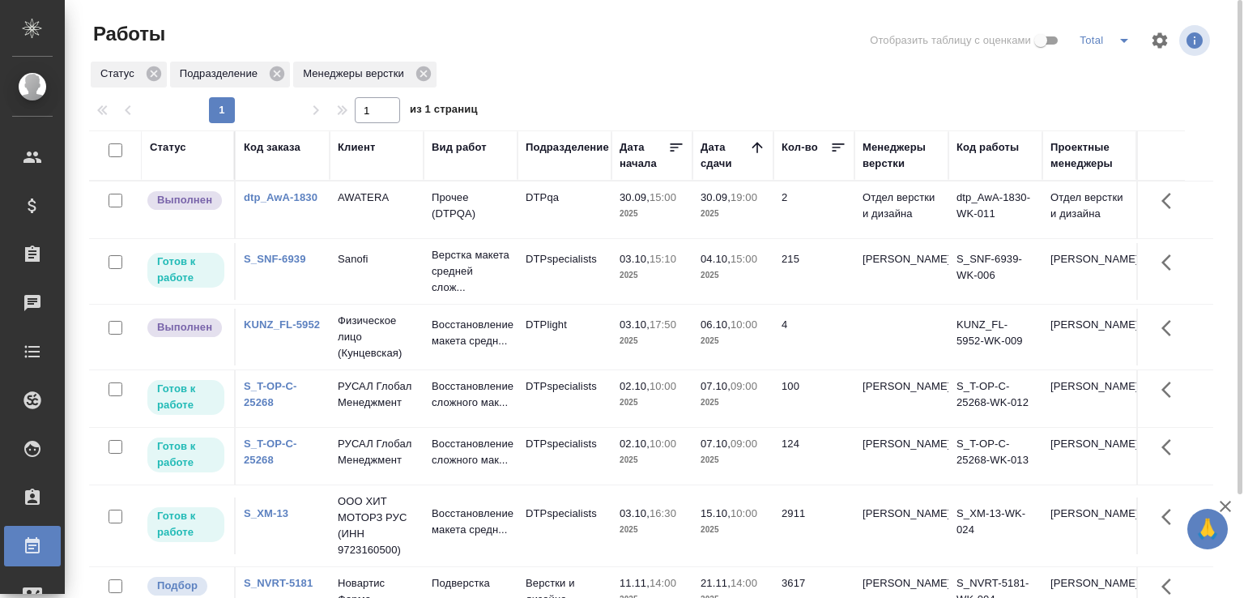
scroll to position [81, 0]
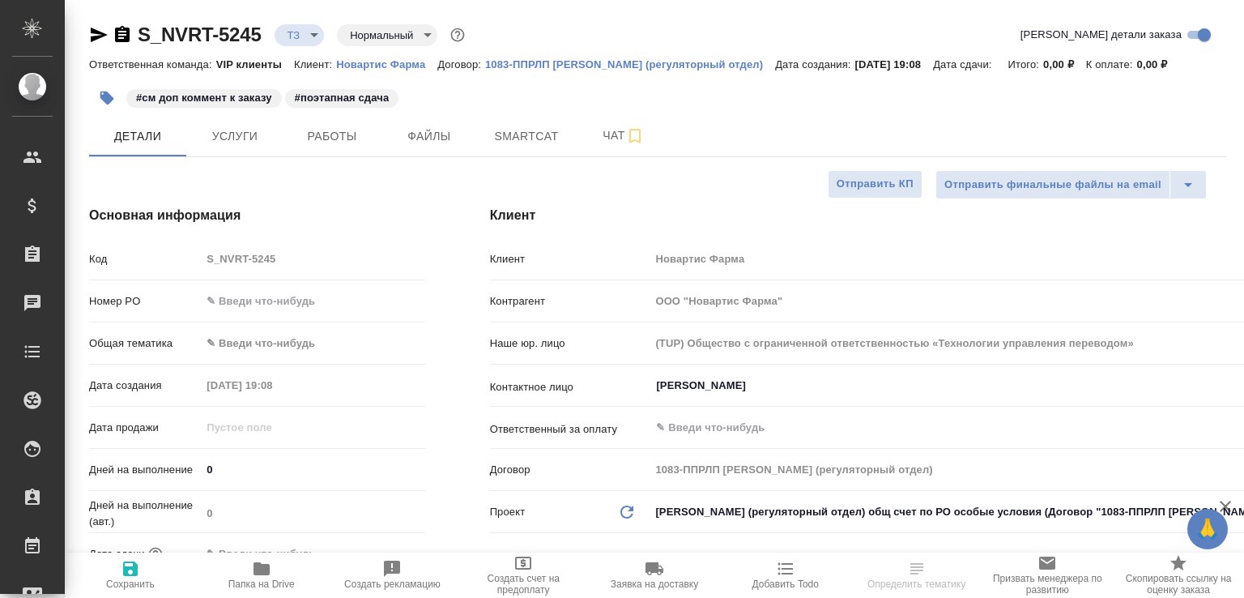
select select "RU"
click at [327, 571] on button "Создать рекламацию" at bounding box center [392, 575] width 131 height 45
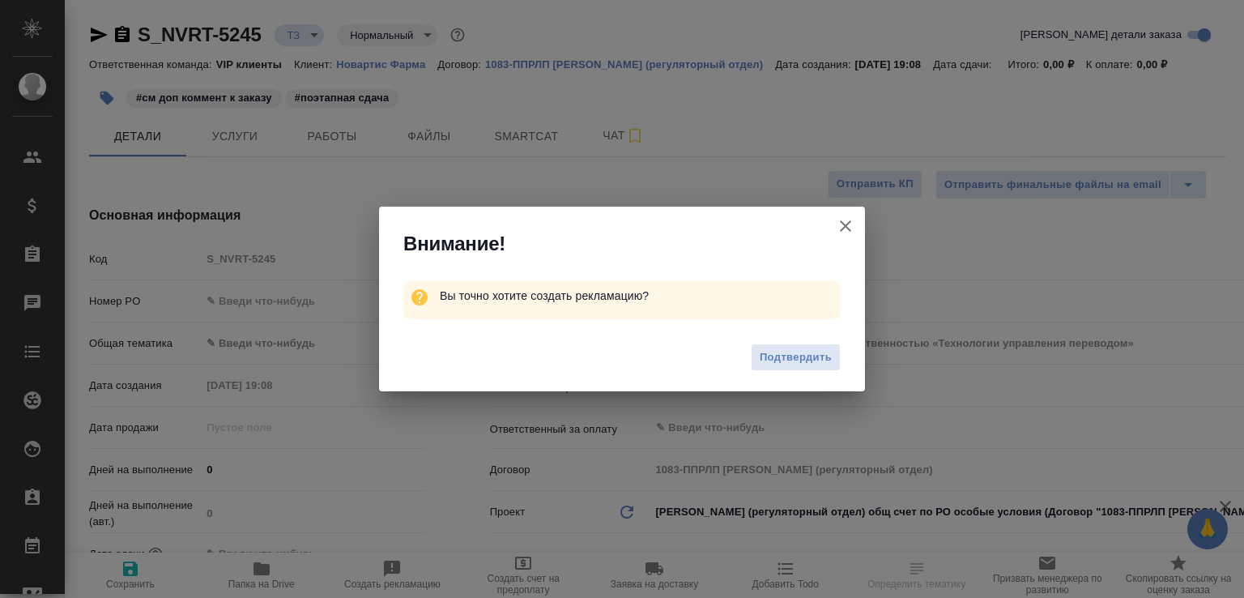
click at [844, 232] on icon "button" at bounding box center [845, 225] width 19 height 19
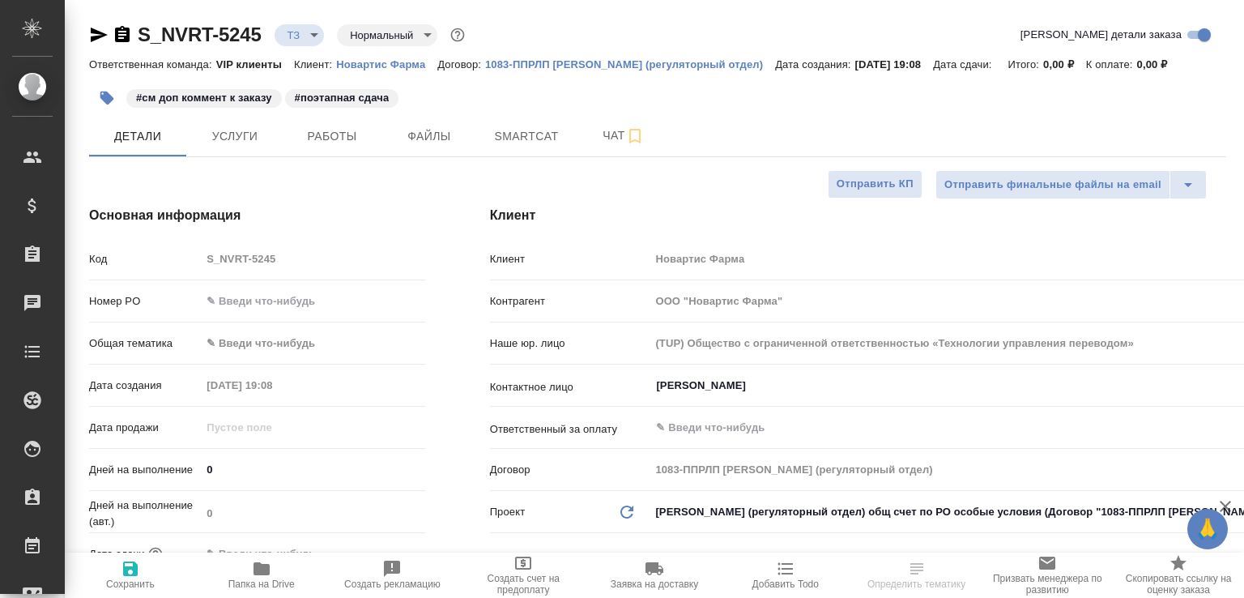
click at [283, 584] on span "Папка на Drive" at bounding box center [261, 583] width 66 height 11
select select "RU"
type textarea "x"
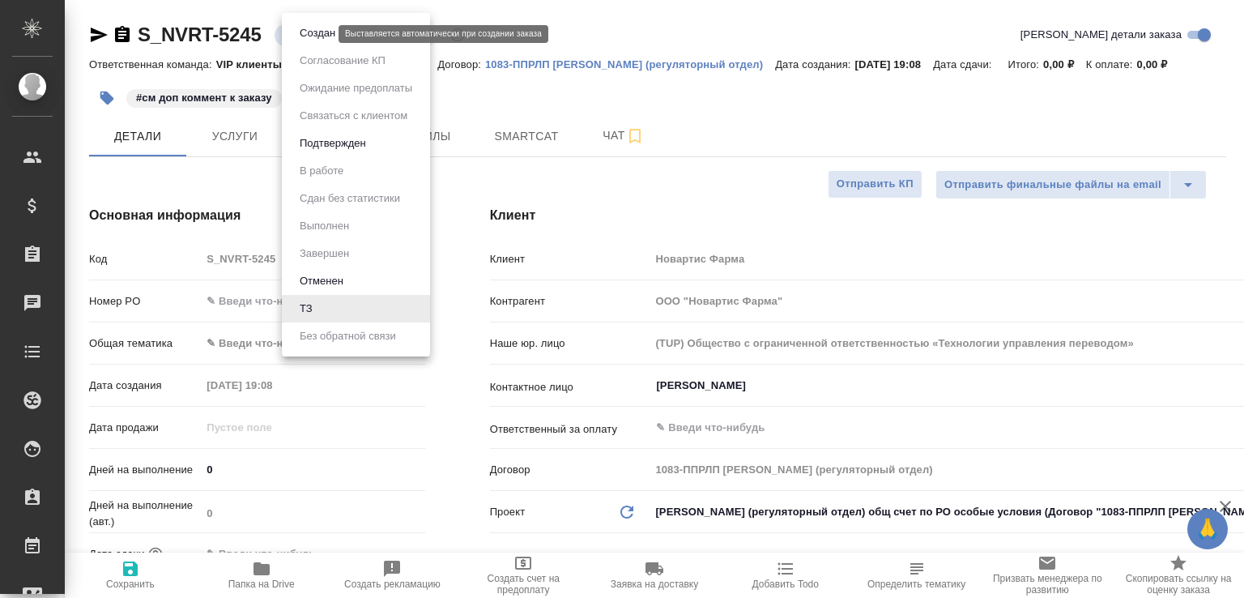
click at [310, 38] on body "🙏 .cls-1 fill:#fff; AWATERA Малофеева Екатерина e.malofeeva Клиенты Спецификаци…" at bounding box center [622, 299] width 1244 height 598
click at [310, 38] on button "Создан" at bounding box center [317, 33] width 45 height 18
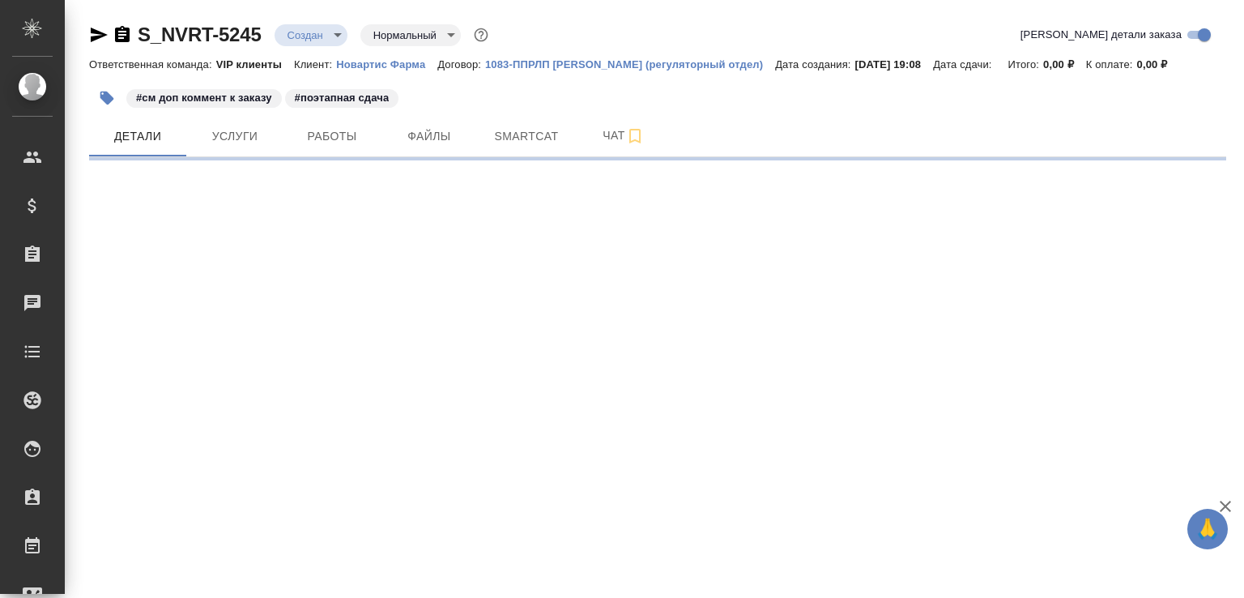
select select "RU"
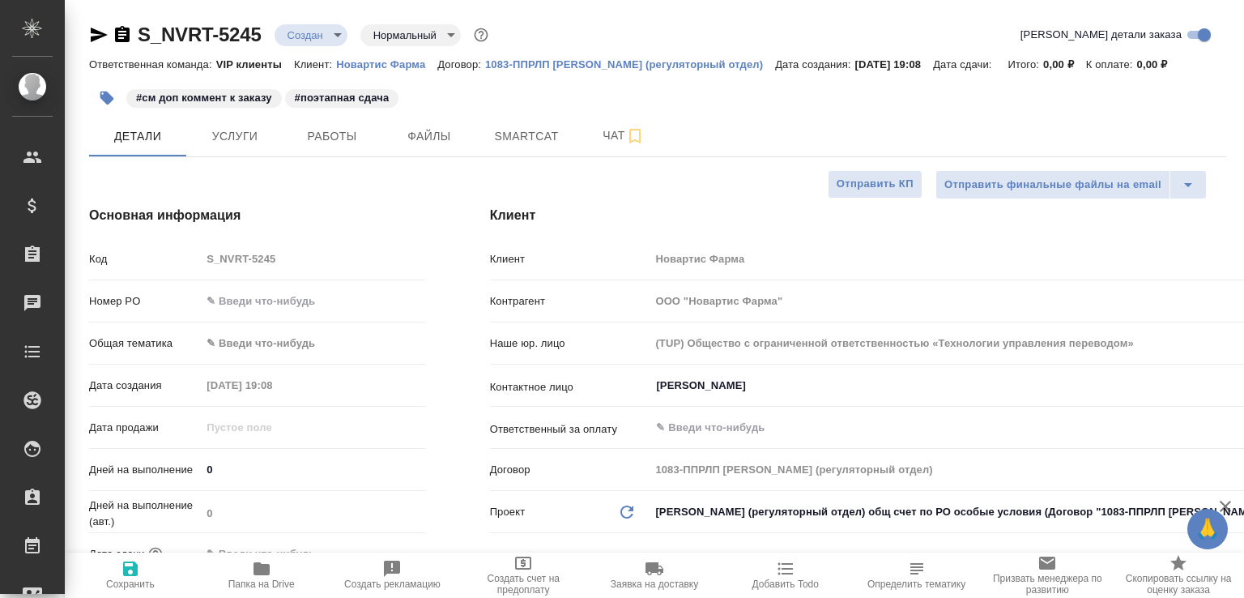
type textarea "x"
click at [126, 35] on icon "button" at bounding box center [122, 34] width 15 height 16
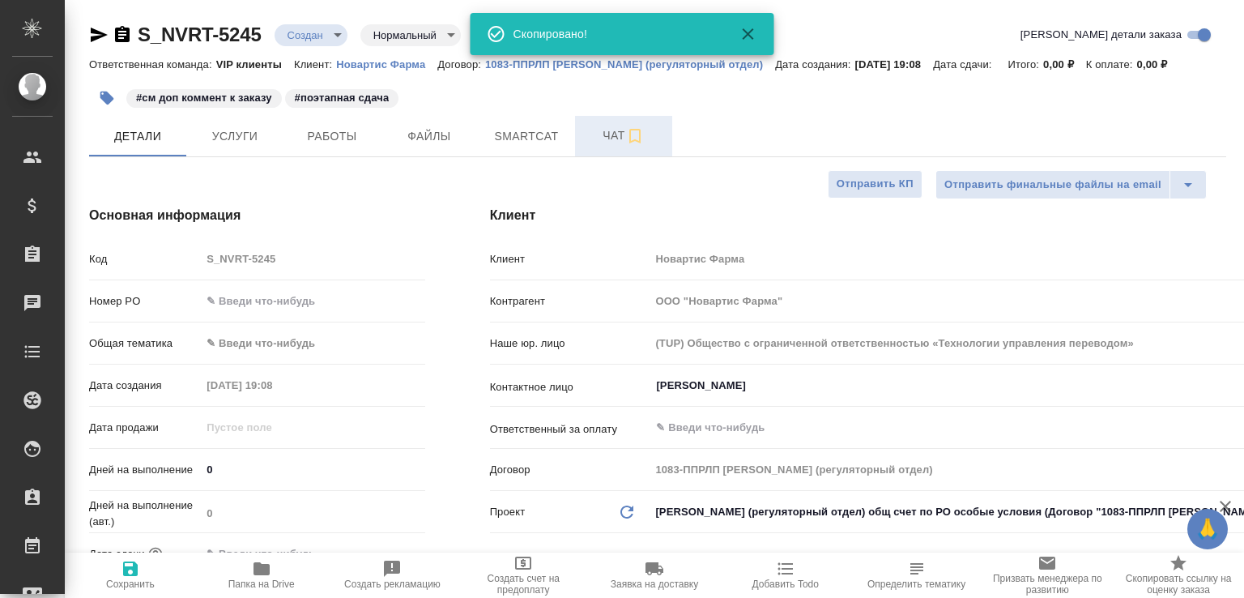
click at [613, 139] on span "Чат" at bounding box center [624, 136] width 78 height 20
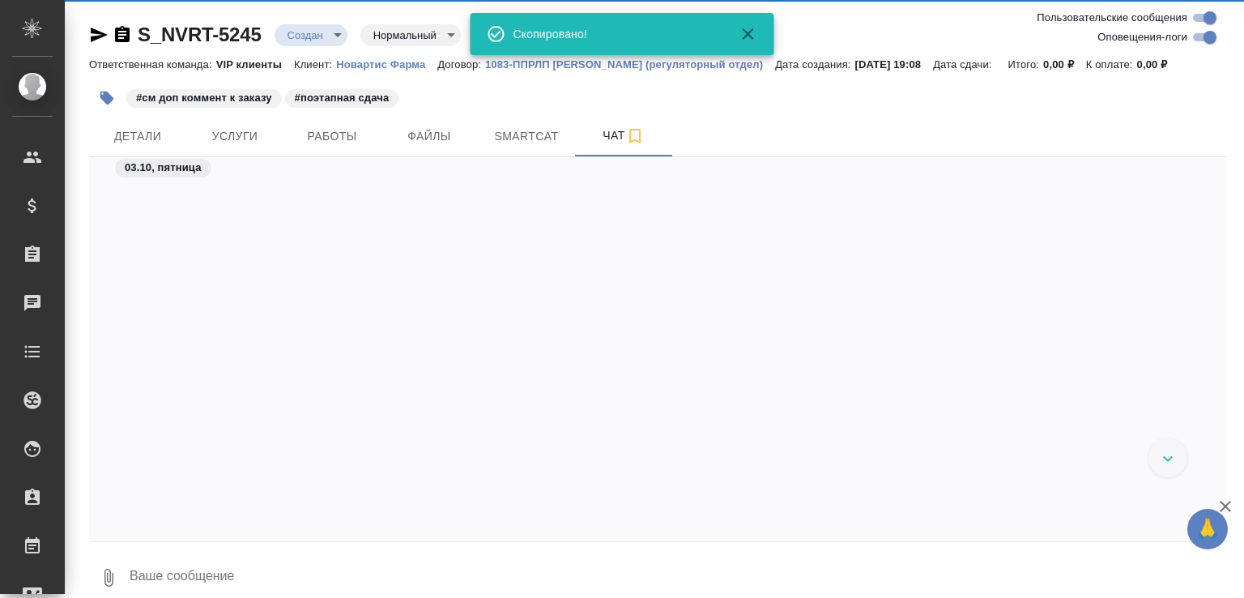
scroll to position [1668, 0]
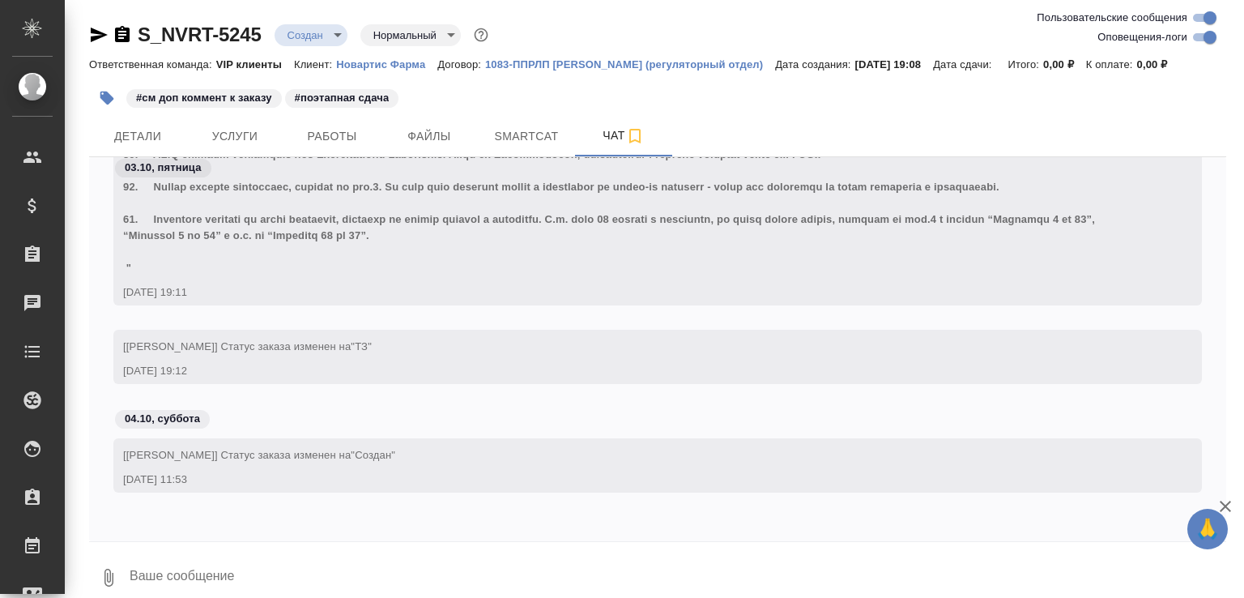
click at [100, 565] on button "0" at bounding box center [108, 577] width 39 height 55
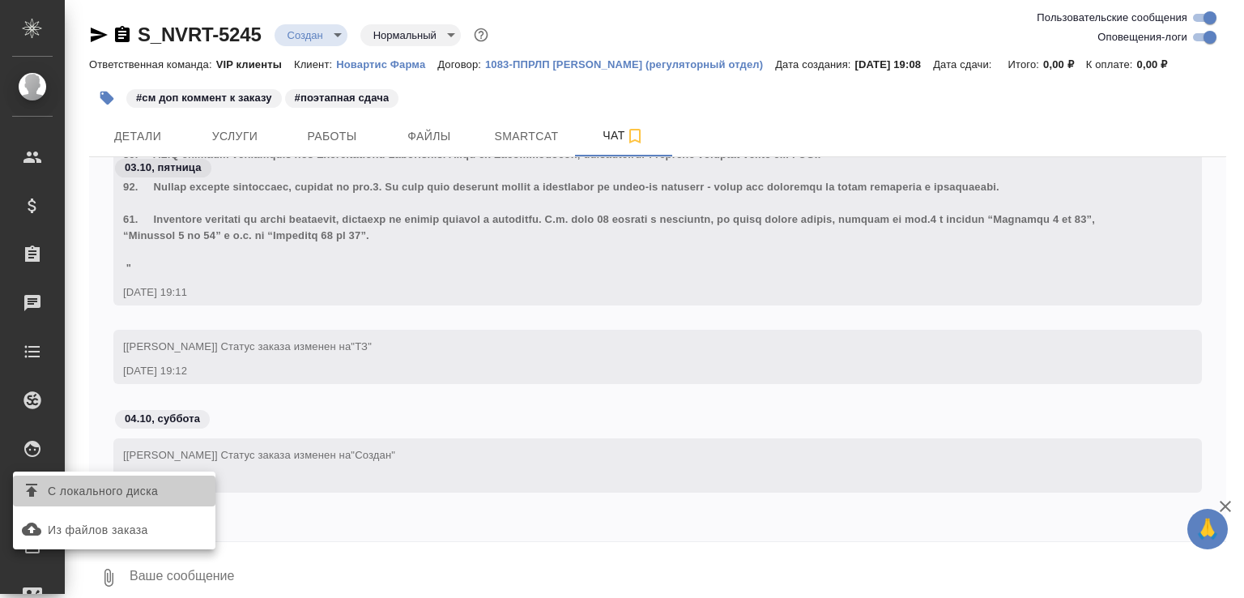
click at [149, 490] on span "С локального диска" at bounding box center [103, 491] width 110 height 20
click at [0, 0] on input "С локального диска" at bounding box center [0, 0] width 0 height 0
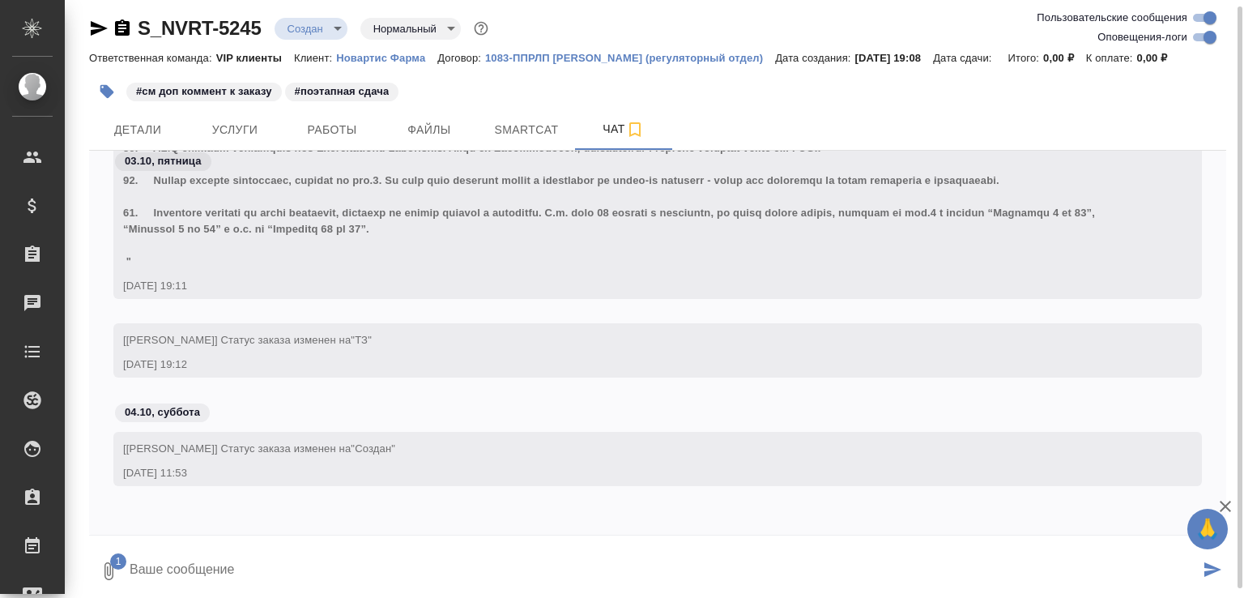
click at [245, 558] on textarea at bounding box center [664, 571] width 1072 height 55
type textarea "но запустить смогу в понедельник"
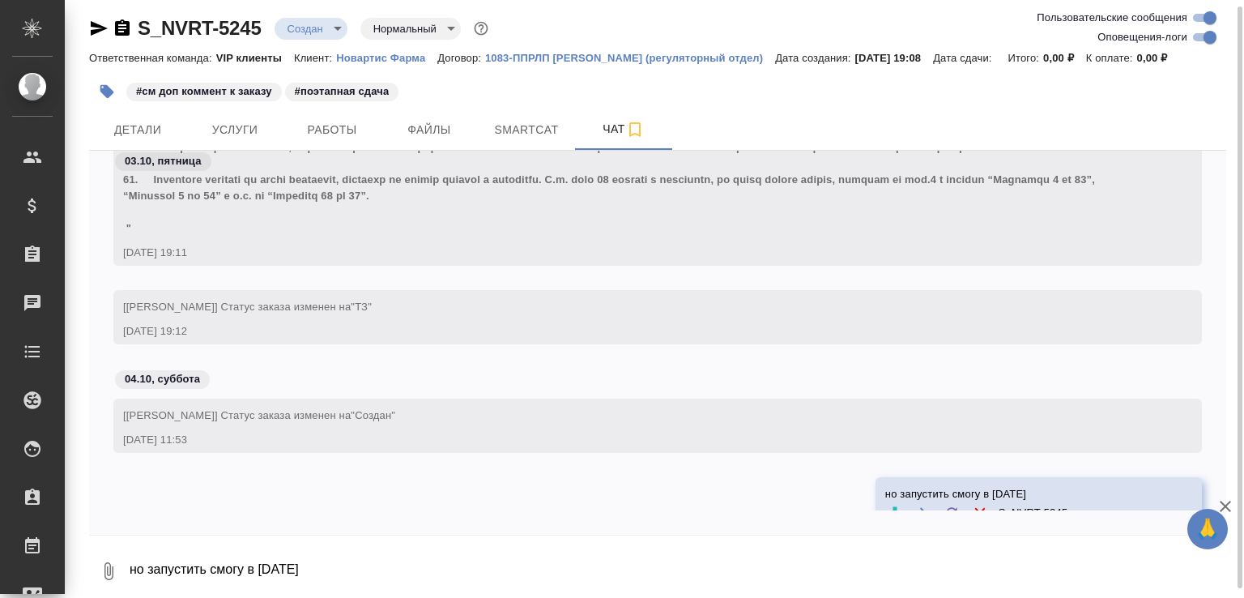
scroll to position [1795, 0]
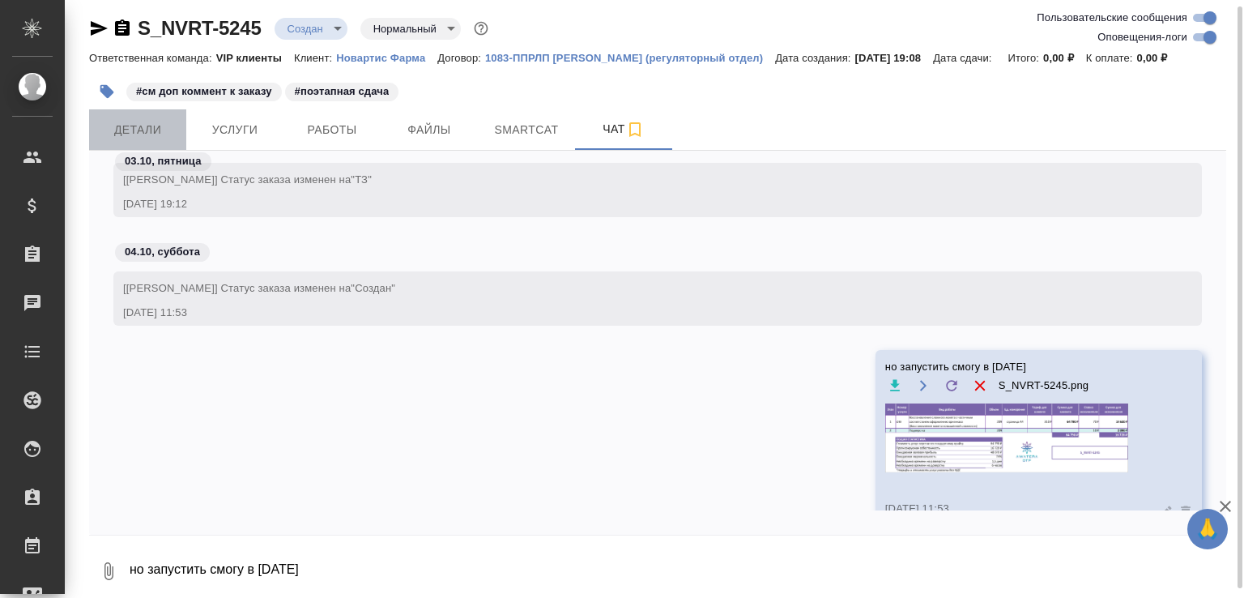
click at [133, 113] on button "Детали" at bounding box center [137, 129] width 97 height 41
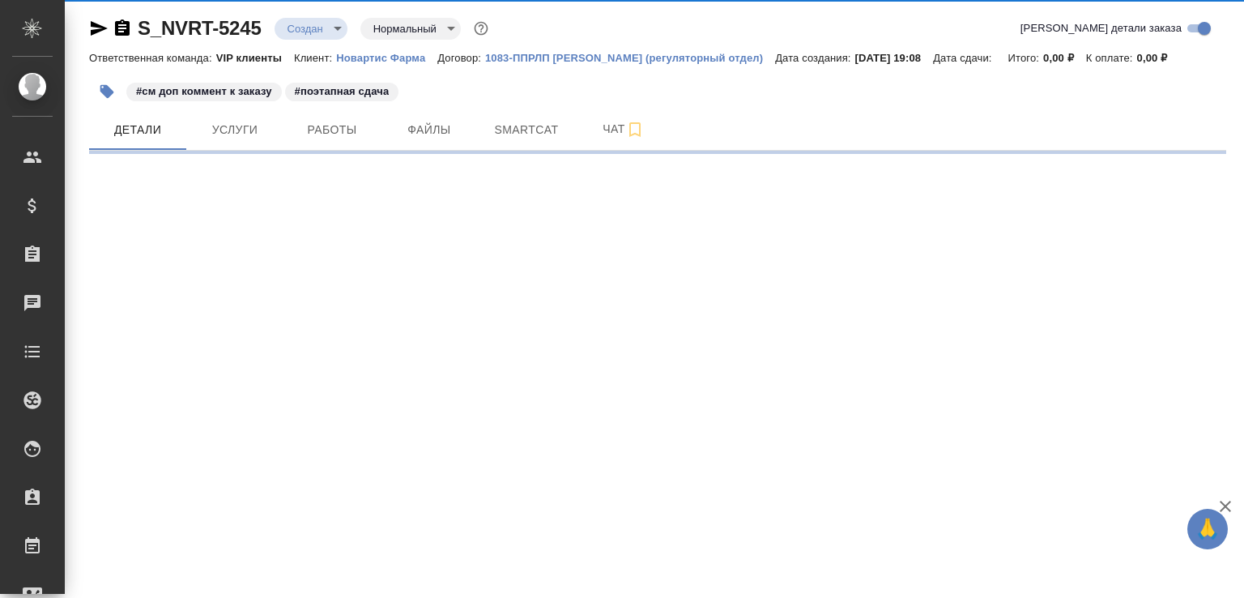
select select "RU"
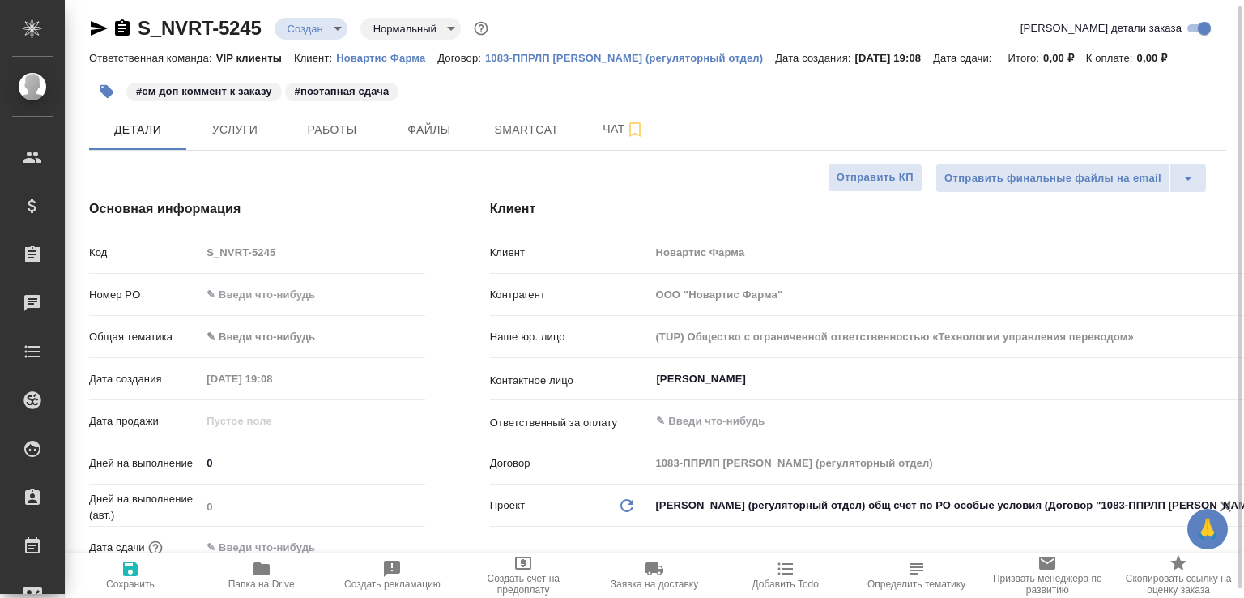
type textarea "x"
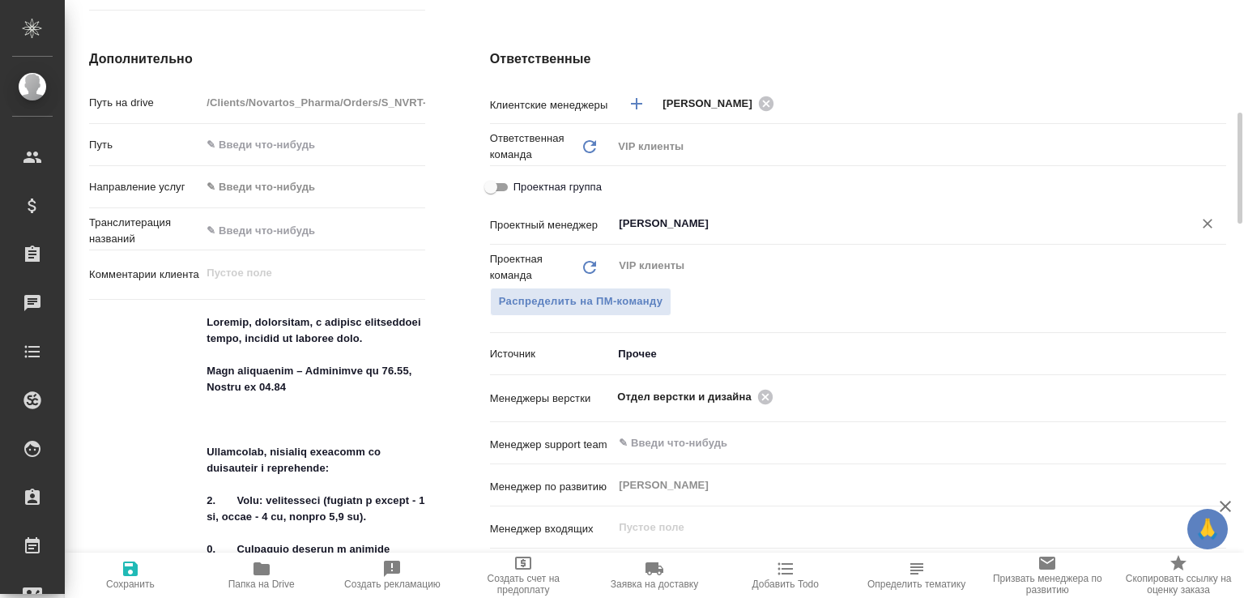
scroll to position [780, 0]
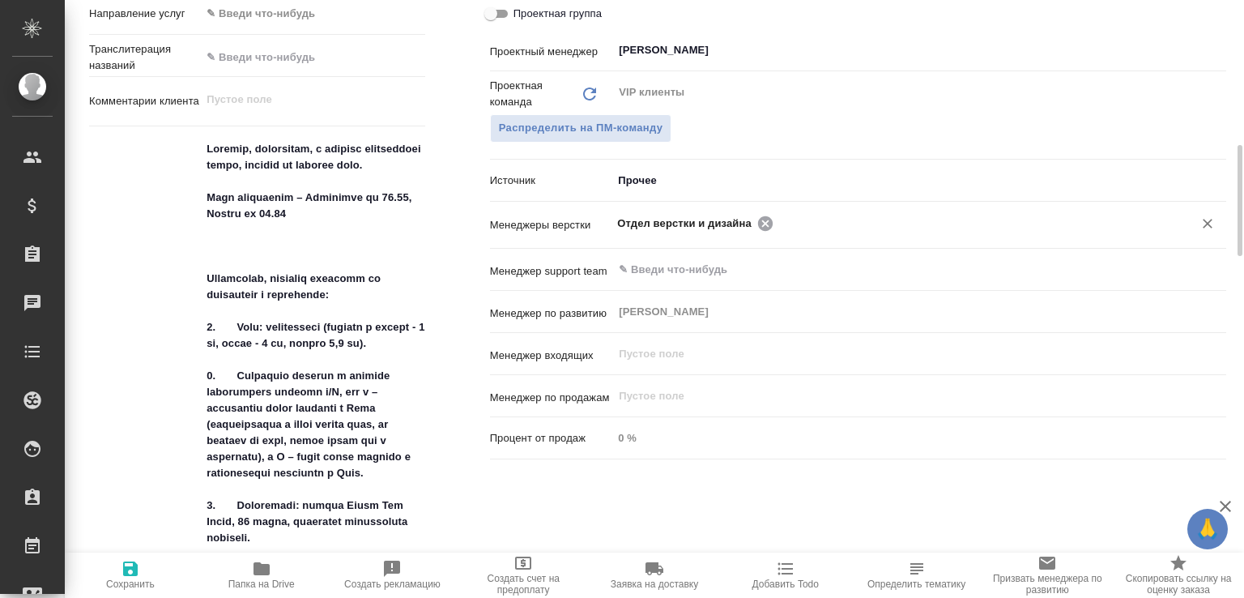
click at [758, 222] on icon at bounding box center [765, 223] width 15 height 15
type textarea "x"
click at [686, 218] on input "text" at bounding box center [892, 222] width 550 height 19
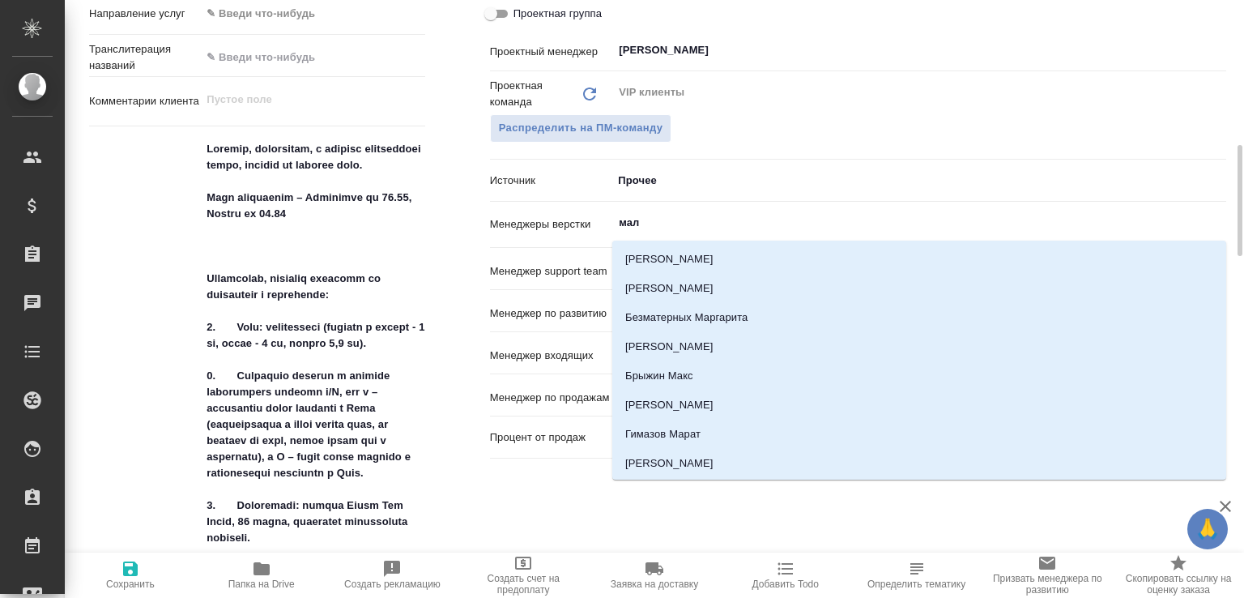
type input "мало"
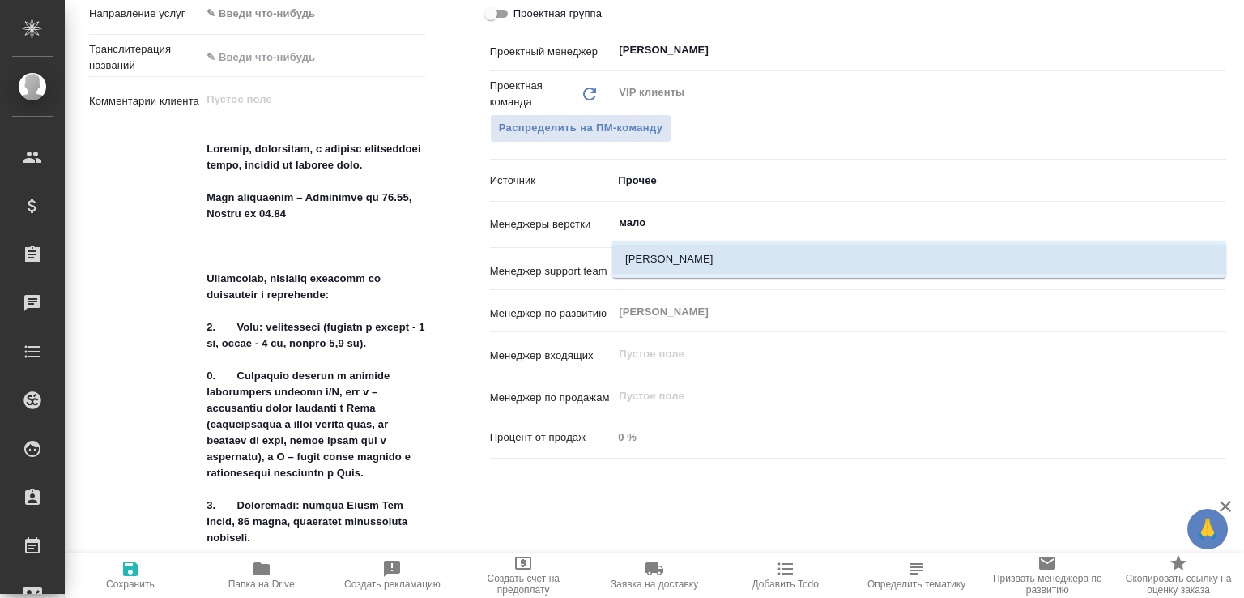
click at [687, 247] on li "Малофеева Екатерина" at bounding box center [920, 259] width 614 height 29
type textarea "x"
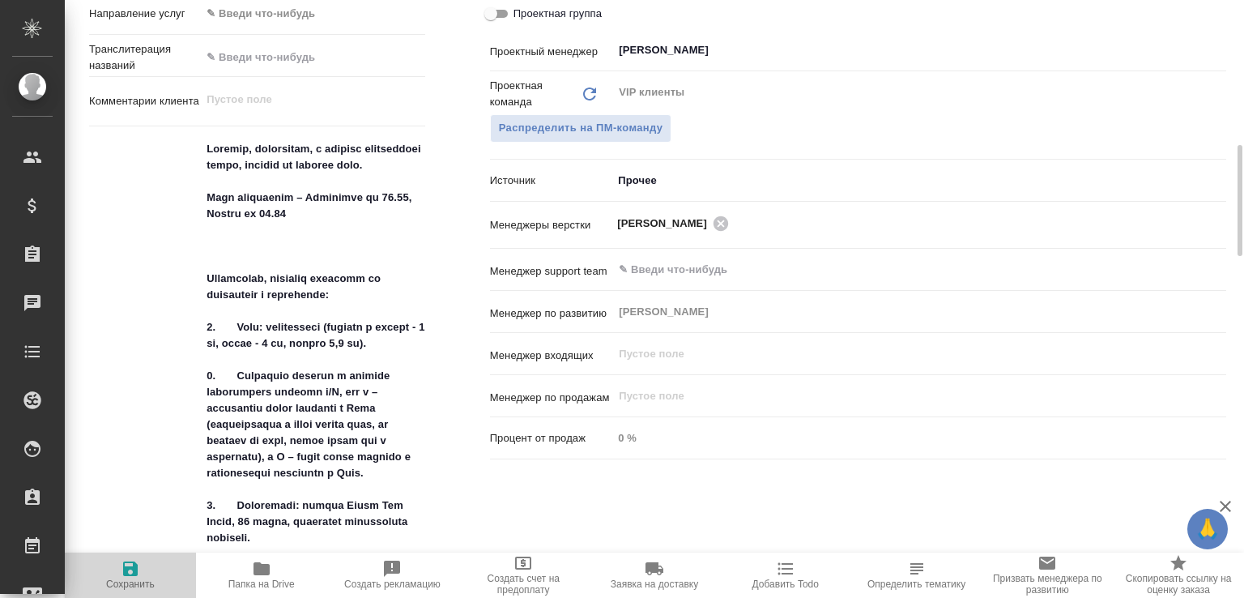
click at [147, 573] on span "Сохранить" at bounding box center [131, 574] width 112 height 31
type textarea "x"
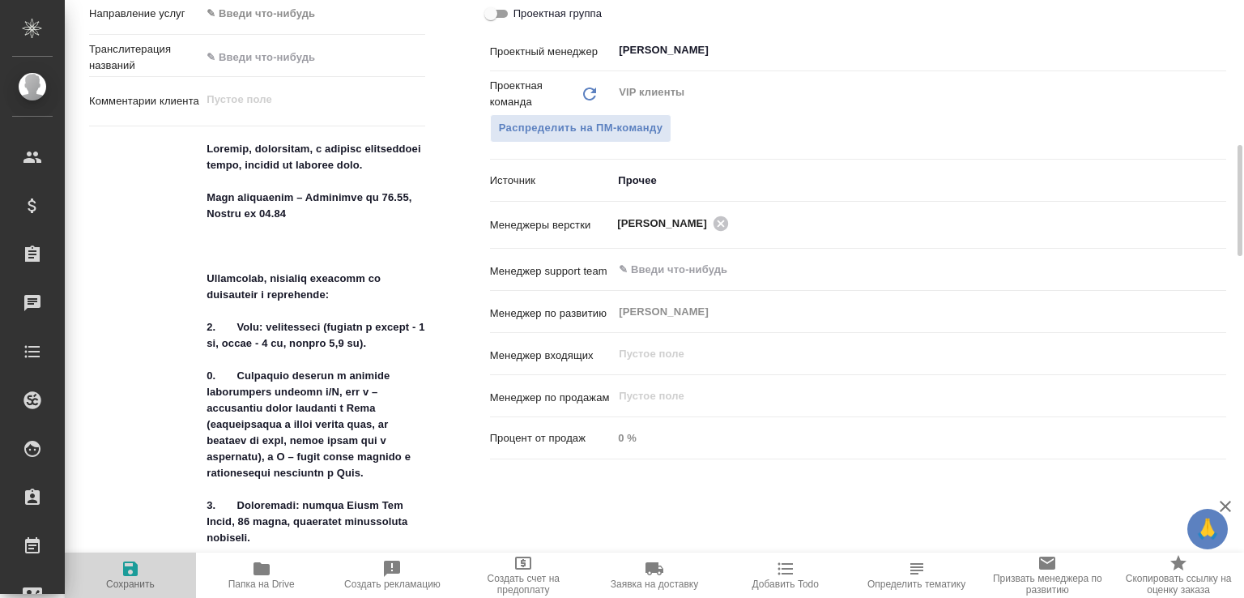
type textarea "x"
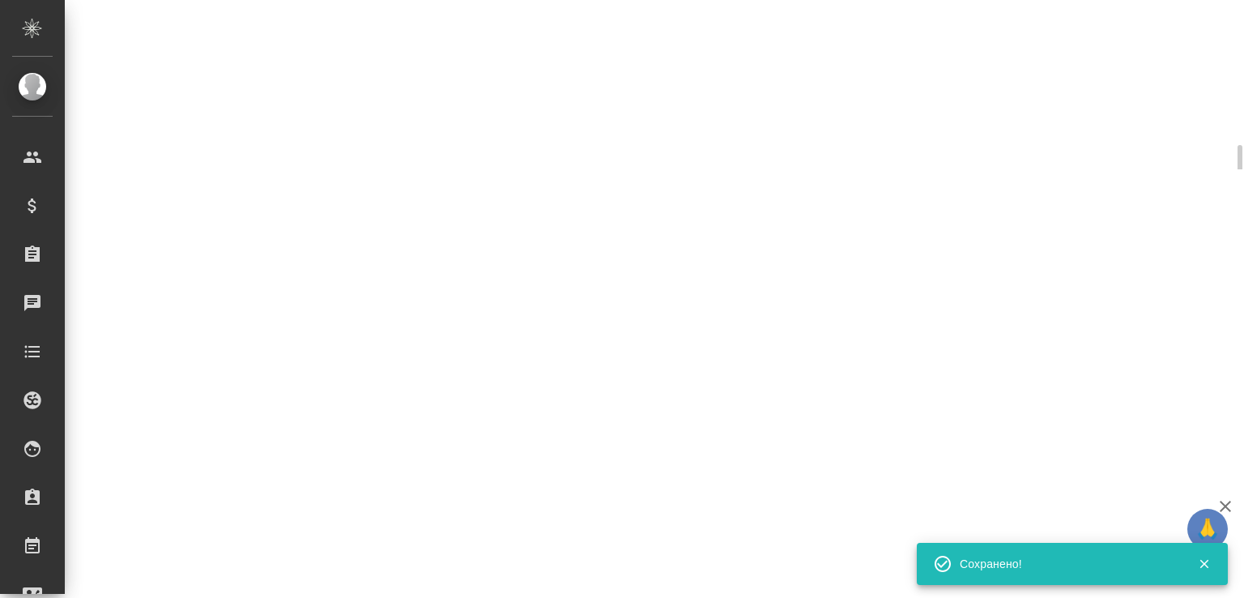
select select "RU"
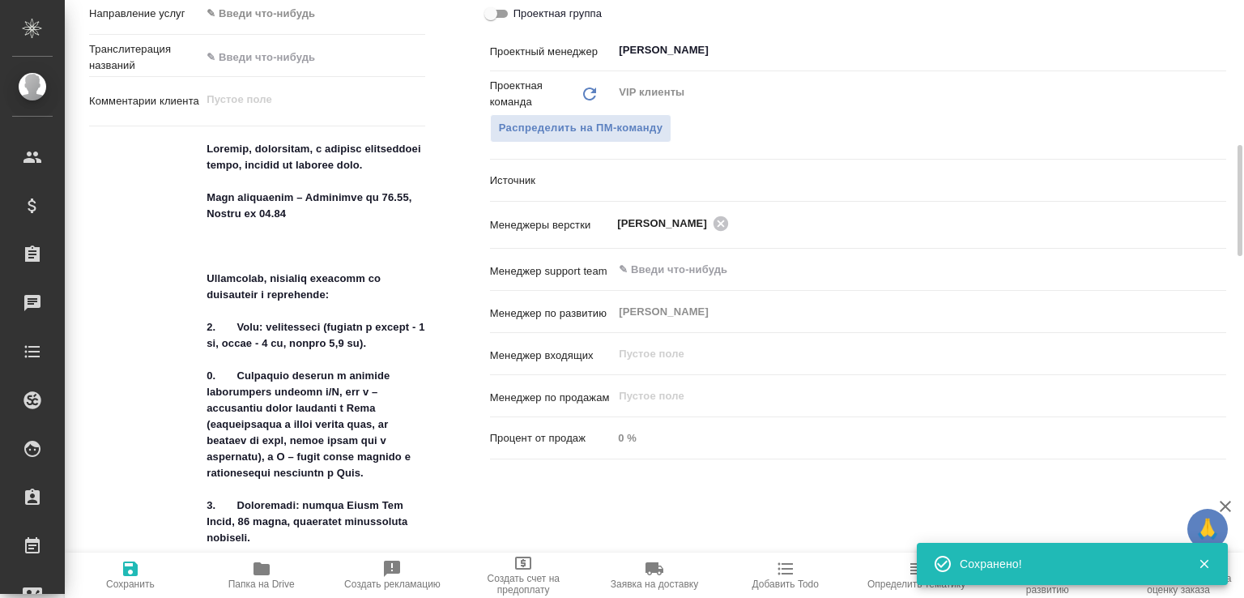
type textarea "x"
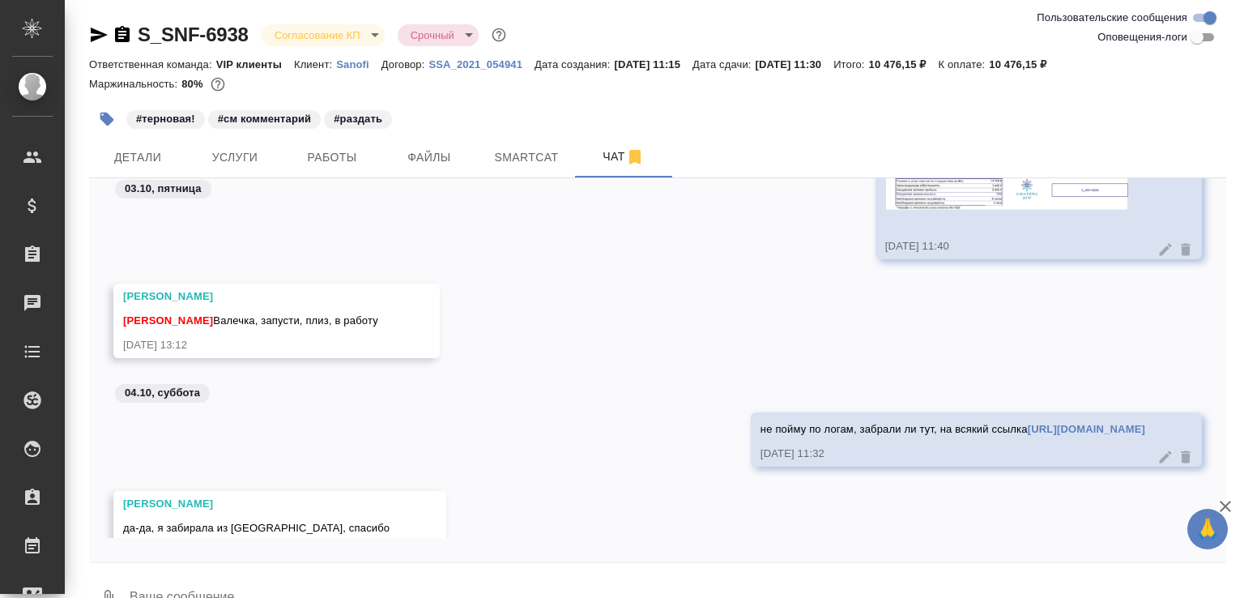
scroll to position [272, 0]
